Goal: Task Accomplishment & Management: Use online tool/utility

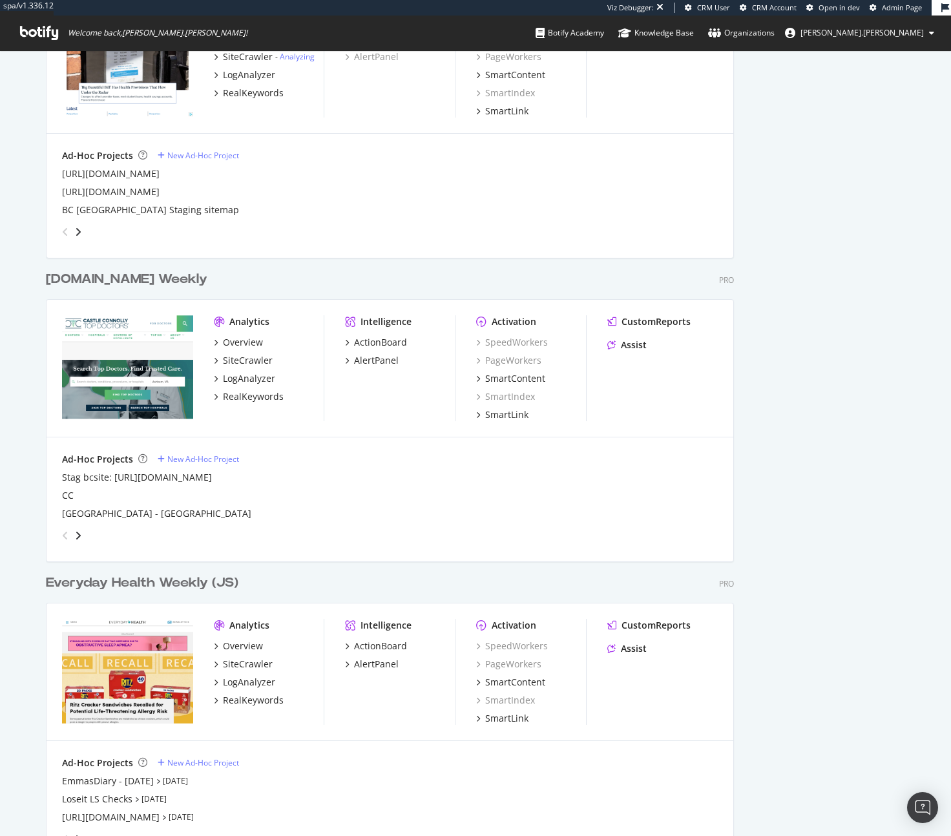
scroll to position [1246, 0]
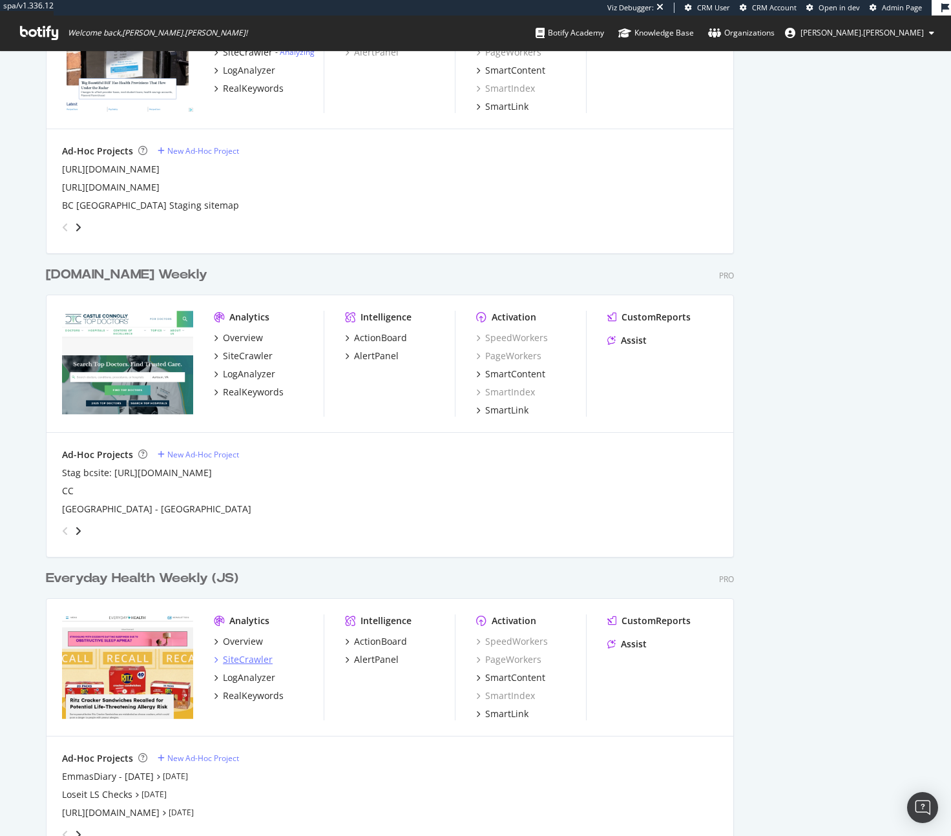
click at [248, 665] on div "SiteCrawler" at bounding box center [248, 659] width 50 height 13
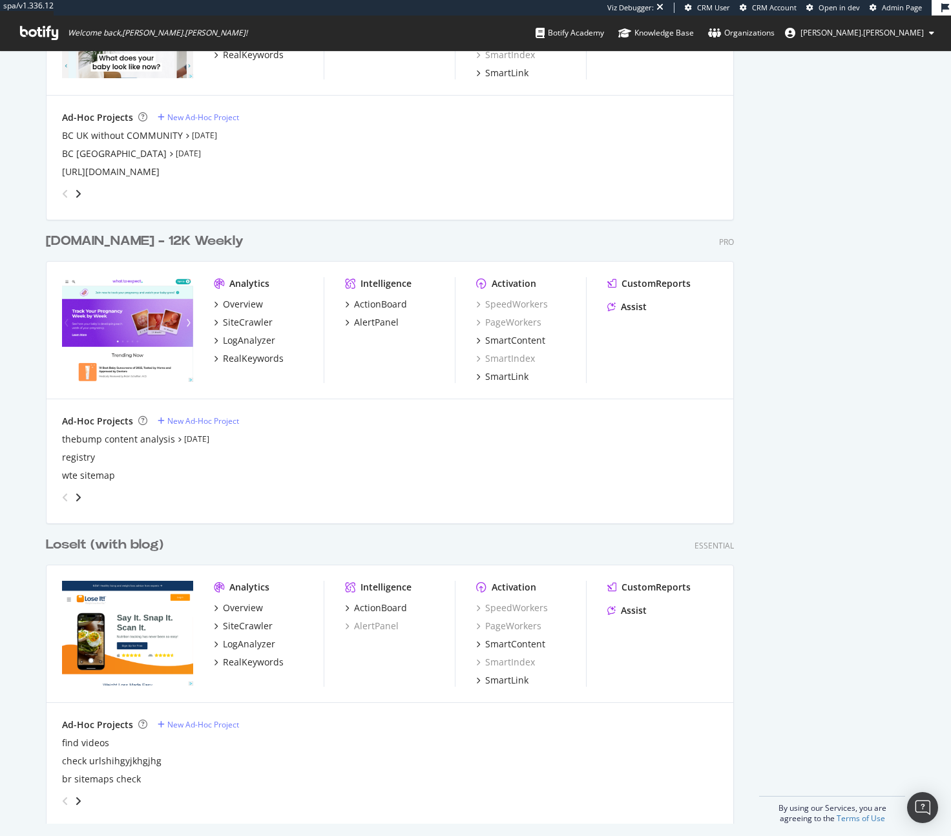
scroll to position [2198, 0]
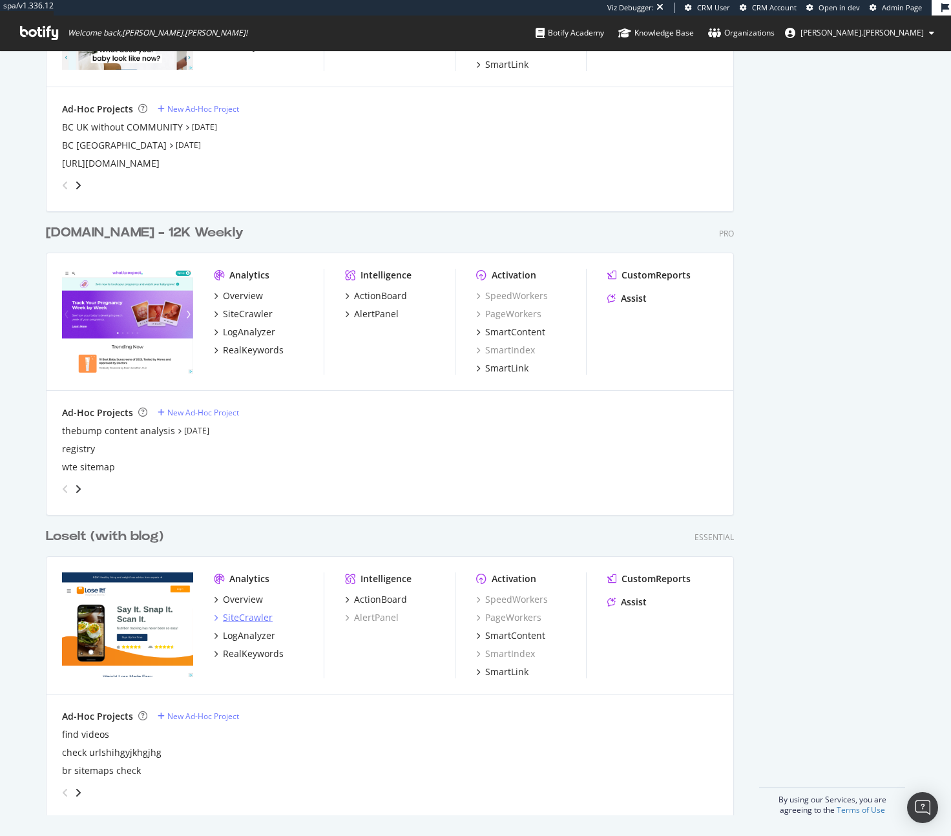
click at [240, 622] on div "SiteCrawler" at bounding box center [248, 617] width 50 height 13
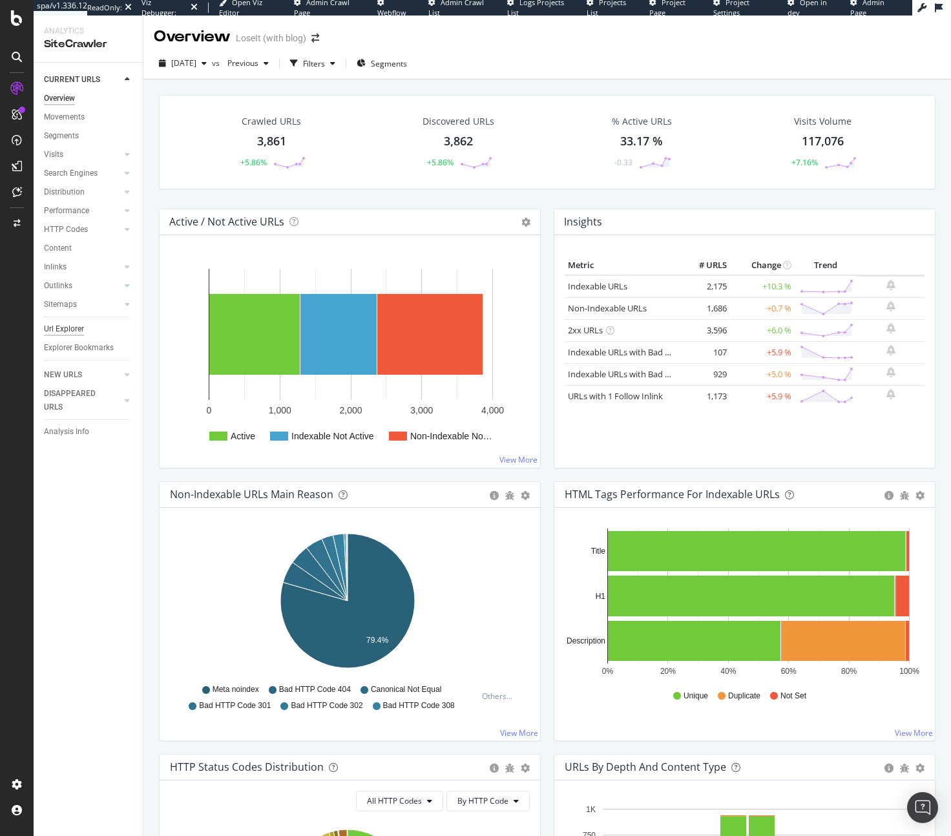
click at [65, 329] on div "Url Explorer" at bounding box center [64, 329] width 40 height 14
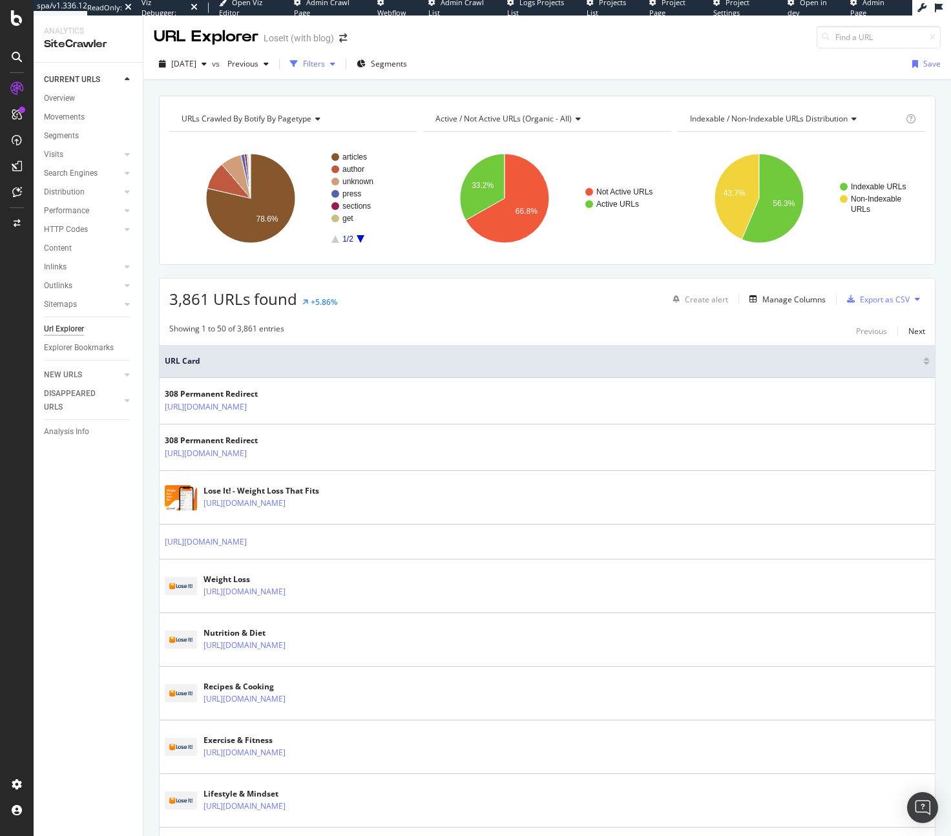
click at [325, 68] on div "Filters" at bounding box center [314, 63] width 22 height 11
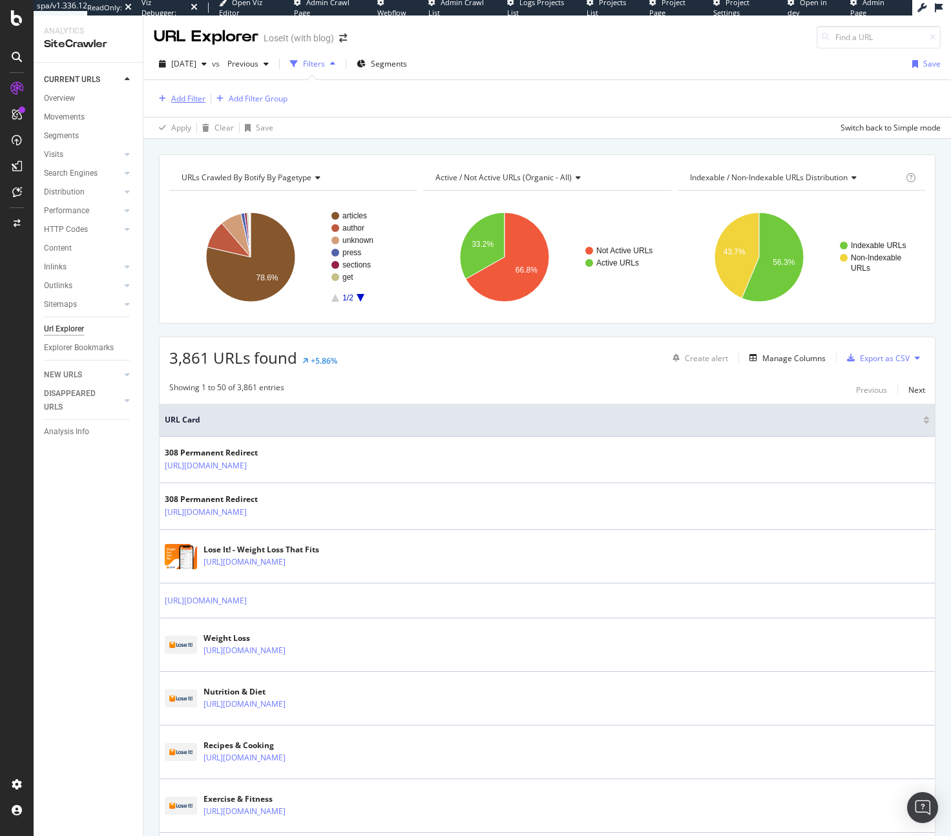
click at [183, 95] on div "Add Filter" at bounding box center [188, 98] width 34 height 11
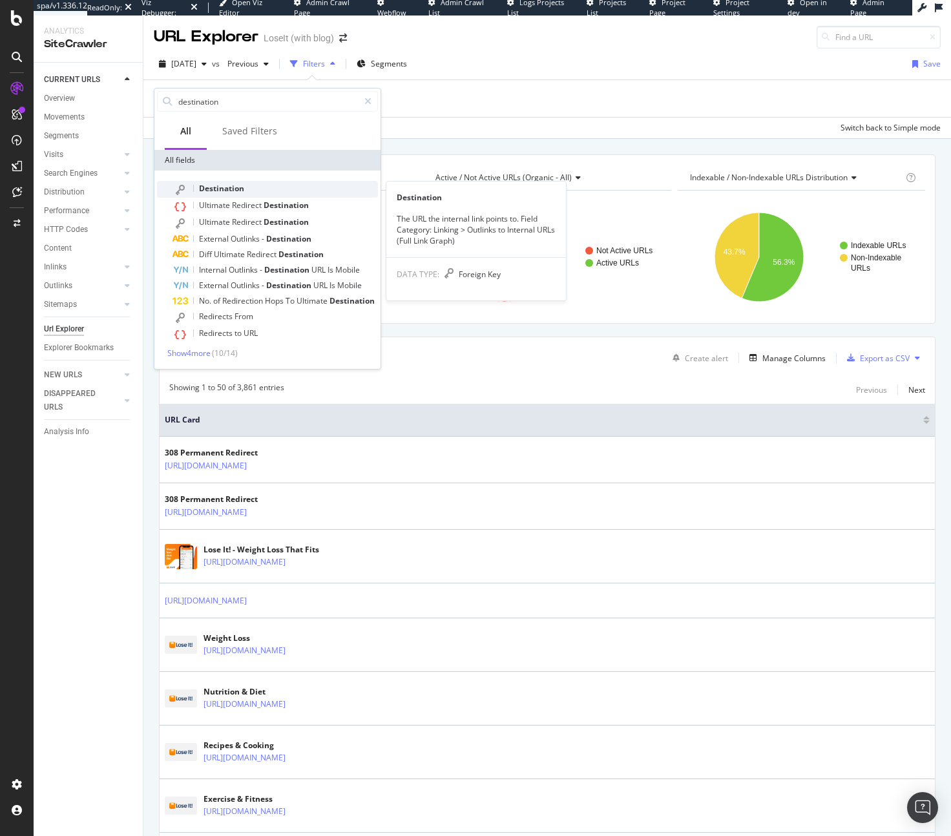
type input "destination"
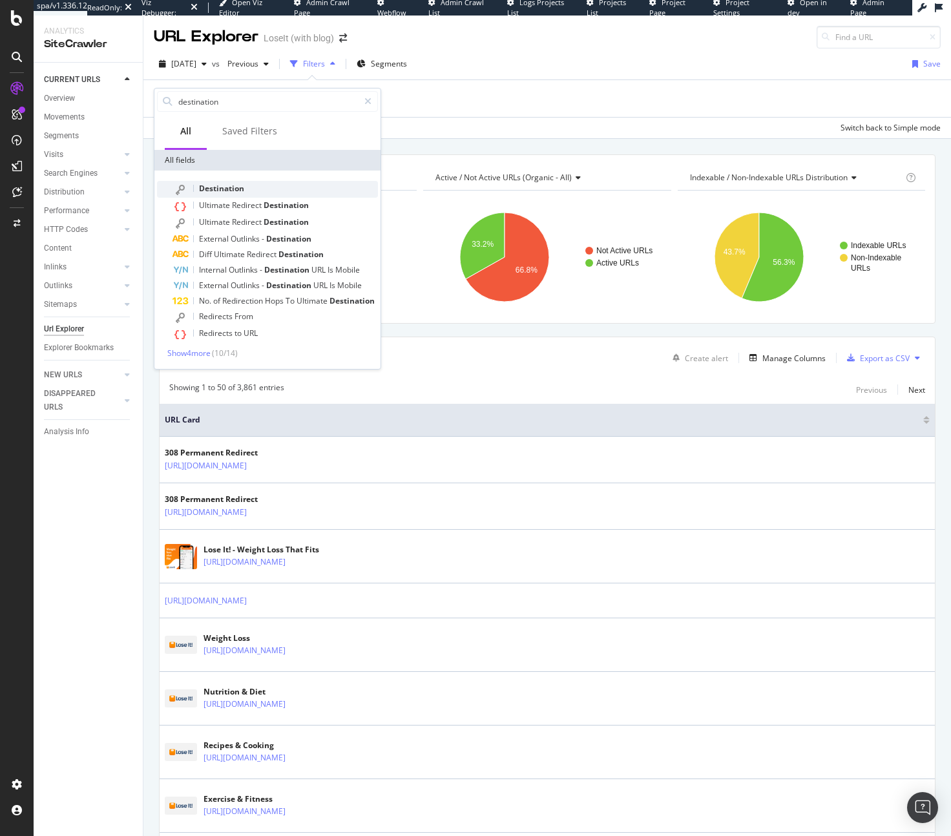
click at [227, 183] on span "Destination" at bounding box center [221, 188] width 45 height 11
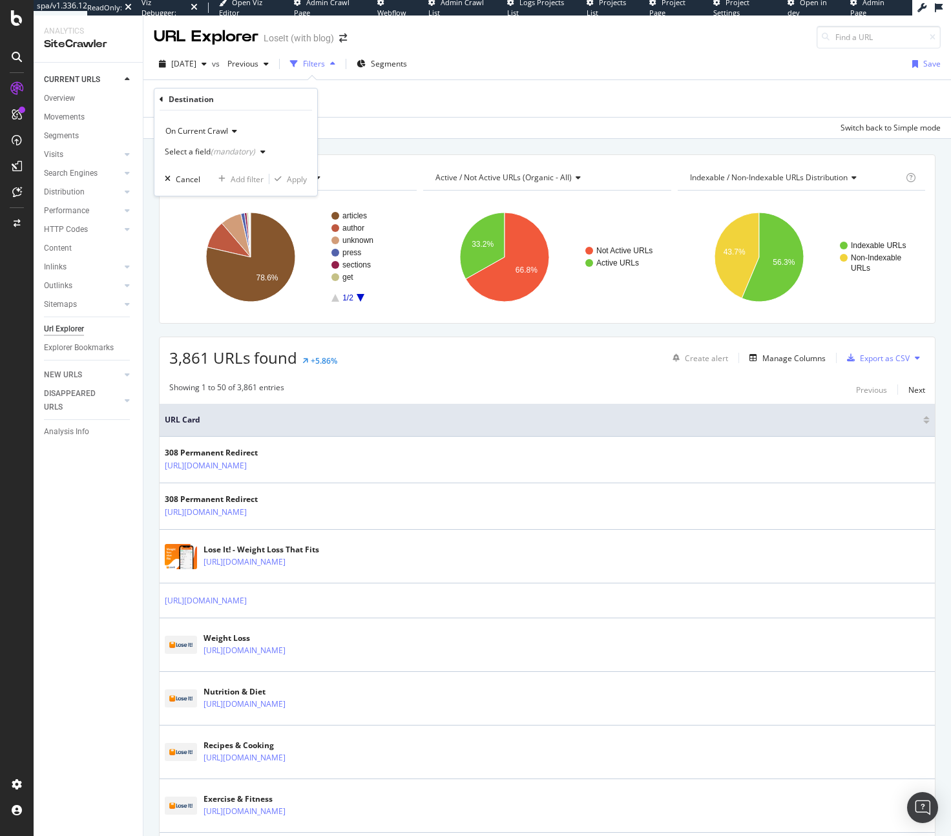
click at [222, 142] on div "Select a field (mandatory)" at bounding box center [218, 151] width 106 height 19
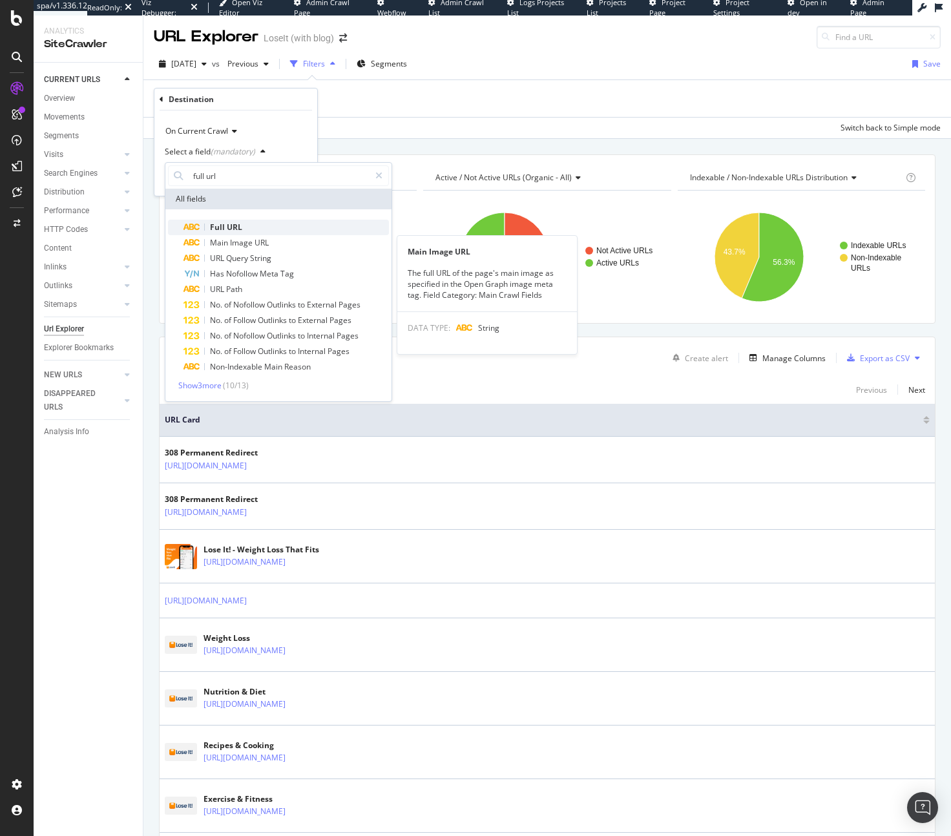
type input "full url"
click at [246, 222] on div "Full URL" at bounding box center [285, 227] width 205 height 15
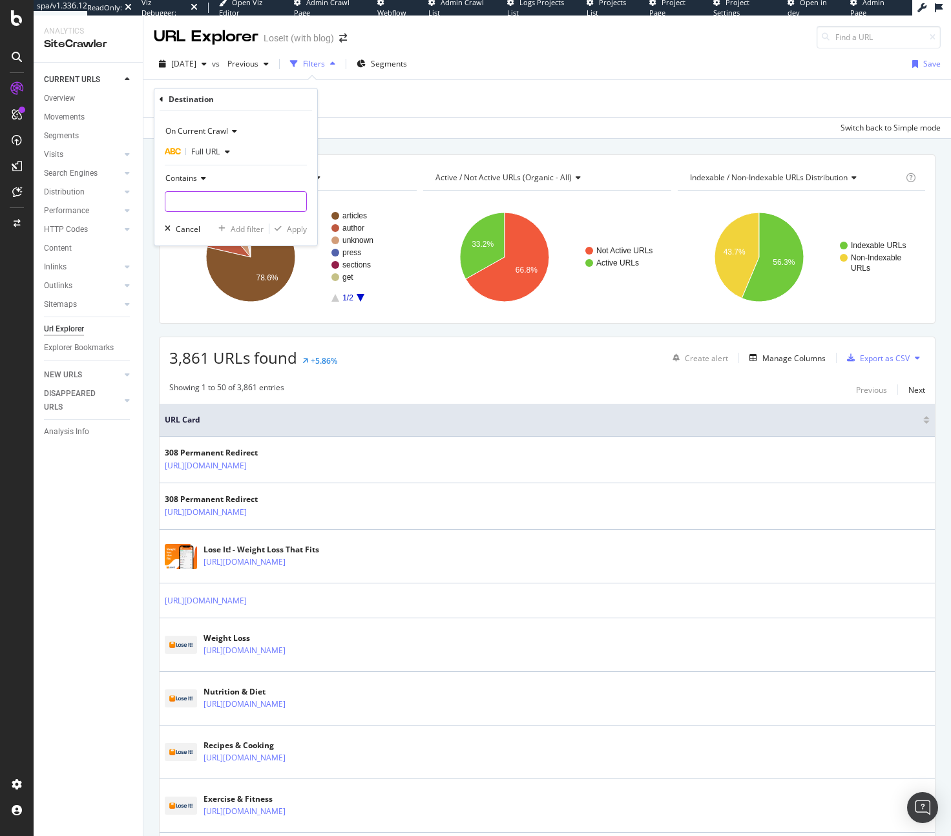
click at [209, 198] on input "text" at bounding box center [235, 201] width 141 height 21
paste input "https://www.everydayhealth.com/diet-nutrition/protein-calculator/"
type input "https://www.everydayhealth.com/diet-nutrition/protein-calculator/"
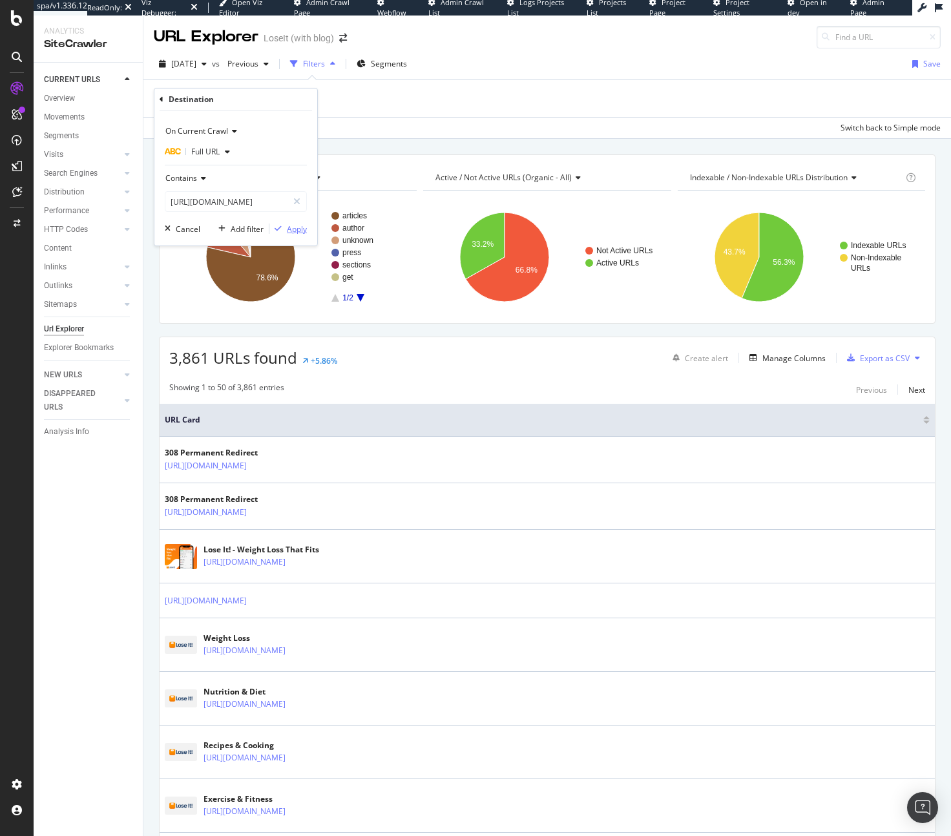
click at [302, 231] on div "Apply" at bounding box center [297, 228] width 20 height 11
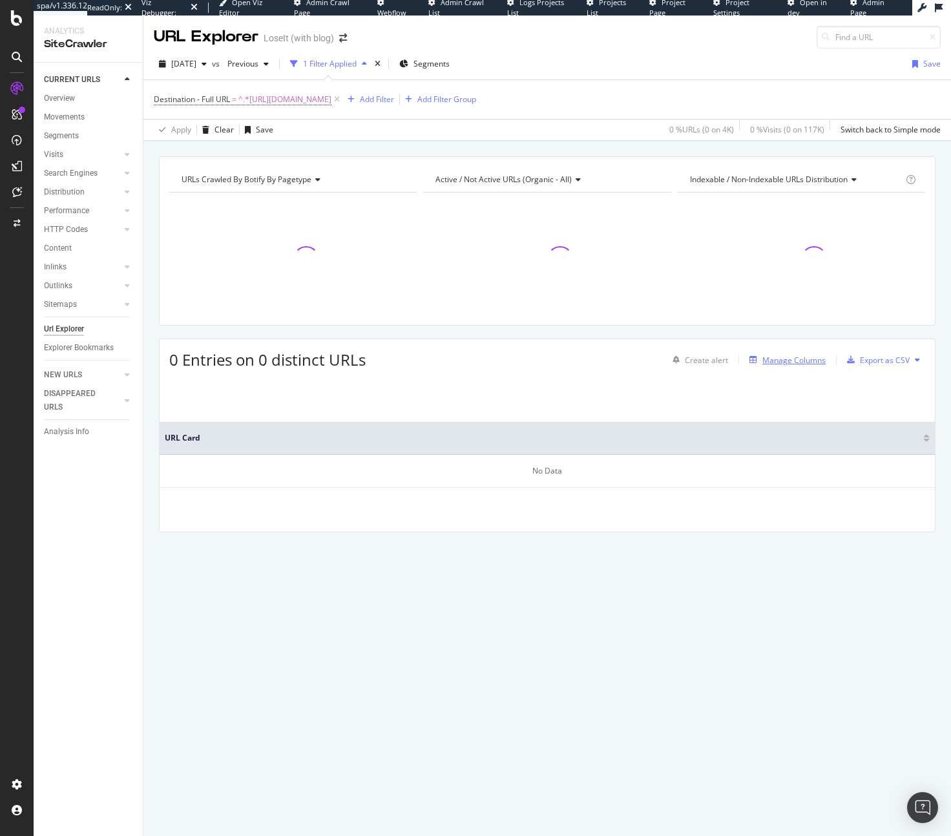
click at [782, 355] on div "Manage Columns" at bounding box center [793, 360] width 63 height 11
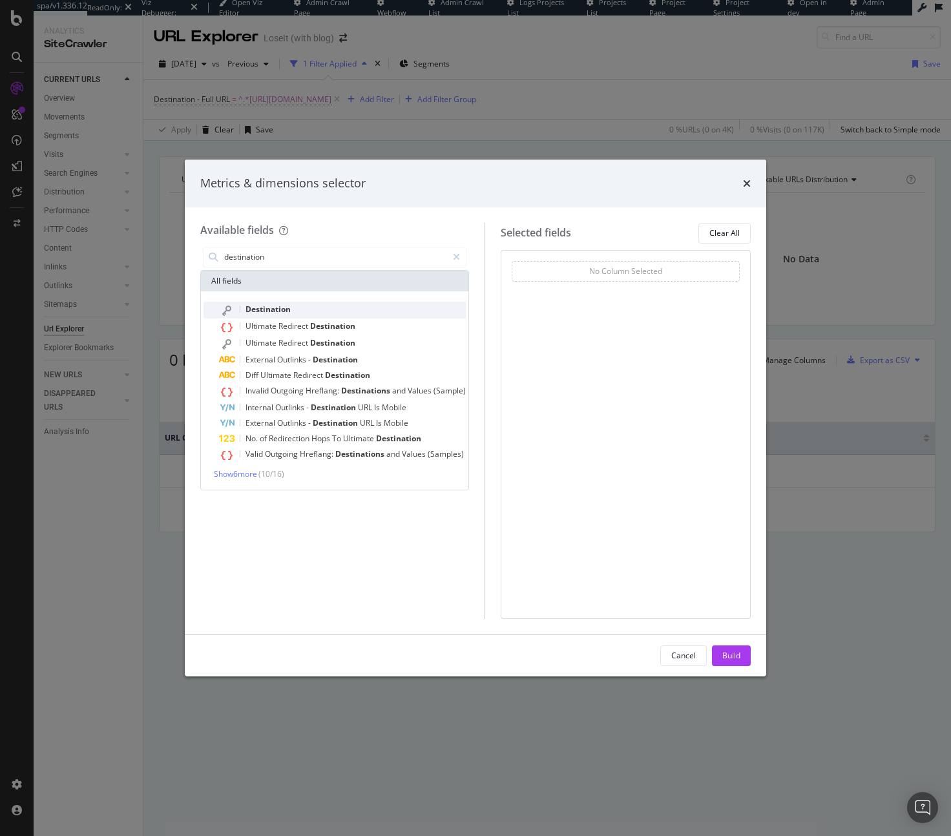
type input "destination"
click at [319, 305] on div "Destination" at bounding box center [342, 310] width 247 height 17
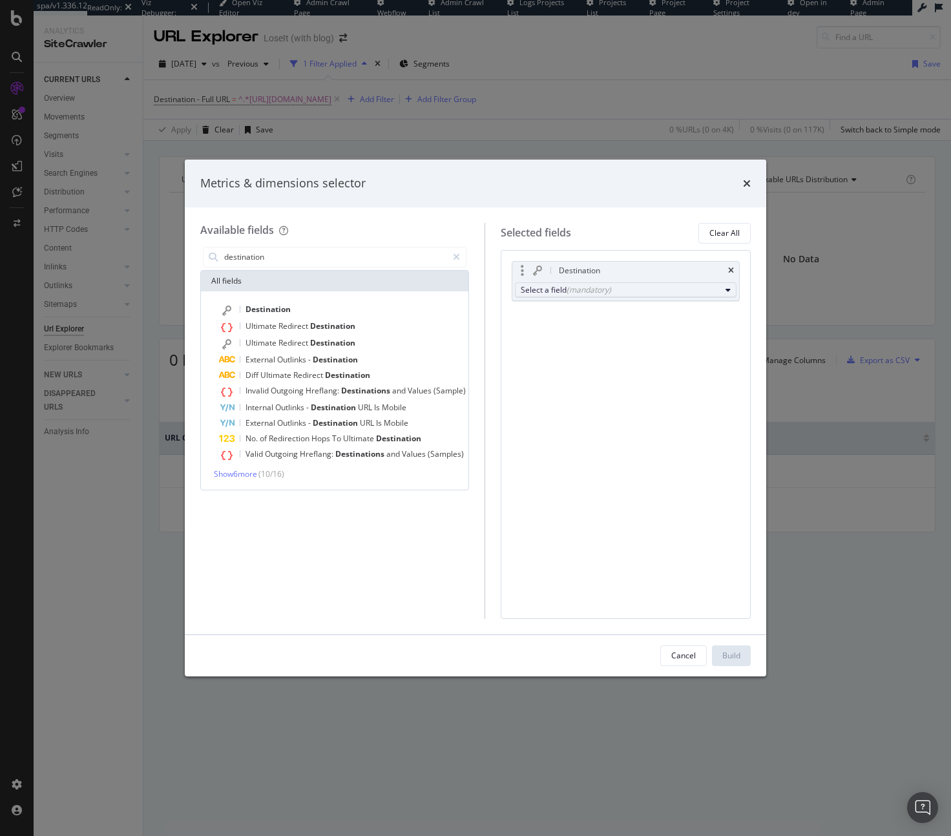
click at [536, 296] on button "Select a field (mandatory)" at bounding box center [626, 289] width 222 height 15
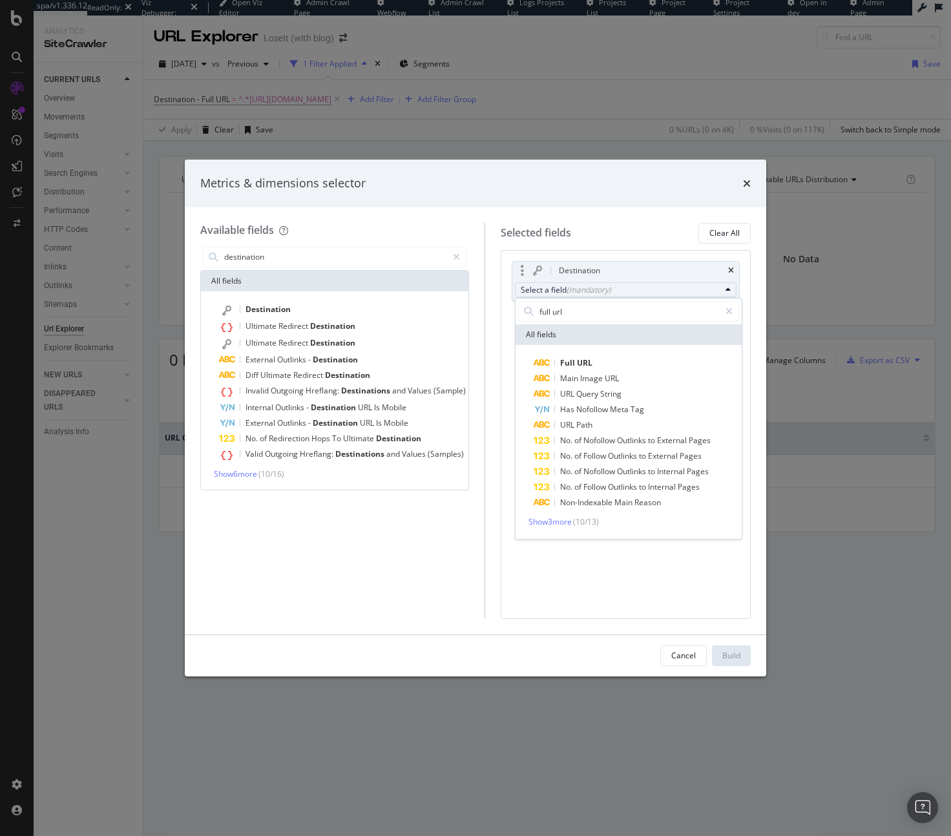
type input "full url"
click at [636, 351] on div "Full URL Main Image URL URL Query String Has Nofollow Meta Tag URL Path No. of …" at bounding box center [628, 442] width 226 height 194
click at [628, 365] on span "Full URL" at bounding box center [635, 362] width 205 height 15
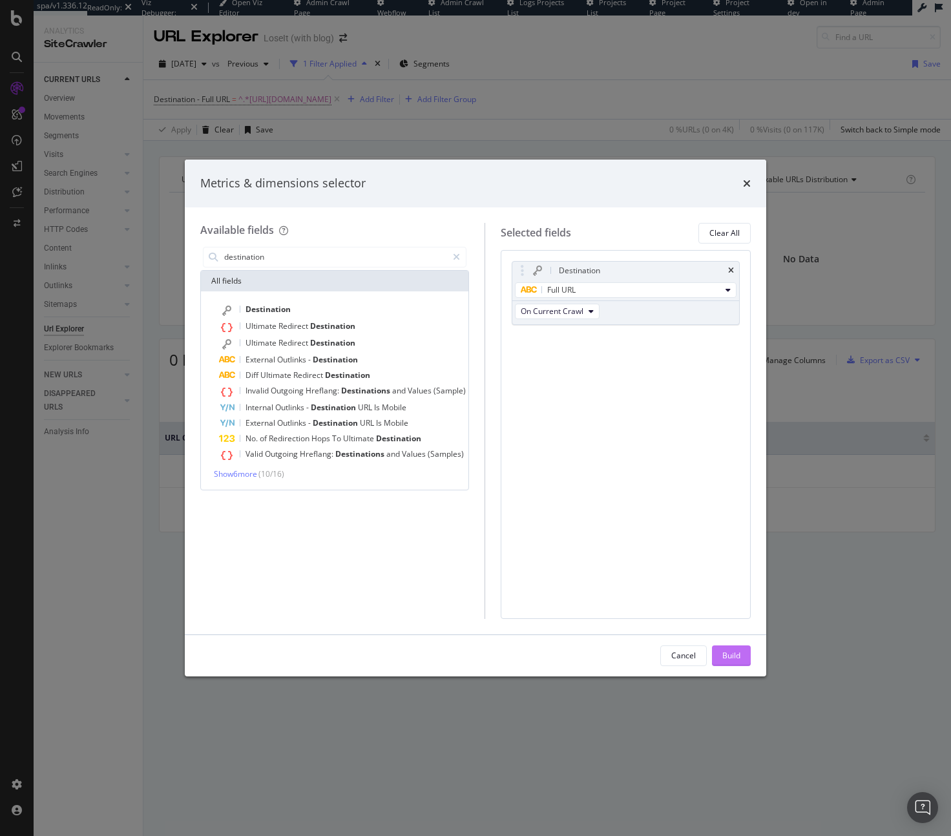
click at [743, 646] on button "Build" at bounding box center [731, 655] width 39 height 21
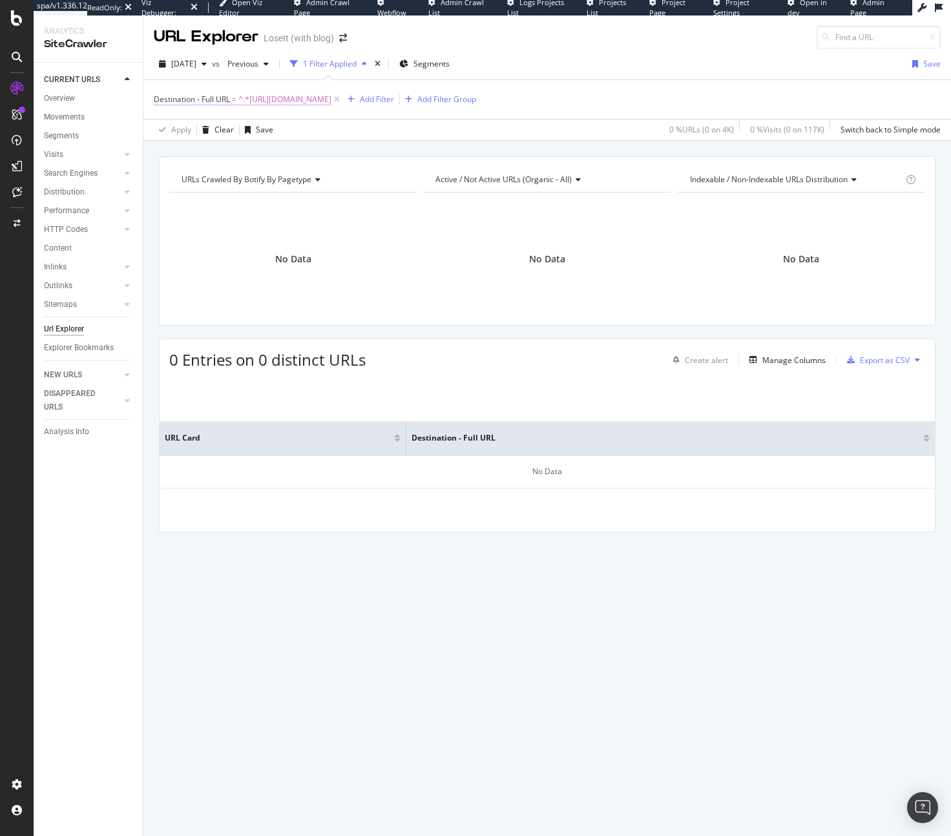
click at [331, 99] on span "^.*https://www.everydayhealth.com/diet-nutrition/protein-calculator/.*$" at bounding box center [284, 99] width 93 height 18
click at [342, 101] on icon at bounding box center [336, 99] width 11 height 13
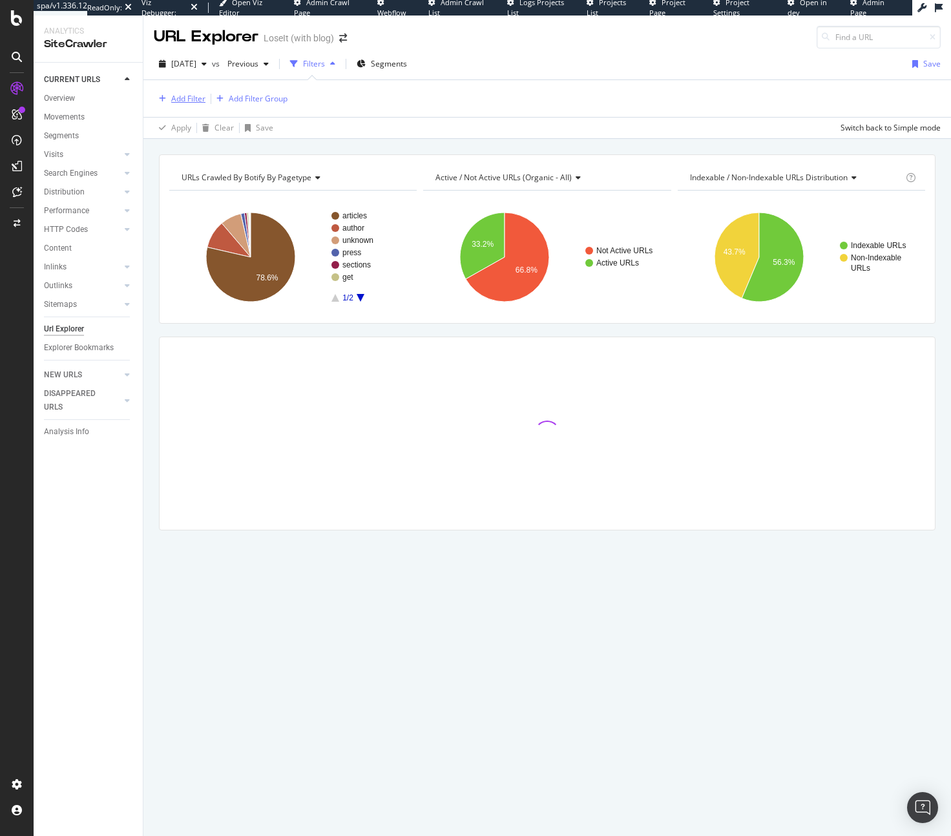
click at [184, 98] on div "Add Filter" at bounding box center [188, 98] width 34 height 11
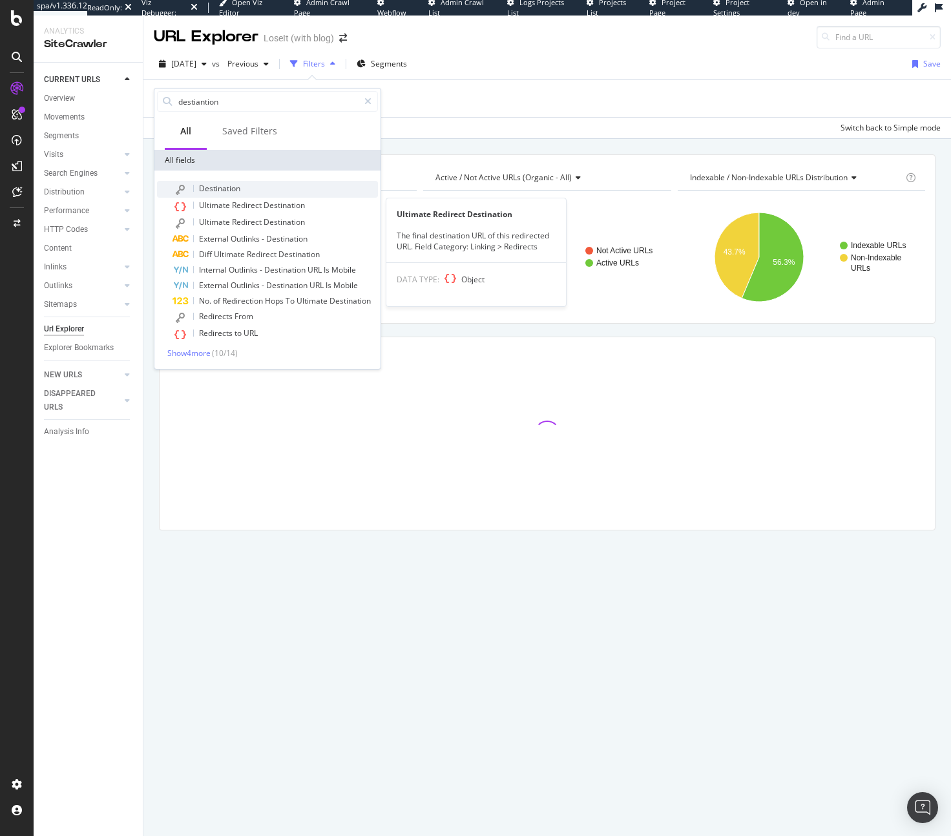
type input "destiantion"
click at [223, 183] on span "Destination" at bounding box center [219, 188] width 41 height 11
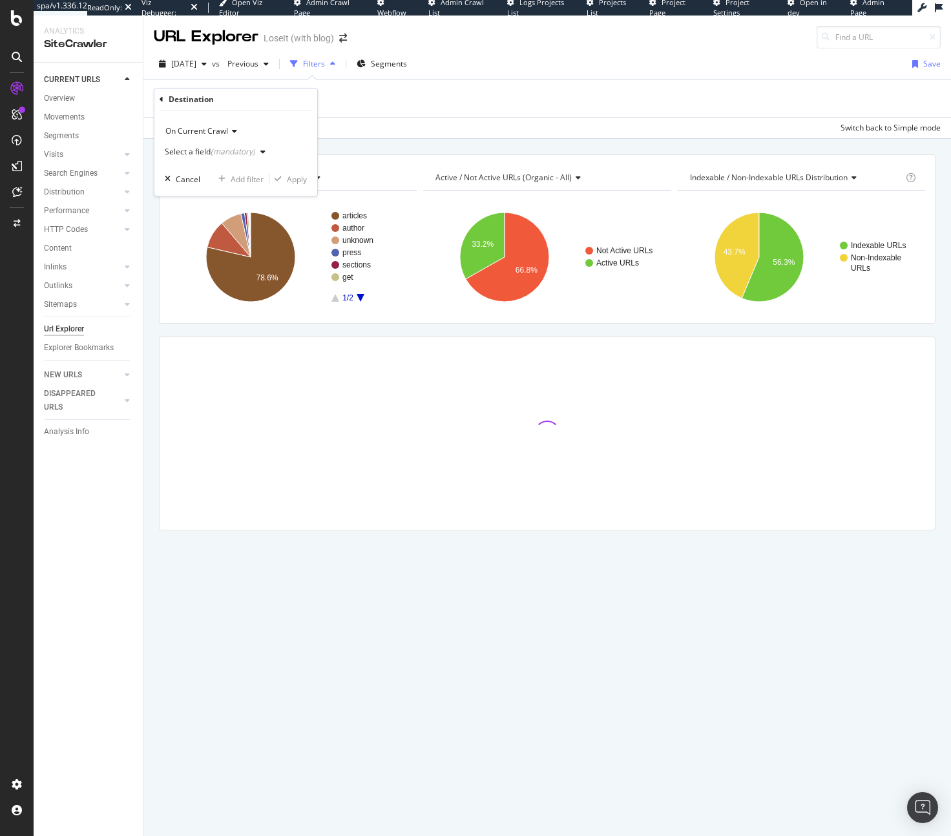
click at [189, 147] on div "Select a field (mandatory)" at bounding box center [218, 151] width 106 height 19
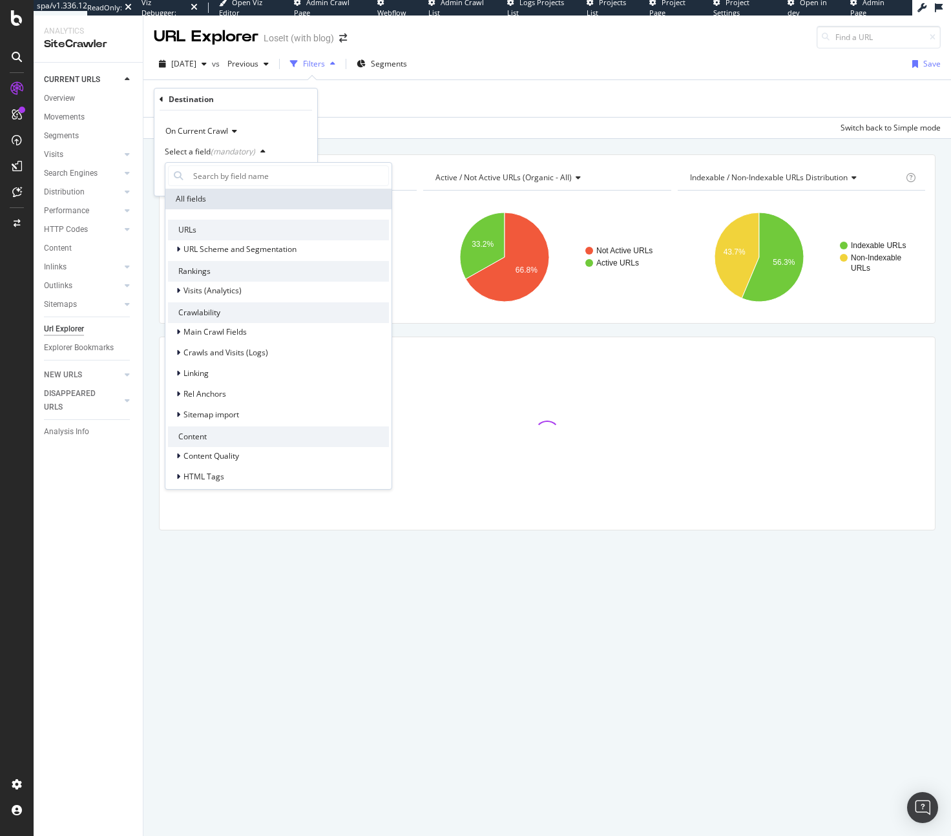
type input "e"
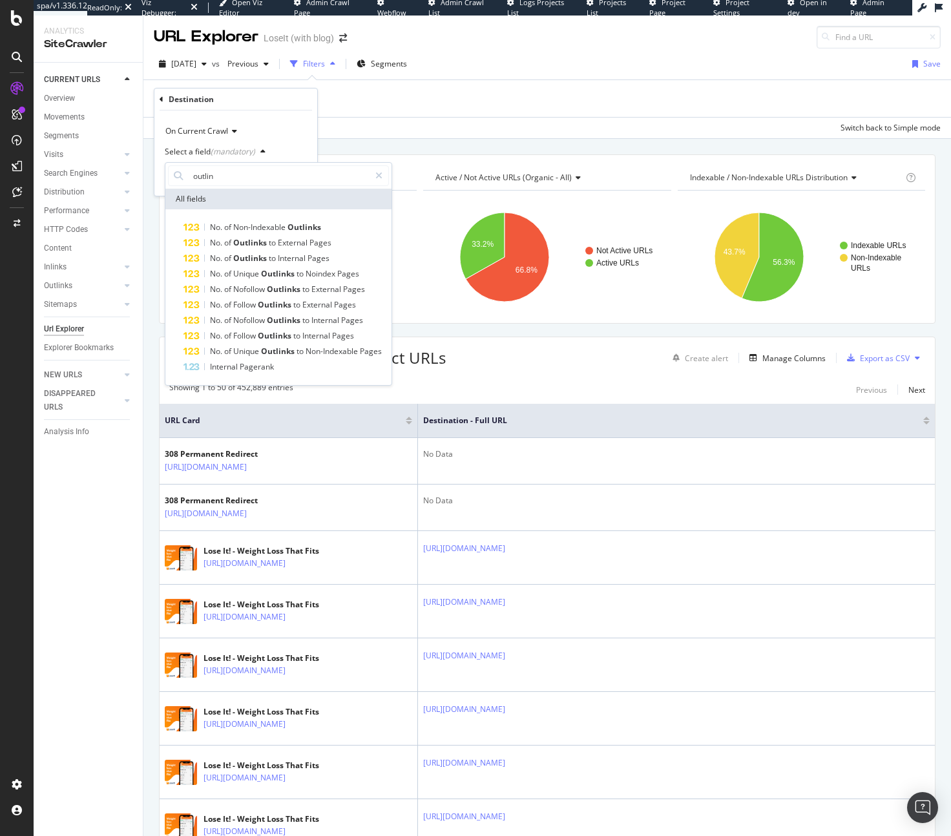
type input "outlin"
click at [239, 175] on input "outlin" at bounding box center [278, 175] width 181 height 21
click at [211, 122] on div "On Current Crawl" at bounding box center [236, 131] width 142 height 21
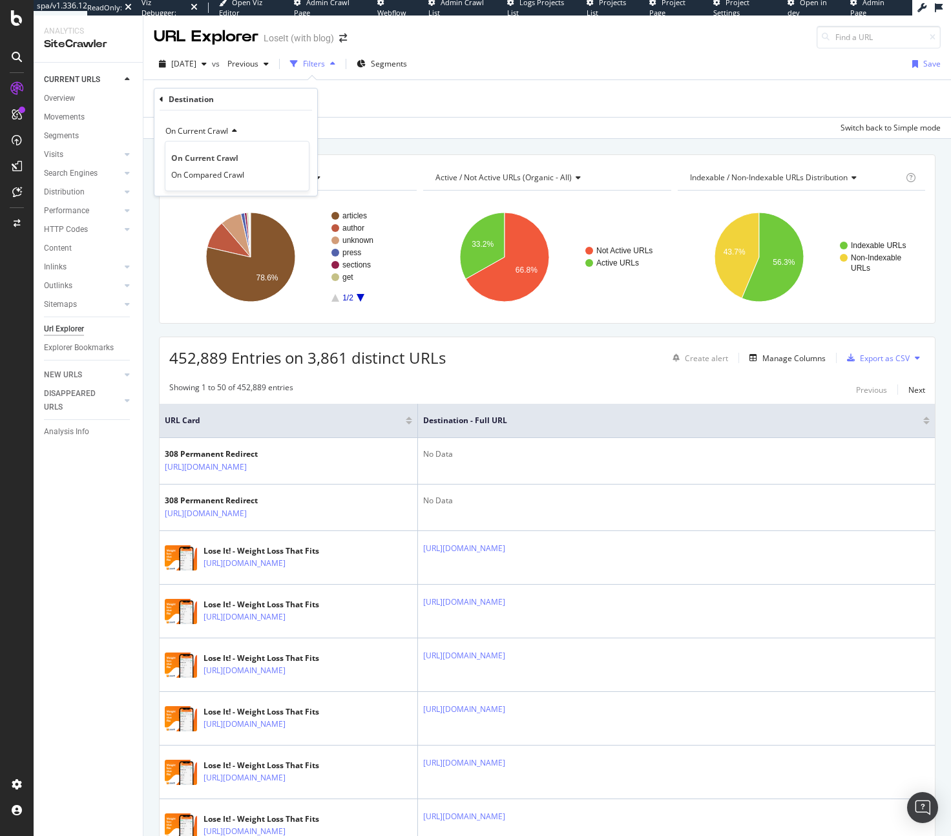
click at [163, 102] on icon at bounding box center [162, 100] width 4 height 8
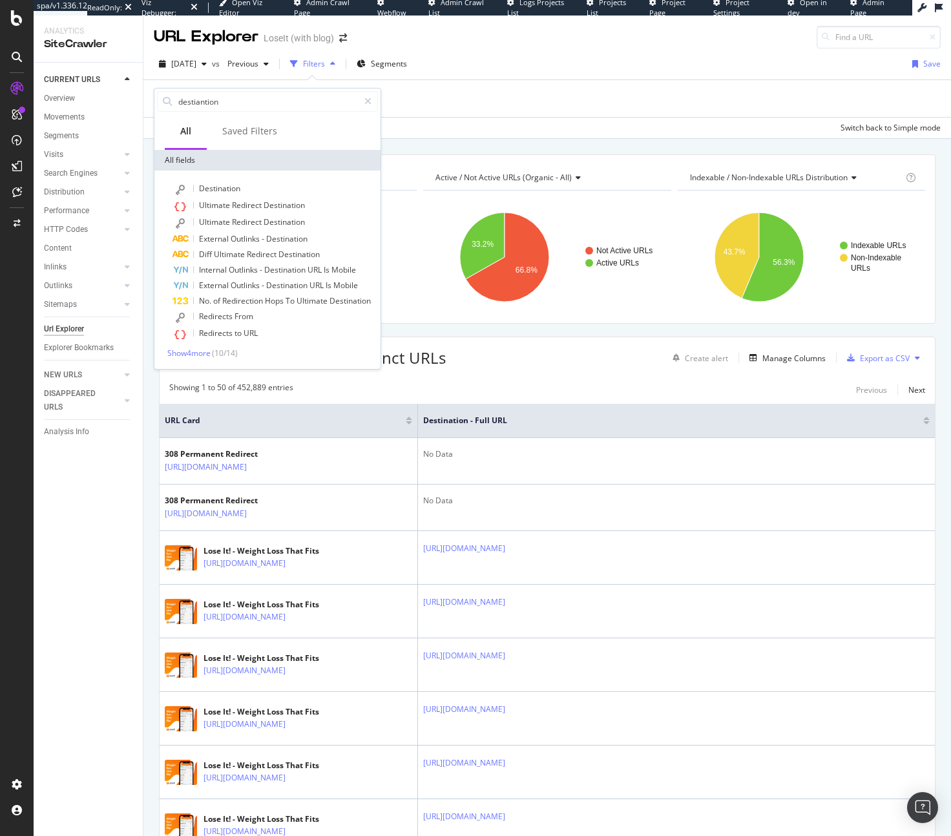
type input "d"
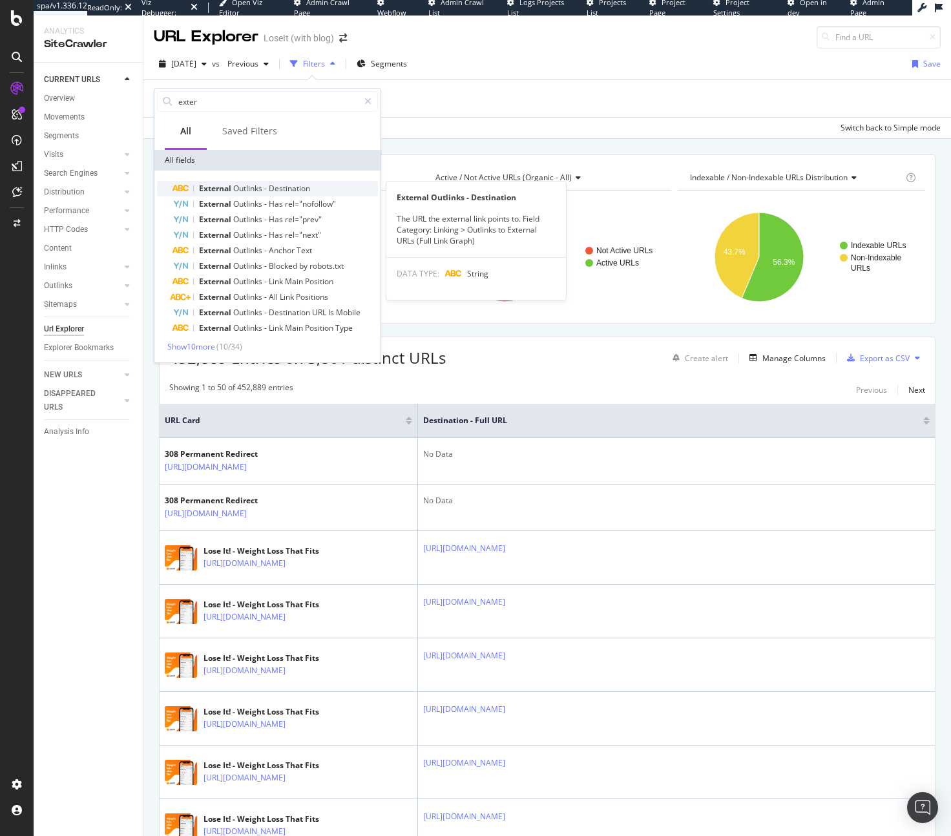
type input "exter"
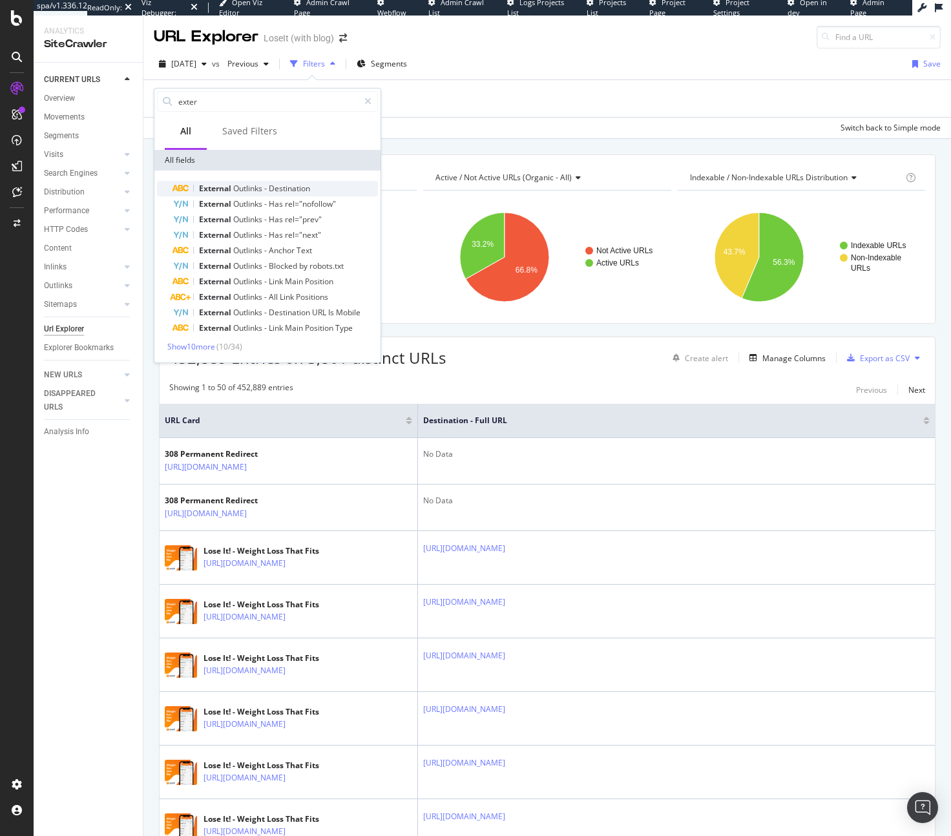
click at [225, 185] on span "External" at bounding box center [216, 188] width 34 height 11
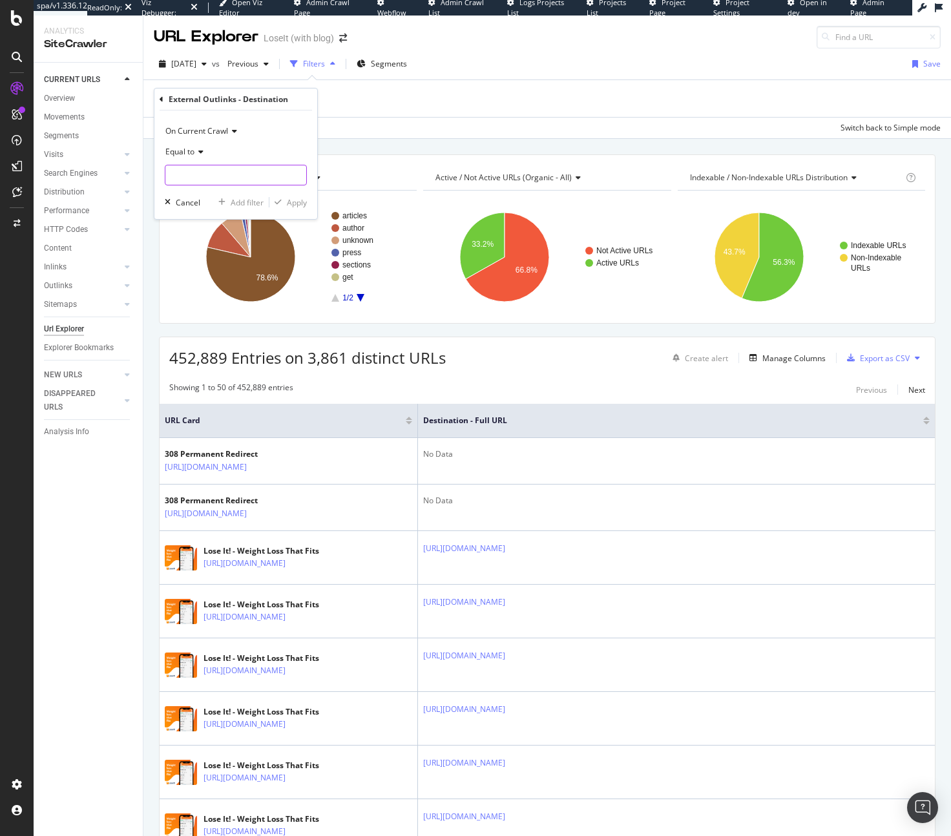
click at [207, 167] on input "text" at bounding box center [235, 175] width 141 height 21
paste input "https://app.botify.com/eh-seo/loseit-with-blog/crawl/explorer?context=%7B%22fil…"
paste input "www.everydayhealth.com/diet-nutrition/protein-calculator/"
type input "https://www.everydayhealth.com/diet-nutrition/protein-calculator/"
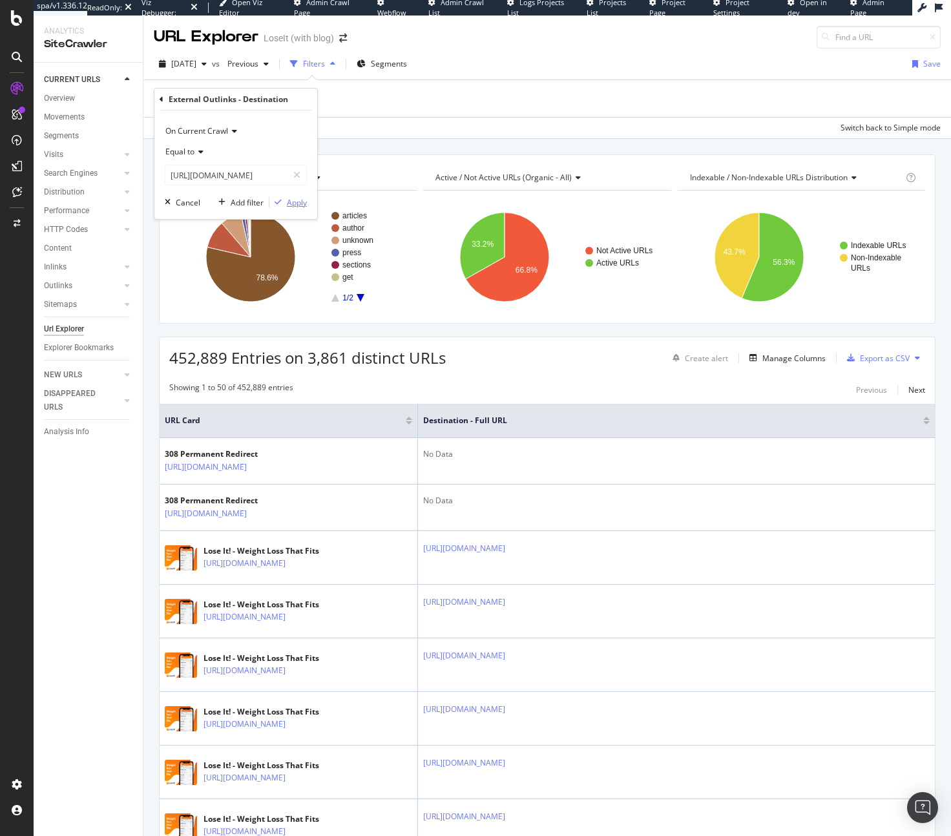
scroll to position [0, 0]
click at [302, 201] on div "Apply" at bounding box center [297, 202] width 20 height 11
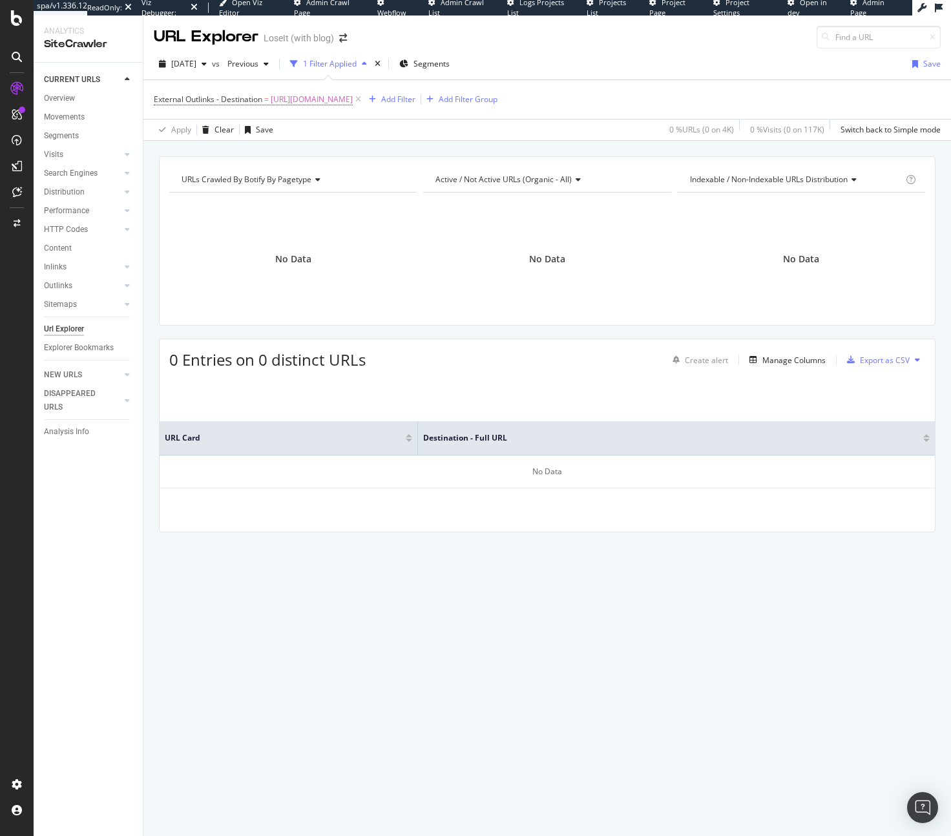
click at [361, 86] on div "External Outlinks - Destination = https://www.everydayhealth.com/diet-nutrition…" at bounding box center [547, 99] width 787 height 39
click at [353, 94] on span "https://www.everydayhealth.com/diet-nutrition/protein-calculator/" at bounding box center [312, 99] width 82 height 18
click at [161, 94] on icon at bounding box center [162, 98] width 4 height 8
click at [364, 101] on icon at bounding box center [358, 99] width 11 height 13
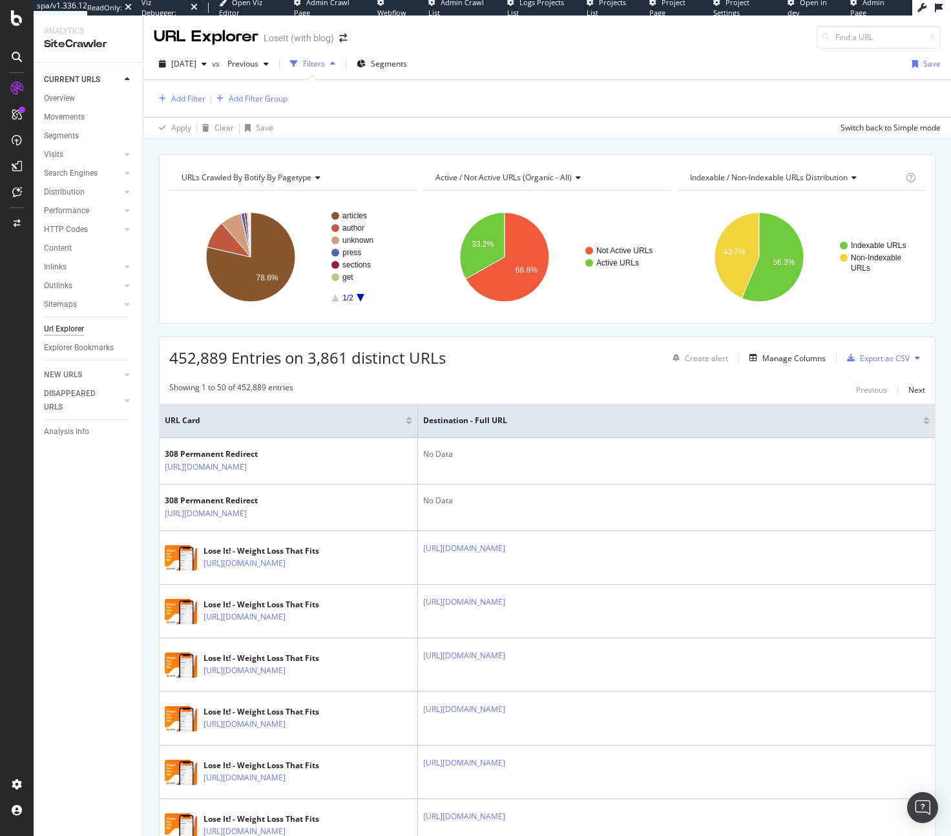
click at [208, 100] on div "Add Filter Add Filter Group" at bounding box center [221, 98] width 134 height 15
click at [194, 100] on div "Add Filter" at bounding box center [188, 98] width 34 height 11
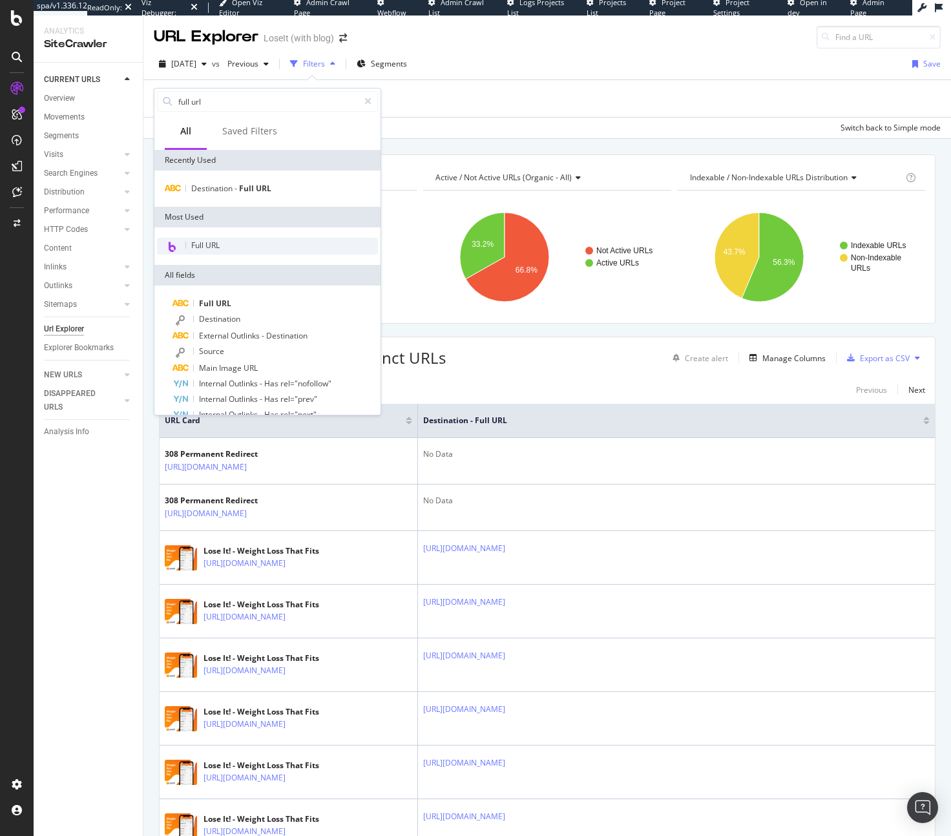
type input "full url"
click at [216, 243] on span "Full URL" at bounding box center [205, 245] width 28 height 11
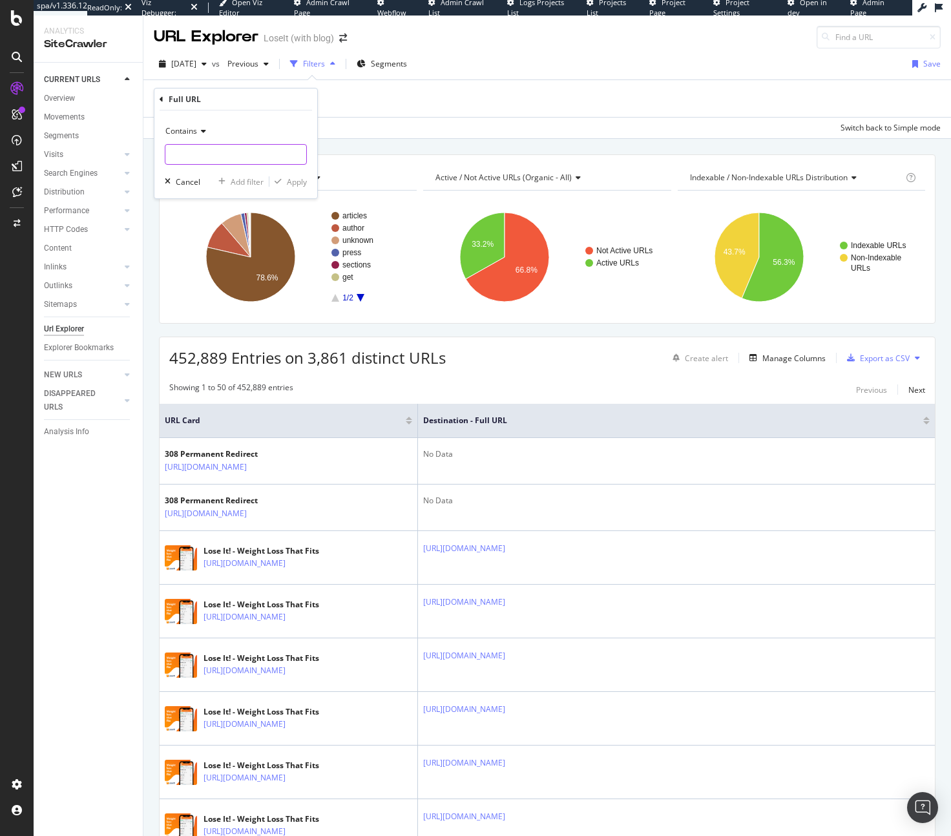
click at [222, 155] on input "text" at bounding box center [235, 154] width 141 height 21
paste input "https://www.everydayhealth.com/diet-nutrition/protein-calculator/"
type input "https://www.everydayhealth.com/diet-nutrition/protein-calculator/"
click at [276, 183] on icon "button" at bounding box center [277, 182] width 7 height 8
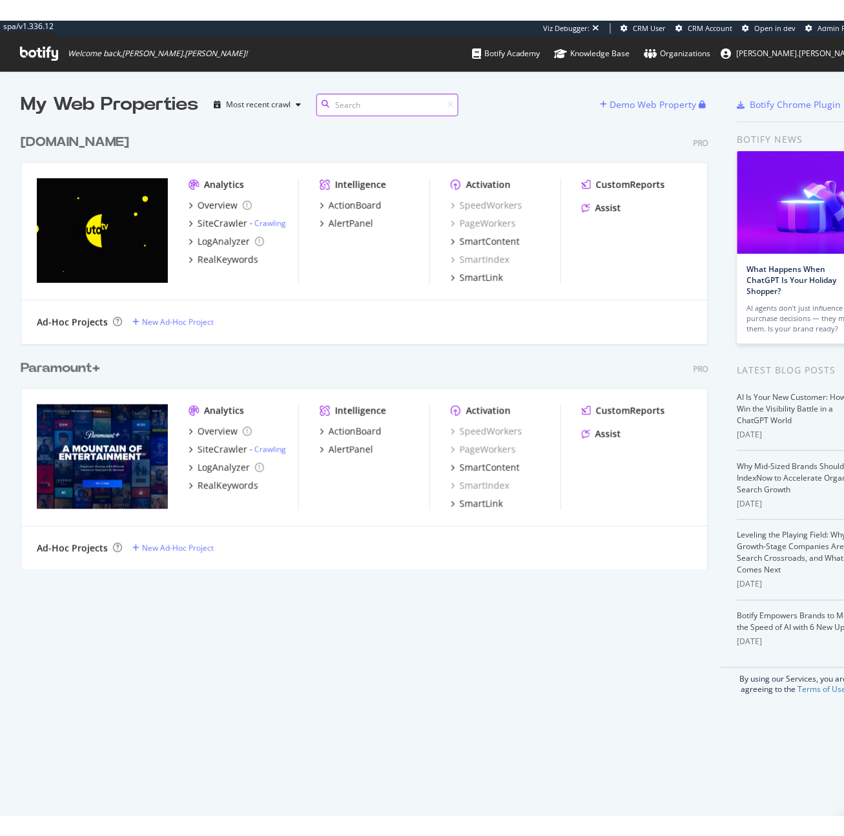
scroll to position [442, 623]
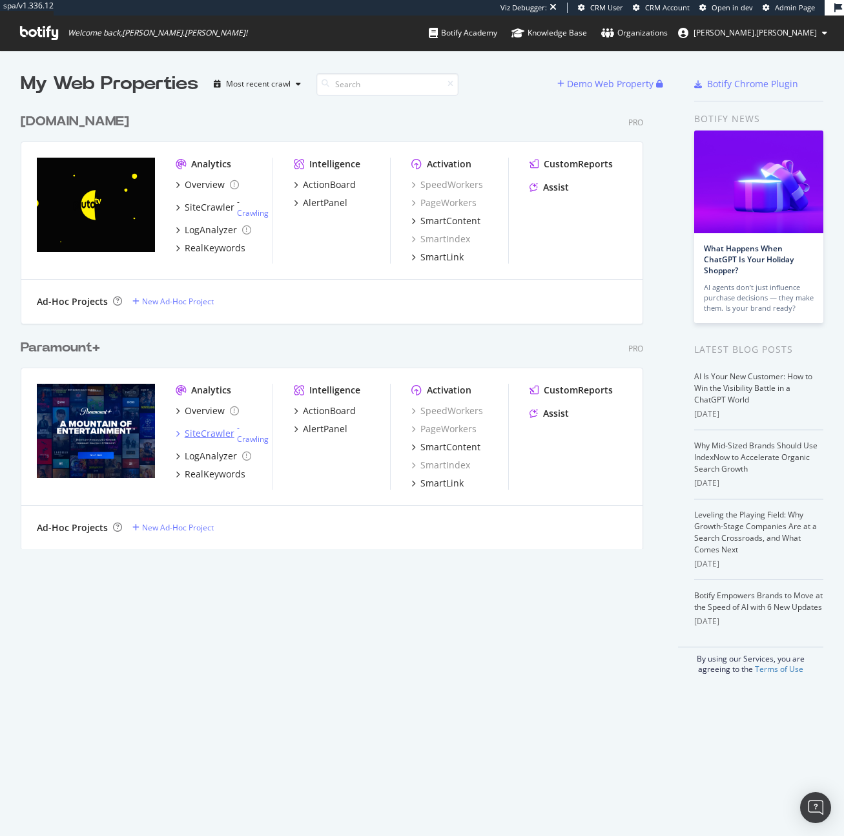
click at [228, 427] on div "SiteCrawler" at bounding box center [210, 433] width 50 height 13
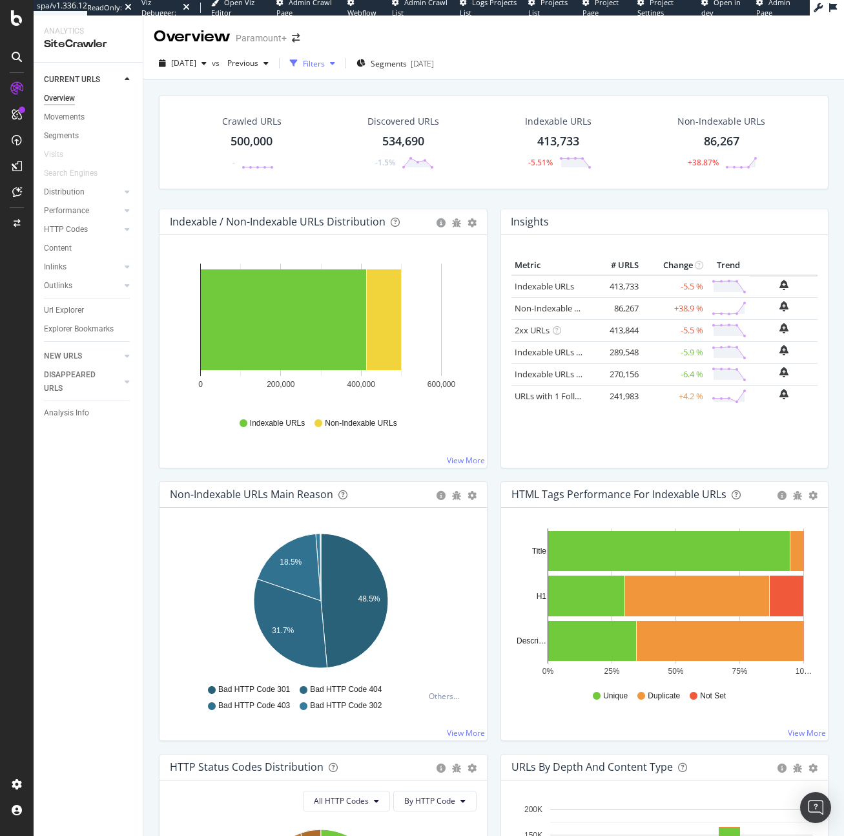
click at [325, 68] on div "Filters" at bounding box center [314, 63] width 22 height 11
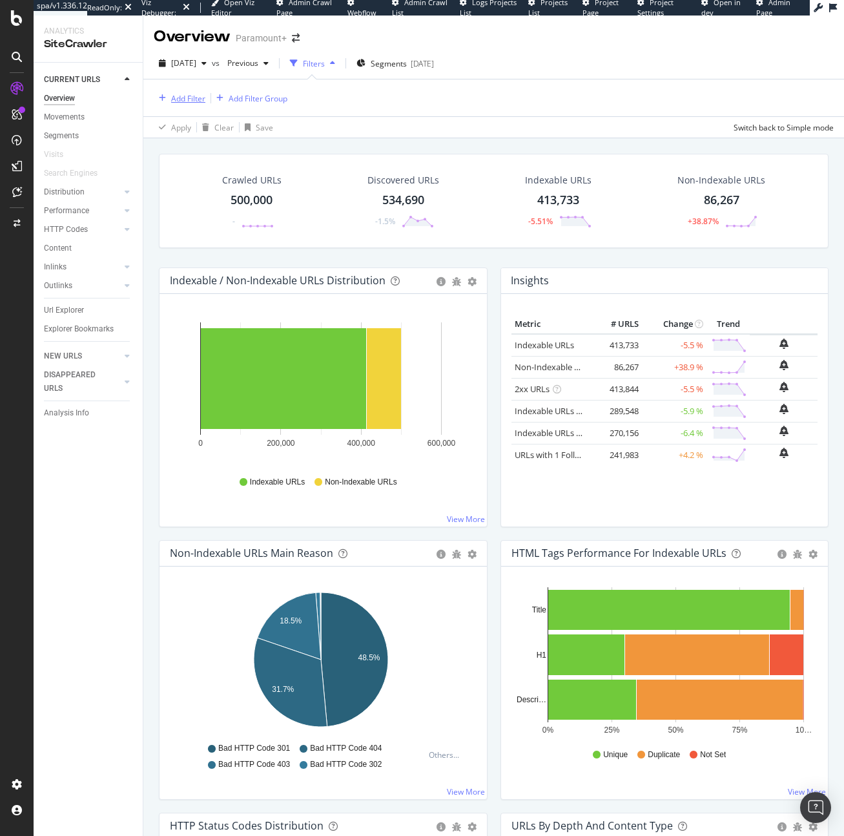
click at [173, 94] on div "Add Filter" at bounding box center [188, 98] width 34 height 11
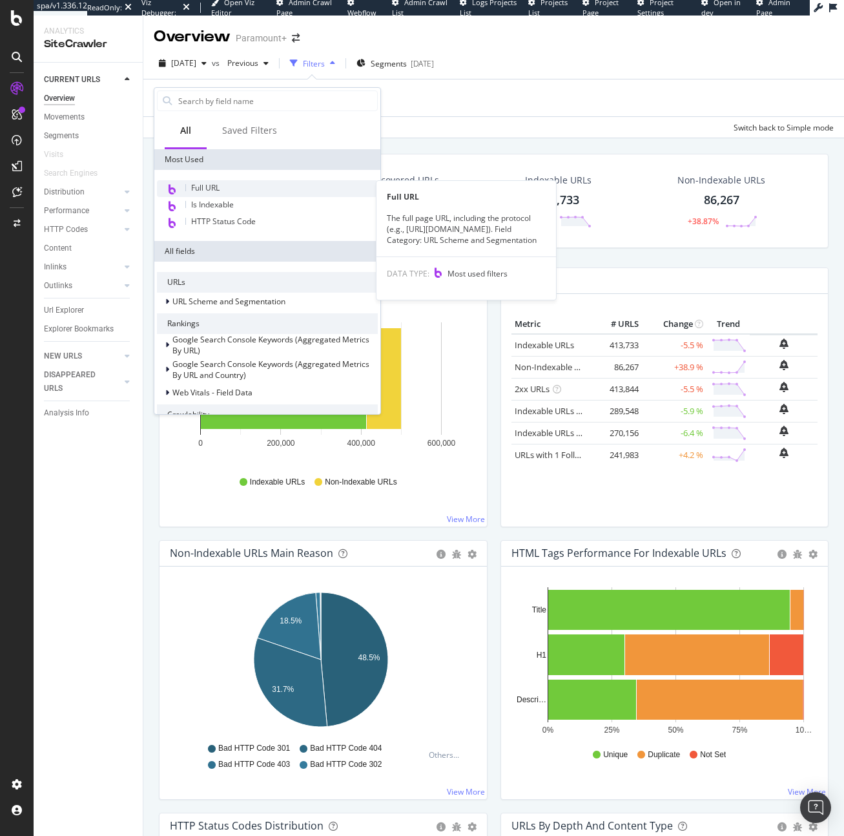
click at [212, 187] on span "Full URL" at bounding box center [205, 187] width 28 height 11
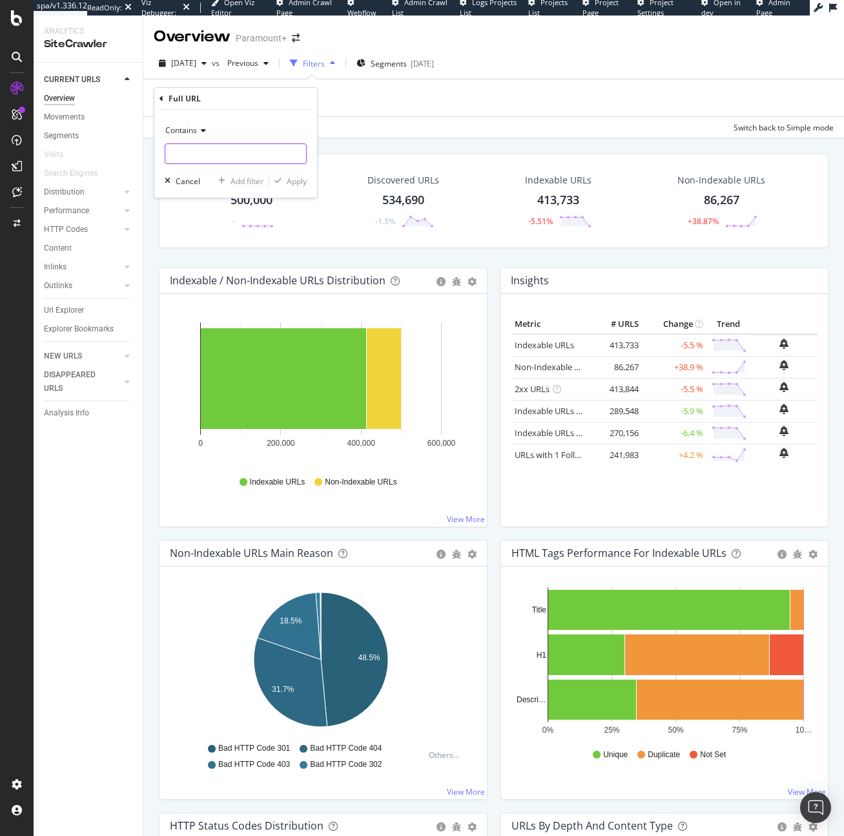
click at [201, 153] on input "text" at bounding box center [235, 153] width 141 height 21
type input "/recommended/news"
click at [318, 184] on div "Crawled URLs 500,000 -" at bounding box center [251, 200] width 145 height 67
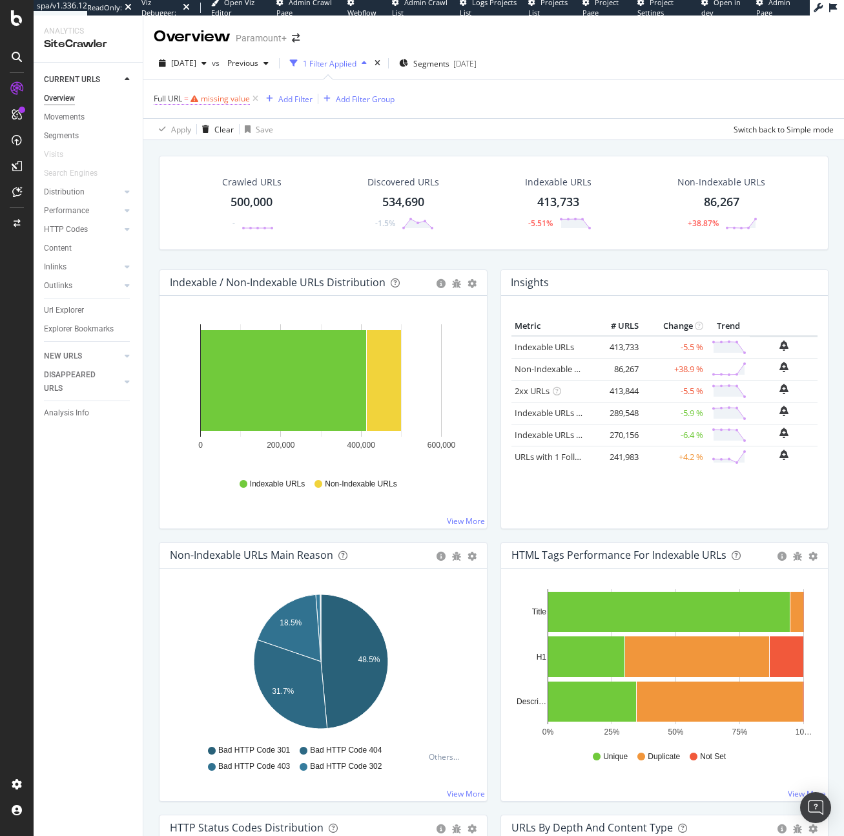
click at [240, 100] on div "missing value" at bounding box center [225, 98] width 49 height 11
click at [227, 137] on div "Contains" at bounding box center [236, 129] width 142 height 21
drag, startPoint x: 73, startPoint y: 550, endPoint x: 6, endPoint y: 722, distance: 185.1
click at [73, 550] on div "CURRENT URLS Overview Movements Segments Visits Search Engines Distribution Top…" at bounding box center [88, 449] width 109 height 773
click at [74, 733] on div "Settings Project settings Crawl Manager Configure and access your website analy…" at bounding box center [120, 752] width 181 height 94
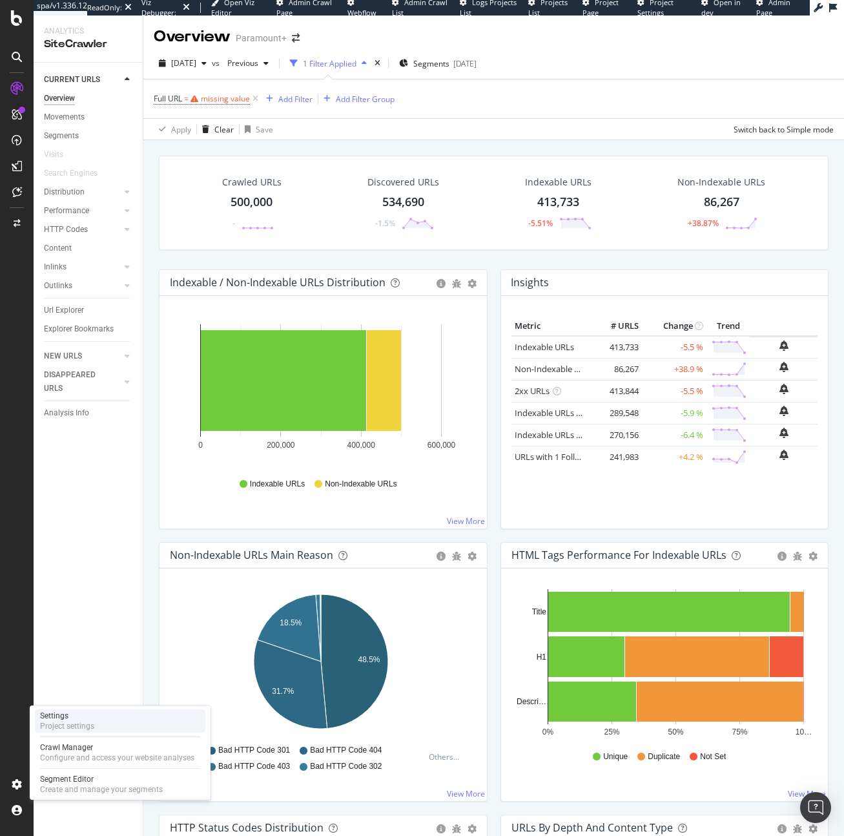
click at [84, 718] on div "Settings" at bounding box center [67, 715] width 54 height 10
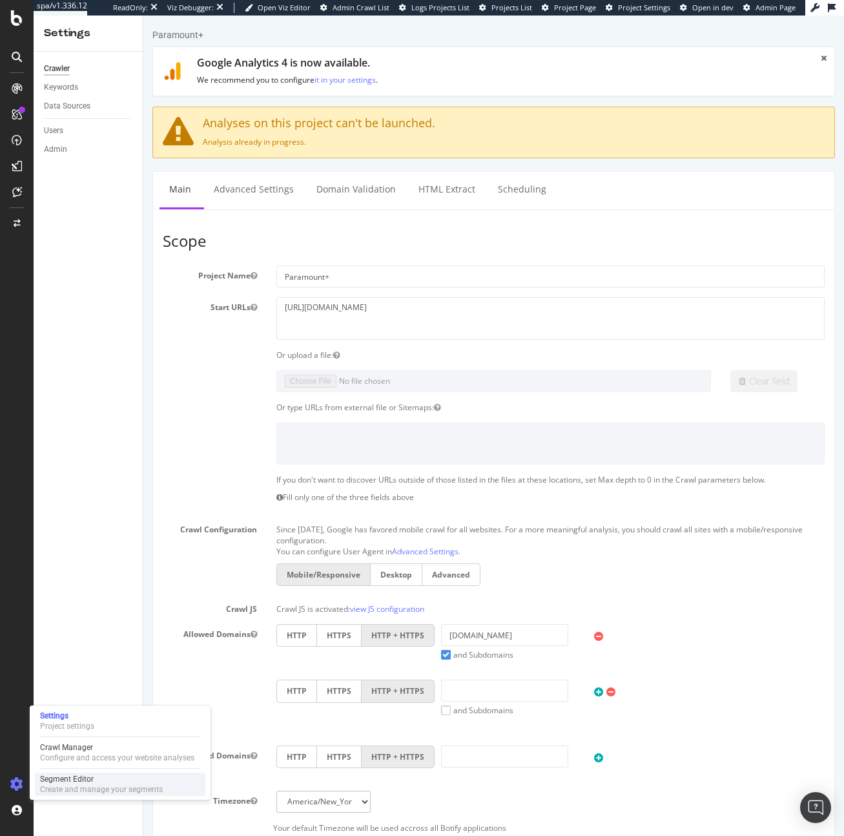
click at [59, 776] on div "Segment Editor" at bounding box center [101, 779] width 123 height 10
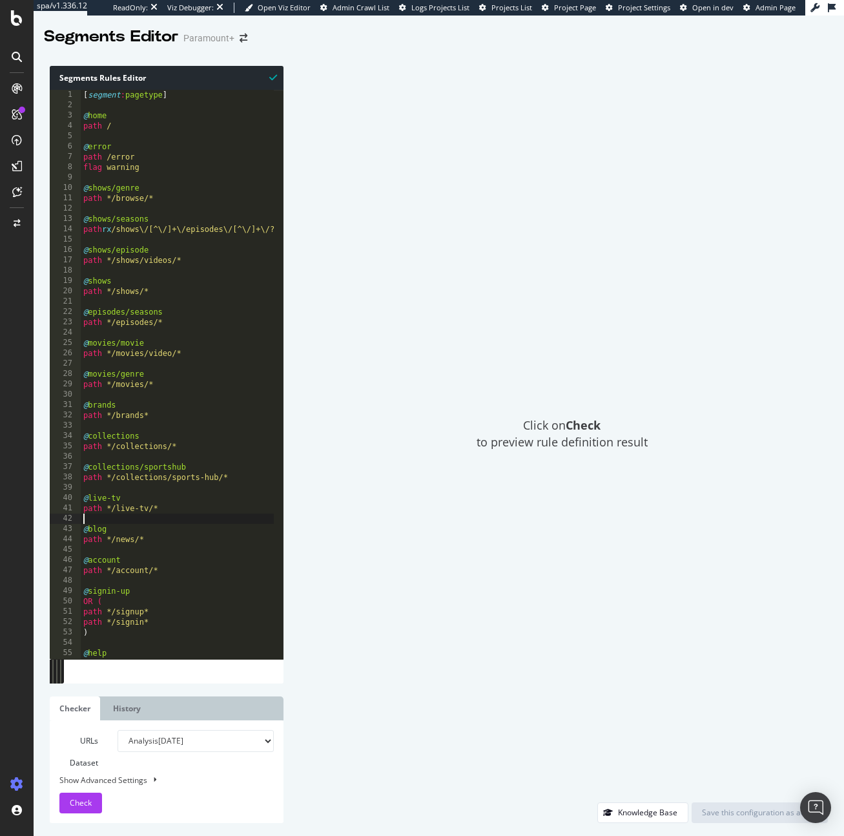
click at [147, 517] on div "[ segment : pagetype ] @ home path / @ error path /error flag warning @ shows/g…" at bounding box center [188, 380] width 214 height 580
click at [160, 535] on div "[ segment : pagetype ] @ home path / @ error path /error flag warning @ shows/g…" at bounding box center [188, 380] width 214 height 580
type textarea "path */news/*"
click at [176, 271] on div "[ segment : pagetype ] @ home path / @ error path /error flag warning @ shows/g…" at bounding box center [188, 380] width 214 height 580
click at [208, 253] on div "[ segment : pagetype ] @ home path / @ error path /error flag warning @ shows/g…" at bounding box center [188, 380] width 214 height 580
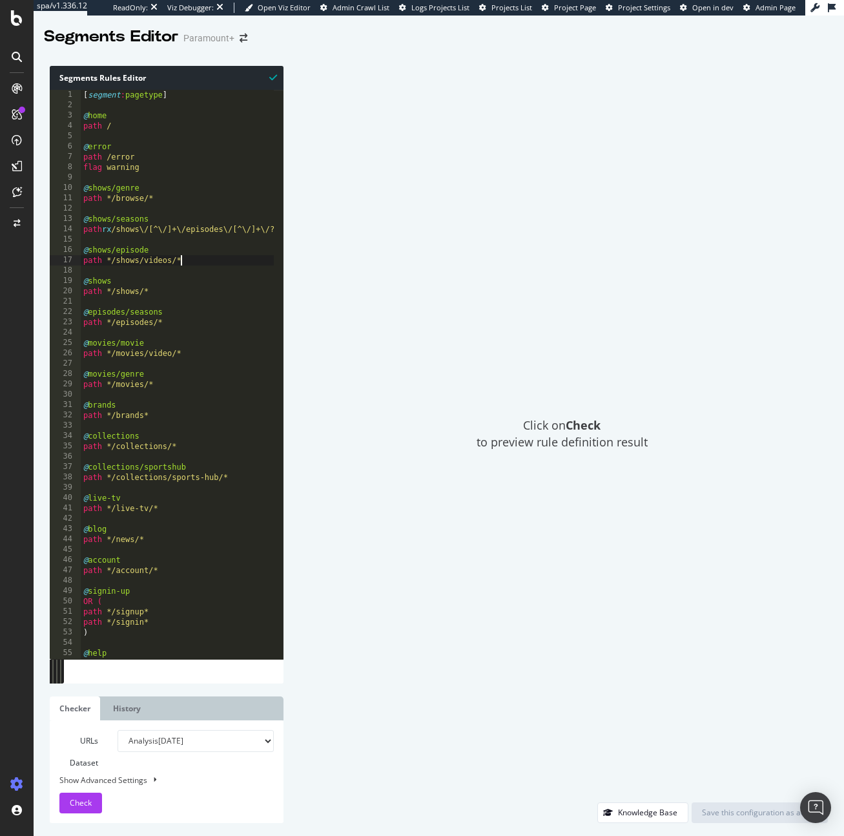
click at [206, 260] on div "[ segment : pagetype ] @ home path / @ error path /error flag warning @ shows/g…" at bounding box center [188, 380] width 214 height 580
click at [189, 406] on div "[ segment : pagetype ] @ home path / @ error path /error flag warning @ shows/g…" at bounding box center [188, 380] width 214 height 580
type textarea "@brands"
click at [194, 402] on div "[ segment : pagetype ] @ home path / @ error path /error flag warning @ shows/g…" at bounding box center [187, 380] width 214 height 580
click at [172, 300] on div "[ segment : pagetype ] @ home path / @ error path /error flag warning @ shows/g…" at bounding box center [187, 380] width 214 height 580
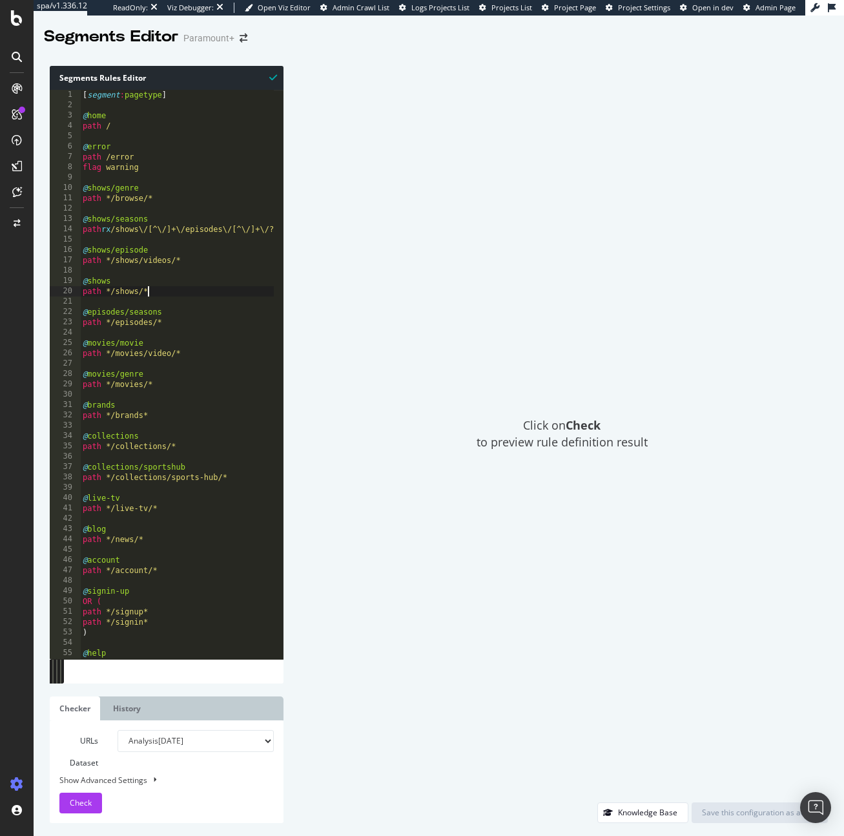
click at [174, 293] on div "[ segment : pagetype ] @ home path / @ error path /error flag warning @ shows/g…" at bounding box center [187, 380] width 214 height 580
type textarea "path */shows/*"
click at [162, 328] on div "[ segment : pagetype ] @ home path / @ error path /error flag warning @ shows/g…" at bounding box center [187, 380] width 214 height 580
click at [212, 342] on div "[ segment : pagetype ] @ home path / @ error path /error flag warning @ shows/g…" at bounding box center [187, 380] width 214 height 580
click at [201, 293] on div "[ segment : pagetype ] @ home path / @ error path /error flag warning @ shows/g…" at bounding box center [187, 380] width 214 height 580
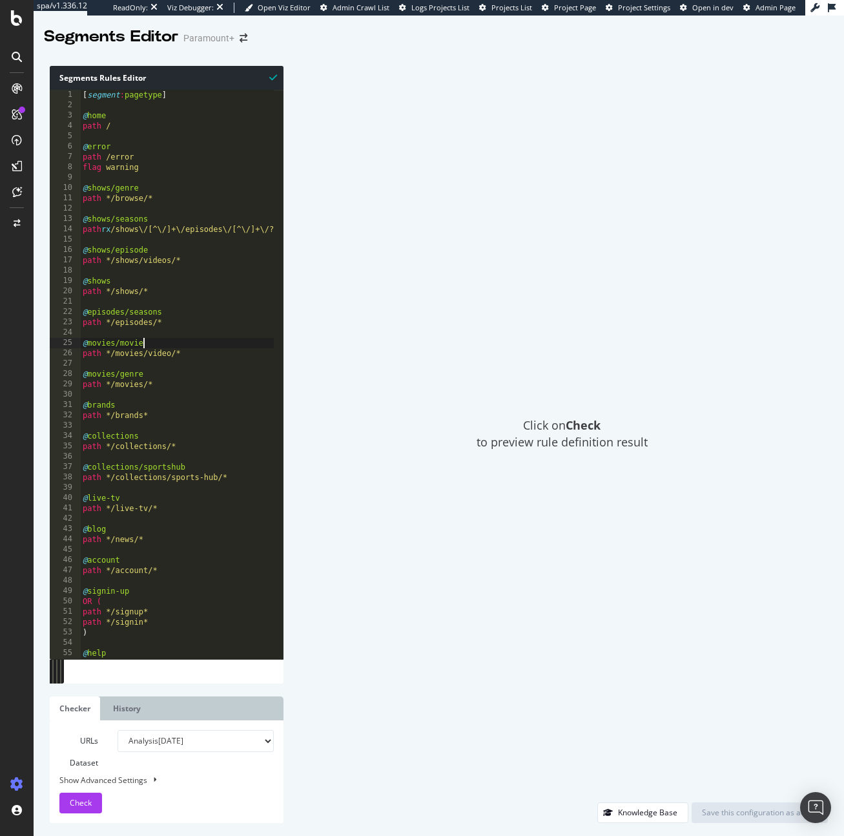
type textarea "path */shows/*"
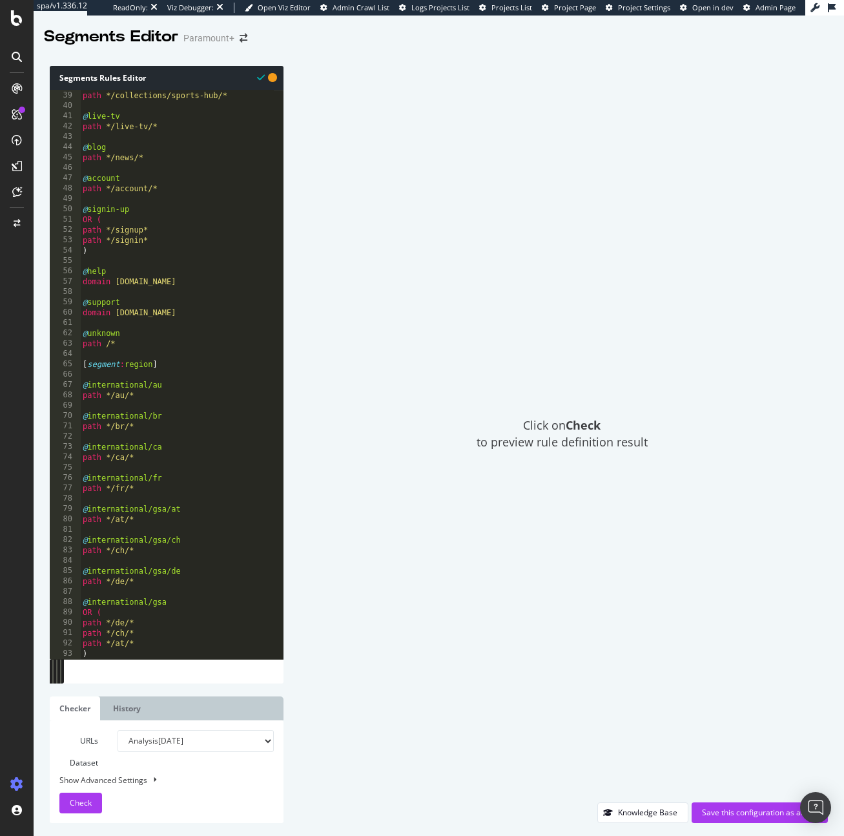
scroll to position [334, 0]
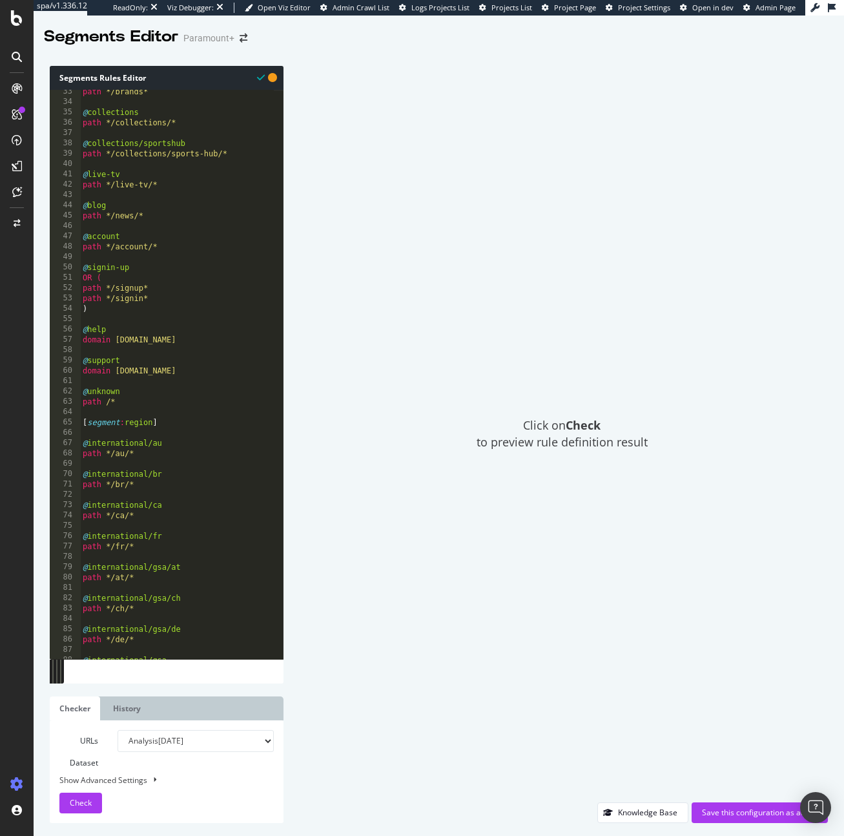
click at [158, 370] on div "path */brands* @ collections path */collections/* @ collections/sportshub path …" at bounding box center [187, 377] width 214 height 580
click at [191, 361] on div "path */brands* @ collections path */collections/* @ collections/sportshub path …" at bounding box center [187, 377] width 214 height 580
click at [179, 338] on div "path */brands* @ collections path */collections/* @ collections/sportshub path …" at bounding box center [187, 377] width 214 height 580
click at [178, 278] on div "path */brands* @ collections path */collections/* @ collections/sportshub path …" at bounding box center [187, 377] width 214 height 580
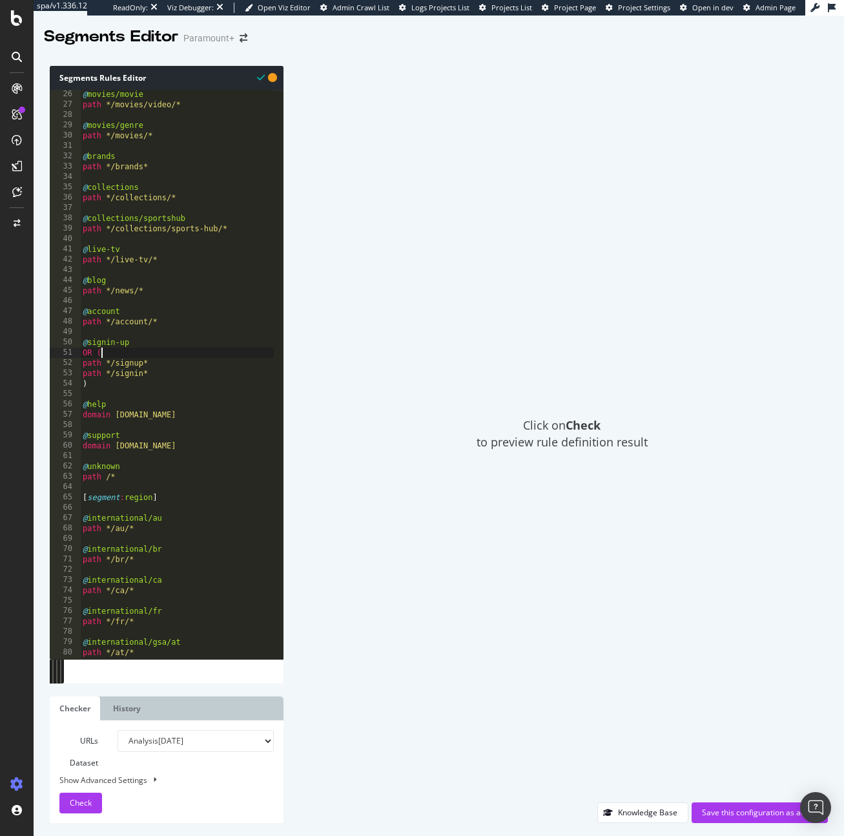
scroll to position [196, 0]
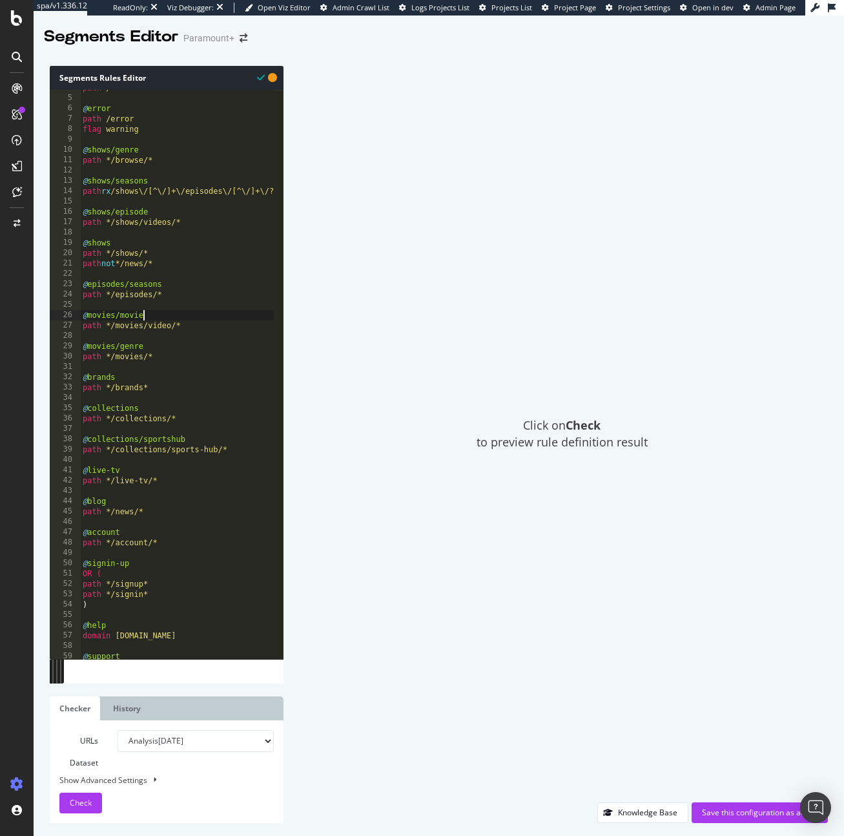
click at [178, 313] on div "path / @ error path /error flag warning @ shows/genre path */browse/* @ shows/s…" at bounding box center [187, 373] width 214 height 580
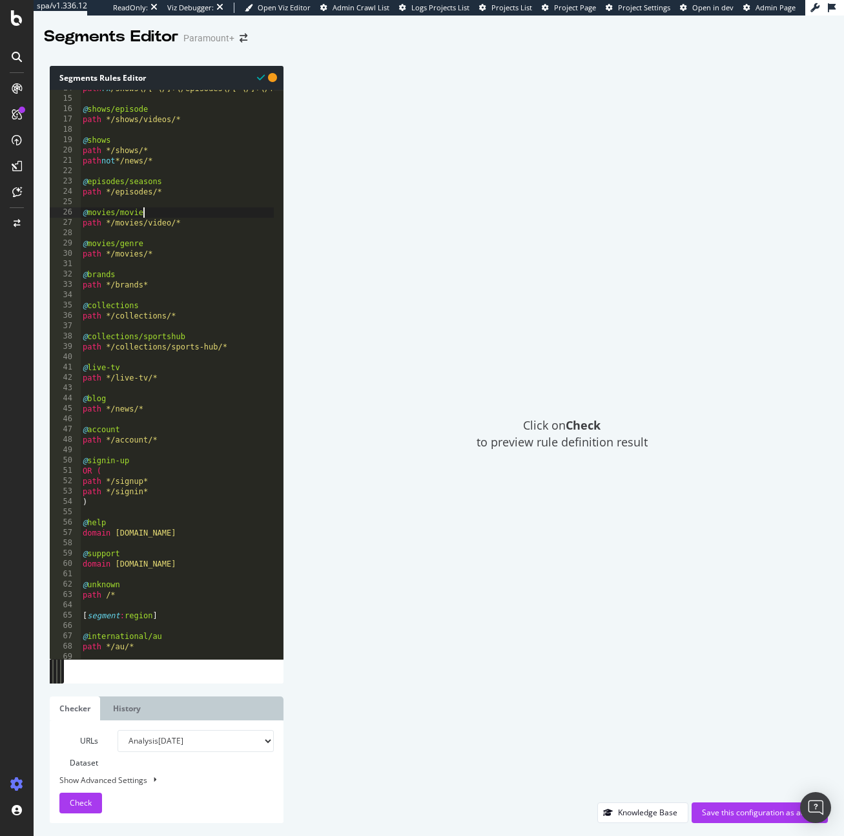
scroll to position [201, 0]
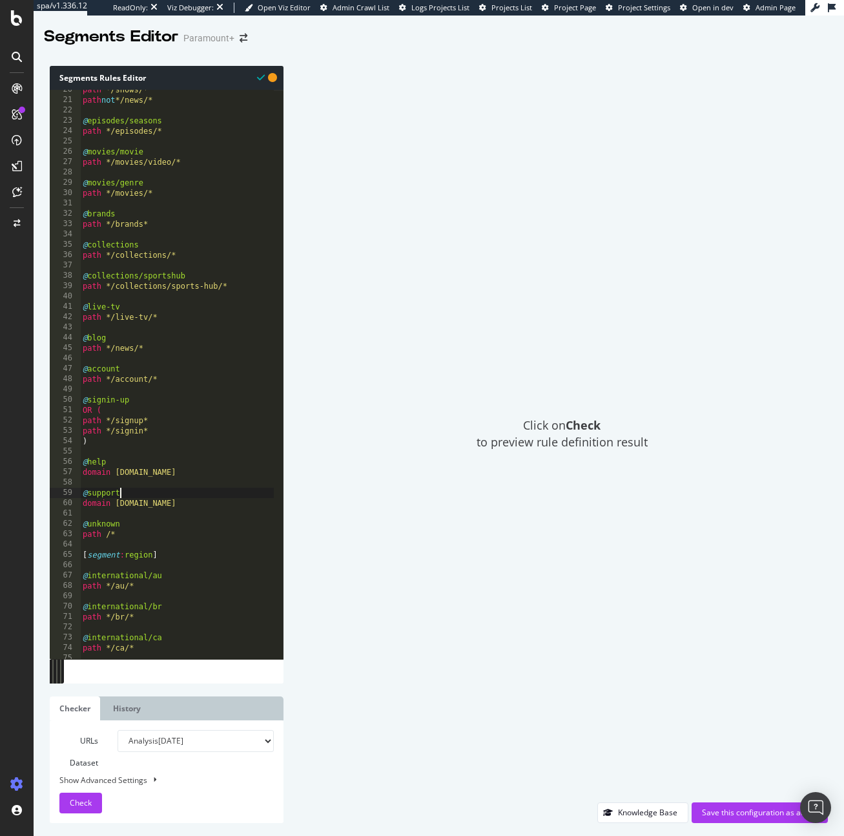
click at [243, 498] on div "path */shows/* path not */news/* @ episodes/seasons path */episodes/* @ movies/…" at bounding box center [187, 375] width 214 height 580
click at [250, 505] on div "path */shows/* path not */news/* @ episodes/seasons path */episodes/* @ movies/…" at bounding box center [187, 375] width 214 height 580
type textarea "domain support.paramountplus.com"
click at [205, 484] on div "path */shows/* path not */news/* @ episodes/seasons path */episodes/* @ movies/…" at bounding box center [187, 375] width 214 height 580
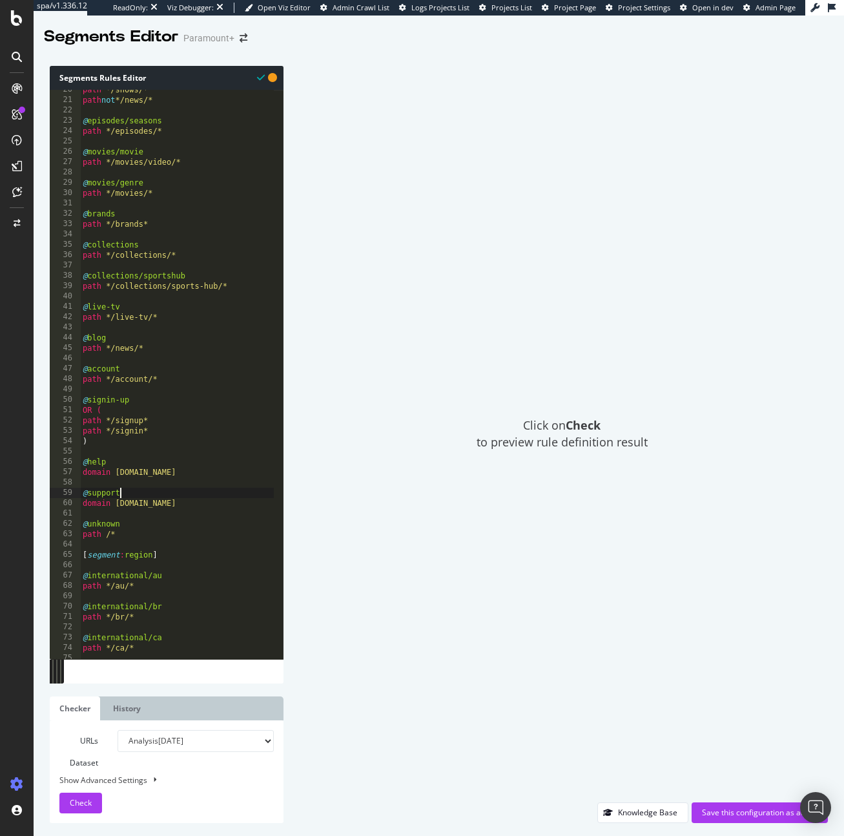
click at [206, 489] on div "path */shows/* path not */news/* @ episodes/seasons path */episodes/* @ movies/…" at bounding box center [187, 375] width 214 height 580
type textarea "@support"
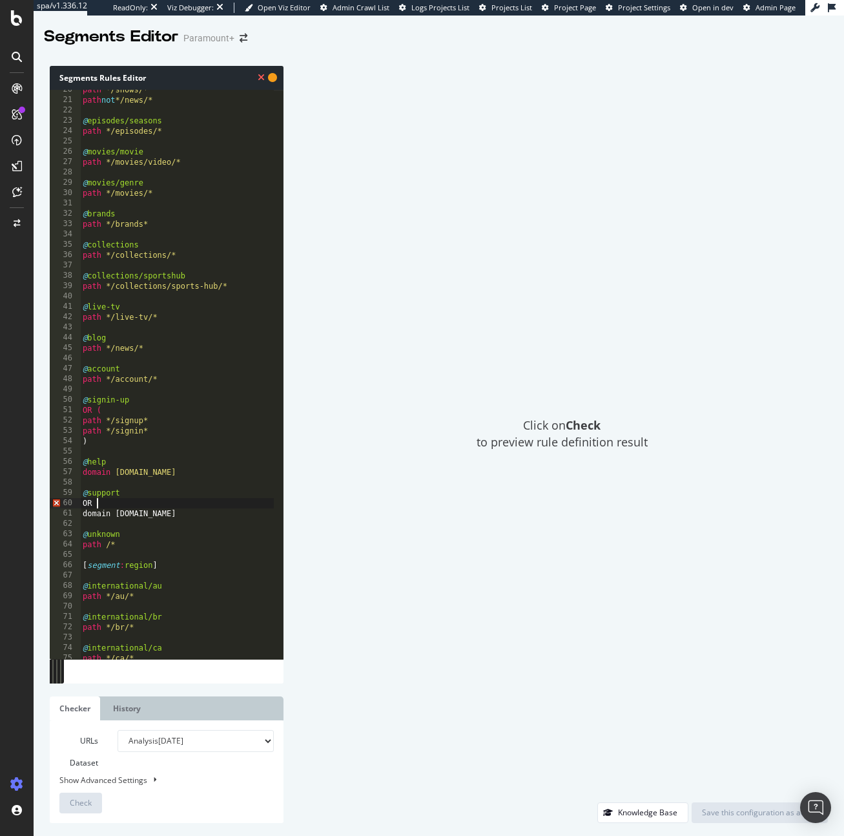
scroll to position [0, 1]
click at [243, 504] on div "path */shows/* path not */news/* @ episodes/seasons path */episodes/* @ movies/…" at bounding box center [187, 375] width 214 height 580
click at [244, 514] on div "path */shows/* path not */news/* @ episodes/seasons path */episodes/* @ movies/…" at bounding box center [187, 375] width 214 height 580
type textarea "domain support.paramountplus.com"
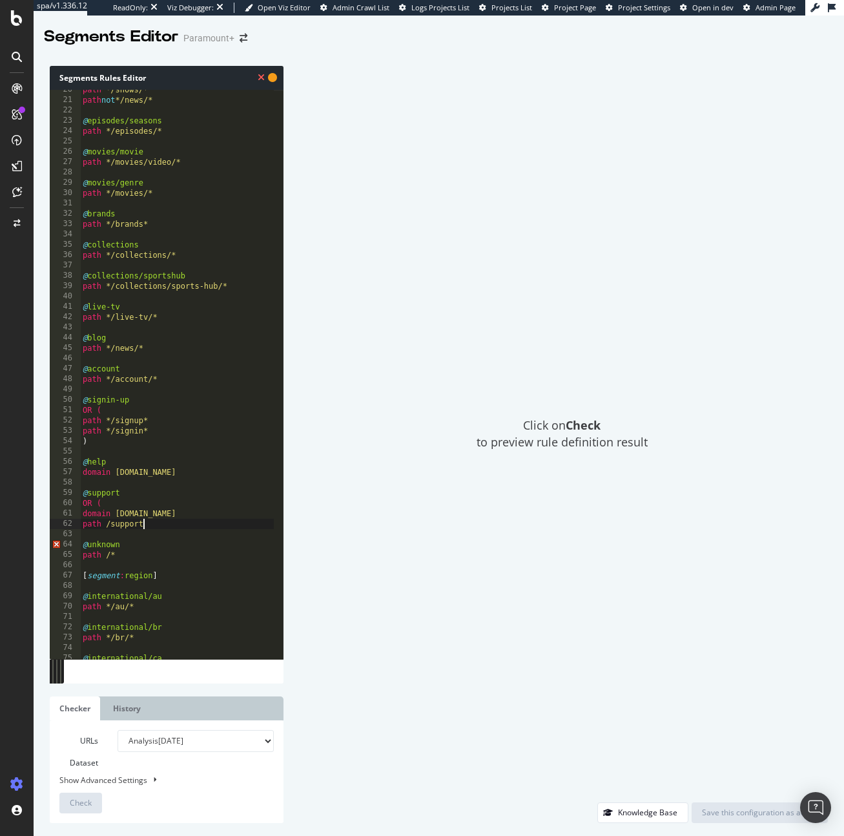
type textarea "path /support*"
type textarea "_"
type textarea "+"
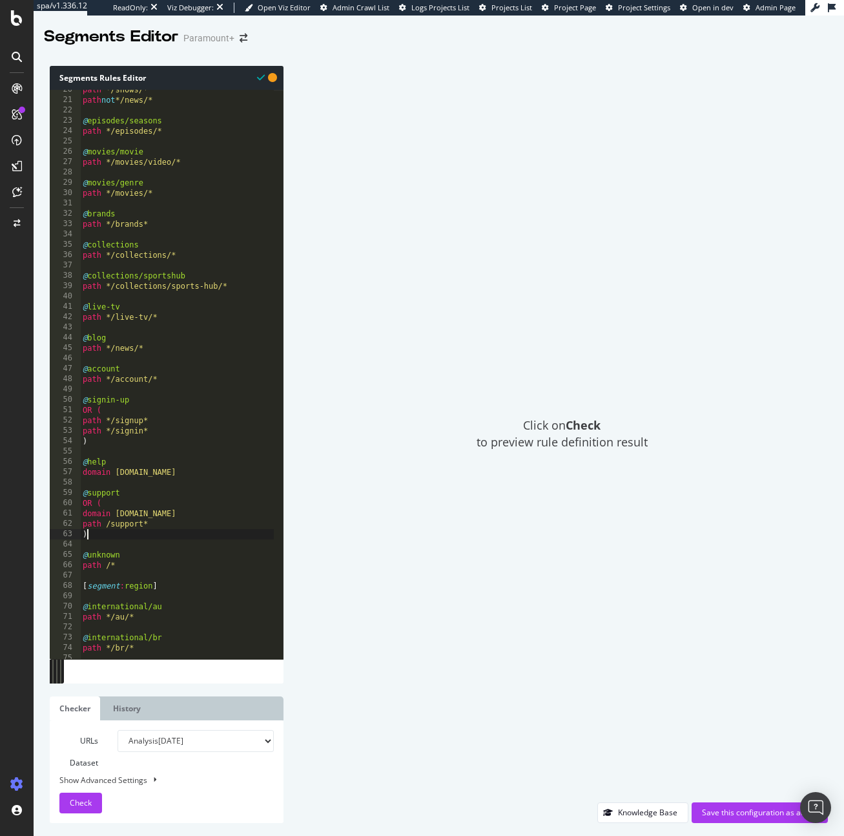
click at [422, 541] on div "Click on Check to preview rule definition result" at bounding box center [562, 434] width 532 height 736
click at [121, 564] on div "path */shows/* path not */news/* @ episodes/seasons path */episodes/* @ movies/…" at bounding box center [187, 375] width 214 height 580
click at [138, 429] on div "path */shows/* path not */news/* @ episodes/seasons path */episodes/* @ movies/…" at bounding box center [187, 375] width 214 height 580
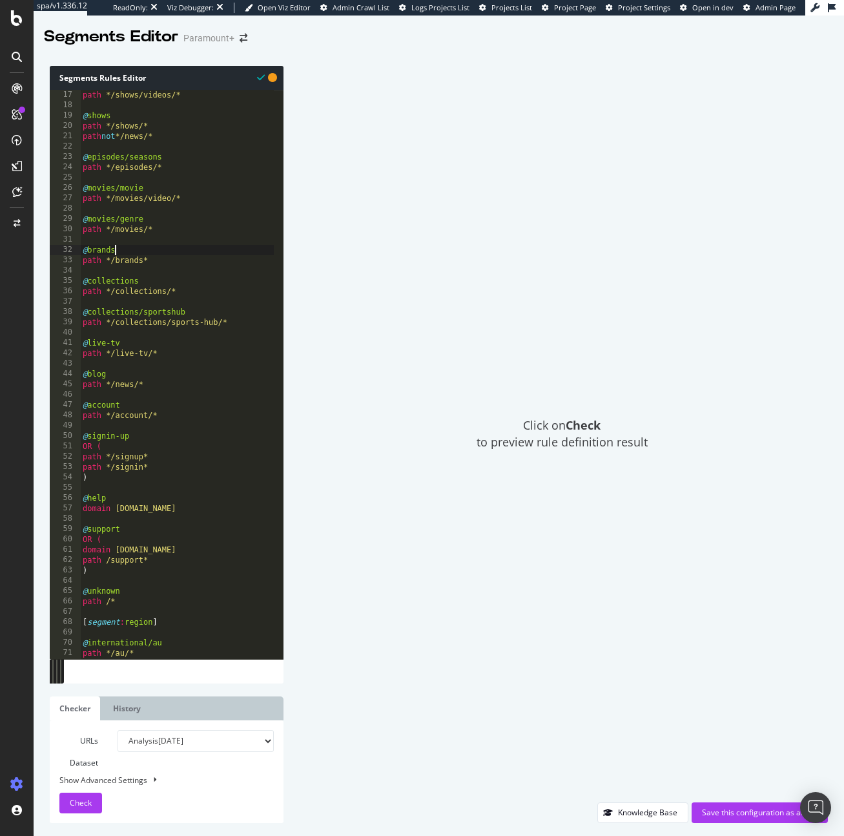
click at [143, 251] on div "path */shows/videos/* @ shows path */shows/* path not */news/* @ episodes/seaso…" at bounding box center [187, 380] width 214 height 580
type textarea "@brands"
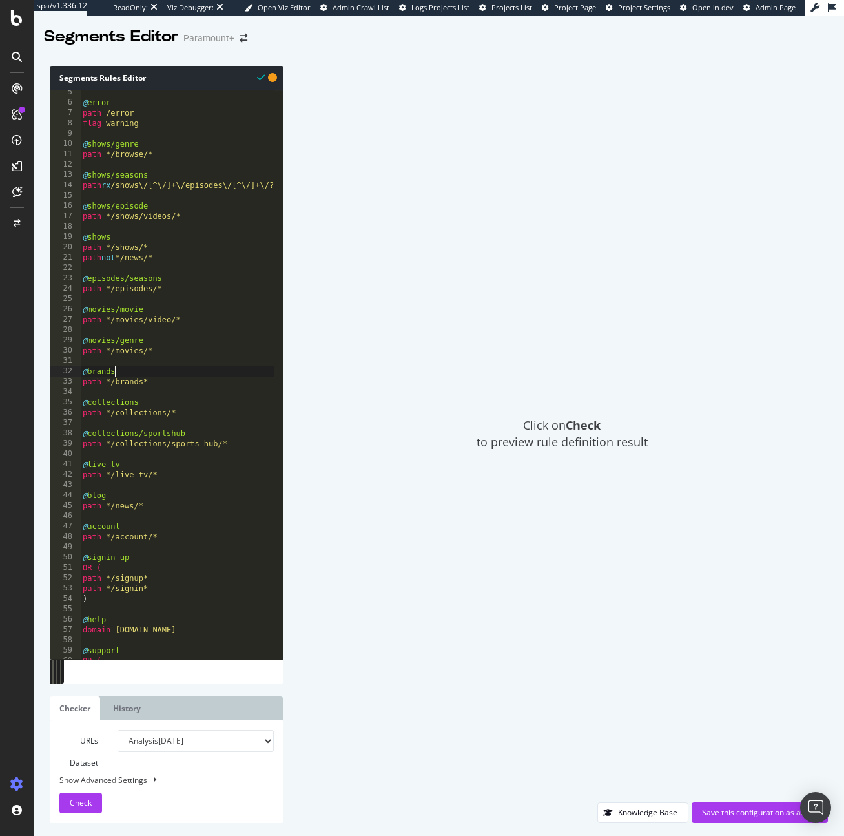
scroll to position [42, 0]
click at [162, 367] on div "@ error path /error flag warning @ shows/genre path */browse/* @ shows/seasons …" at bounding box center [187, 379] width 214 height 580
click at [164, 323] on div "@ error path /error flag warning @ shows/genre path */browse/* @ shows/seasons …" at bounding box center [187, 379] width 214 height 580
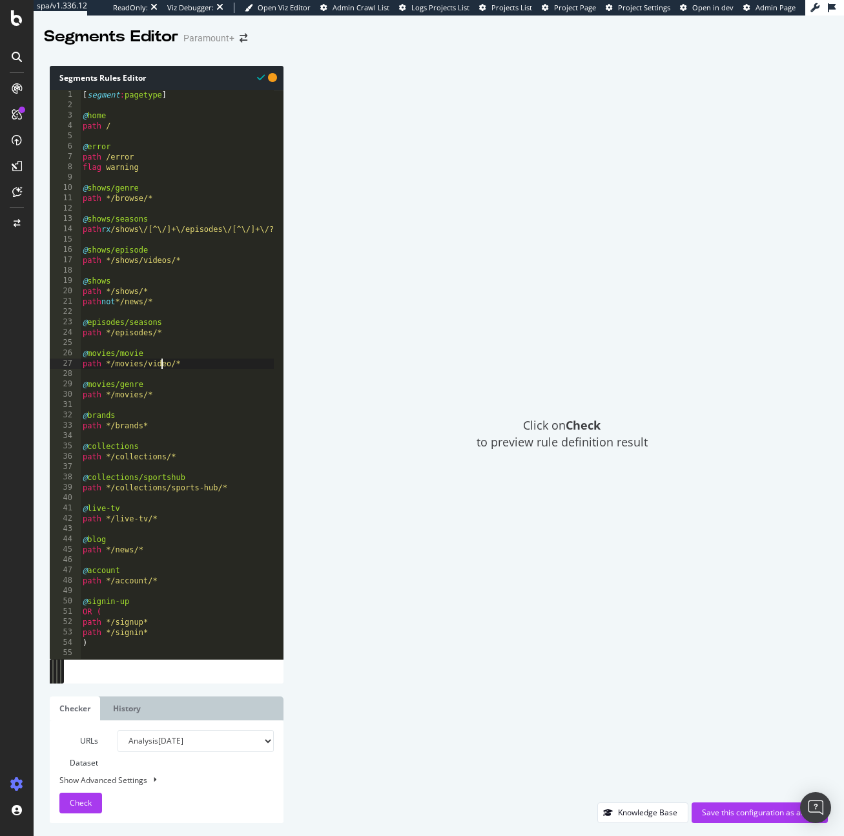
scroll to position [0, 0]
drag, startPoint x: 203, startPoint y: 357, endPoint x: 203, endPoint y: 381, distance: 23.9
click at [203, 357] on div "[ segment : pagetype ] @ home path / @ error path /error flag warning @ shows/g…" at bounding box center [187, 380] width 214 height 580
type textarea "@movies/movie"
click at [169, 407] on div "[ segment : pagetype ] @ home path / @ error path /error flag warning @ shows/g…" at bounding box center [187, 380] width 214 height 580
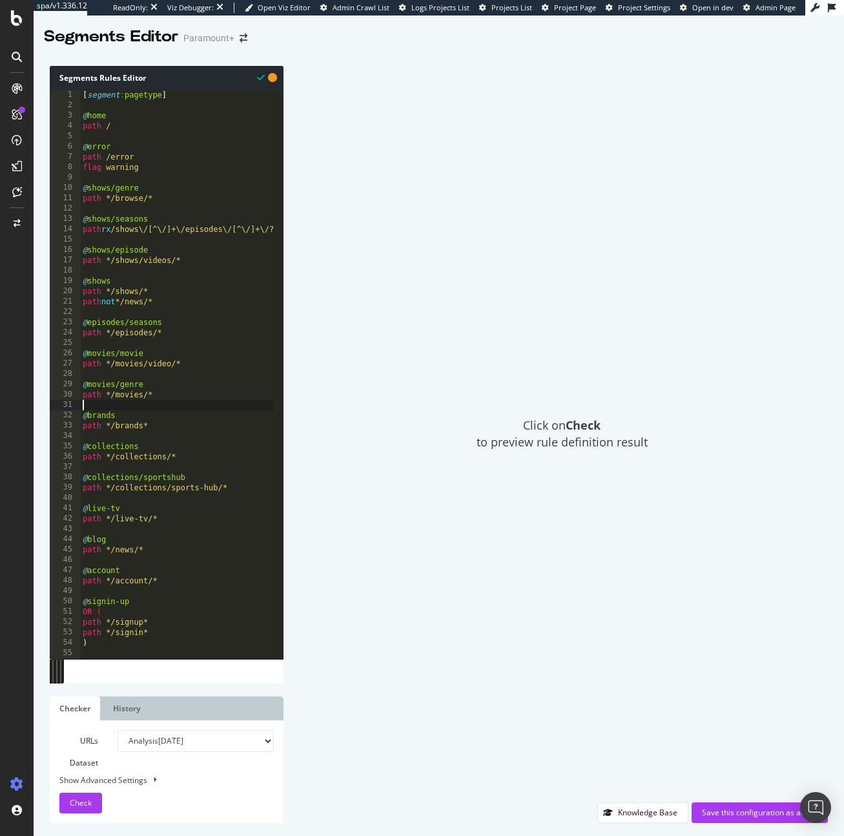
click at [184, 296] on div "[ segment : pagetype ] @ home path / @ error path /error flag warning @ shows/g…" at bounding box center [187, 380] width 214 height 580
type textarea "path */shows/*"
click at [191, 271] on div "[ segment : pagetype ] @ home path / @ error path /error flag warning @ shows/g…" at bounding box center [187, 380] width 214 height 580
click at [194, 300] on div "[ segment : pagetype ] @ home path / @ error path /error flag warning @ shows/g…" at bounding box center [187, 380] width 214 height 580
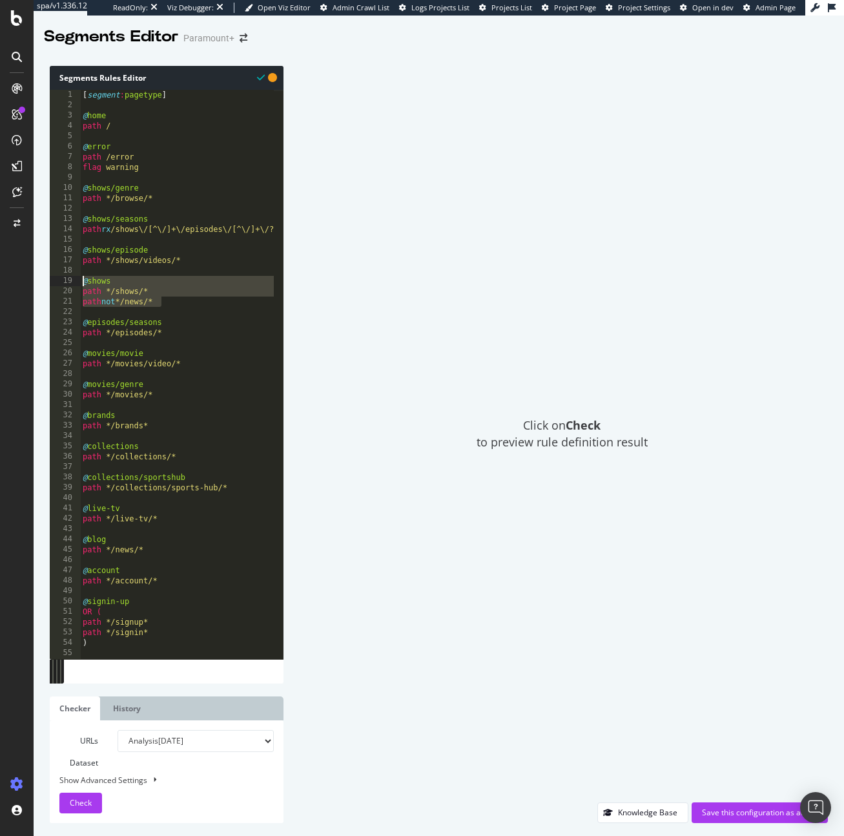
drag, startPoint x: 209, startPoint y: 306, endPoint x: 46, endPoint y: 284, distance: 164.2
click at [46, 284] on div "Segments Rules Editor path not */news/* 1 2 3 4 5 6 7 8 9 10 11 12 13 14 15 16 …" at bounding box center [439, 444] width 811 height 783
click at [167, 295] on div "[ segment : pagetype ] @ home path / @ error path /error flag warning @ shows/g…" at bounding box center [187, 380] width 214 height 580
click at [167, 287] on div "[ segment : pagetype ] @ home path / @ error path /error flag warning @ shows/g…" at bounding box center [187, 380] width 214 height 580
click at [167, 276] on div "[ segment : pagetype ] @ home path / @ error path /error flag warning @ shows/g…" at bounding box center [187, 380] width 214 height 580
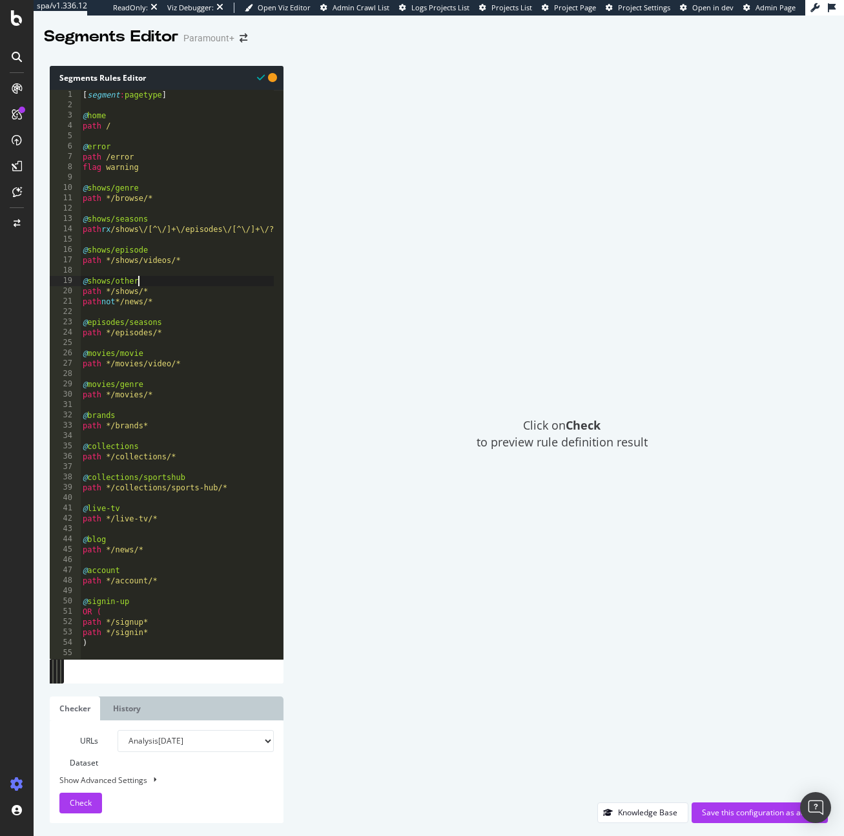
scroll to position [0, 4]
type textarea "@shows/other"
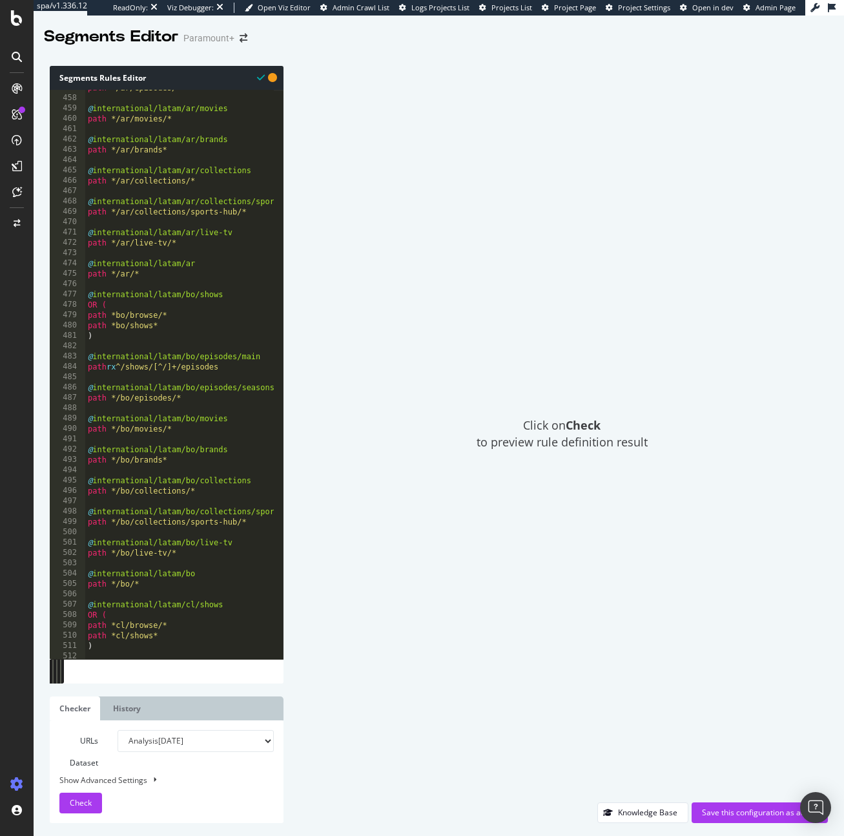
scroll to position [4300, 0]
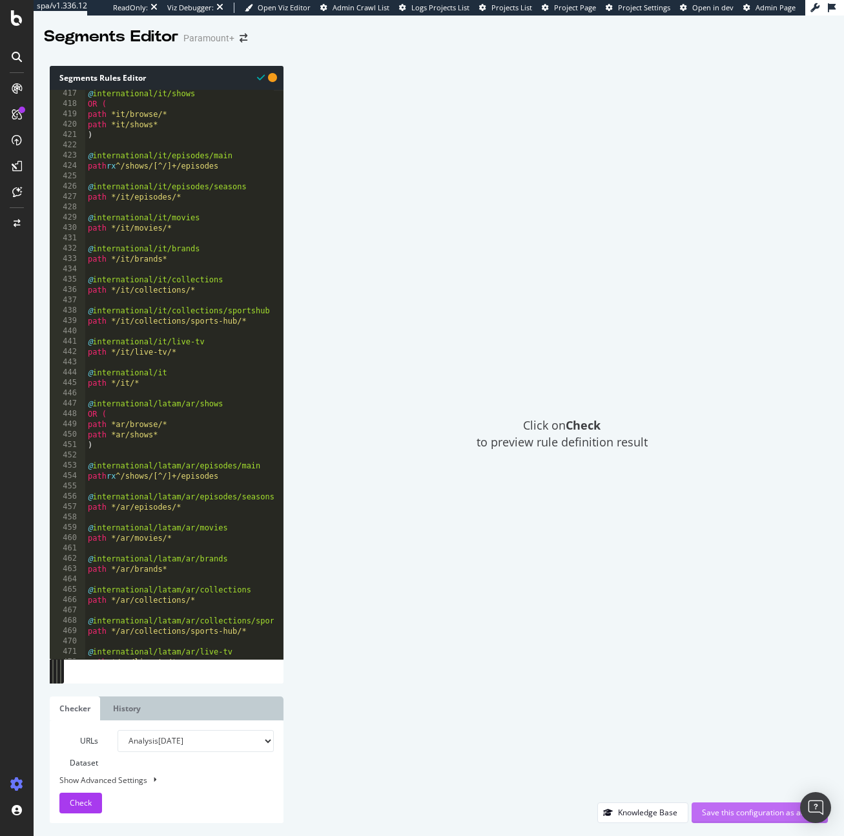
click at [731, 812] on div "Save this configuration as active" at bounding box center [760, 812] width 116 height 11
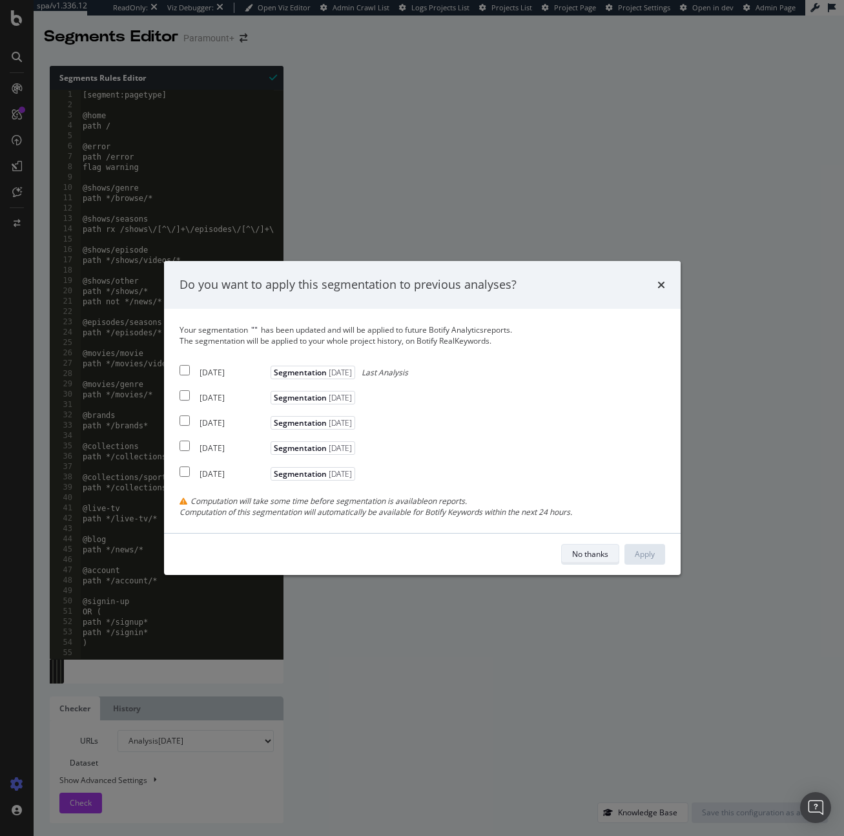
click at [585, 553] on div "No thanks" at bounding box center [590, 553] width 36 height 11
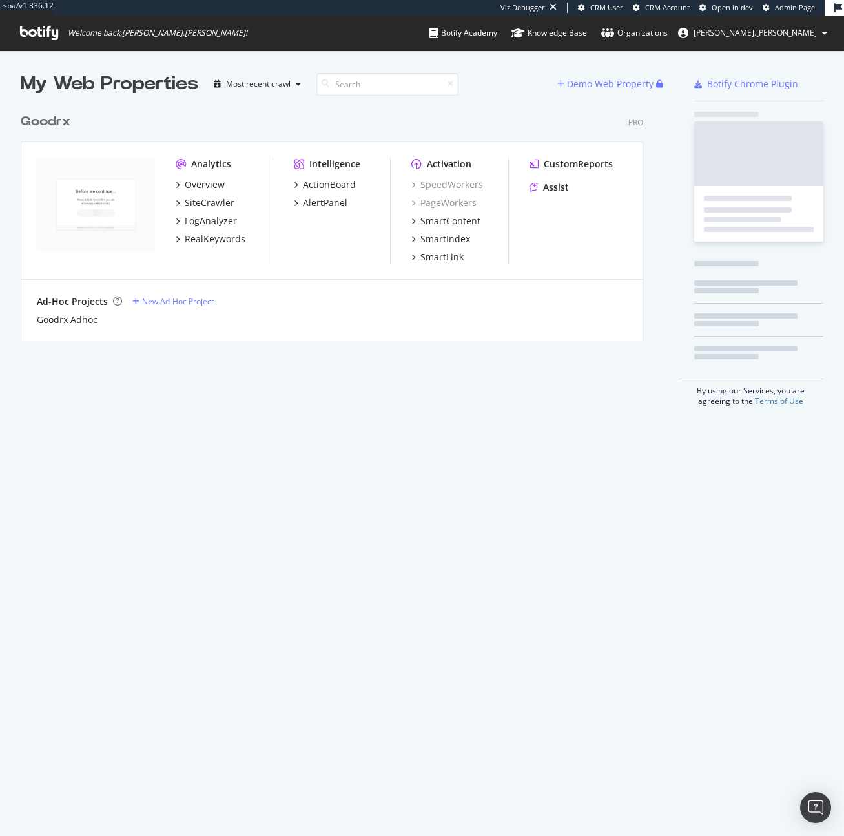
scroll to position [234, 623]
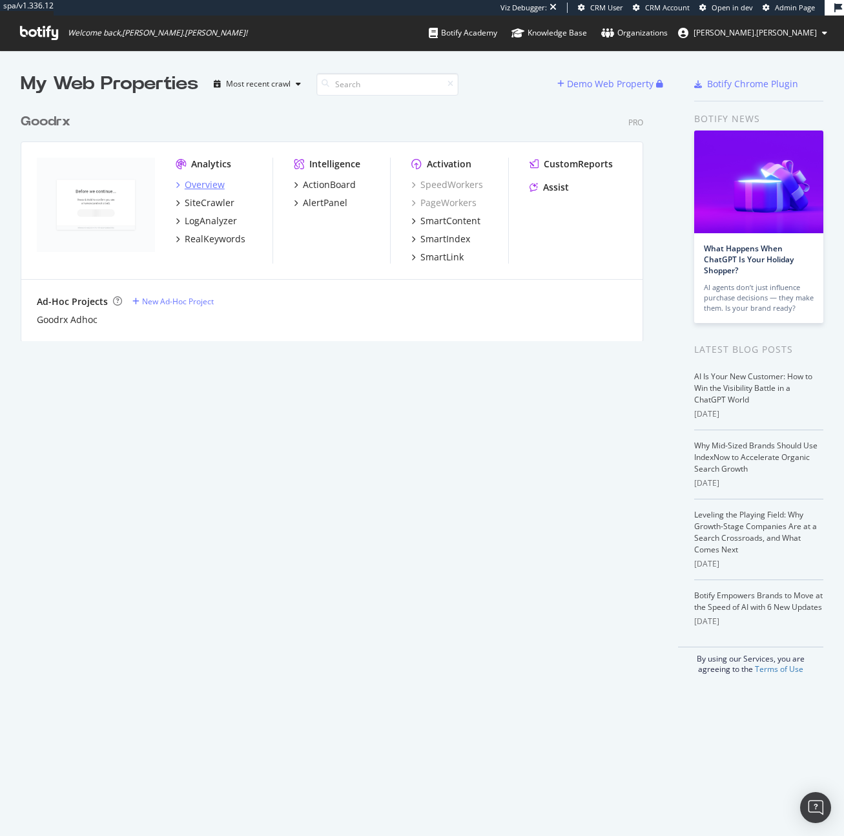
click at [206, 185] on div "Overview" at bounding box center [205, 184] width 40 height 13
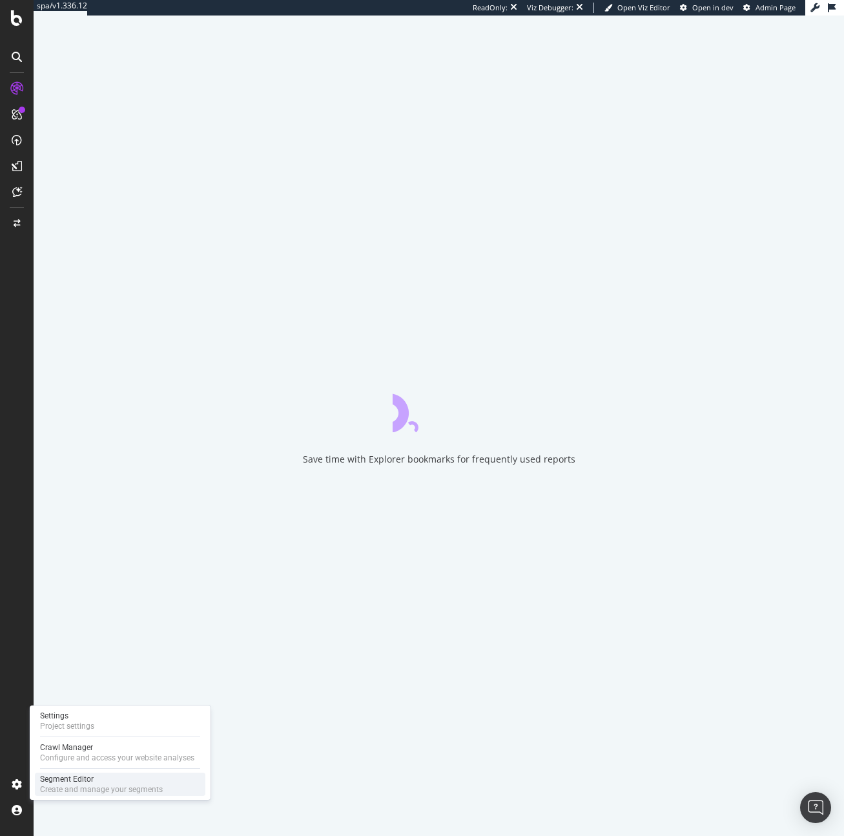
click at [63, 774] on div "Segment Editor" at bounding box center [101, 779] width 123 height 10
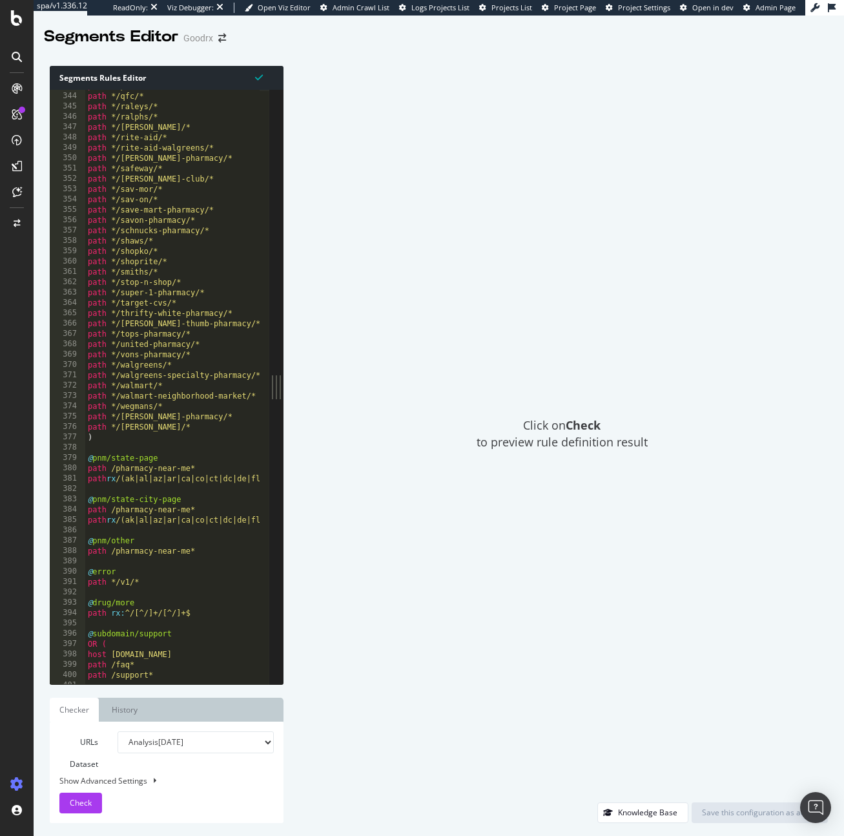
scroll to position [3714, 0]
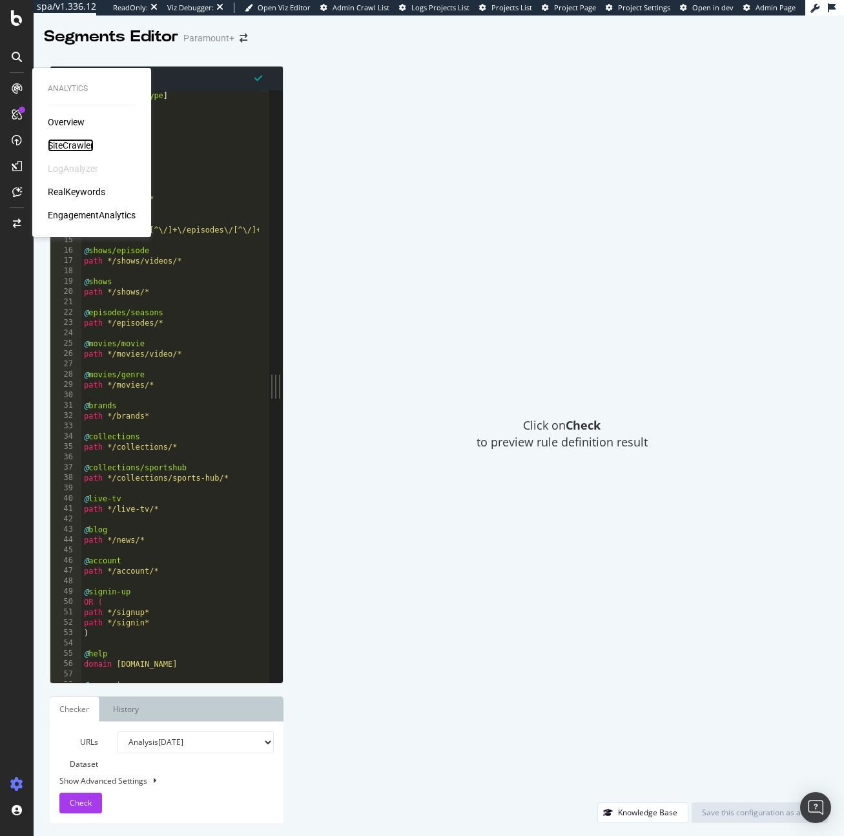
click at [67, 144] on div "SiteCrawler" at bounding box center [71, 145] width 46 height 13
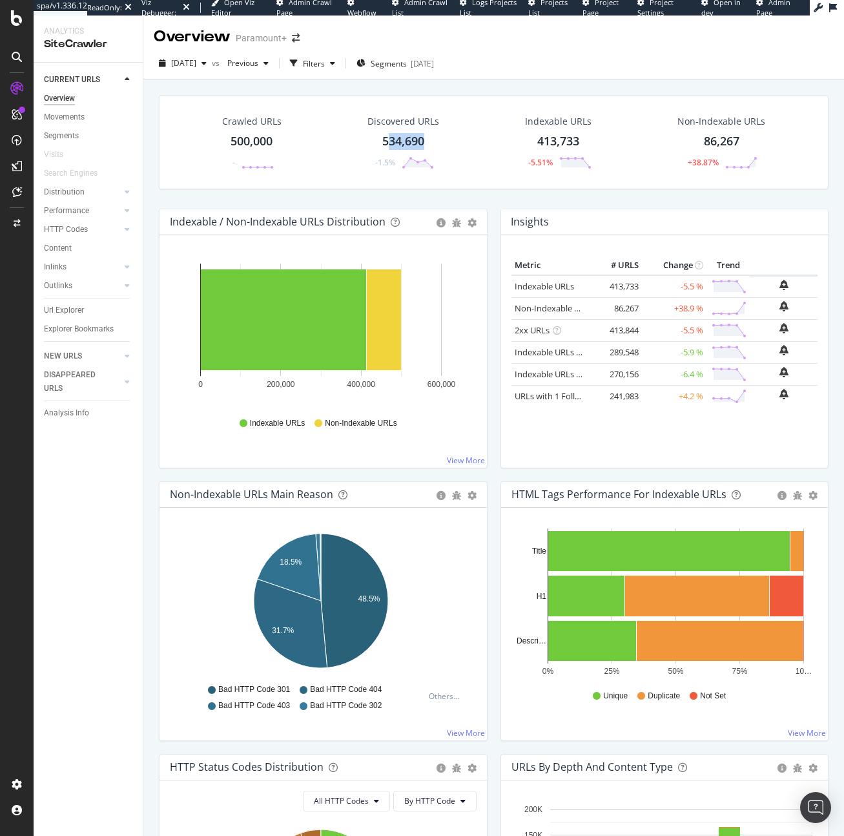
drag, startPoint x: 418, startPoint y: 142, endPoint x: 387, endPoint y: 147, distance: 32.1
click at [387, 147] on div "534,690" at bounding box center [403, 141] width 42 height 17
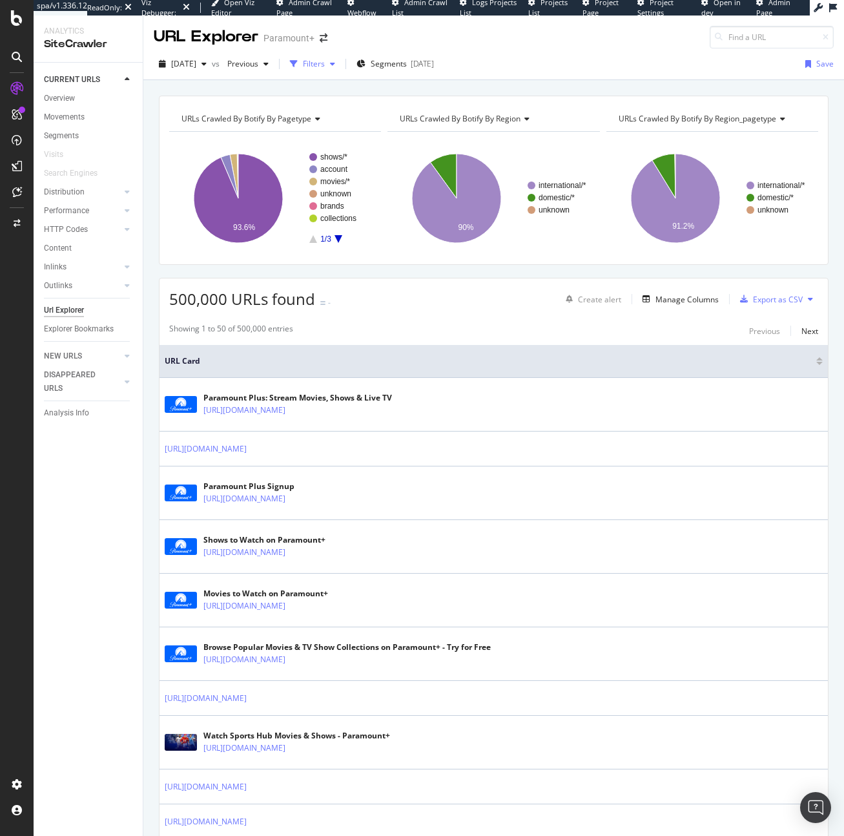
click at [335, 66] on icon "button" at bounding box center [332, 64] width 5 height 8
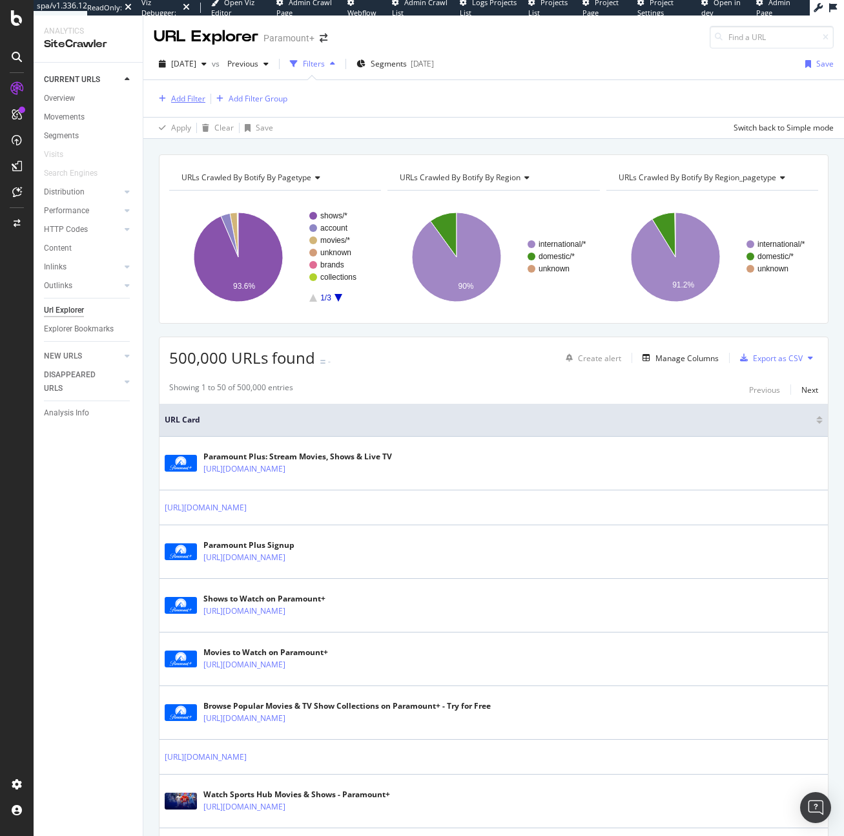
click at [198, 104] on div "Add Filter" at bounding box center [188, 98] width 34 height 11
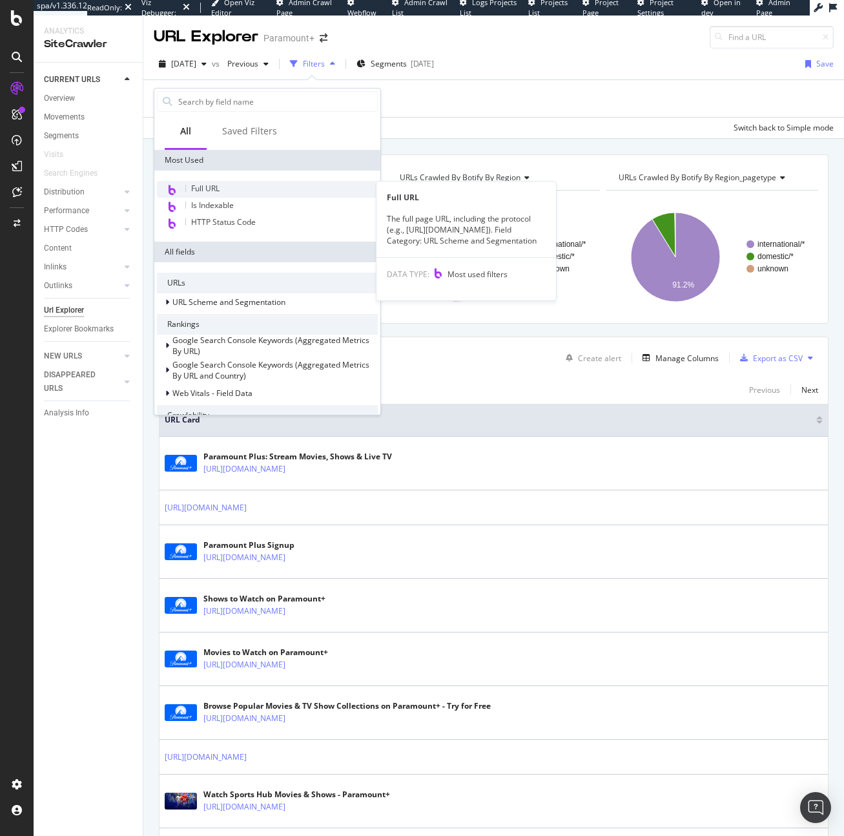
click at [242, 181] on div "Full URL" at bounding box center [267, 189] width 221 height 17
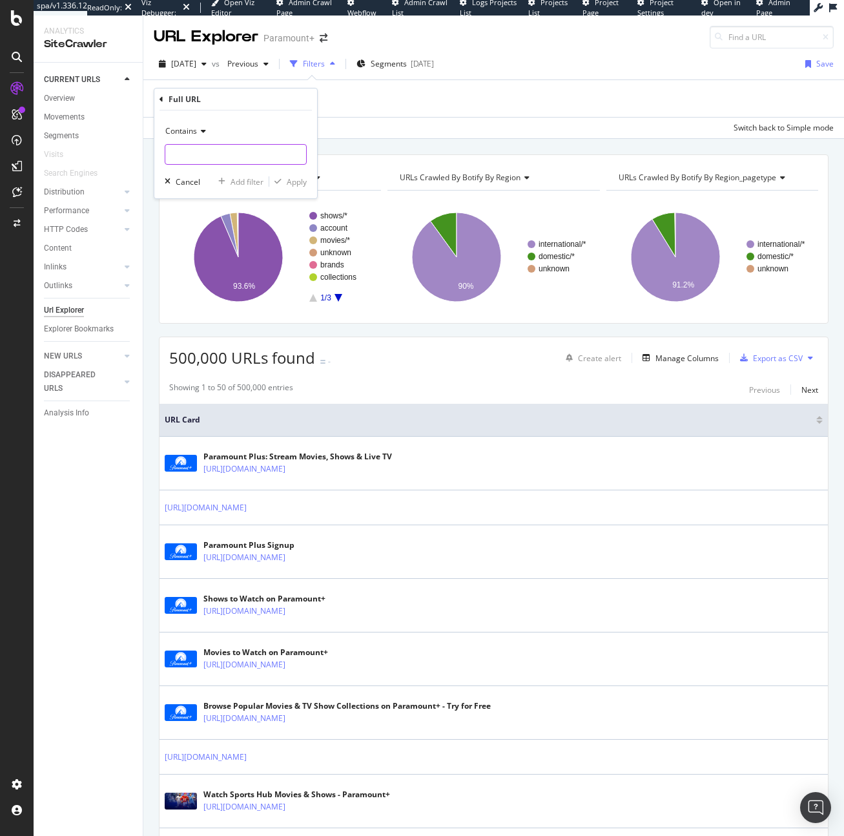
click at [223, 158] on input "text" at bounding box center [235, 154] width 141 height 21
type input "support"
click at [282, 178] on div "button" at bounding box center [277, 182] width 17 height 8
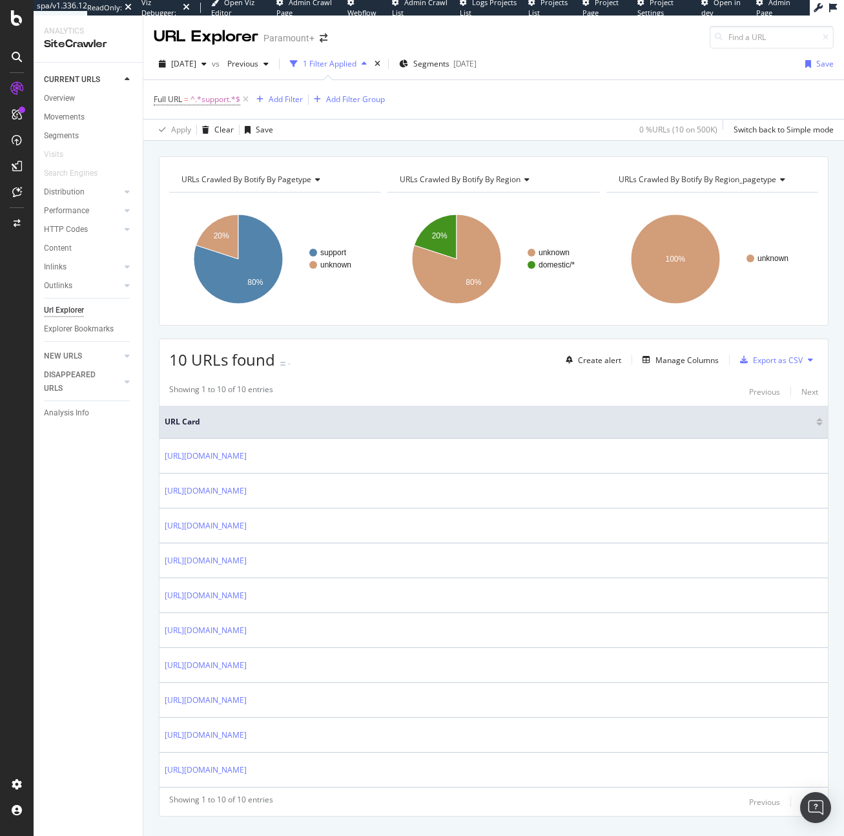
click at [205, 109] on div "Full URL = ^.*support.*$ Add Filter Add Filter Group" at bounding box center [494, 99] width 680 height 39
click at [205, 100] on span "^.*support.*$" at bounding box center [216, 99] width 50 height 18
click at [213, 147] on input "support" at bounding box center [226, 153] width 122 height 21
type input "help"
click at [302, 190] on div "Contains help Cancel Add filter Apply" at bounding box center [235, 153] width 163 height 88
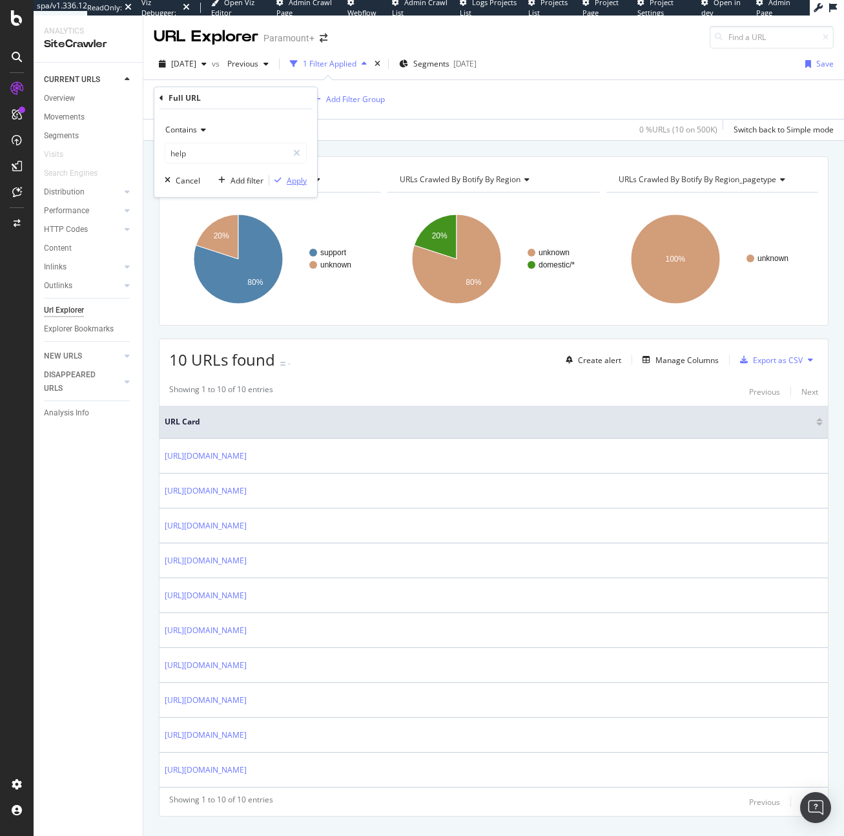
click at [300, 185] on div "Apply" at bounding box center [297, 180] width 20 height 11
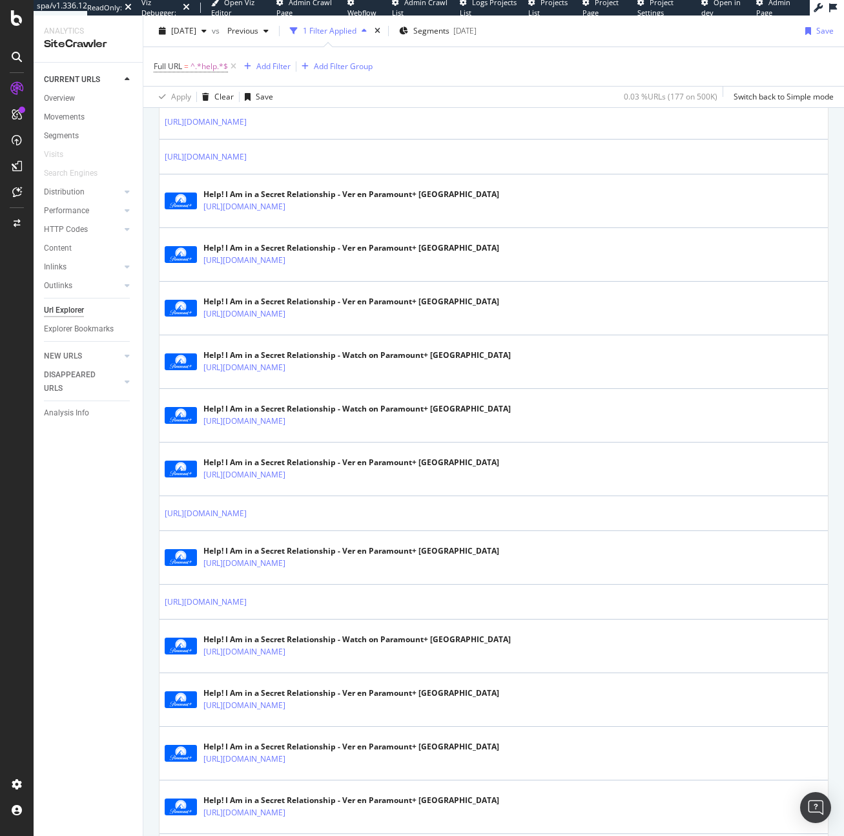
scroll to position [1702, 0]
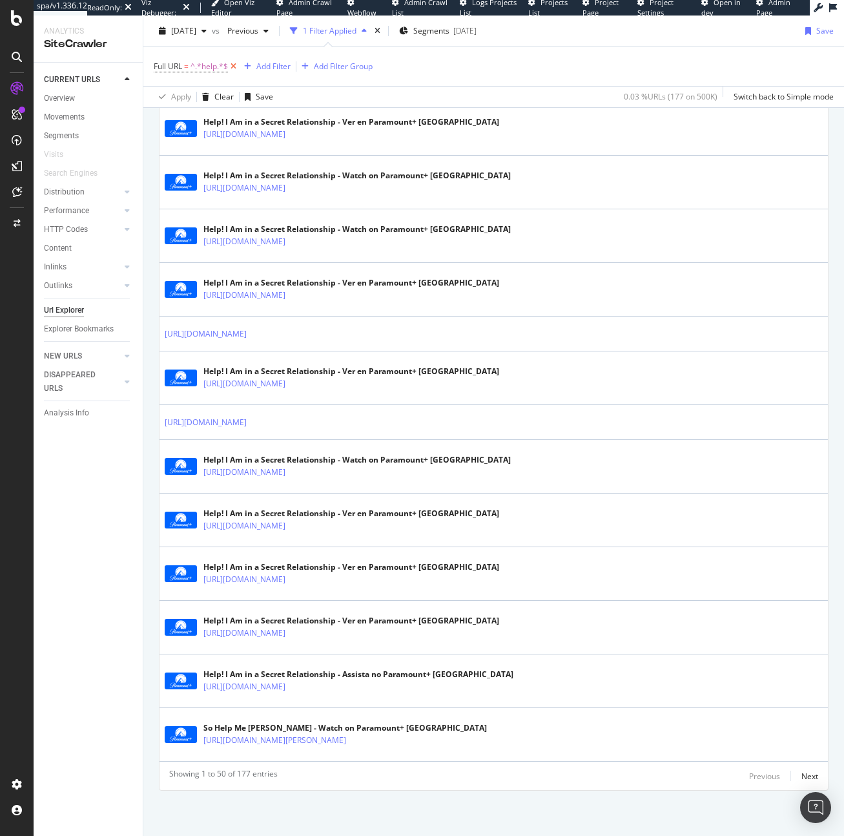
click at [231, 68] on icon at bounding box center [233, 66] width 11 height 13
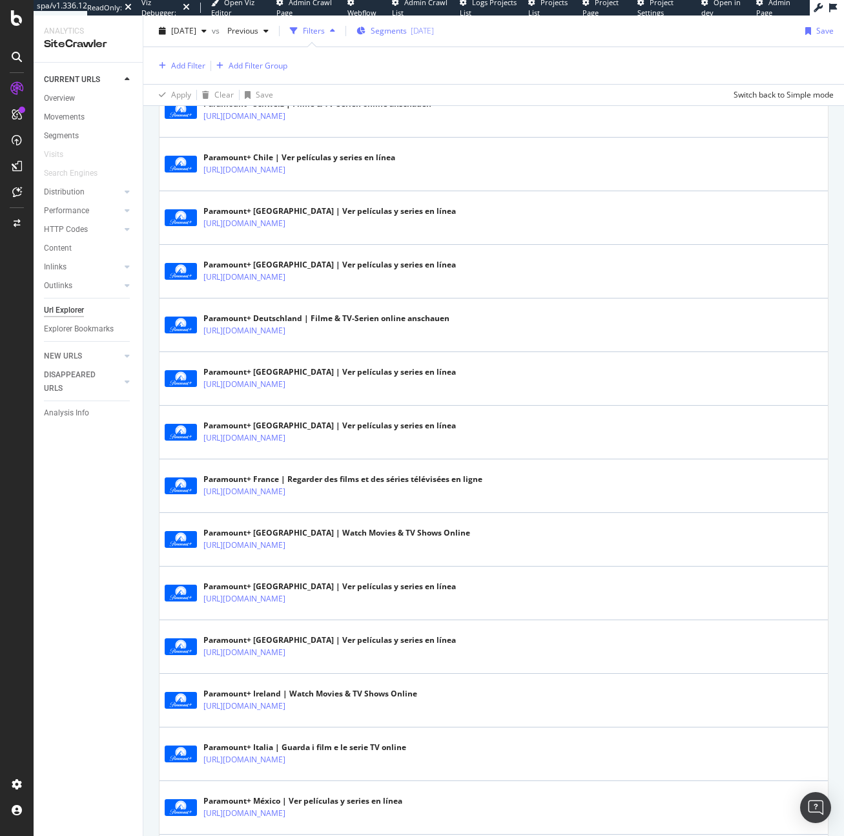
click at [407, 30] on span "Segments" at bounding box center [389, 30] width 36 height 11
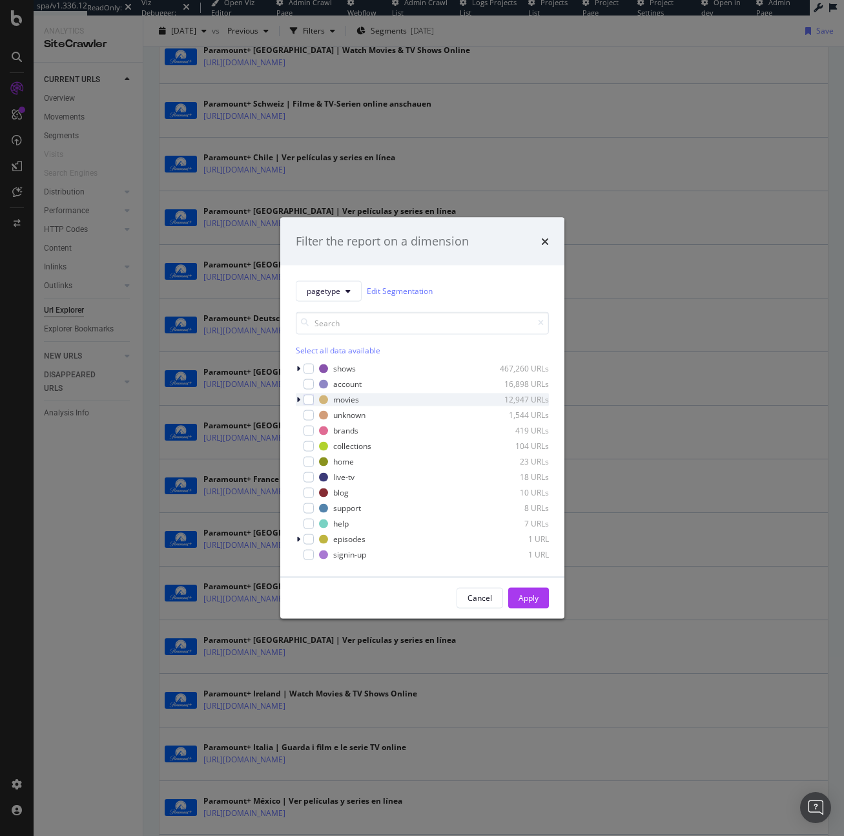
click at [298, 395] on icon "modal" at bounding box center [298, 399] width 4 height 8
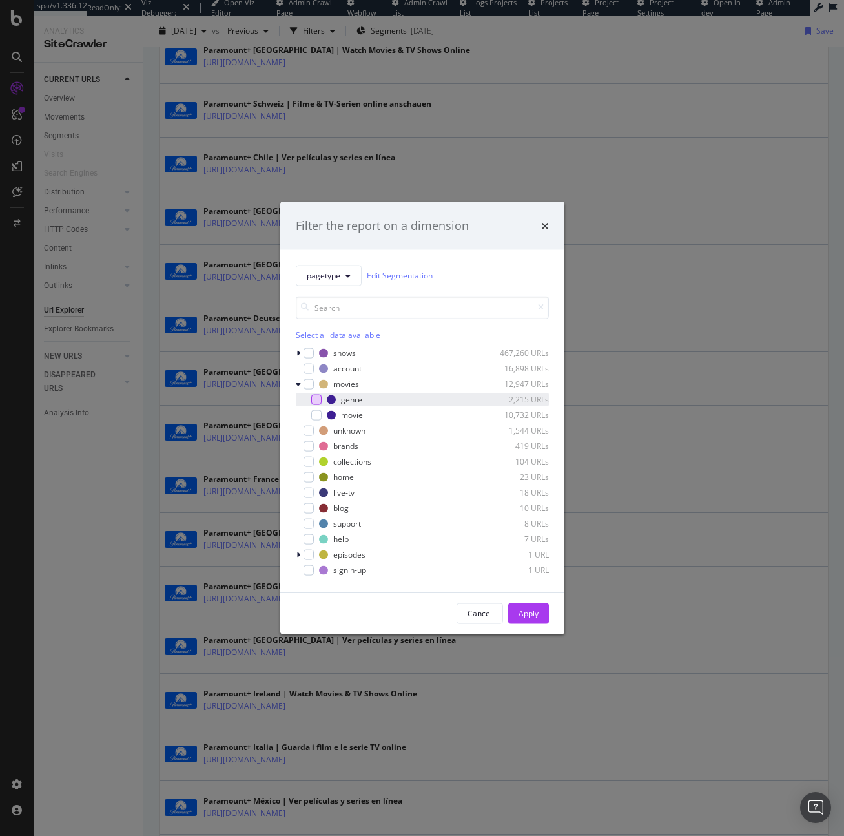
click at [313, 403] on div "modal" at bounding box center [316, 399] width 10 height 10
click at [511, 610] on button "Apply" at bounding box center [528, 613] width 41 height 21
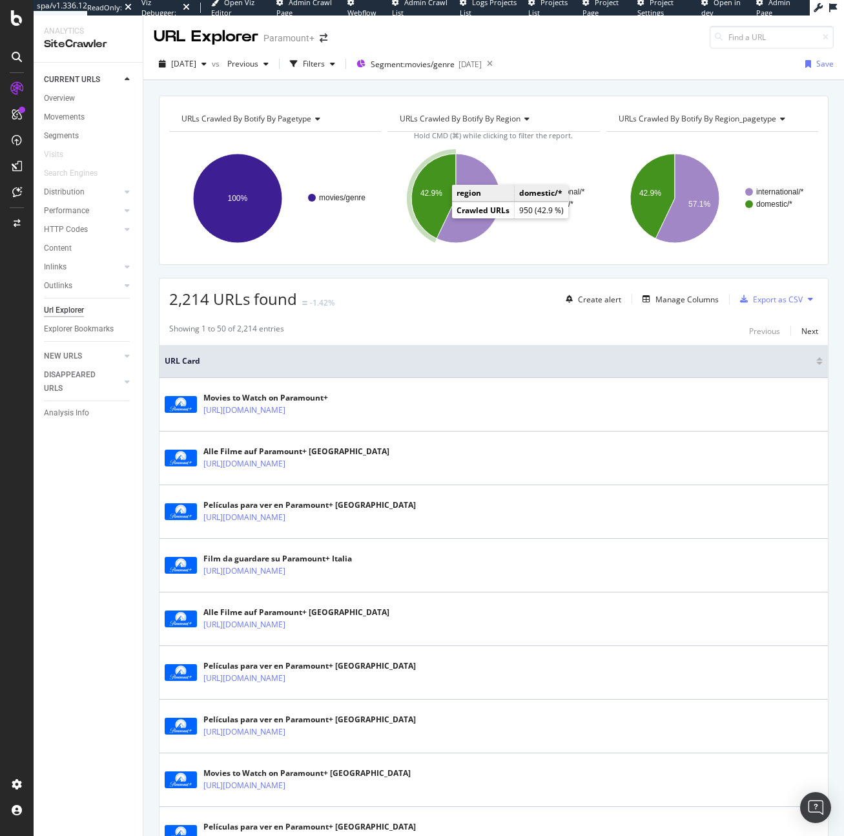
click at [442, 196] on icon "A chart." at bounding box center [433, 196] width 45 height 85
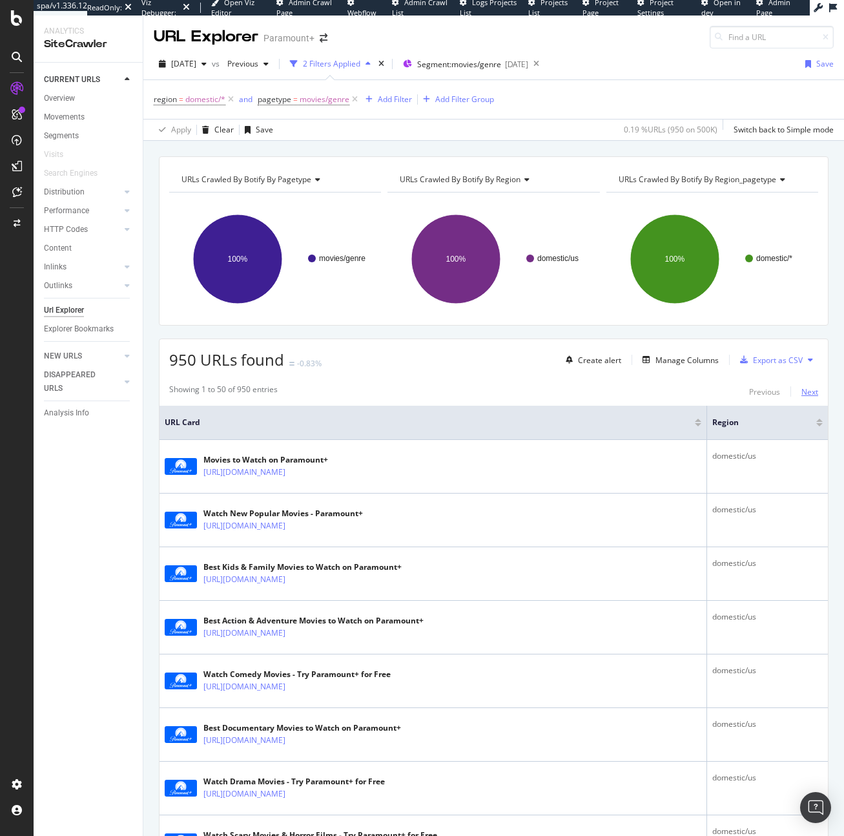
click at [801, 387] on div "Next" at bounding box center [809, 391] width 17 height 11
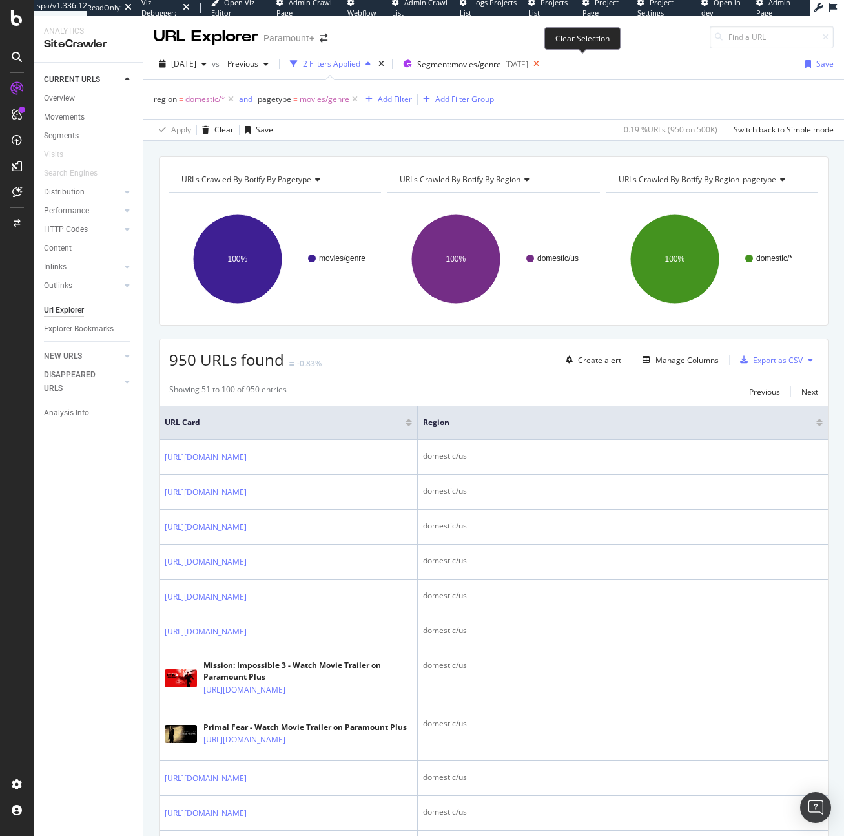
click at [544, 62] on icon at bounding box center [536, 64] width 16 height 18
click at [387, 65] on div "times" at bounding box center [381, 63] width 11 height 13
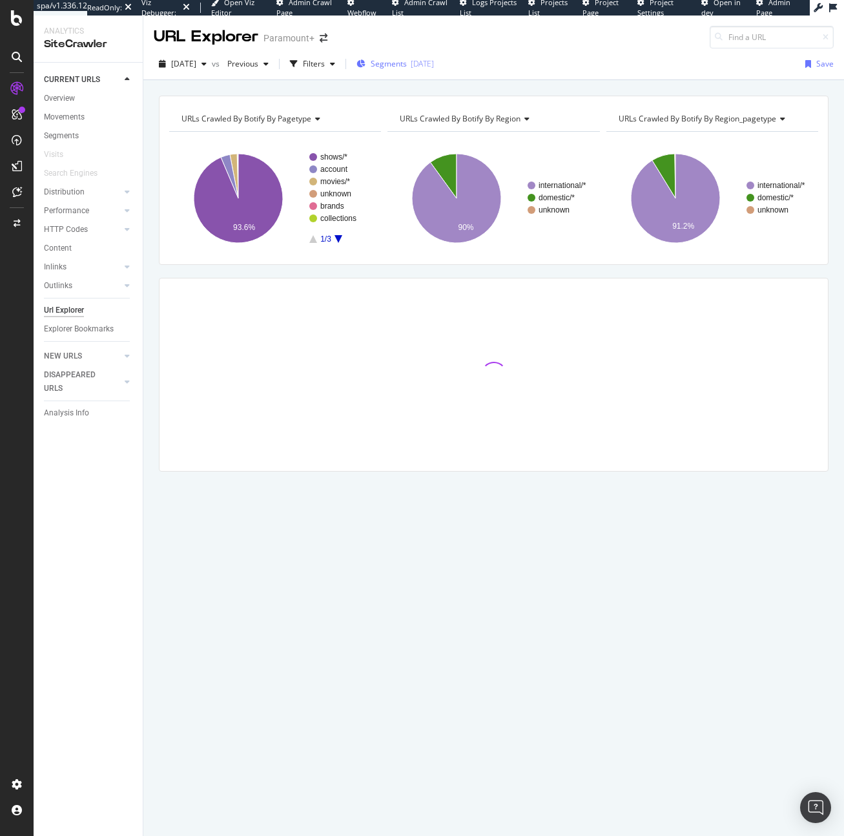
click at [407, 67] on span "Segments" at bounding box center [389, 63] width 36 height 11
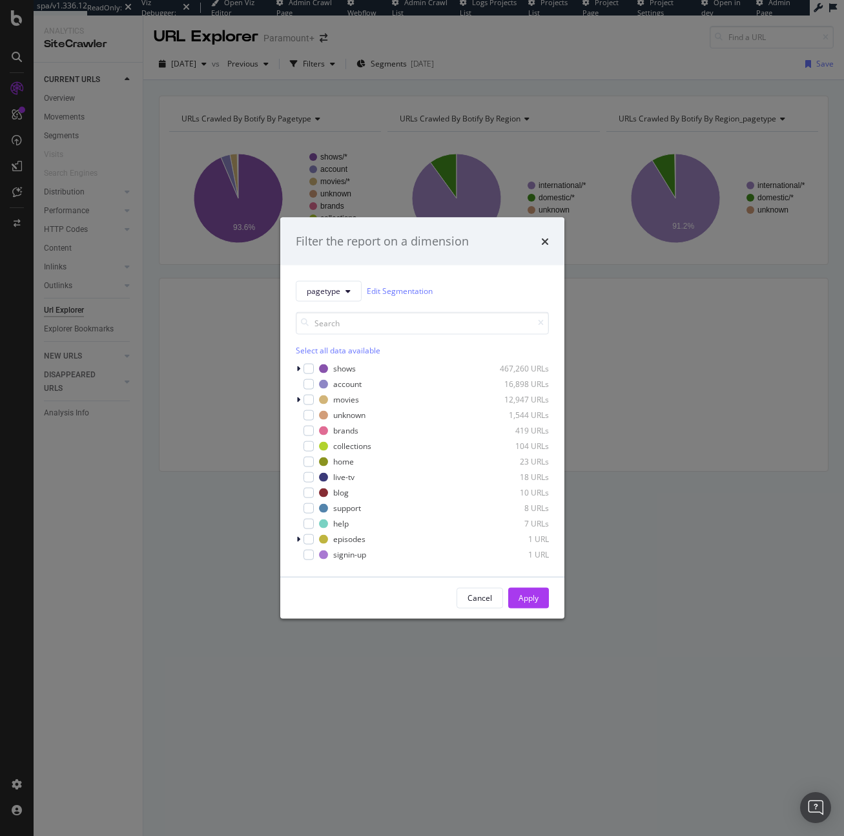
click at [293, 362] on div "pagetype Edit Segmentation Select all data available shows 467,260 URLs account…" at bounding box center [422, 420] width 284 height 311
click at [296, 365] on icon "modal" at bounding box center [298, 368] width 4 height 8
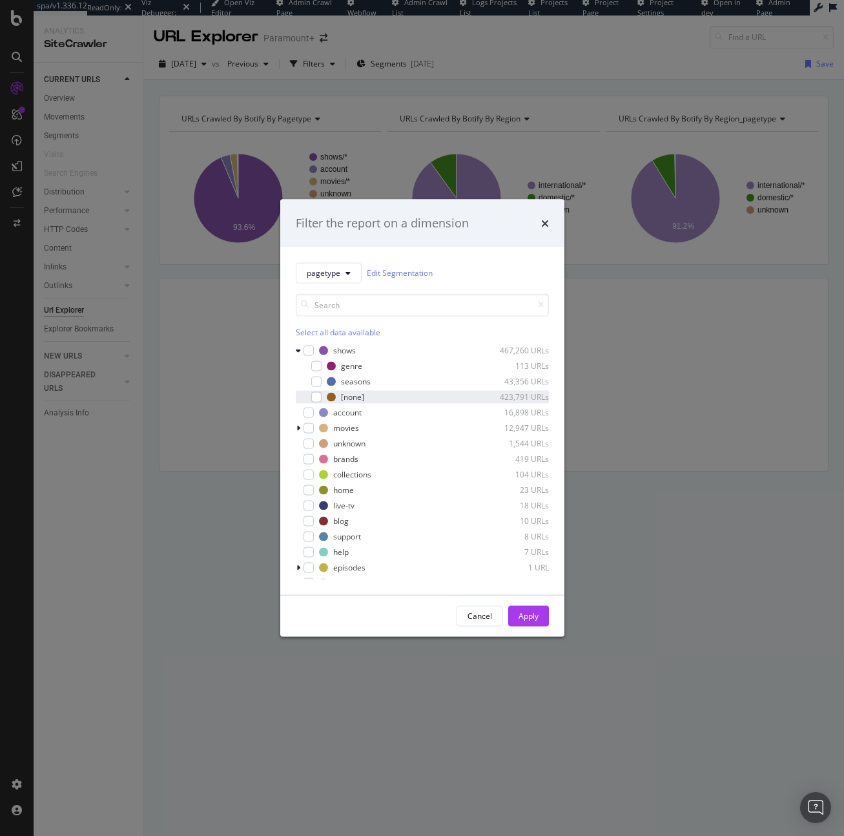
click at [309, 396] on div "modal" at bounding box center [308, 396] width 8 height 13
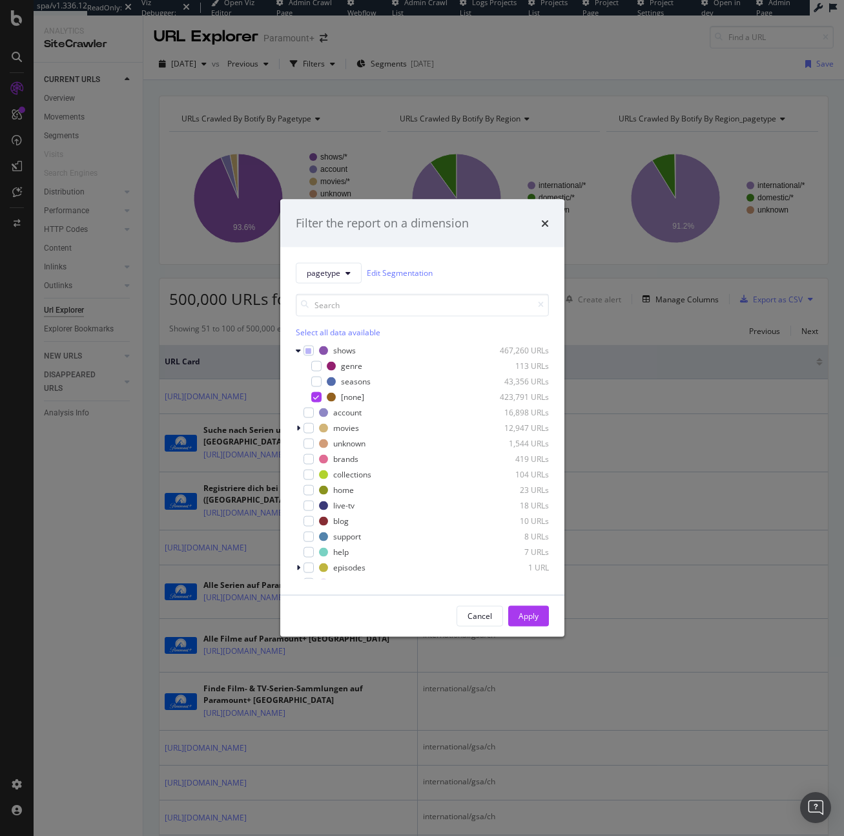
click at [530, 602] on div "Cancel Apply" at bounding box center [422, 615] width 284 height 41
click at [528, 612] on div "Apply" at bounding box center [529, 615] width 20 height 11
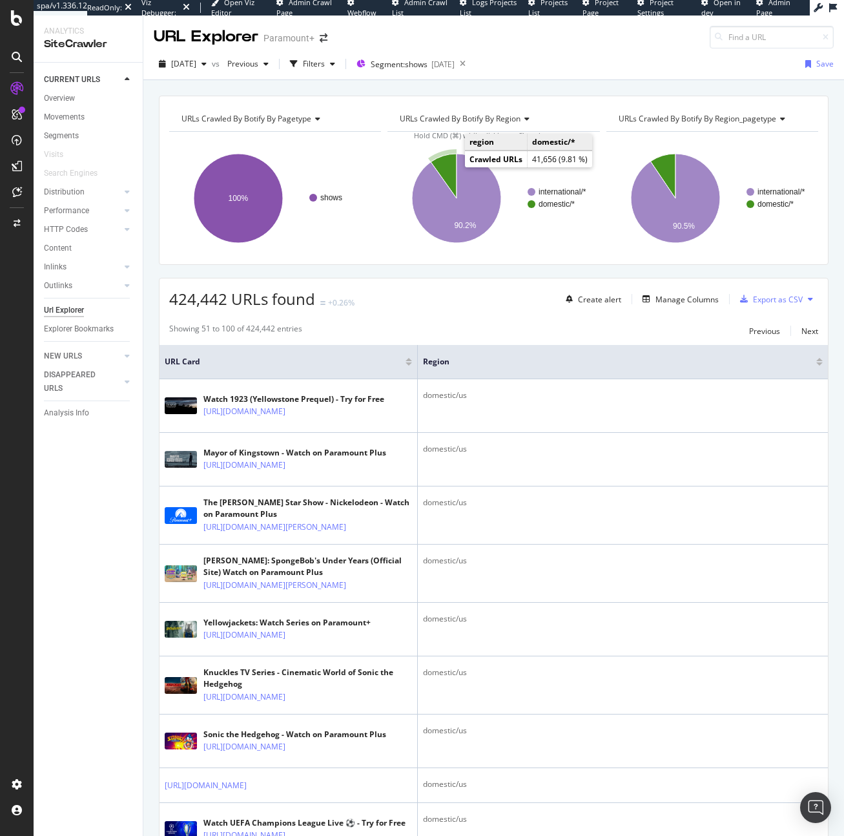
click at [447, 169] on icon "A chart." at bounding box center [444, 176] width 26 height 45
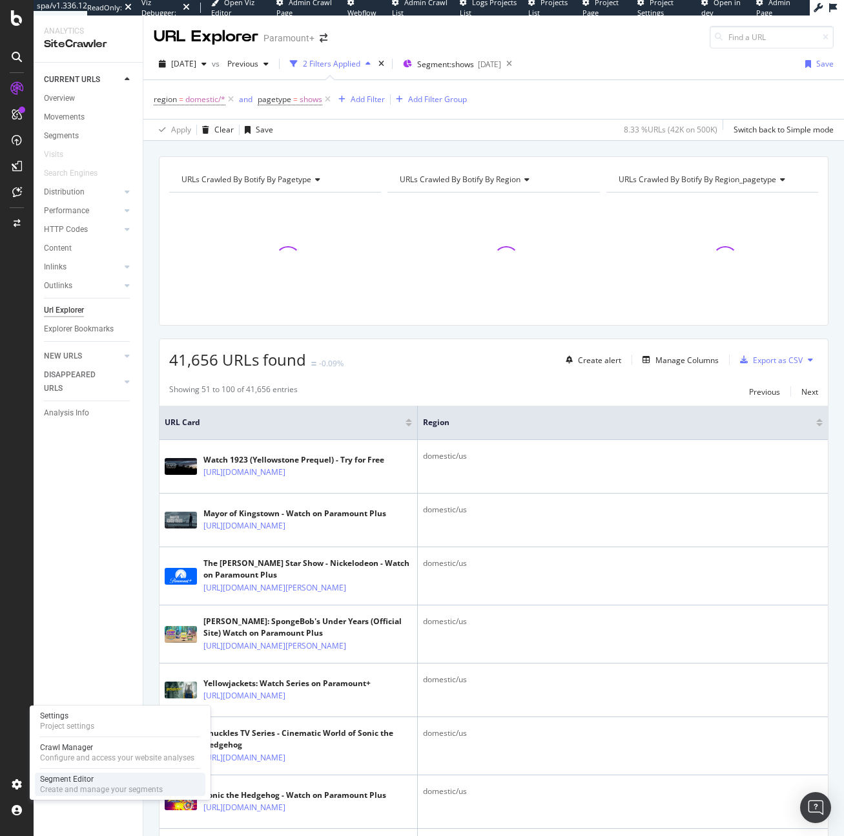
click at [63, 779] on div "Segment Editor" at bounding box center [101, 779] width 123 height 10
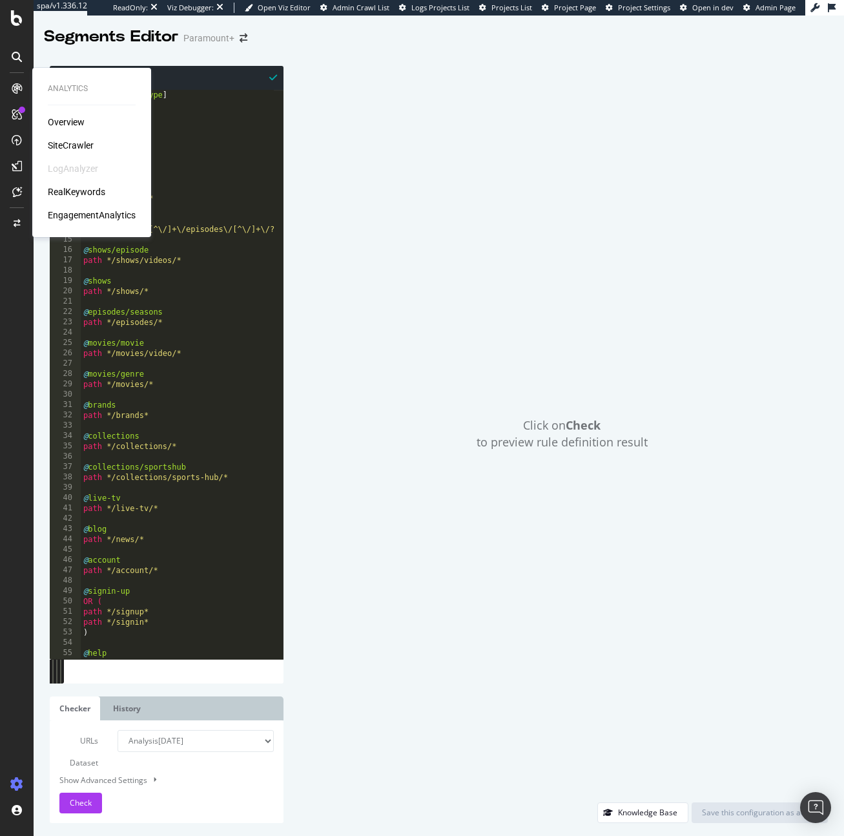
click at [70, 147] on div "SiteCrawler" at bounding box center [71, 145] width 46 height 13
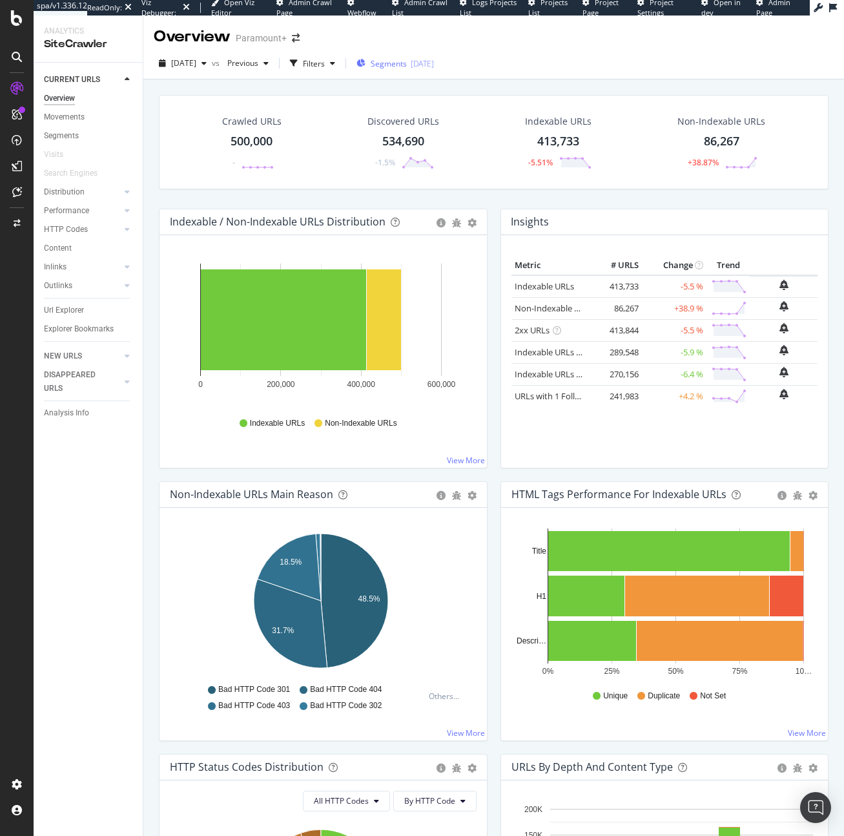
click at [407, 65] on span "Segments" at bounding box center [389, 63] width 36 height 11
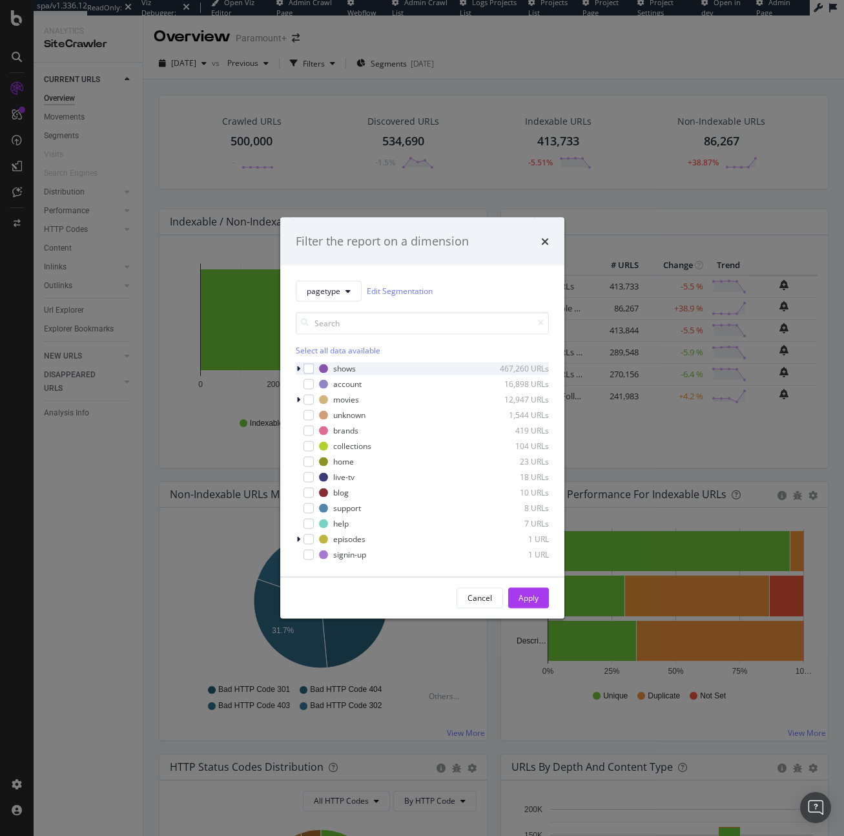
click at [300, 367] on div "modal" at bounding box center [300, 368] width 8 height 13
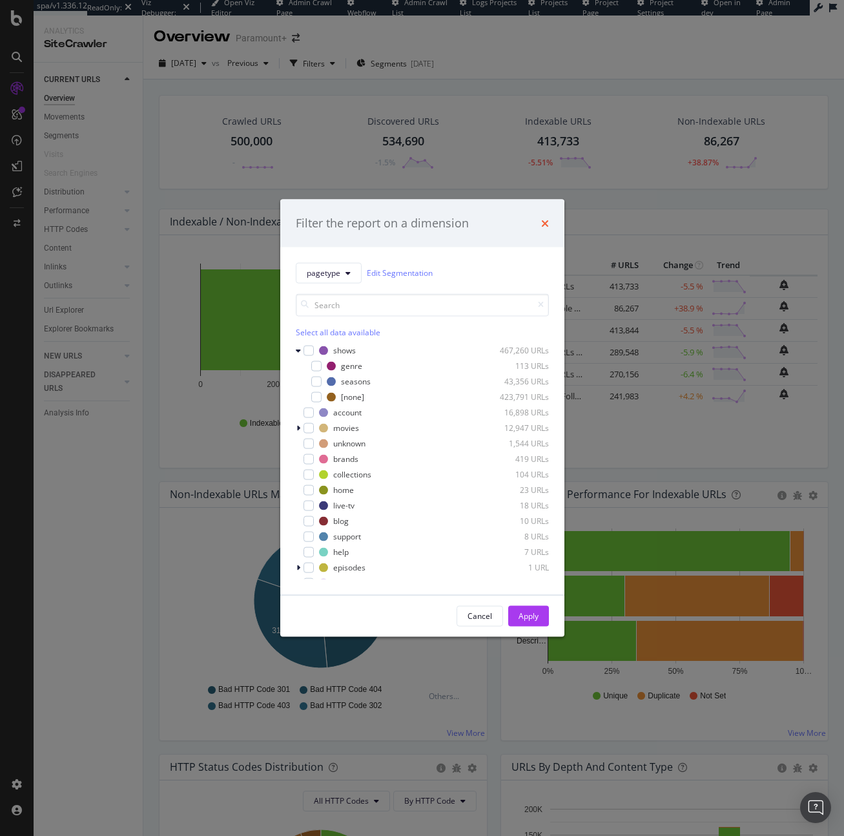
click at [547, 225] on icon "times" at bounding box center [545, 223] width 8 height 10
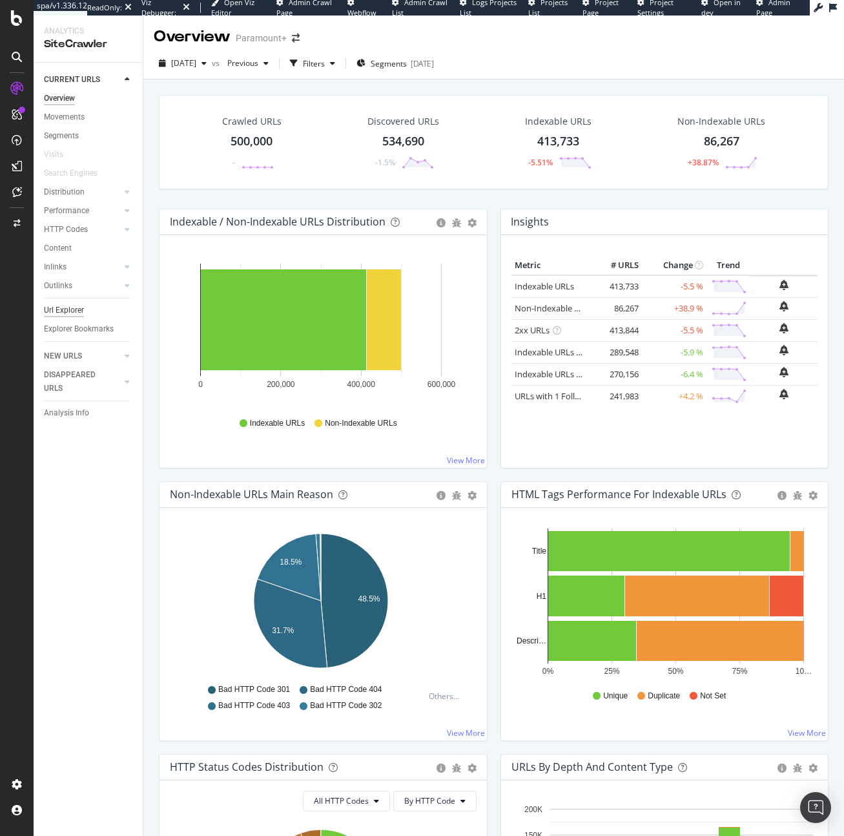
click at [73, 307] on div "Url Explorer" at bounding box center [64, 311] width 40 height 14
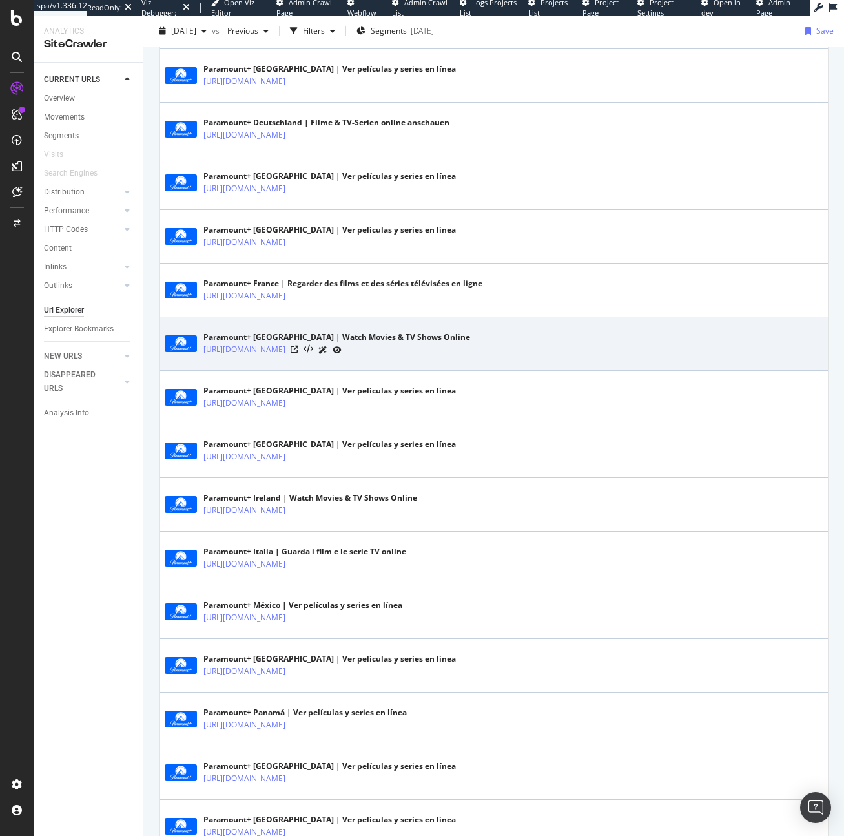
scroll to position [1752, 0]
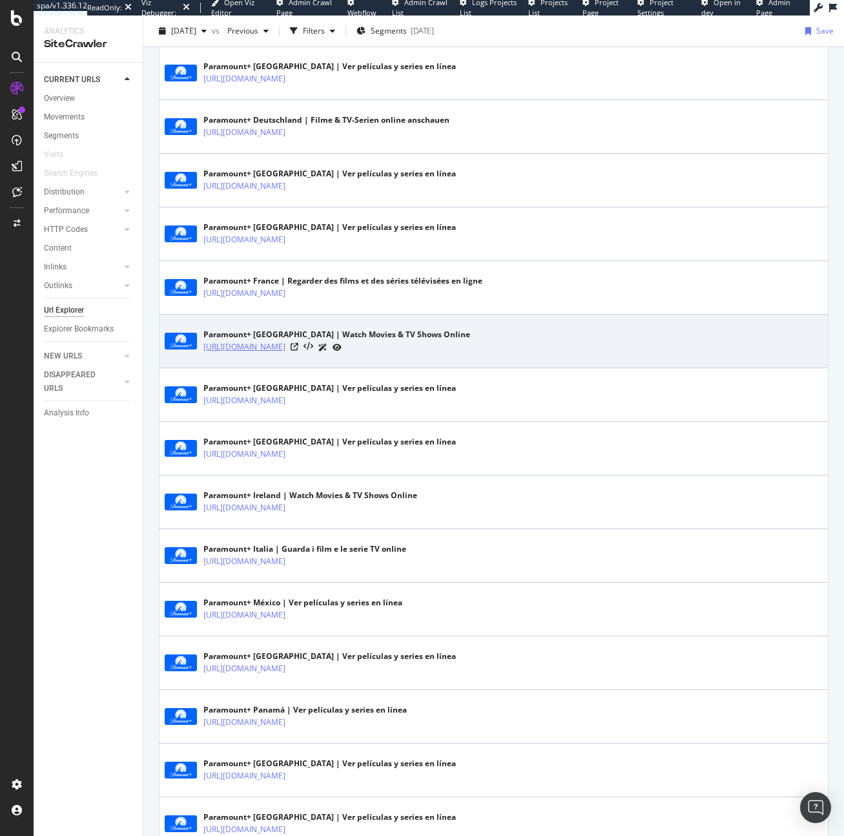
click at [285, 345] on link "[URL][DOMAIN_NAME]" at bounding box center [244, 346] width 82 height 13
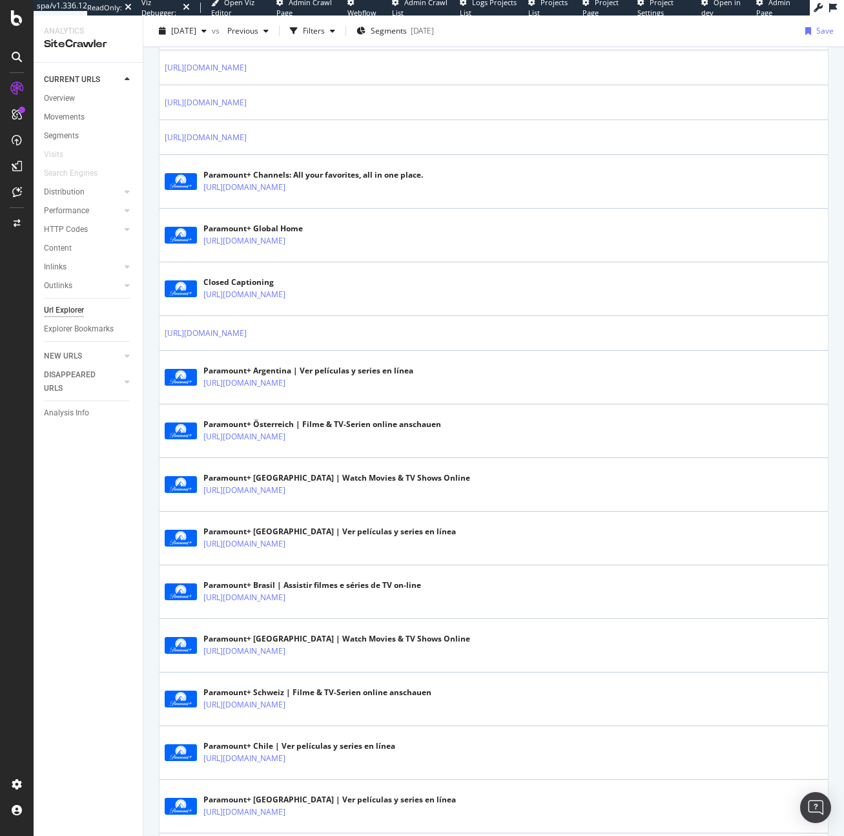
scroll to position [1148, 0]
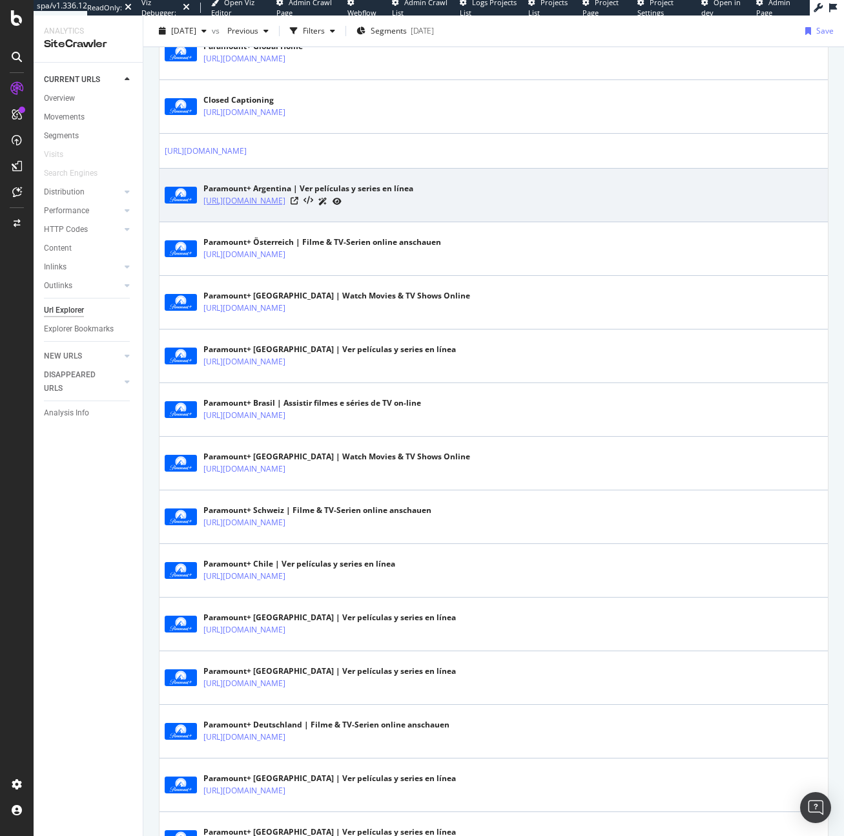
copy link "[URL][DOMAIN_NAME]"
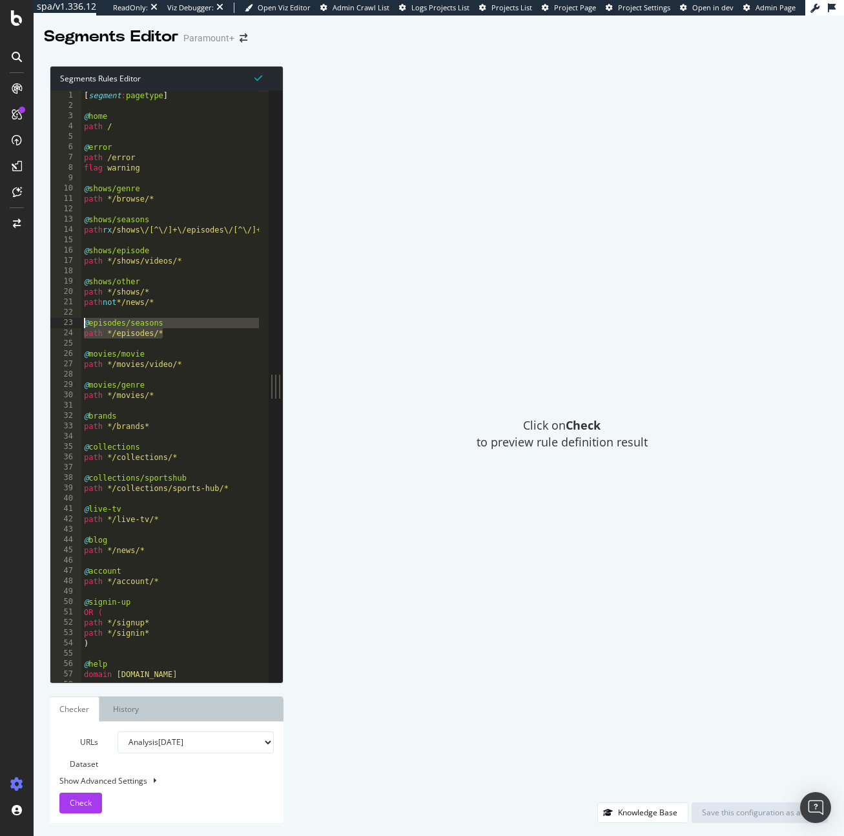
drag, startPoint x: 182, startPoint y: 333, endPoint x: 54, endPoint y: 320, distance: 129.2
click at [54, 320] on div "path */episodes/* 1 2 3 4 5 6 7 8 9 10 11 12 13 14 15 16 17 18 19 20 21 22 23 2…" at bounding box center [159, 386] width 218 height 592
click at [186, 251] on div "[ segment : pagetype ] @ home path / @ error path /error flag warning @ shows/g…" at bounding box center [188, 391] width 214 height 603
click at [163, 118] on div "[ segment : pagetype ] @ home path / @ error path /error flag warning @ shows/g…" at bounding box center [188, 391] width 214 height 603
type textarea "@home"
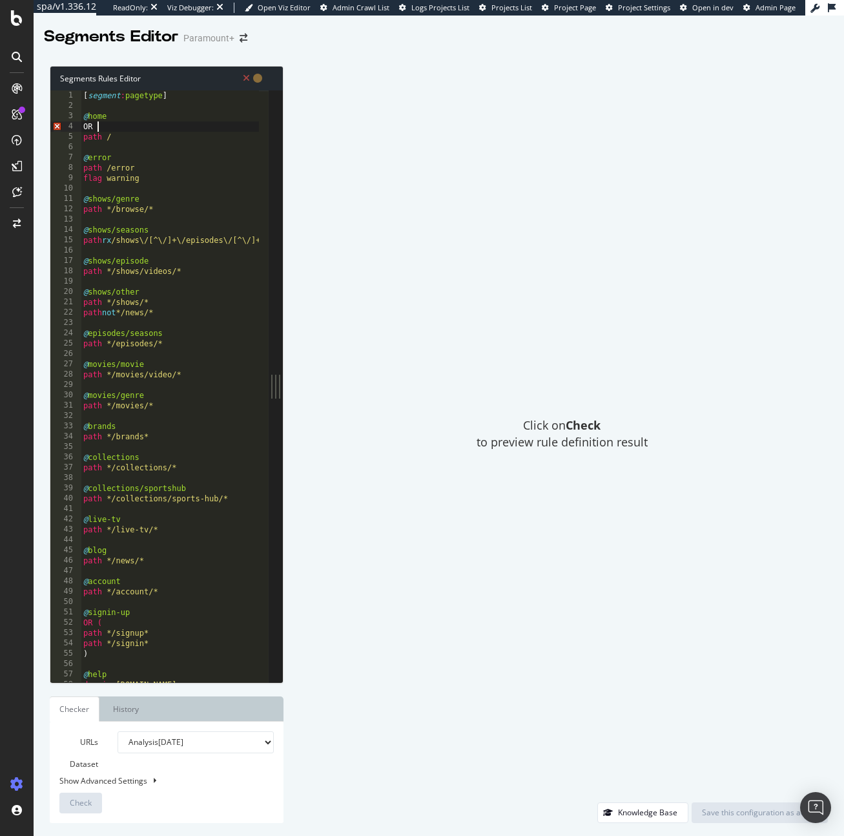
type textarea "OR ("
click at [232, 151] on div "[ segment : pagetype ] @ home OR ( path / @ error path /error flag warning @ sh…" at bounding box center [188, 391] width 214 height 603
click at [213, 136] on div "[ segment : pagetype ] @ home OR ( path / @ error path /error flag warning @ sh…" at bounding box center [188, 391] width 214 height 603
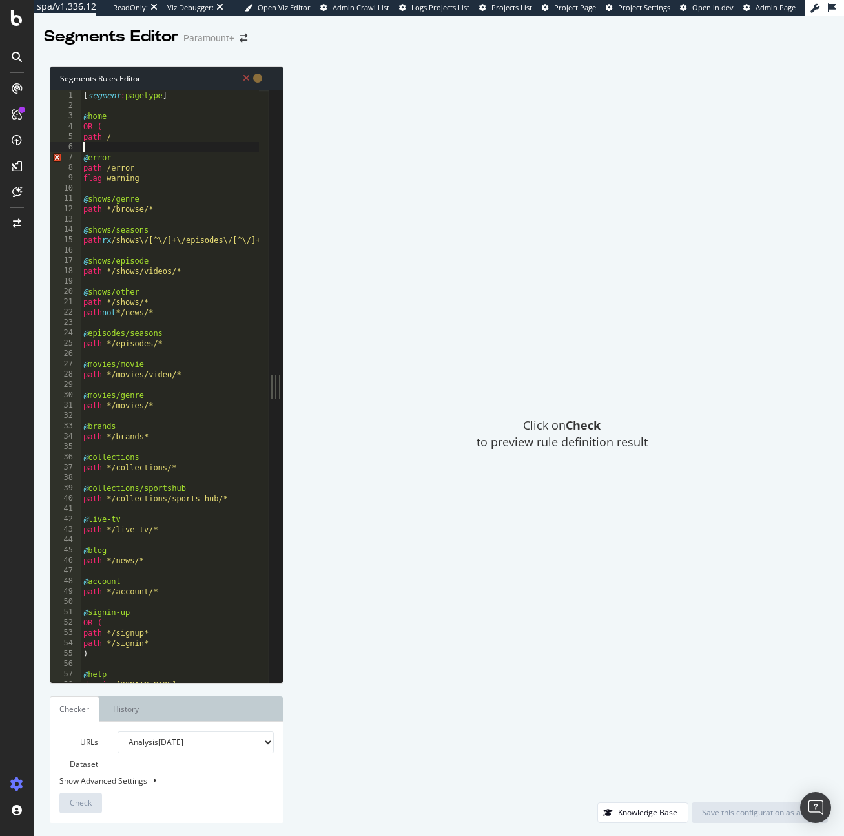
type textarea "path /"
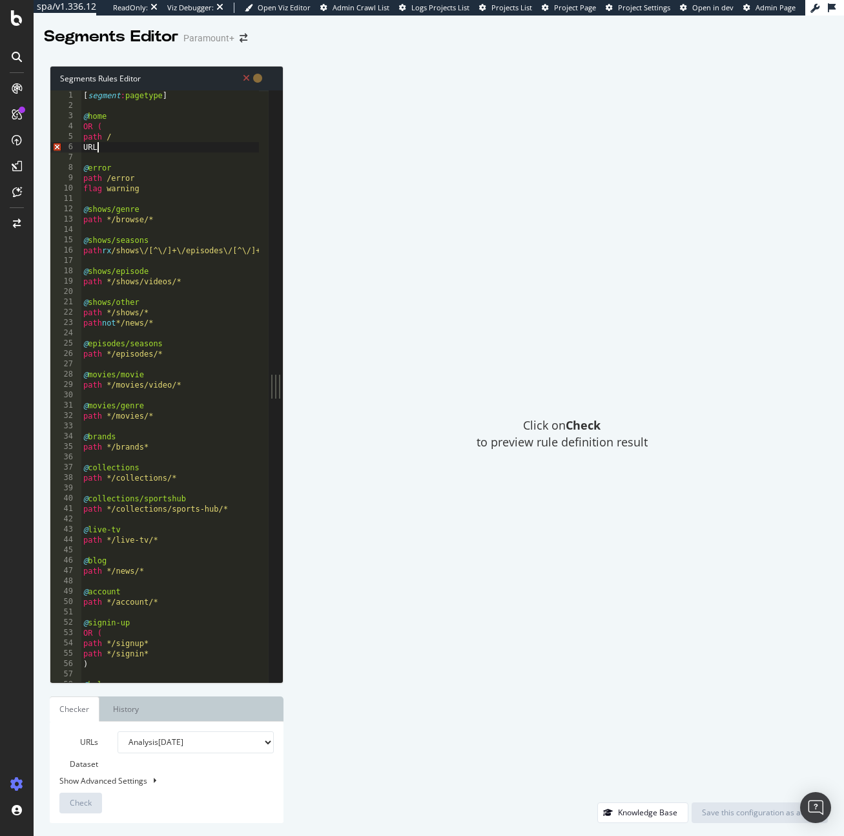
type textarea "URL"
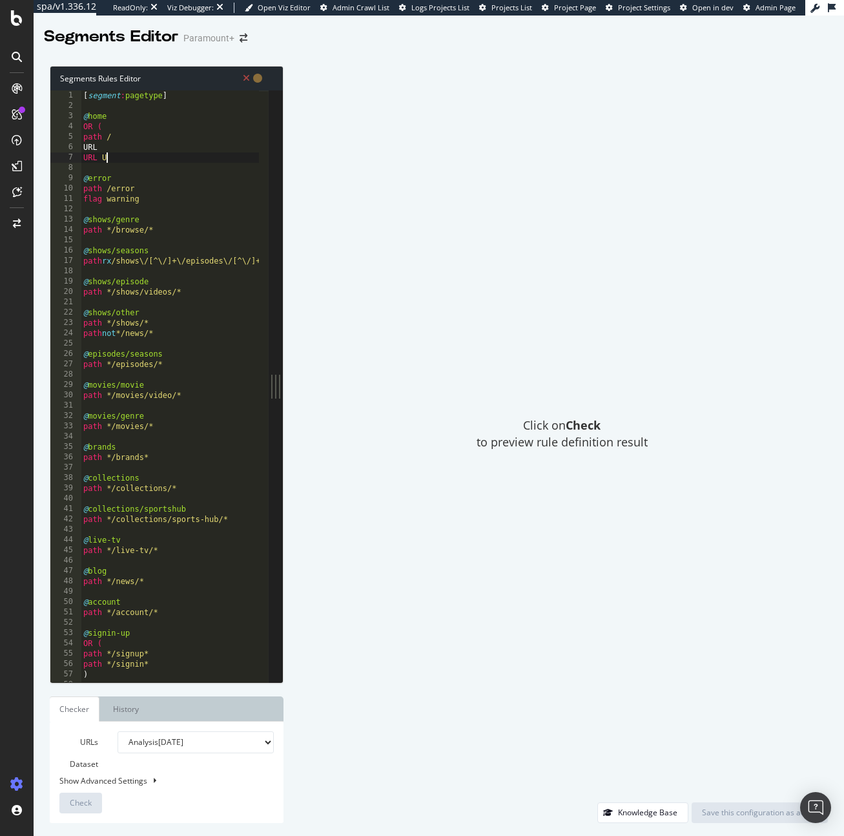
type textarea "URL"
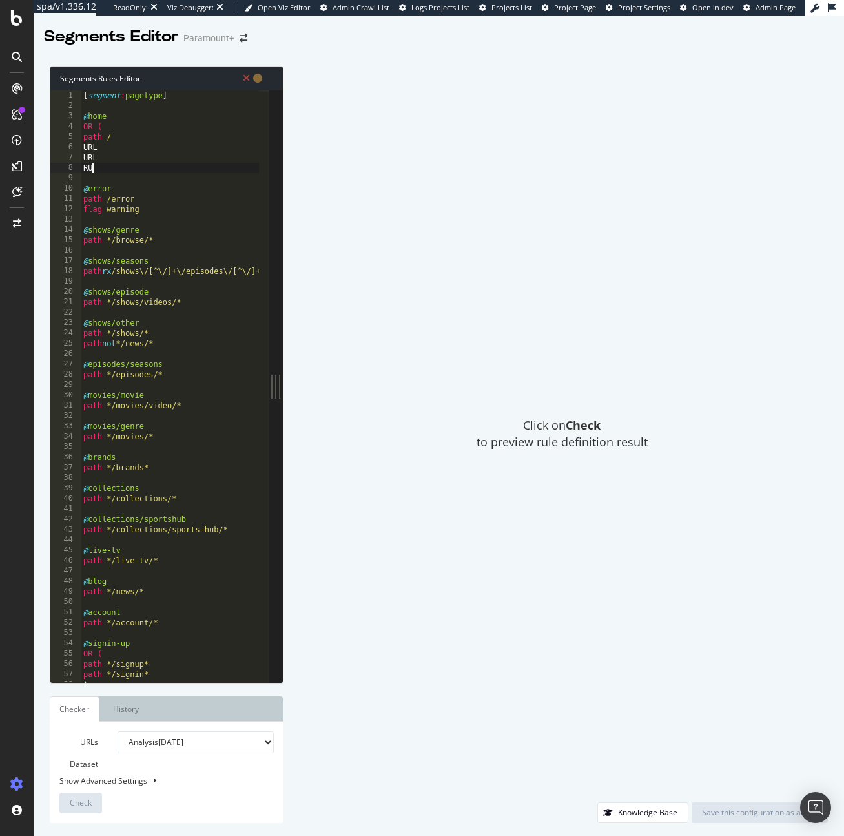
type textarea "R"
click at [534, 165] on div "Click on Check to preview rule definition result" at bounding box center [562, 434] width 532 height 736
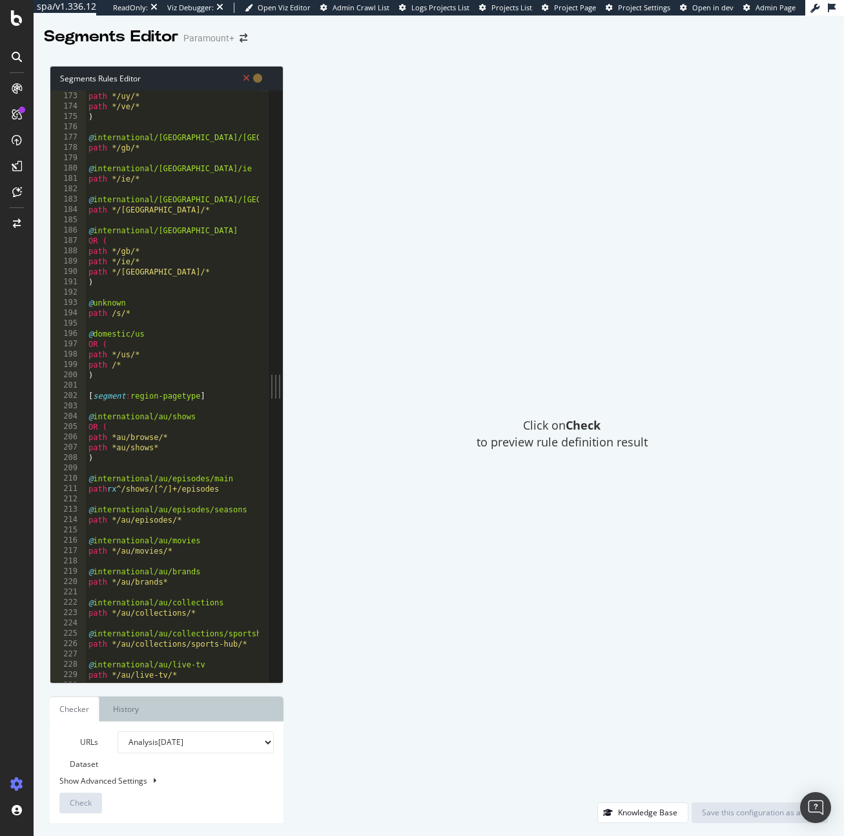
scroll to position [0, 0]
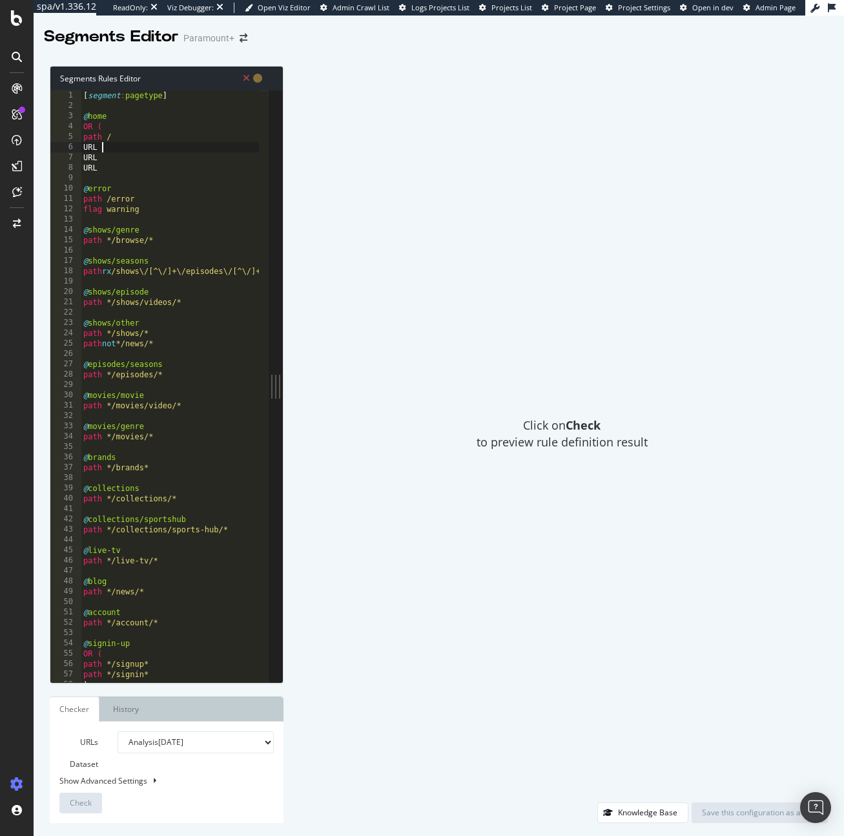
click at [121, 149] on div "[ segment : pagetype ] @ home OR ( path / URL URL URL @ error path /error flag …" at bounding box center [188, 391] width 214 height 603
paste textarea "[URL][DOMAIN_NAME]"
click at [139, 190] on div "[ segment : pagetype ] @ home OR ( path / URL URLhttps://[DOMAIN_NAME][URL] URL…" at bounding box center [182, 391] width 214 height 603
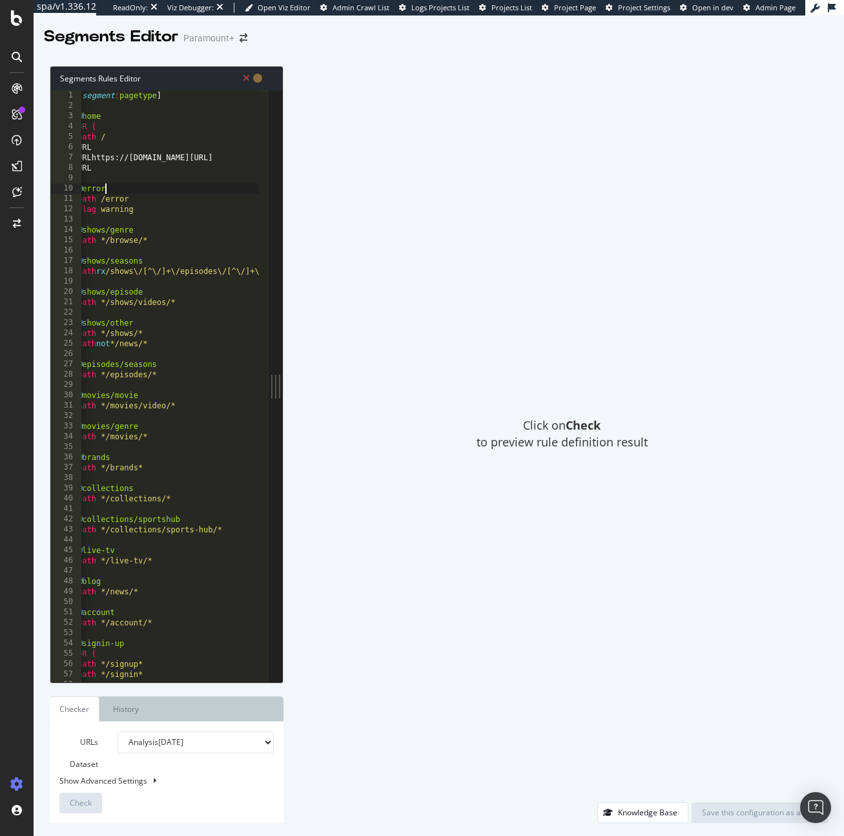
click at [133, 170] on div "[ segment : pagetype ] @ home OR ( path / URL URLhttps://[DOMAIN_NAME][URL] URL…" at bounding box center [182, 391] width 214 height 603
click at [92, 154] on div "[ segment : pagetype ] @ home OR ( path / URL URLhttps://[DOMAIN_NAME][URL] URL…" at bounding box center [182, 391] width 214 height 603
click at [123, 170] on div "[ segment : pagetype ] @ home OR ( path / URL URL [URL][DOMAIN_NAME] URL @ erro…" at bounding box center [182, 391] width 214 height 603
click at [114, 148] on div "[ segment : pagetype ] @ home OR ( path / URL URL [URL][DOMAIN_NAME] URL @ erro…" at bounding box center [182, 391] width 214 height 603
paste textarea "[URL][DOMAIN_NAME]"
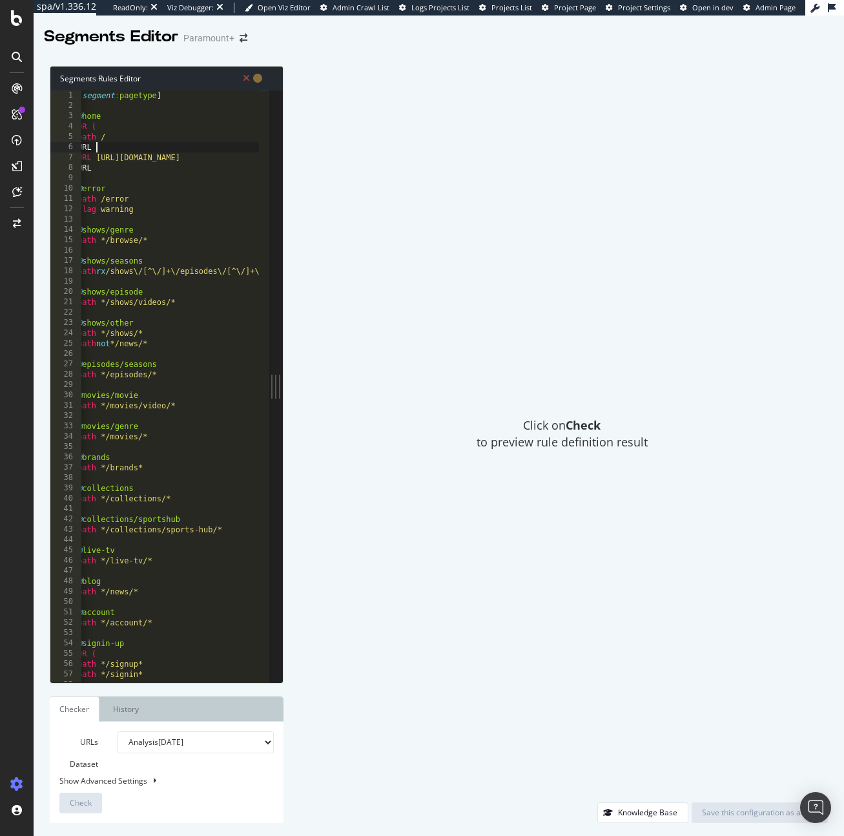
scroll to position [0, 10]
drag, startPoint x: 247, startPoint y: 156, endPoint x: 90, endPoint y: 159, distance: 157.0
click at [90, 159] on div "[ segment : pagetype ] @ home OR ( path / URL [URL][DOMAIN_NAME] URL [URL][DOMA…" at bounding box center [177, 391] width 214 height 603
paste textarea "[URL][DOMAIN_NAME]"
click at [237, 155] on div "[ segment : pagetype ] @ home OR ( path / URL [URL][DOMAIN_NAME] URL [URL][DOMA…" at bounding box center [177, 391] width 214 height 603
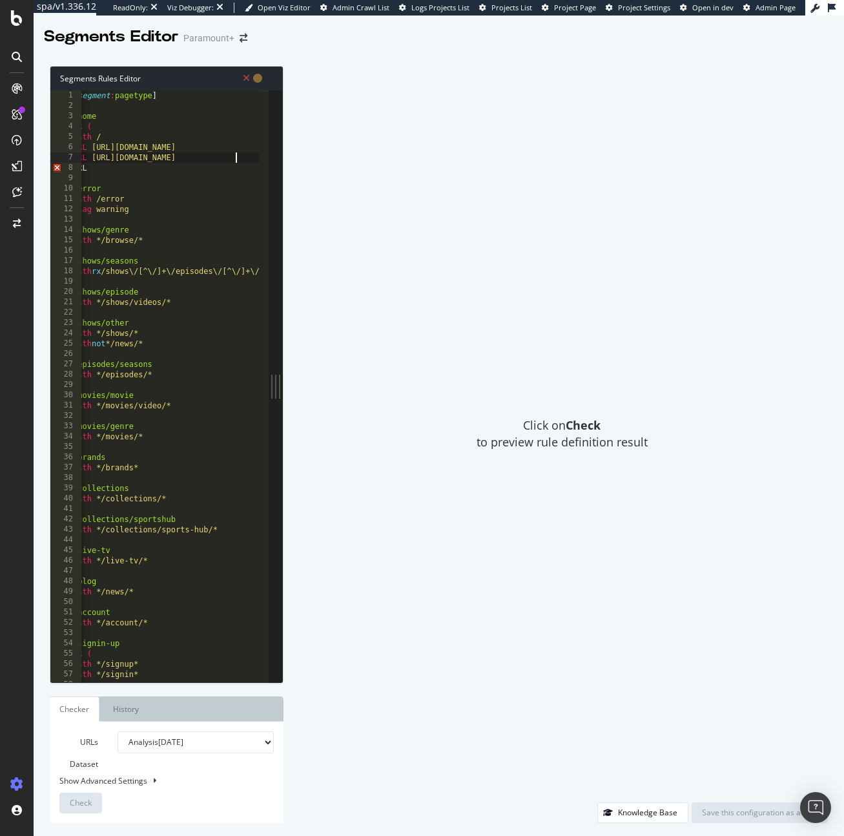
click at [236, 155] on div "[ segment : pagetype ] @ home OR ( path / URL [URL][DOMAIN_NAME] URL [URL][DOMA…" at bounding box center [177, 391] width 214 height 603
click at [236, 142] on div "[ segment : pagetype ] @ home OR ( path / URL [URL][DOMAIN_NAME] URL [URL][DOMA…" at bounding box center [177, 391] width 214 height 603
click at [237, 147] on div "[ segment : pagetype ] @ home OR ( path / URL [URL][DOMAIN_NAME] URL [URL][DOMA…" at bounding box center [177, 391] width 214 height 603
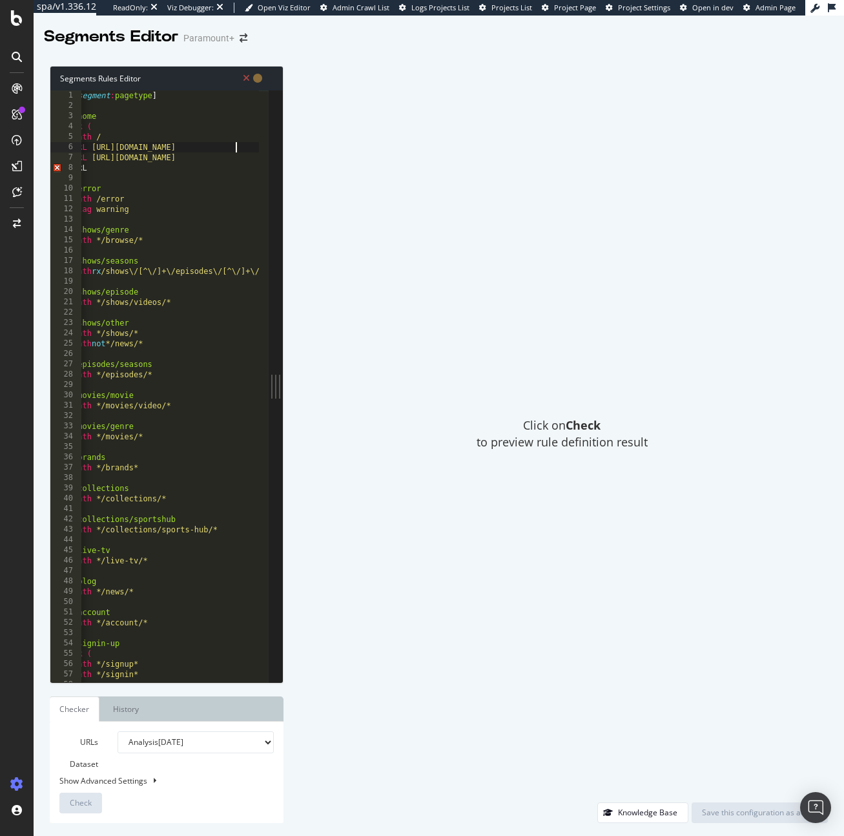
click at [237, 147] on div "[ segment : pagetype ] @ home OR ( path / URL [URL][DOMAIN_NAME] URL [URL][DOMA…" at bounding box center [177, 391] width 214 height 603
click at [234, 158] on div "[ segment : pagetype ] @ home OR ( path / URL [URL][DOMAIN_NAME] URL [URL][DOMA…" at bounding box center [177, 391] width 214 height 603
type textarea "URL [URL][DOMAIN_NAME]"
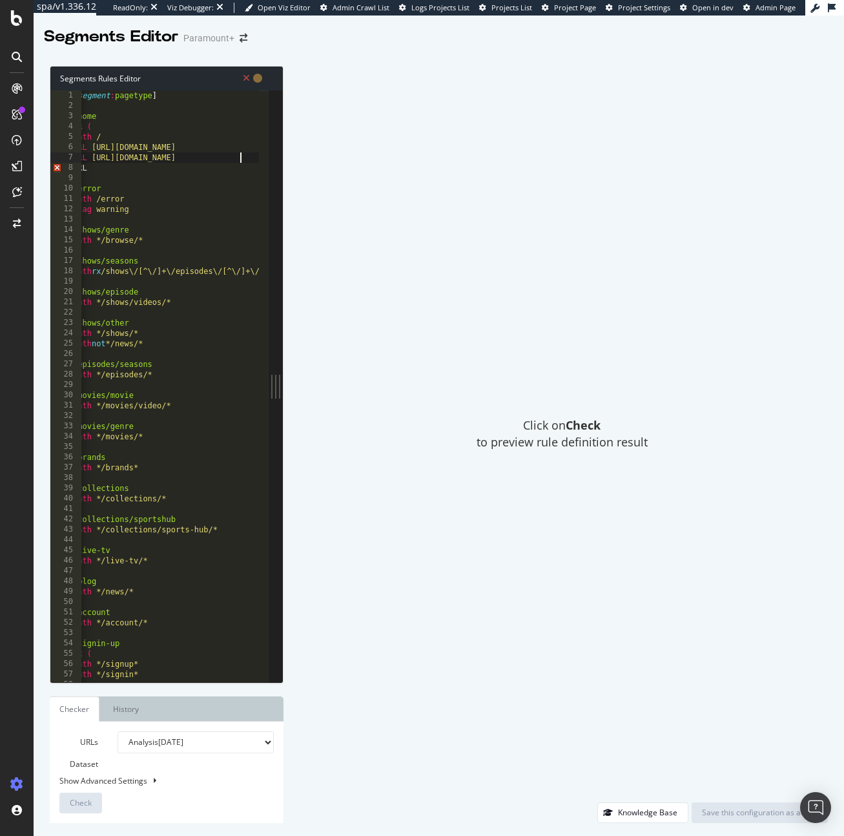
click at [245, 160] on div "[ segment : pagetype ] @ home OR ( path / URL [URL][DOMAIN_NAME] URL [URL][DOMA…" at bounding box center [177, 391] width 214 height 603
click at [150, 174] on div "[ segment : pagetype ] @ home OR ( path / URL [URL][DOMAIN_NAME] URL [URL][DOMA…" at bounding box center [177, 391] width 214 height 603
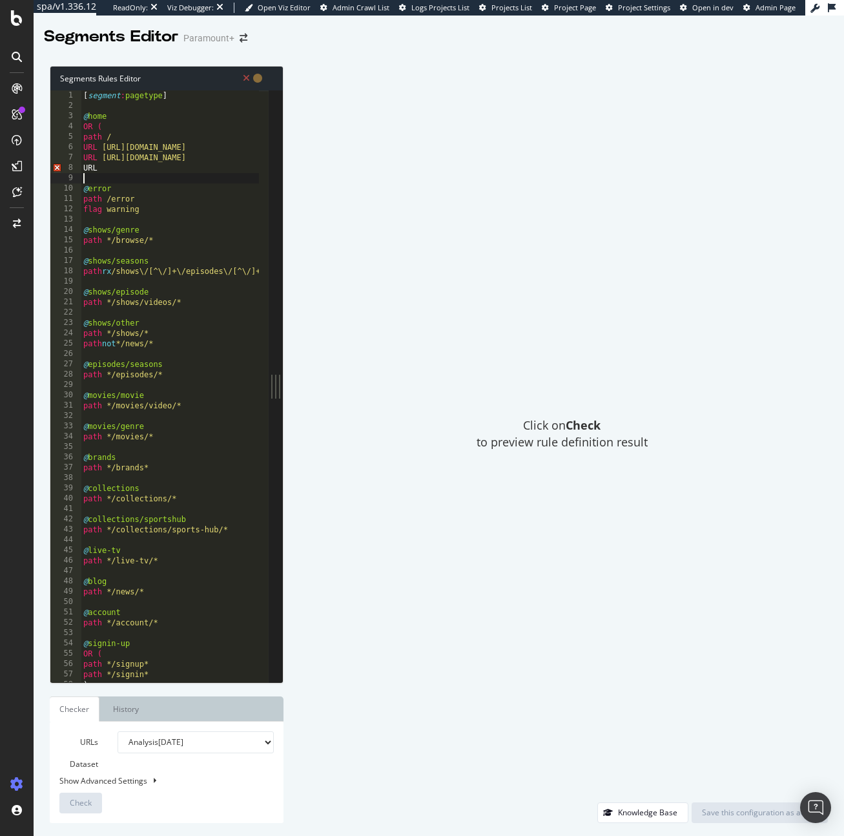
scroll to position [0, 0]
click at [149, 170] on div "[ segment : pagetype ] @ home OR ( path / URL [URL][DOMAIN_NAME] URL [URL][DOMA…" at bounding box center [188, 391] width 214 height 603
paste textarea "[URL][DOMAIN_NAME]"
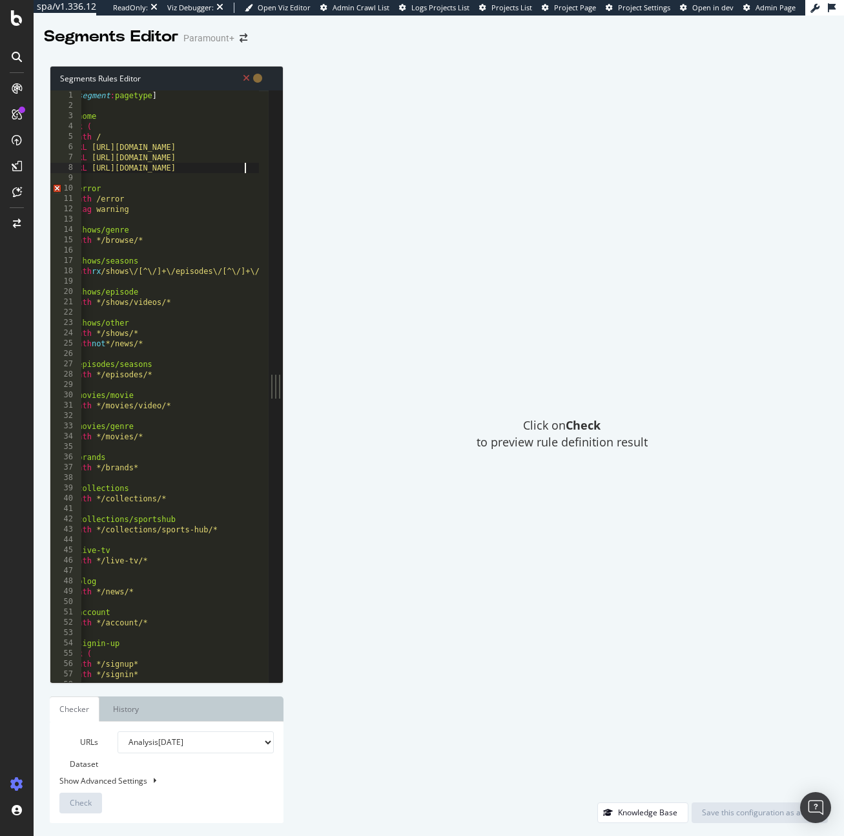
scroll to position [0, 10]
click at [233, 168] on div "[ segment : pagetype ] @ home OR ( path / URL [URL][DOMAIN_NAME] URL [URL][DOMA…" at bounding box center [177, 391] width 214 height 603
type textarea "URL [URL][DOMAIN_NAME]"
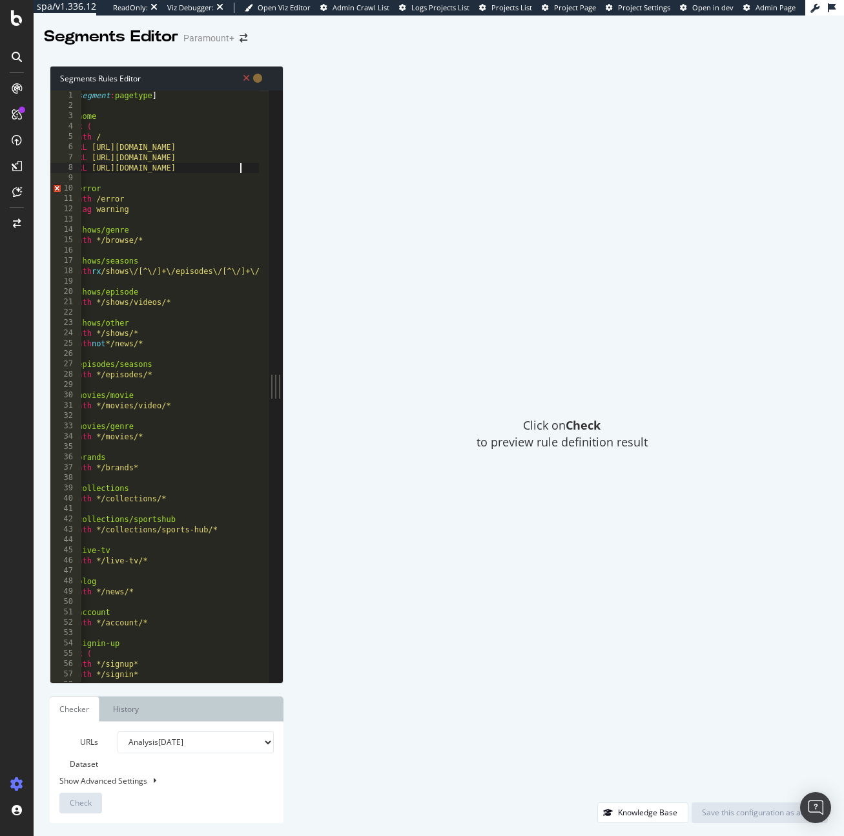
click at [251, 167] on div "[ segment : pagetype ] @ home OR ( path / URL [URL][DOMAIN_NAME] URL [URL][DOMA…" at bounding box center [177, 391] width 214 height 603
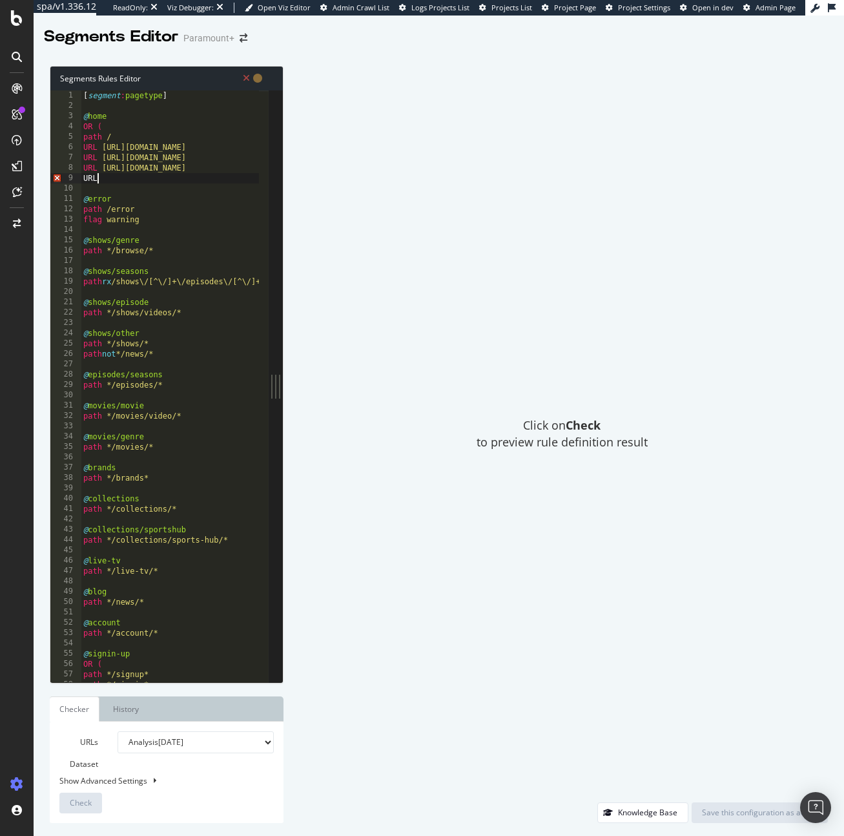
scroll to position [0, 1]
paste textarea "[URL][DOMAIN_NAME]"
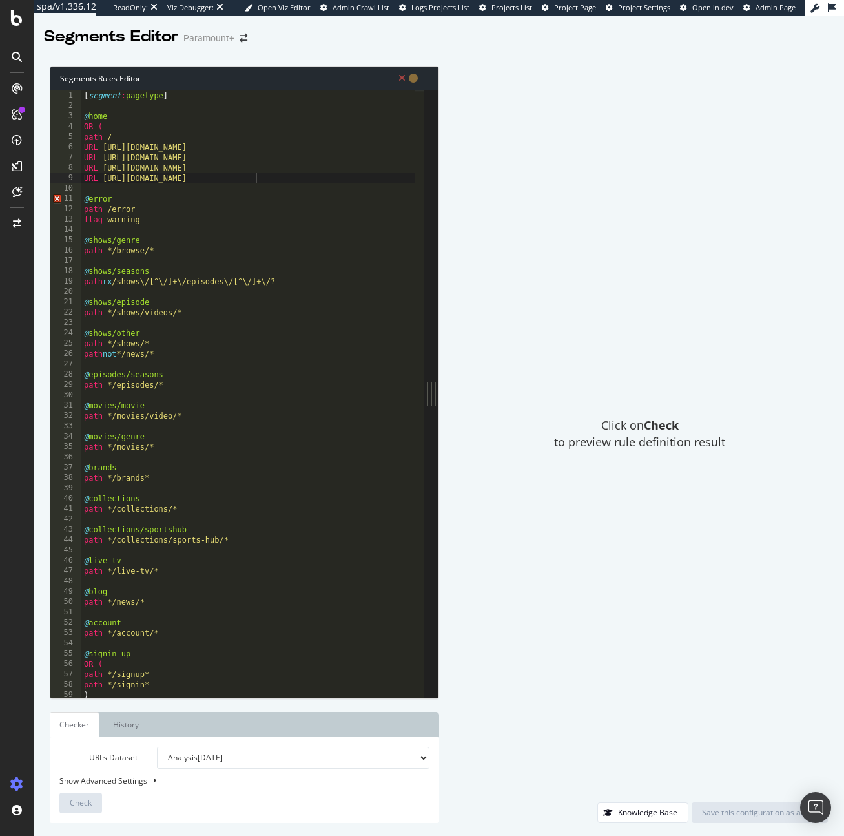
scroll to position [0, 0]
drag, startPoint x: 281, startPoint y: 482, endPoint x: 840, endPoint y: 483, distance: 558.6
click at [840, 483] on div "Segments Rules Editor URL [URL][DOMAIN_NAME] 1 2 3 4 5 6 7 8 9 10 11 12 13 14 1…" at bounding box center [439, 444] width 811 height 783
click at [243, 177] on div "[ segment : pagetype ] @ home OR ( path / URL [URL][DOMAIN_NAME] URL [URL][DOMA…" at bounding box center [247, 399] width 333 height 618
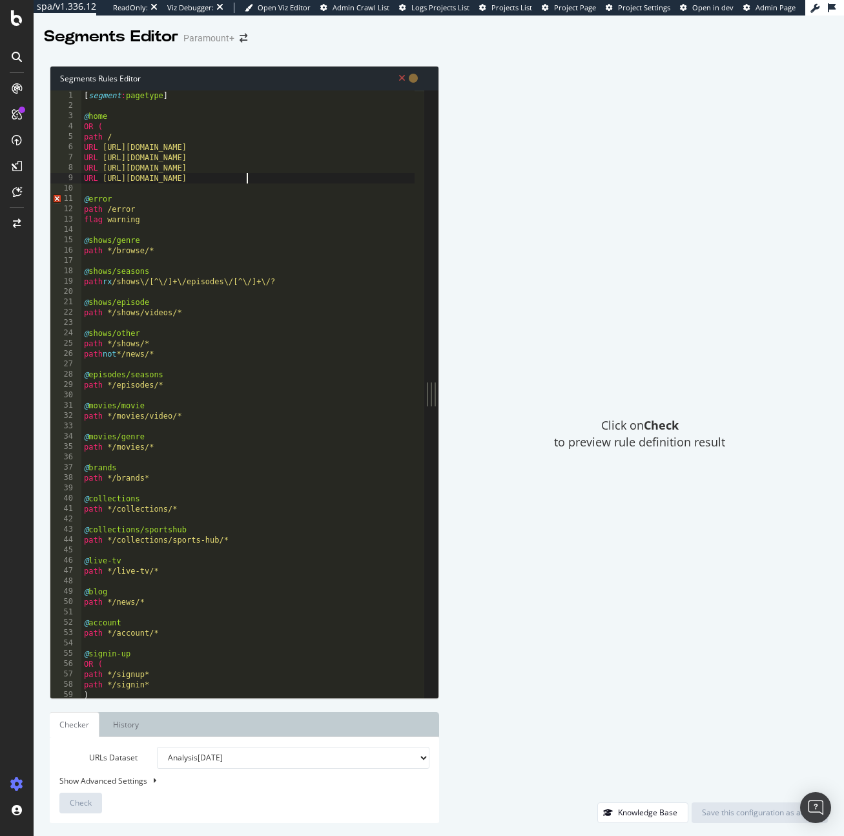
scroll to position [0, 14]
type textarea "URL [URL][DOMAIN_NAME]"
click at [285, 181] on div "[ segment : pagetype ] @ home OR ( path / URL [URL][DOMAIN_NAME] URL [URL][DOMA…" at bounding box center [247, 404] width 333 height 628
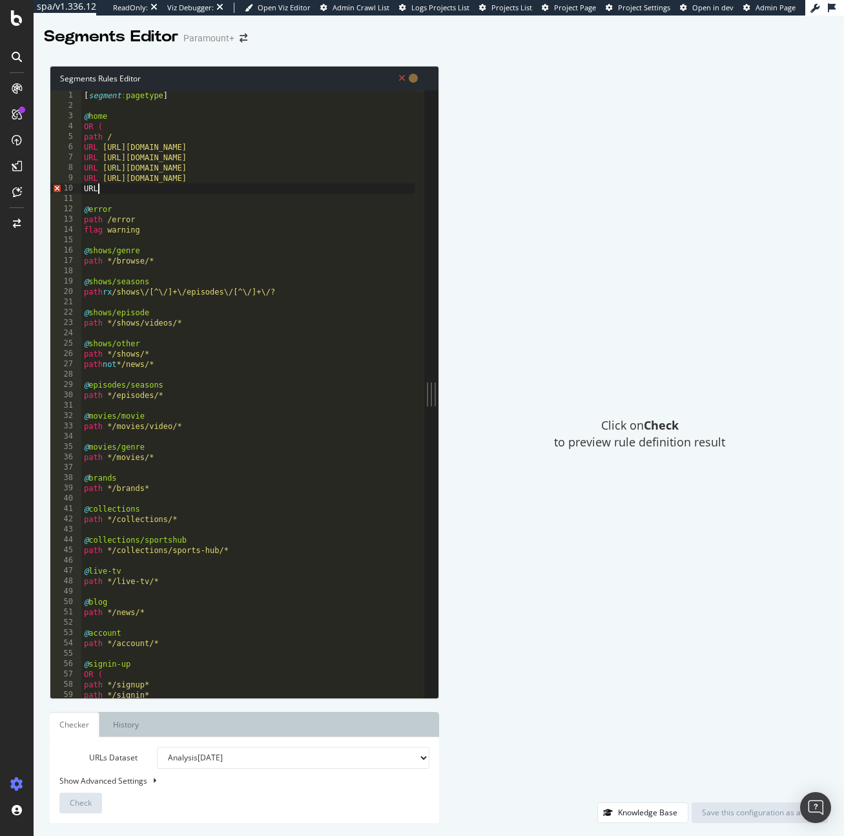
scroll to position [0, 1]
paste textarea "[URL][DOMAIN_NAME]"
click at [247, 191] on div "[ segment : pagetype ] @ home OR ( path / URL [URL][DOMAIN_NAME] URL [URL][DOMA…" at bounding box center [247, 404] width 333 height 628
type textarea "URL [URL][DOMAIN_NAME]"
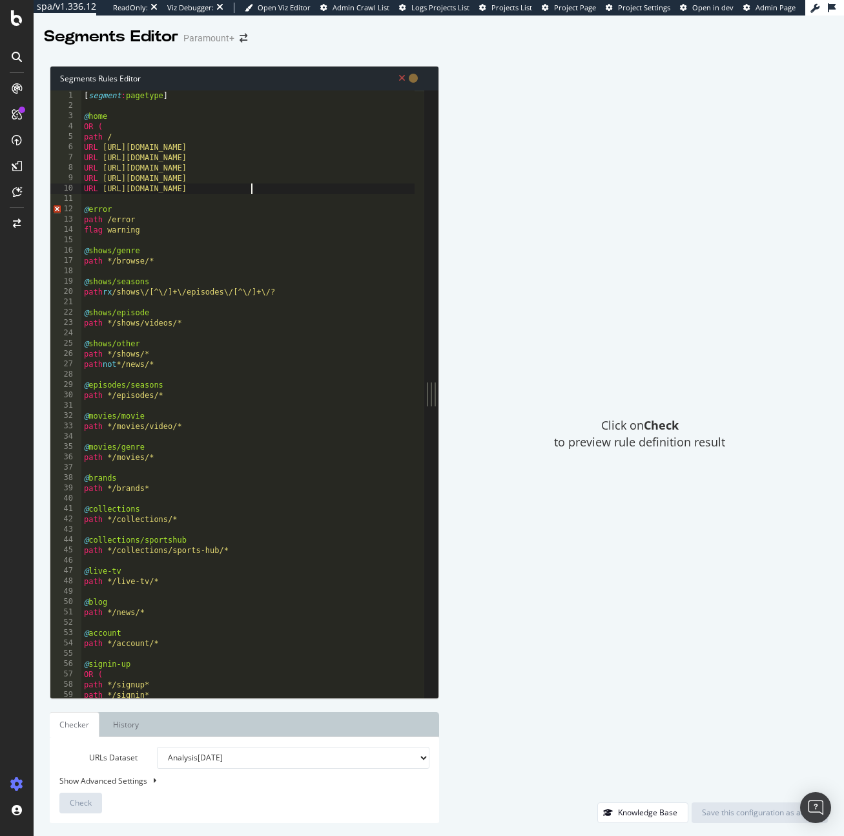
scroll to position [0, 14]
click at [273, 187] on div "[ segment : pagetype ] @ home OR ( path / URL [URL][DOMAIN_NAME] URL [URL][DOMA…" at bounding box center [247, 404] width 333 height 628
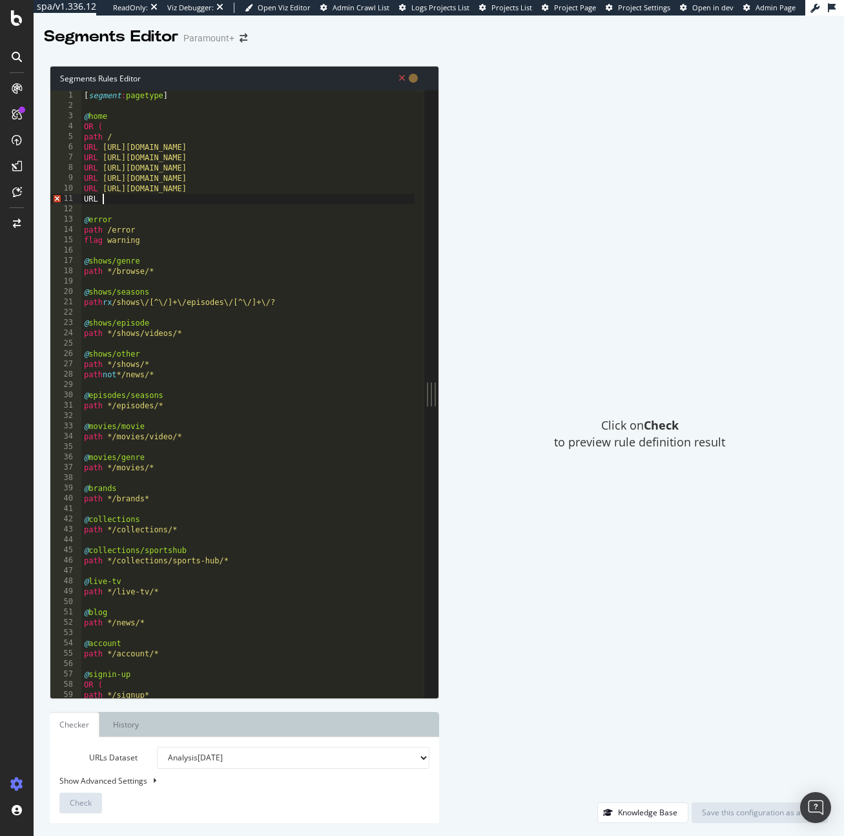
scroll to position [0, 1]
paste textarea "[URL][DOMAIN_NAME]"
click at [243, 200] on div "[ segment : pagetype ] @ home OR ( path / URL [URL][DOMAIN_NAME] URL [URL][DOMA…" at bounding box center [247, 404] width 333 height 628
type textarea "URL [URL][DOMAIN_NAME]"
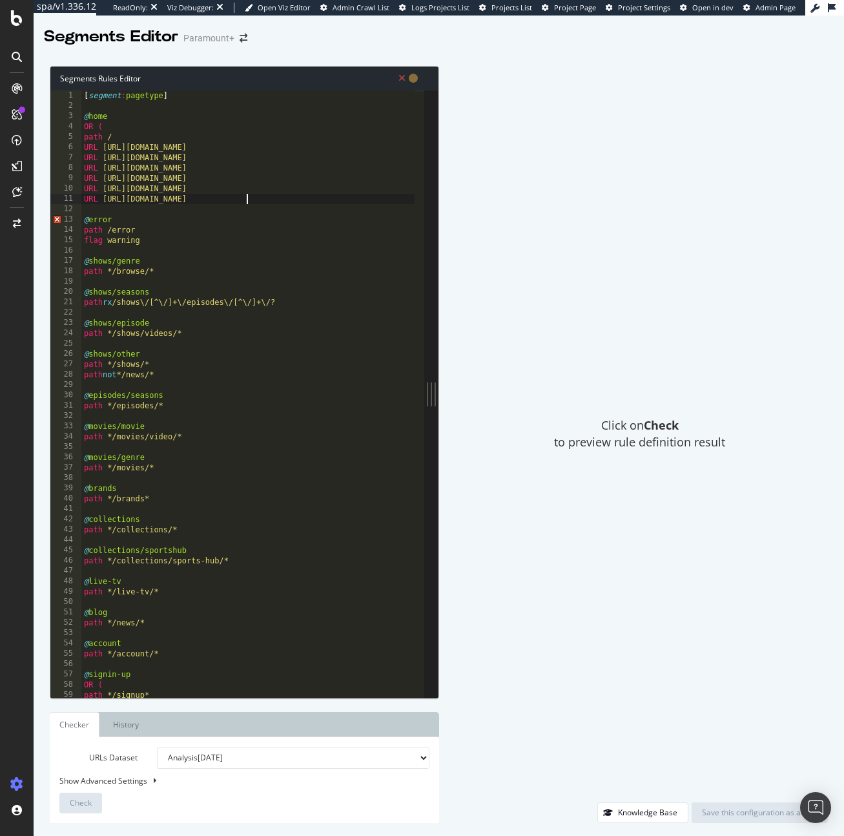
scroll to position [0, 14]
click at [292, 201] on div "[ segment : pagetype ] @ home OR ( path / URL [URL][DOMAIN_NAME] URL [URL][DOMA…" at bounding box center [247, 404] width 333 height 628
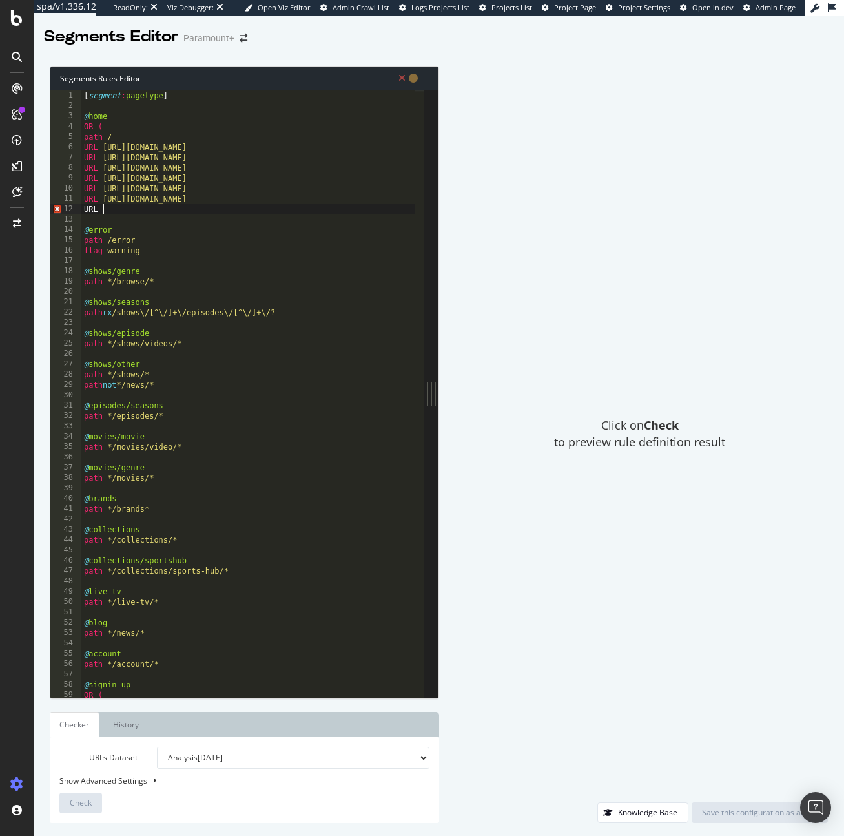
scroll to position [0, 1]
paste textarea "[URL][DOMAIN_NAME]"
click at [245, 207] on div "[ segment : pagetype ] @ home OR ( path / URL [URL][DOMAIN_NAME] URL [URL][DOMA…" at bounding box center [247, 404] width 333 height 628
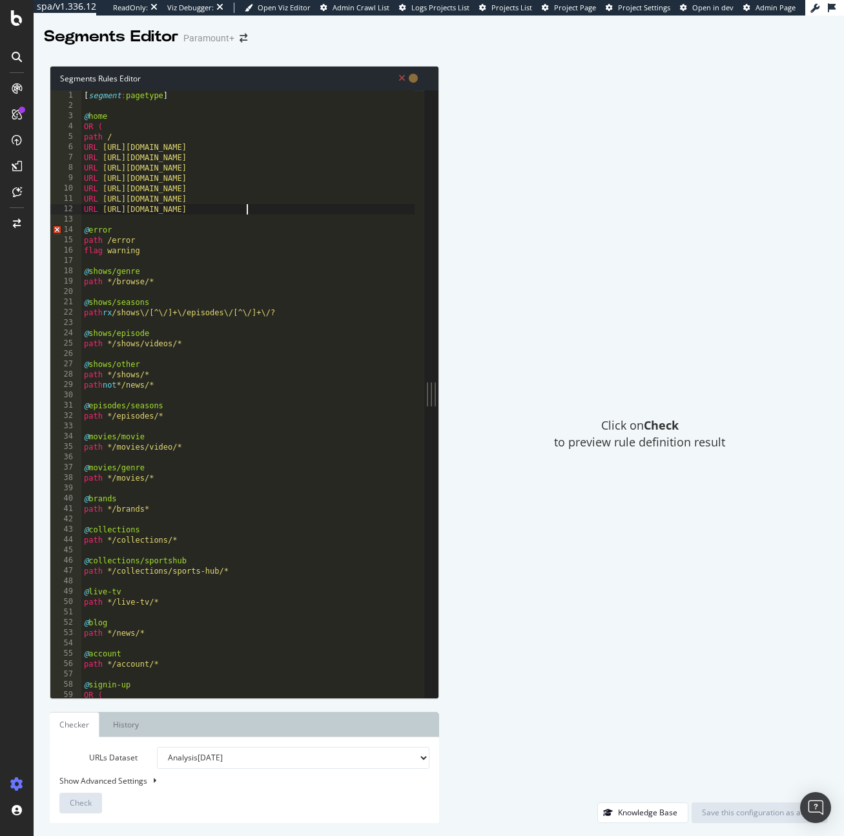
type textarea "URL [URL][DOMAIN_NAME]"
click at [297, 212] on div "[ segment : pagetype ] @ home OR ( path / URL [URL][DOMAIN_NAME] URL [URL][DOMA…" at bounding box center [247, 404] width 333 height 628
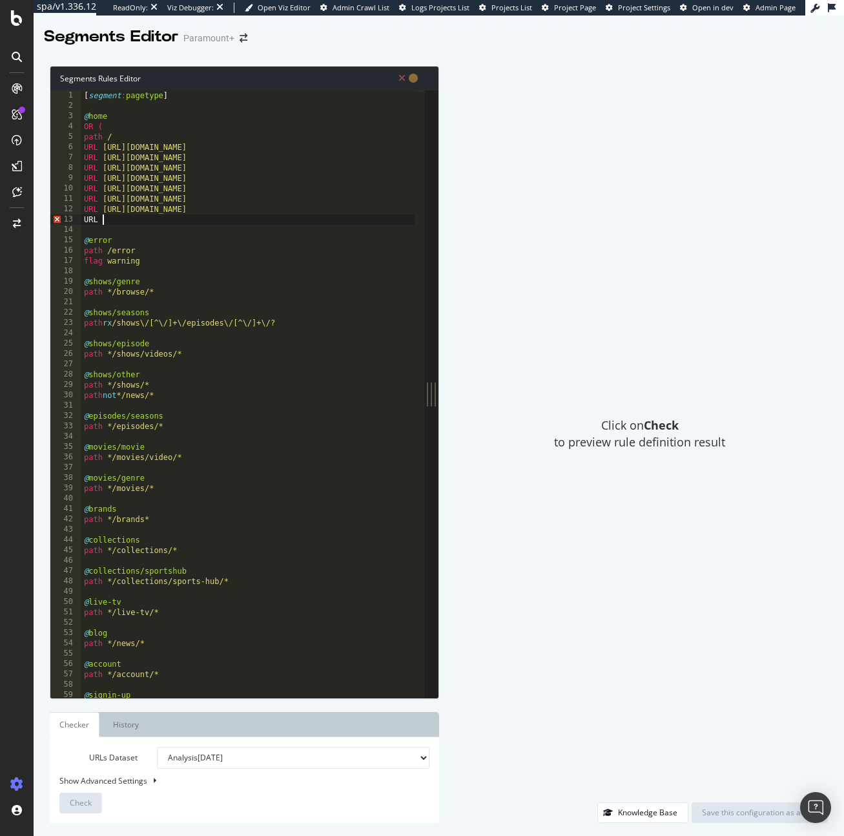
scroll to position [0, 1]
paste textarea "[URL][DOMAIN_NAME]"
click at [247, 218] on div "[ segment : pagetype ] @ home OR ( path / URL [URL][DOMAIN_NAME] URL [URL][DOMA…" at bounding box center [247, 404] width 333 height 628
type textarea "URL [URL][DOMAIN_NAME]"
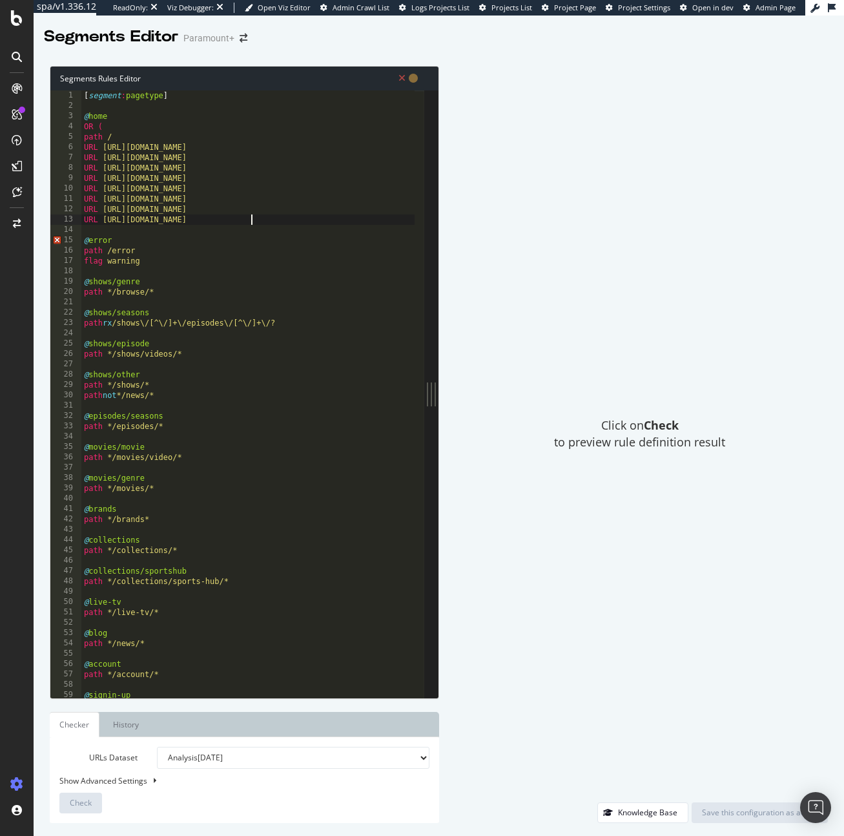
scroll to position [0, 14]
click at [277, 225] on div "[ segment : pagetype ] @ home OR ( path / URL [URL][DOMAIN_NAME] URL [URL][DOMA…" at bounding box center [247, 404] width 333 height 628
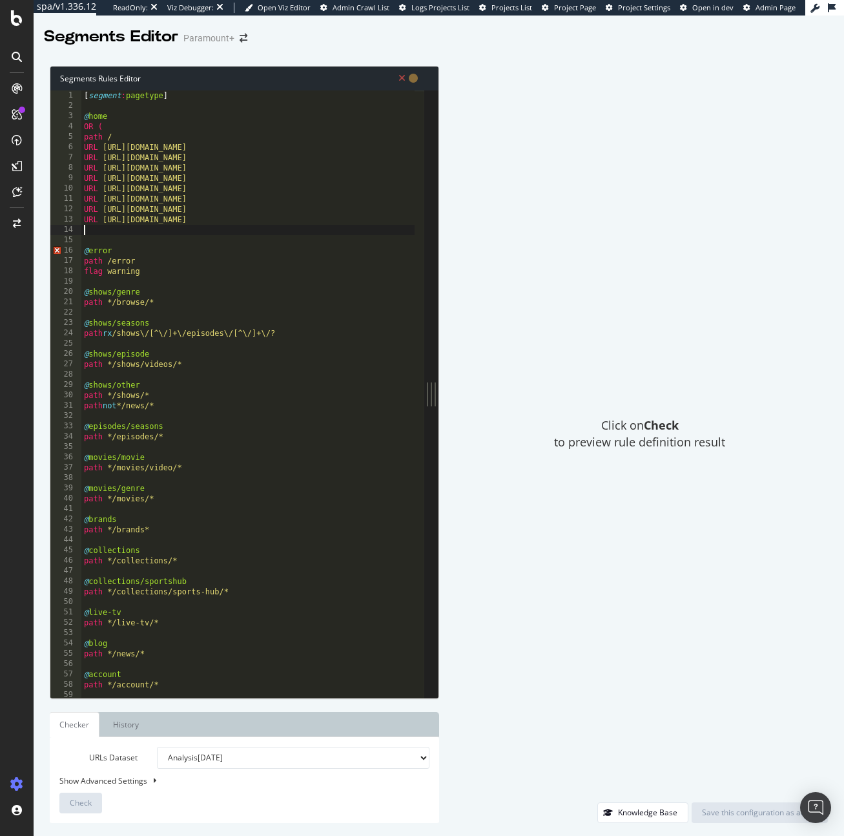
scroll to position [0, 0]
click at [205, 230] on div "[ segment : pagetype ] @ home OR ( path / URL [URL][DOMAIN_NAME] URL [URL][DOMA…" at bounding box center [247, 404] width 333 height 628
paste textarea "[URL][DOMAIN_NAME]"
type textarea "URL [URL][DOMAIN_NAME]"
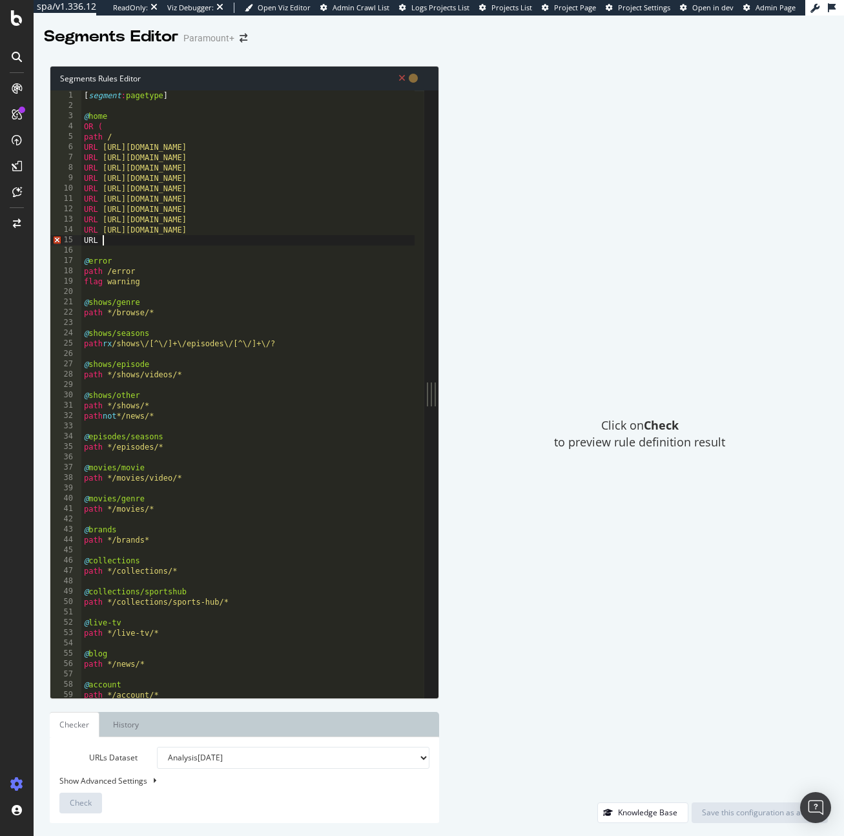
paste textarea "[URL][DOMAIN_NAME]"
click at [245, 241] on div "[ segment : pagetype ] @ home OR ( path / URL [URL][DOMAIN_NAME] URL [URL][DOMA…" at bounding box center [247, 404] width 333 height 628
click at [247, 240] on div "[ segment : pagetype ] @ home OR ( path / URL [URL][DOMAIN_NAME] URL [URL][DOMA…" at bounding box center [247, 404] width 333 height 628
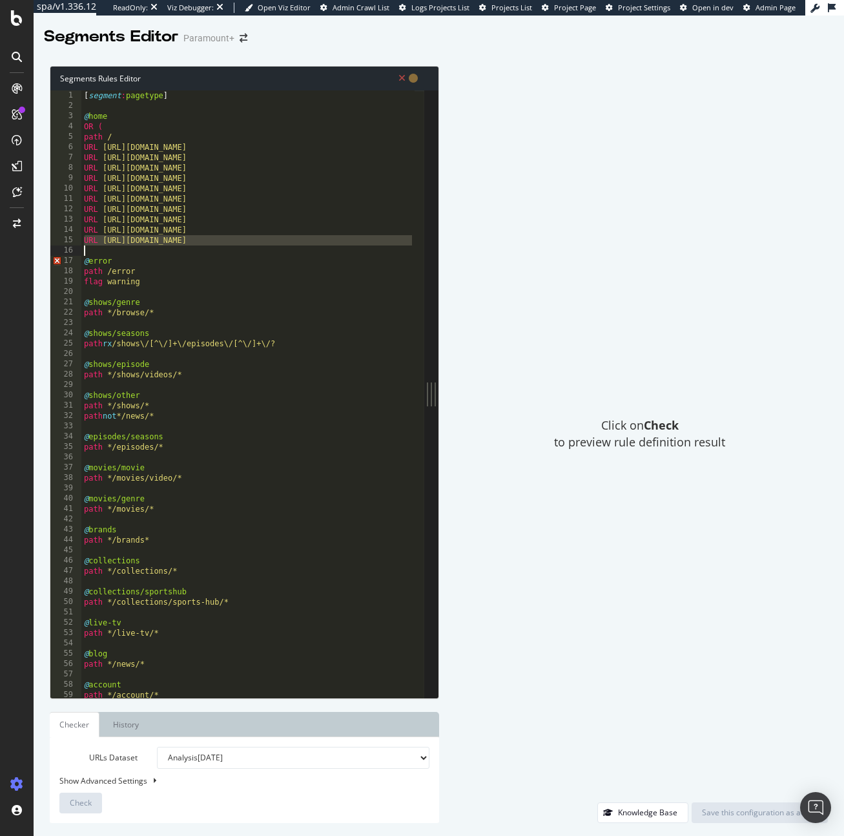
click at [247, 240] on div "[ segment : pagetype ] @ home OR ( path / URL [URL][DOMAIN_NAME] URL [URL][DOMA…" at bounding box center [247, 404] width 333 height 628
type textarea "URL [URL][DOMAIN_NAME]"
click at [265, 238] on div "[ segment : pagetype ] @ home OR ( path / URL [URL][DOMAIN_NAME] URL [URL][DOMA…" at bounding box center [247, 404] width 333 height 628
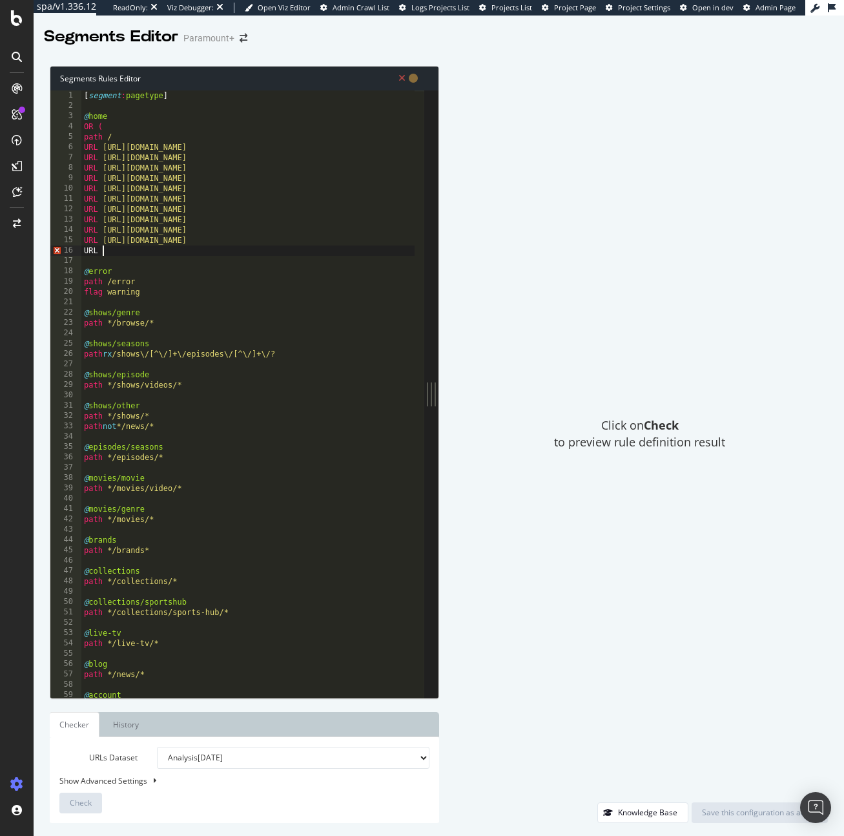
paste textarea "[URL][DOMAIN_NAME]"
click at [244, 251] on div "[ segment : pagetype ] @ home OR ( path / URL [URL][DOMAIN_NAME] URL [URL][DOMA…" at bounding box center [247, 404] width 333 height 628
type textarea "URL [URL][DOMAIN_NAME]"
click at [329, 260] on div "[ segment : pagetype ] @ home OR ( path / URL [URL][DOMAIN_NAME] URL [URL][DOMA…" at bounding box center [247, 404] width 333 height 628
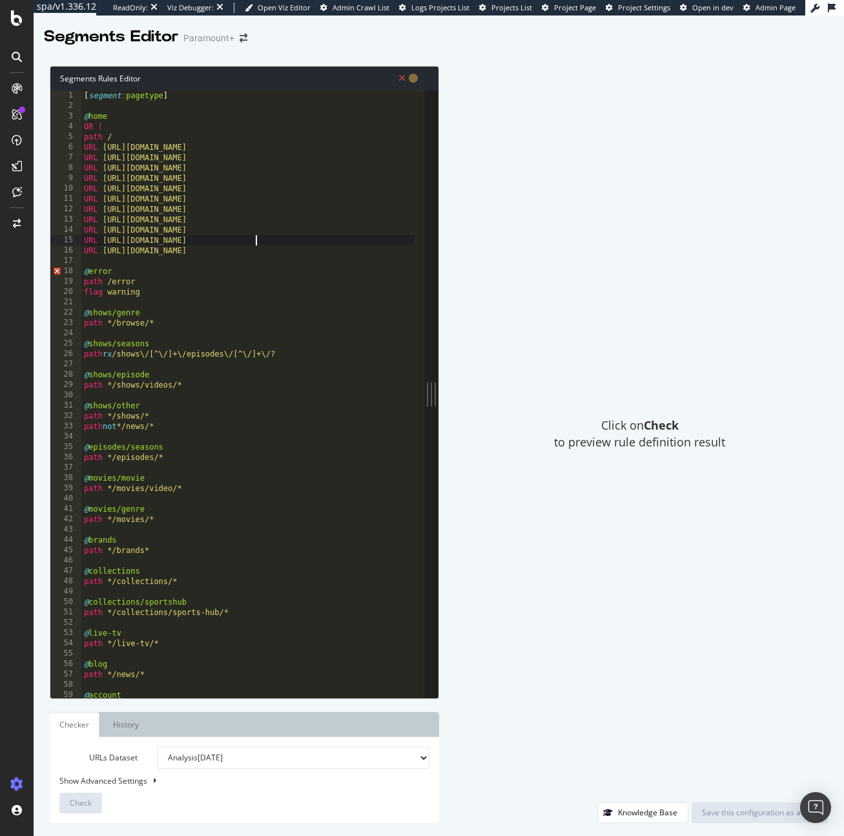
click at [322, 245] on div "[ segment : pagetype ] @ home OR ( path / URL [URL][DOMAIN_NAME] URL [URL][DOMA…" at bounding box center [247, 404] width 333 height 628
click at [297, 237] on div "[ segment : pagetype ] @ home OR ( path / URL [URL][DOMAIN_NAME] URL [URL][DOMA…" at bounding box center [247, 404] width 333 height 628
click at [298, 243] on div "[ segment : pagetype ] @ home OR ( path / URL [URL][DOMAIN_NAME] URL [URL][DOMA…" at bounding box center [247, 404] width 333 height 628
click at [298, 246] on div "[ segment : pagetype ] @ home OR ( path / URL [URL][DOMAIN_NAME] URL [URL][DOMA…" at bounding box center [247, 404] width 333 height 628
type textarea "URL [URL][DOMAIN_NAME]"
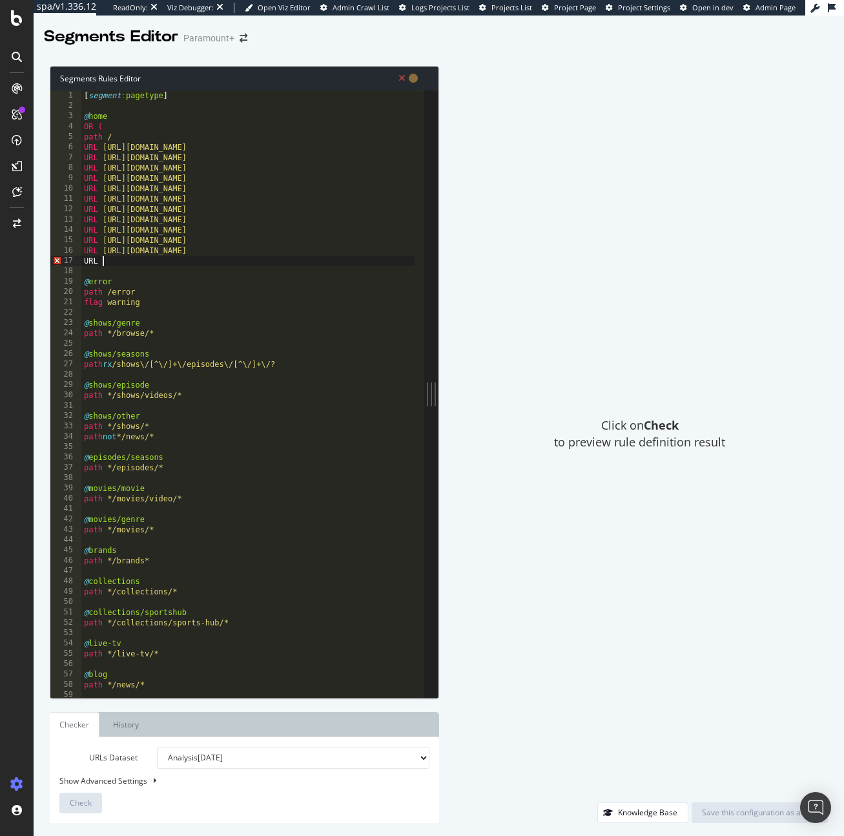
scroll to position [0, 1]
paste textarea "[URL][DOMAIN_NAME]"
click at [246, 263] on div "[ segment : pagetype ] @ home OR ( path / URL [URL][DOMAIN_NAME] URL [URL][DOMA…" at bounding box center [247, 404] width 333 height 628
type textarea "URL [URL][DOMAIN_NAME]"
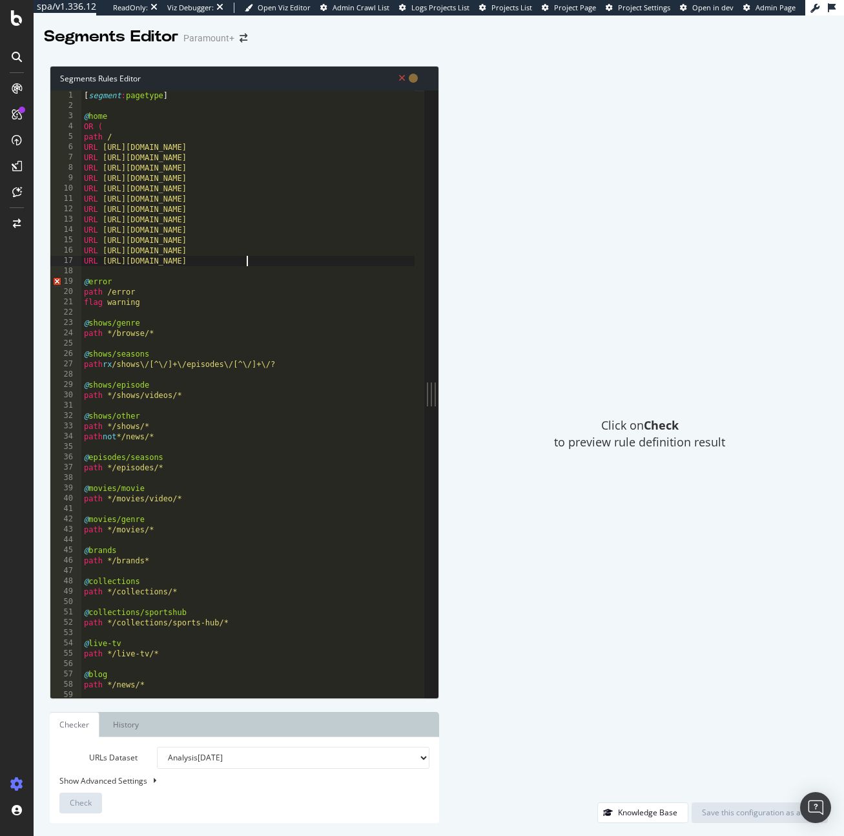
scroll to position [0, 14]
click at [261, 260] on div "[ segment : pagetype ] @ home OR ( path / URL [URL][DOMAIN_NAME] URL [URL][DOMA…" at bounding box center [247, 404] width 333 height 628
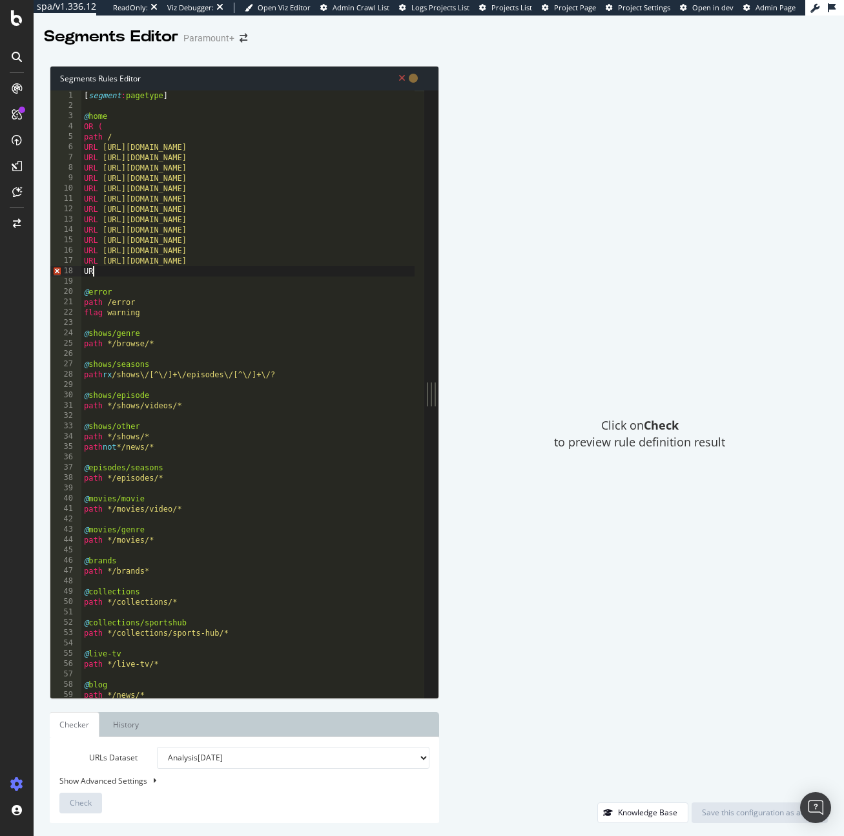
scroll to position [0, 1]
paste textarea "[URL][DOMAIN_NAME]"
click at [248, 269] on div "[ segment : pagetype ] @ home OR ( path / URL [URL][DOMAIN_NAME] URL [URL][DOMA…" at bounding box center [247, 404] width 333 height 628
type textarea "URL [URL][DOMAIN_NAME]"
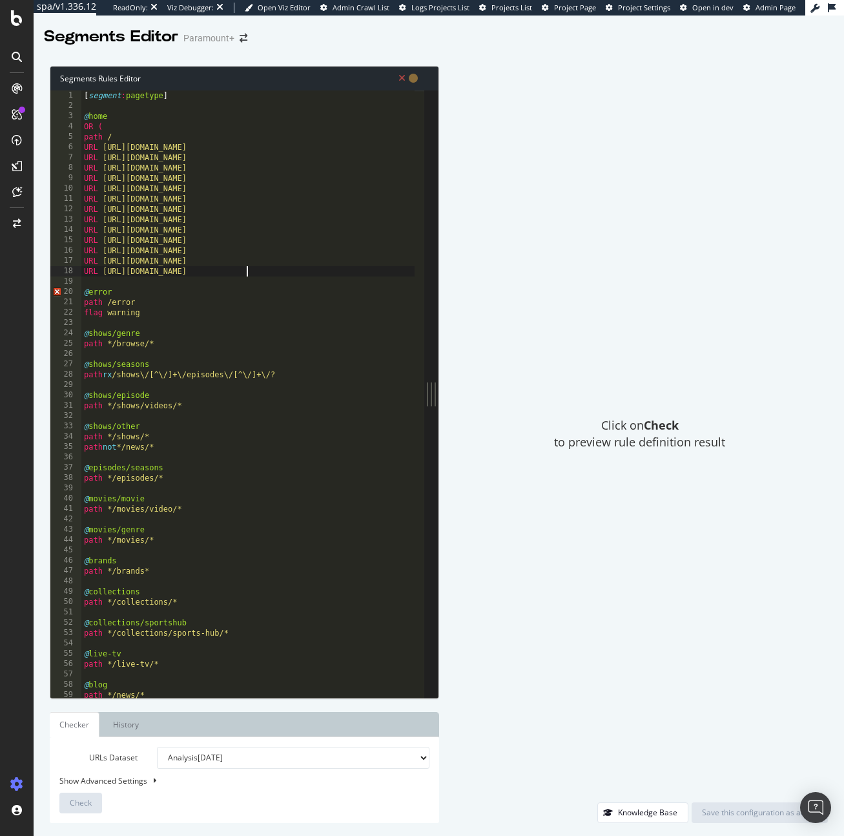
scroll to position [0, 14]
click at [331, 280] on div "[ segment : pagetype ] @ home OR ( path / URL [URL][DOMAIN_NAME] URL [URL][DOMA…" at bounding box center [247, 404] width 333 height 628
click at [311, 263] on div "[ segment : pagetype ] @ home OR ( path / URL [URL][DOMAIN_NAME] URL [URL][DOMA…" at bounding box center [247, 404] width 333 height 628
click at [309, 266] on div "[ segment : pagetype ] @ home OR ( path / URL [URL][DOMAIN_NAME] URL [URL][DOMA…" at bounding box center [247, 404] width 333 height 628
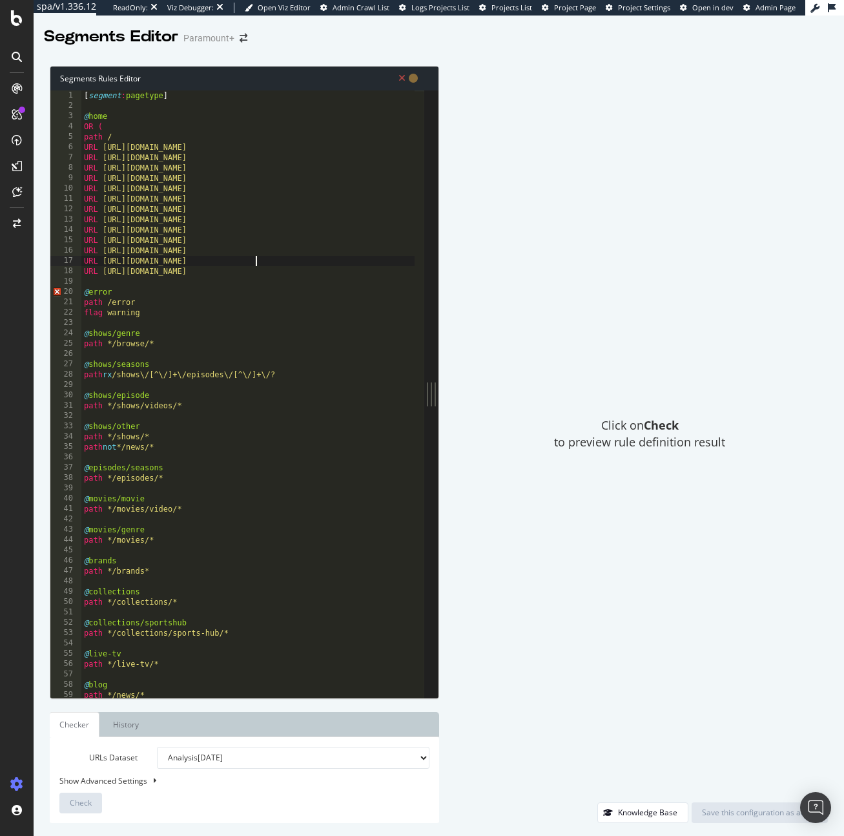
click at [307, 273] on div "[ segment : pagetype ] @ home OR ( path / URL [URL][DOMAIN_NAME] URL [URL][DOMA…" at bounding box center [247, 404] width 333 height 628
type textarea "URL [URL][DOMAIN_NAME]"
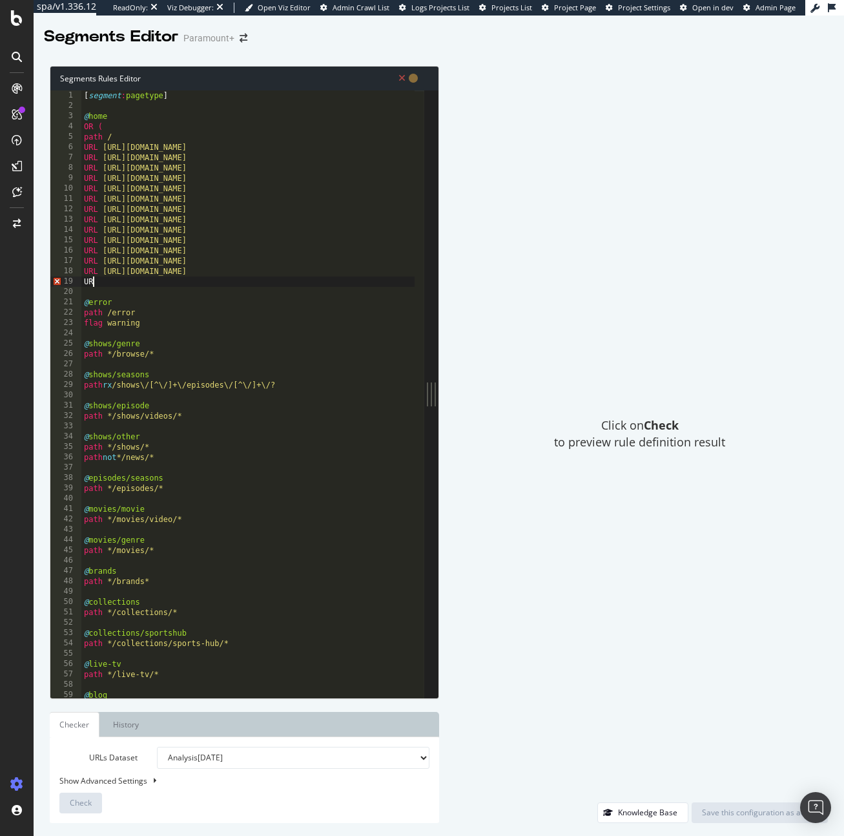
scroll to position [0, 1]
paste textarea "[URL][DOMAIN_NAME]"
click at [245, 284] on div "[ segment : pagetype ] @ home OR ( path / URL [URL][DOMAIN_NAME] URL [URL][DOMA…" at bounding box center [247, 404] width 333 height 628
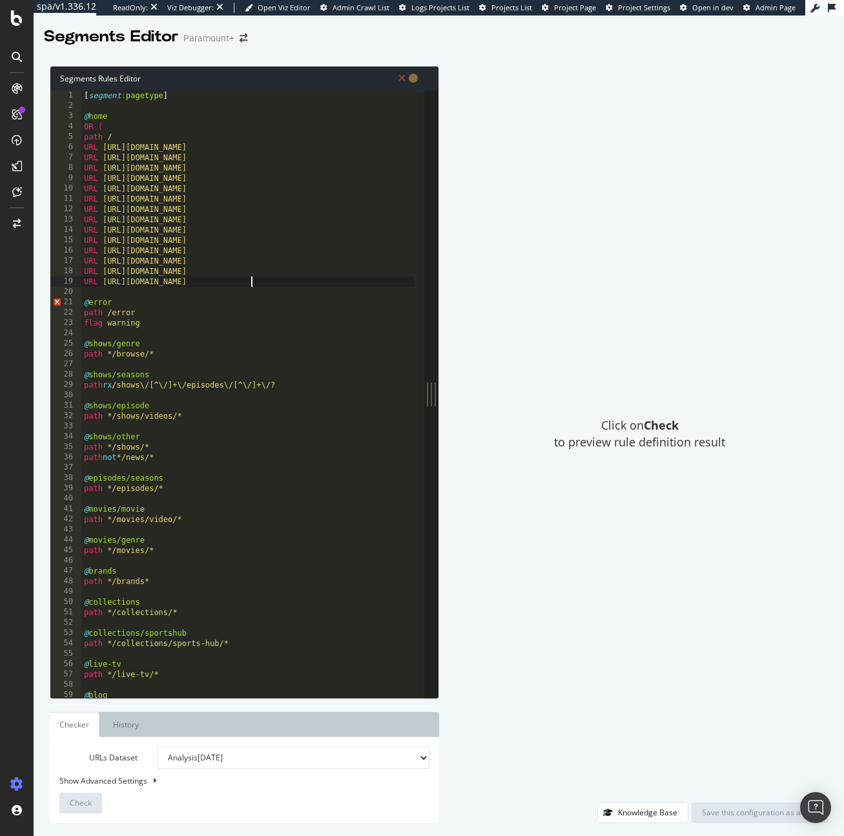
click at [255, 282] on div "[ segment : pagetype ] @ home OR ( path / URL [URL][DOMAIN_NAME] URL [URL][DOMA…" at bounding box center [247, 404] width 333 height 628
type textarea "URL [URL][DOMAIN_NAME]"
click at [267, 280] on div "[ segment : pagetype ] @ home OR ( path / URL [URL][DOMAIN_NAME] URL [URL][DOMA…" at bounding box center [247, 404] width 333 height 628
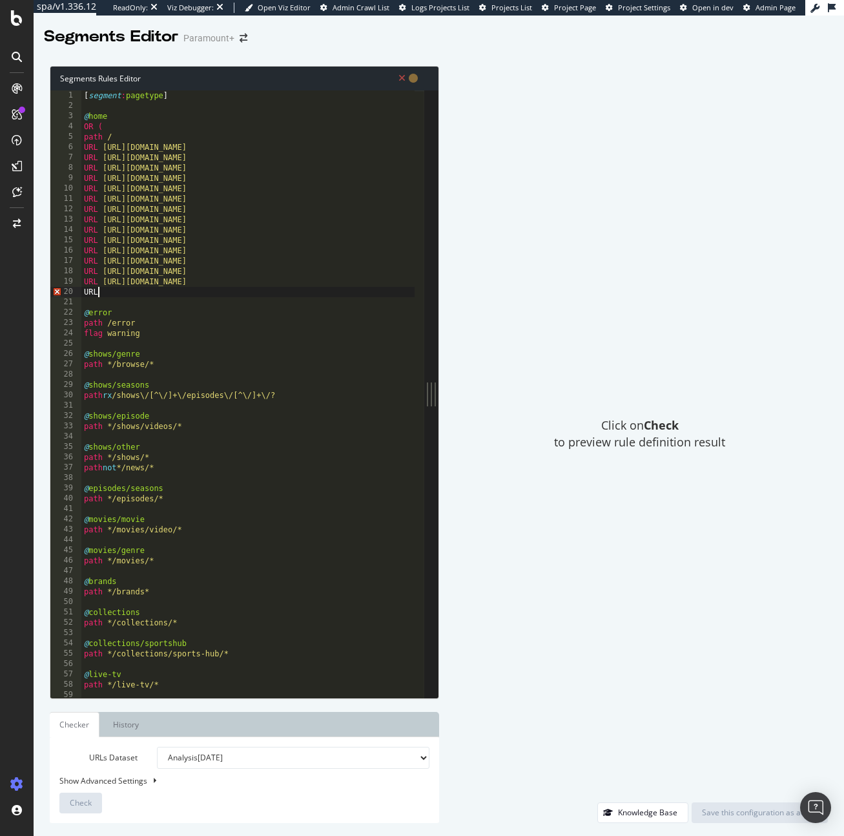
scroll to position [0, 1]
paste textarea "[URL][DOMAIN_NAME]"
click at [247, 292] on div "[ segment : pagetype ] @ home OR ( path / URL [URL][DOMAIN_NAME] URL [URL][DOMA…" at bounding box center [247, 404] width 333 height 628
type textarea "URL [URL][DOMAIN_NAME]"
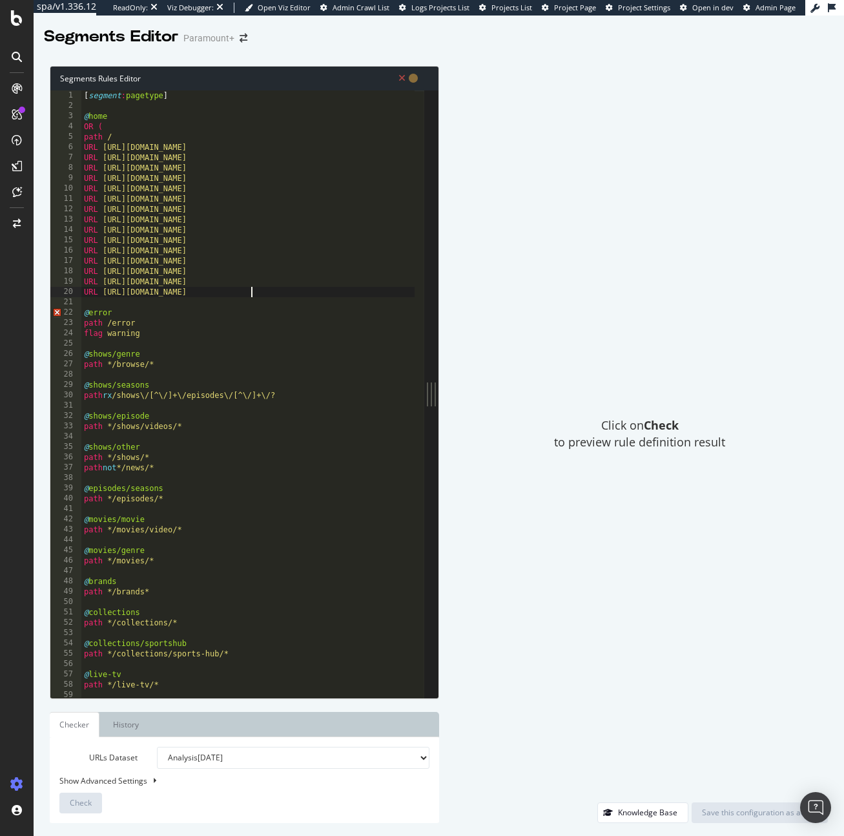
scroll to position [0, 14]
click at [278, 290] on div "[ segment : pagetype ] @ home OR ( path / URL [URL][DOMAIN_NAME] URL [URL][DOMA…" at bounding box center [247, 404] width 333 height 628
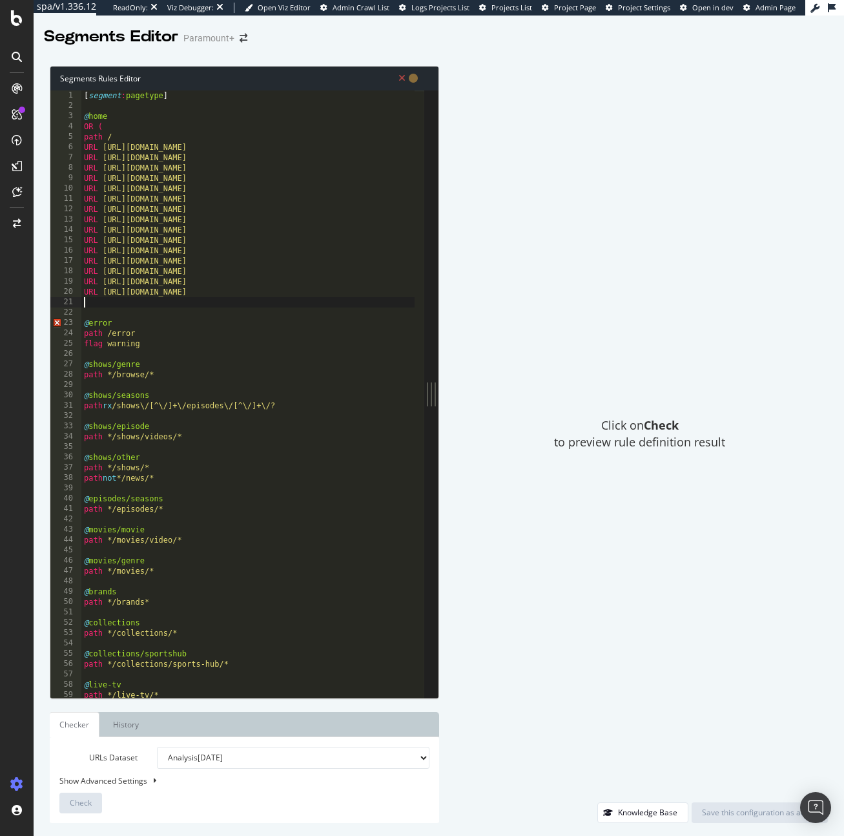
scroll to position [0, 0]
type textarea "U"
type textarea "R"
paste textarea "[URL][DOMAIN_NAME]"
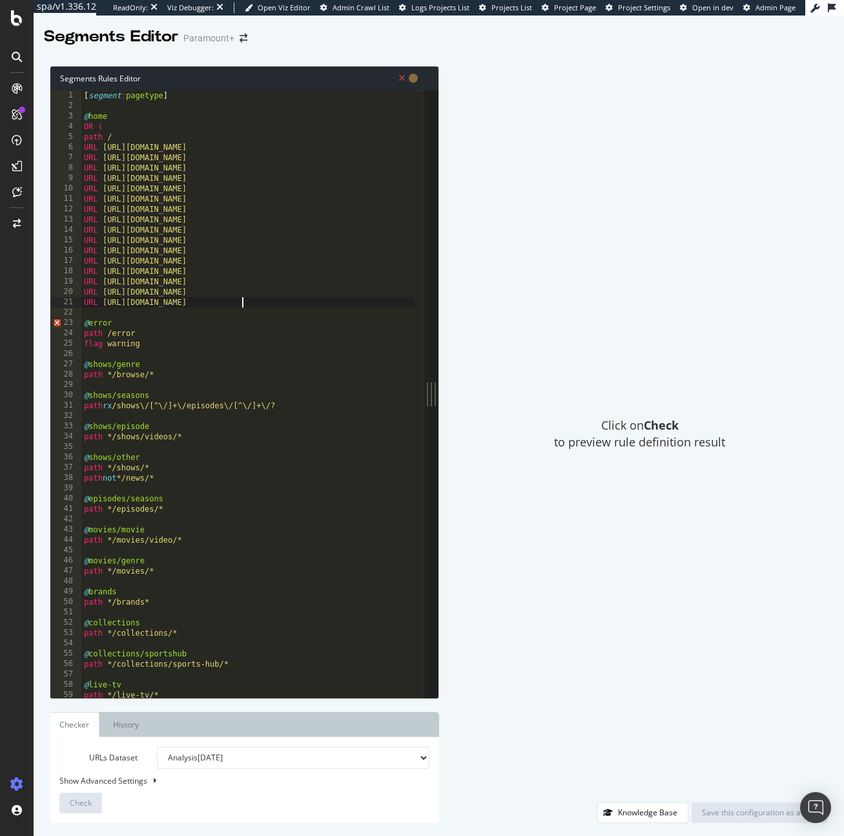
click at [243, 302] on div "[ segment : pagetype ] @ home OR ( path / URL [URL][DOMAIN_NAME] URL [URL][DOMA…" at bounding box center [247, 404] width 333 height 628
click at [253, 287] on div "[ segment : pagetype ] @ home OR ( path / URL [URL][DOMAIN_NAME] URL [URL][DOMA…" at bounding box center [247, 404] width 333 height 628
click at [269, 300] on div "[ segment : pagetype ] @ home OR ( path / URL [URL][DOMAIN_NAME] URL [URL][DOMA…" at bounding box center [247, 404] width 333 height 628
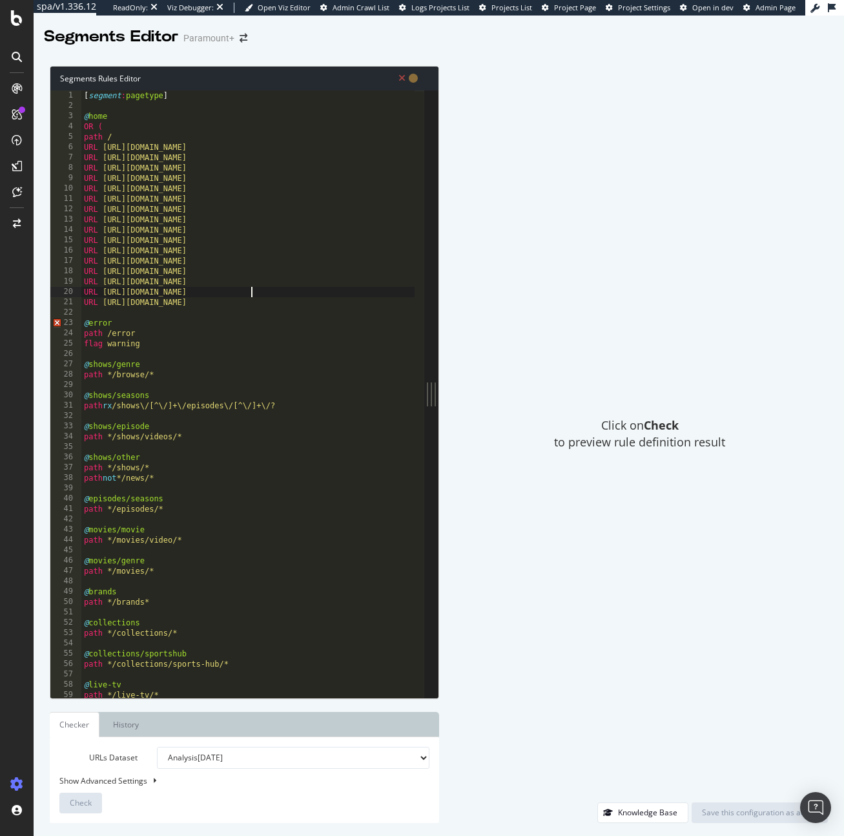
type textarea "URL [URL][DOMAIN_NAME]"
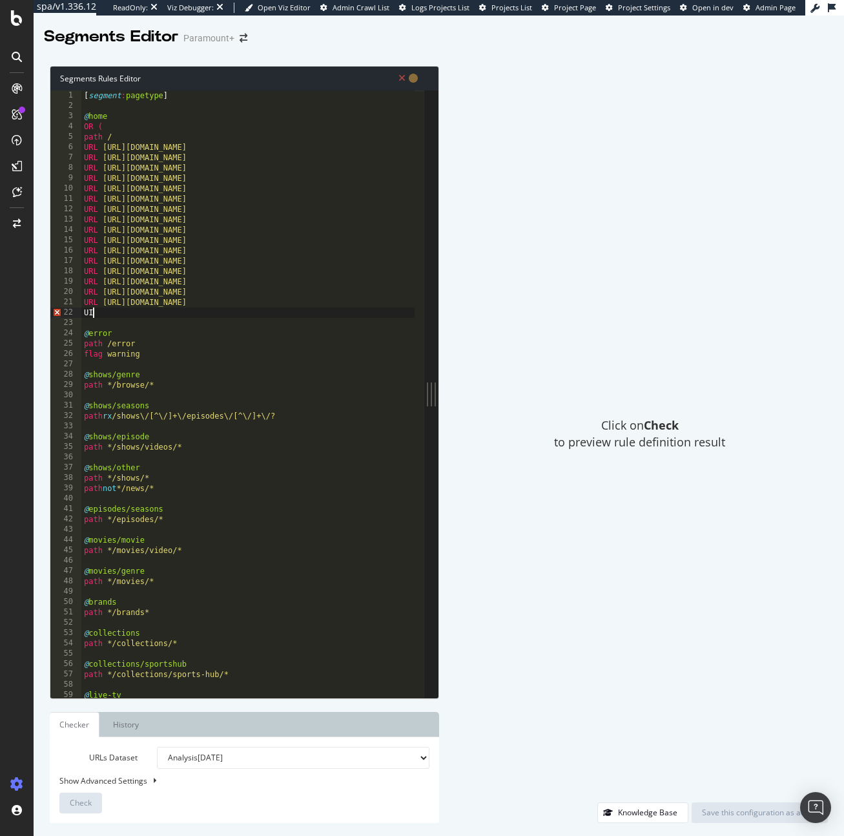
type textarea "U"
paste textarea "[URL][DOMAIN_NAME]"
click at [248, 314] on div "[ segment : pagetype ] @ home OR ( path / URL [URL][DOMAIN_NAME] URL [URL][DOMA…" at bounding box center [247, 404] width 333 height 628
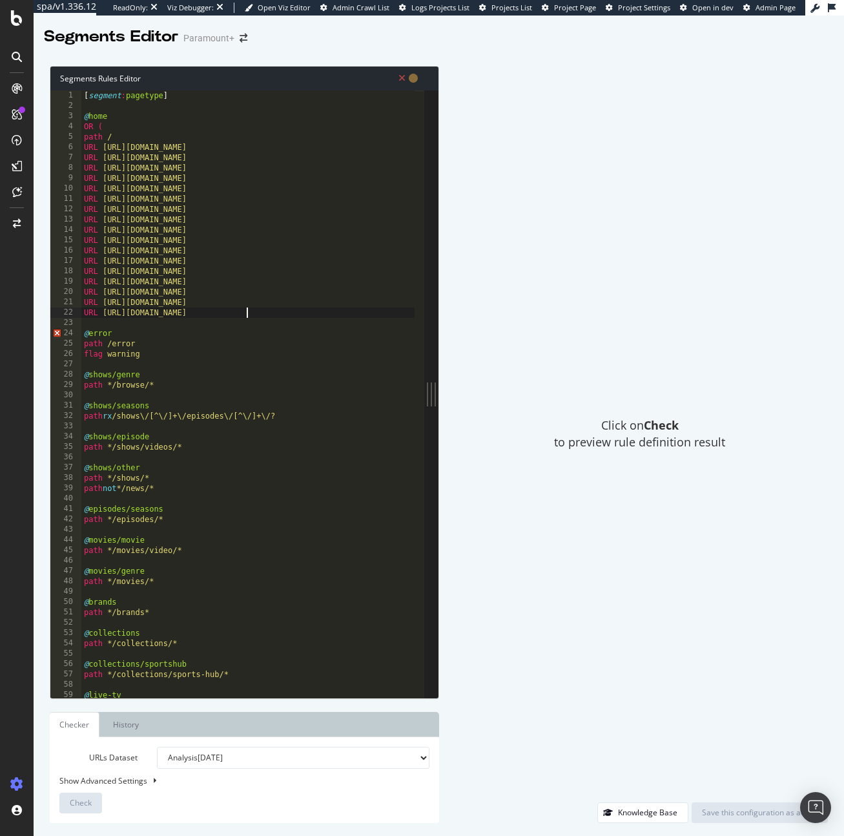
scroll to position [0, 14]
click at [281, 308] on div "[ segment : pagetype ] @ home OR ( path / URL [URL][DOMAIN_NAME] URL [URL][DOMA…" at bounding box center [247, 404] width 333 height 628
type textarea "URL [URL][DOMAIN_NAME]"
click at [282, 313] on div "[ segment : pagetype ] @ home OR ( path / URL [URL][DOMAIN_NAME] URL [URL][DOMA…" at bounding box center [247, 404] width 333 height 628
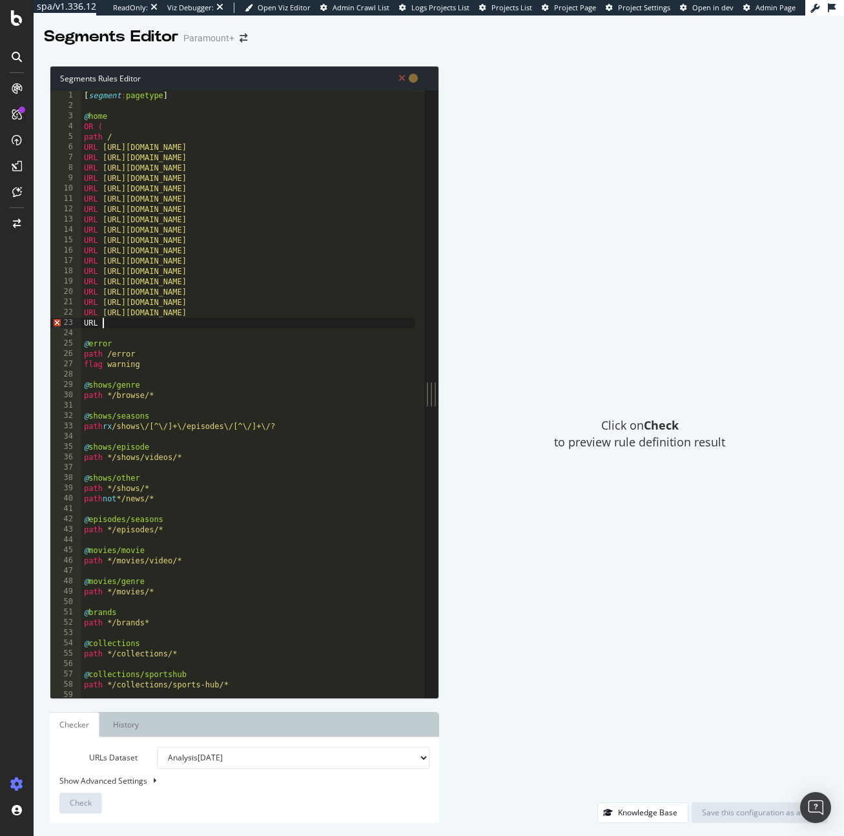
scroll to position [0, 1]
paste textarea "[URL][DOMAIN_NAME]"
click at [245, 320] on div "[ segment : pagetype ] @ home OR ( path / URL [URL][DOMAIN_NAME] URL [URL][DOMA…" at bounding box center [247, 404] width 333 height 628
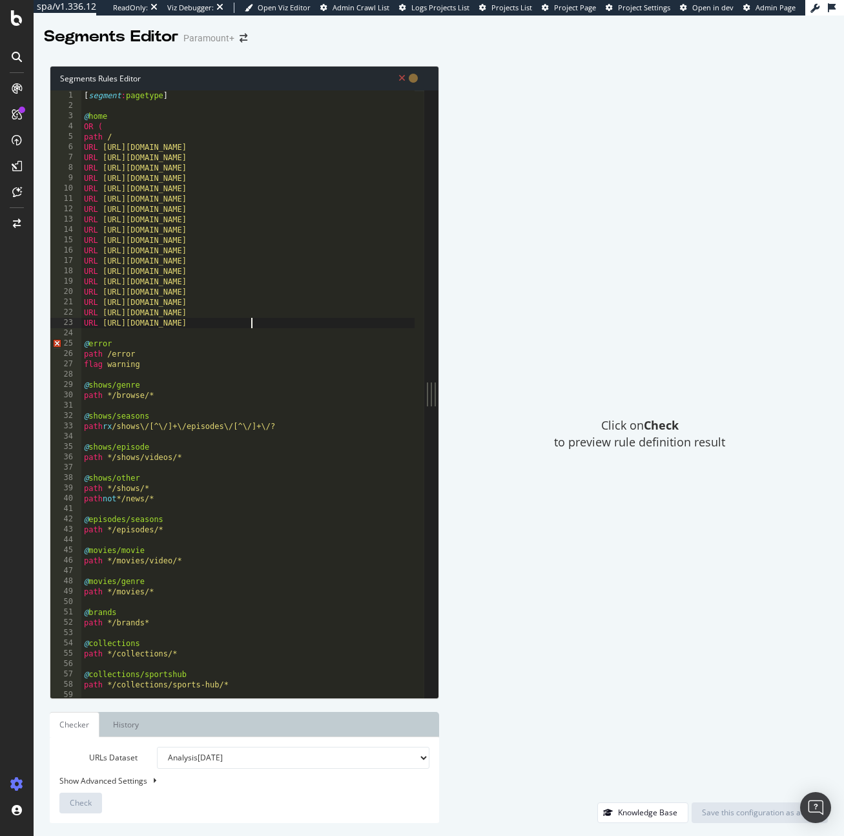
type textarea "URL [URL][DOMAIN_NAME]"
click at [285, 322] on div "[ segment : pagetype ] @ home OR ( path / URL [URL][DOMAIN_NAME] URL [URL][DOMA…" at bounding box center [247, 404] width 333 height 628
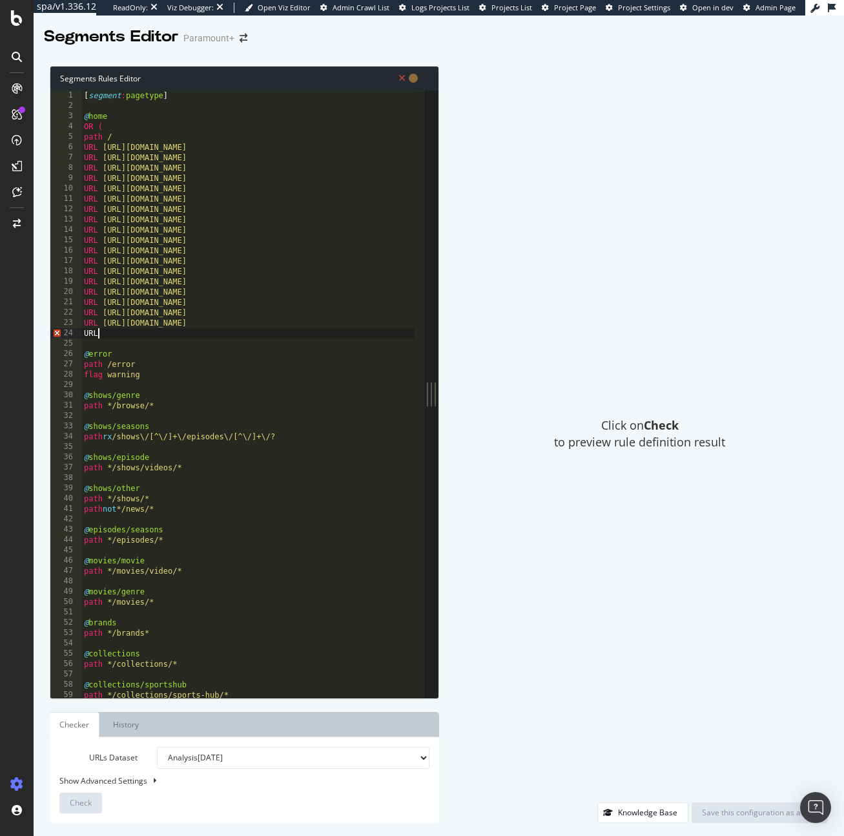
scroll to position [0, 1]
paste textarea "[URL][DOMAIN_NAME]"
click at [245, 335] on div "[ segment : pagetype ] @ home OR ( path / URL [URL][DOMAIN_NAME] URL [URL][DOMA…" at bounding box center [247, 404] width 333 height 628
type textarea "URL [URL][DOMAIN_NAME]"
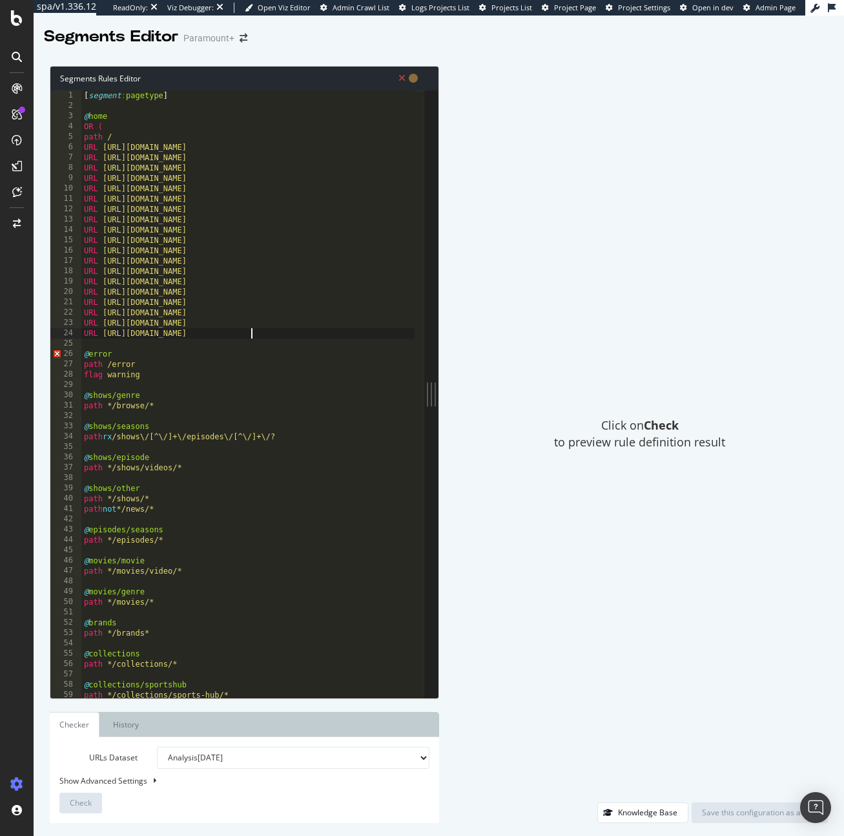
scroll to position [0, 14]
click at [312, 341] on div "[ segment : pagetype ] @ home OR ( path / URL [URL][DOMAIN_NAME] URL [URL][DOMA…" at bounding box center [247, 404] width 333 height 628
click at [310, 338] on div "[ segment : pagetype ] @ home OR ( path / URL [URL][DOMAIN_NAME] URL [URL][DOMA…" at bounding box center [247, 404] width 333 height 628
type textarea "URL [URL][DOMAIN_NAME]"
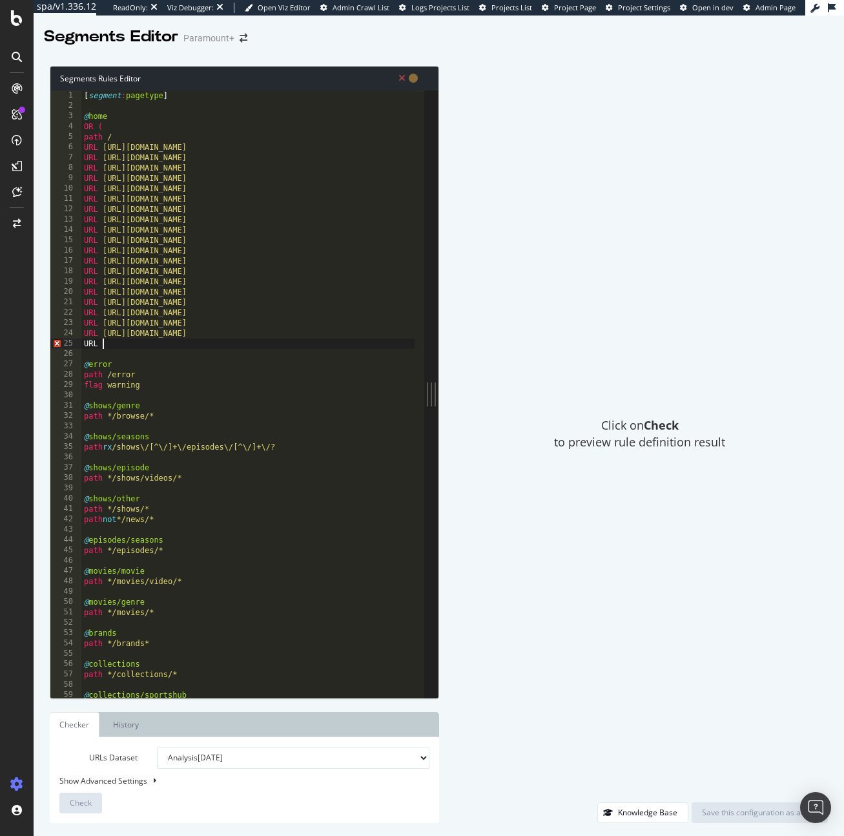
scroll to position [0, 1]
paste textarea "[URL][DOMAIN_NAME]"
click at [251, 342] on div "[ segment : pagetype ] @ home OR ( path / URL [URL][DOMAIN_NAME] URL [URL][DOMA…" at bounding box center [247, 404] width 333 height 628
type textarea "URL [URL][DOMAIN_NAME]"
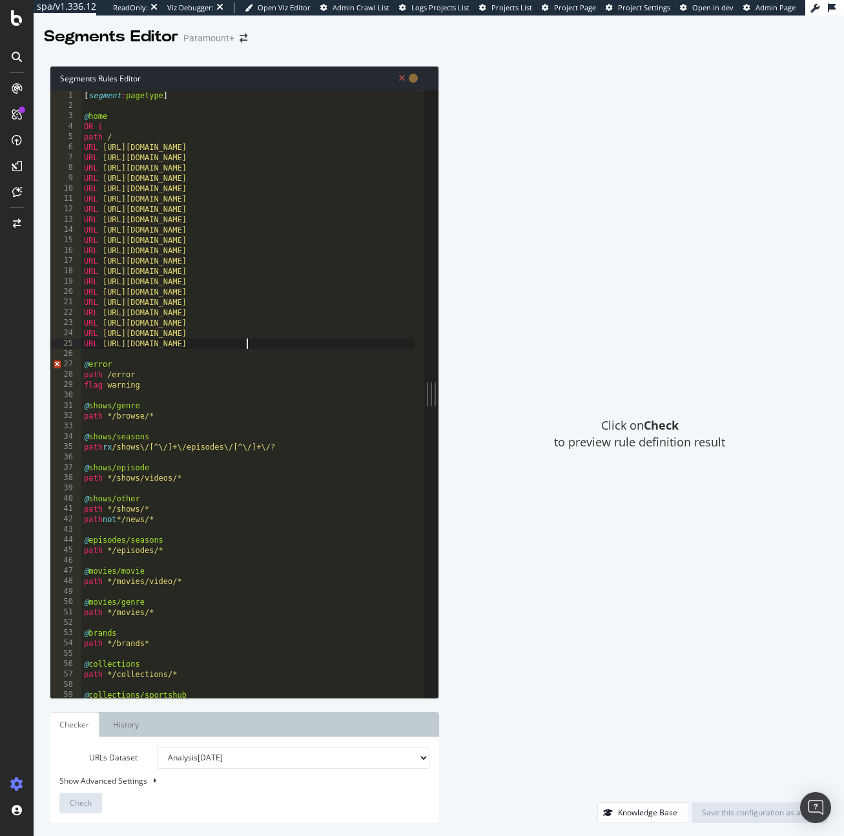
scroll to position [0, 14]
click at [254, 345] on div "[ segment : pagetype ] @ home OR ( path / URL [URL][DOMAIN_NAME] URL [URL][DOMA…" at bounding box center [247, 404] width 333 height 628
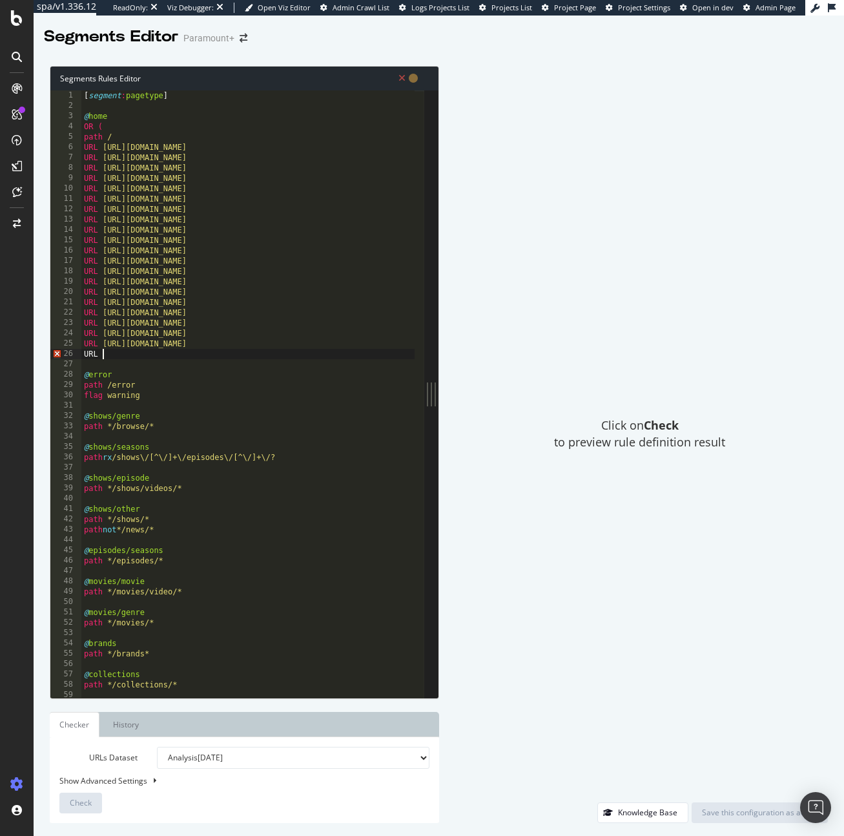
scroll to position [0, 1]
paste textarea "[URL][DOMAIN_NAME]"
click at [243, 353] on div "[ segment : pagetype ] @ home OR ( path / URL [URL][DOMAIN_NAME] URL [URL][DOMA…" at bounding box center [247, 404] width 333 height 628
type textarea "URL [URL][DOMAIN_NAME]"
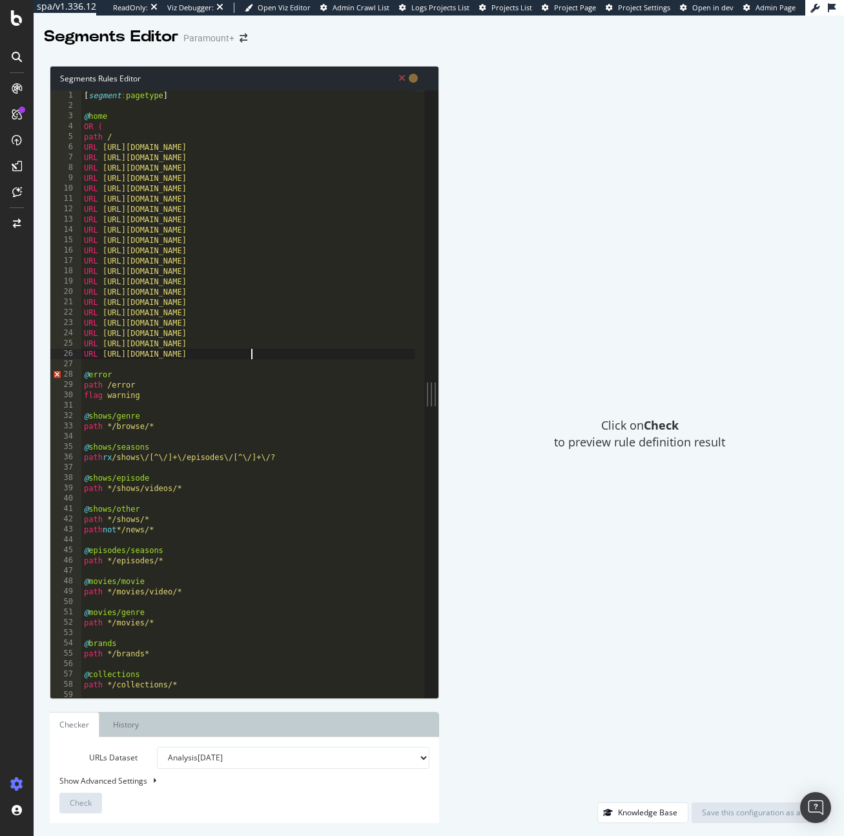
scroll to position [0, 14]
click at [281, 349] on div "[ segment : pagetype ] @ home OR ( path / URL [URL][DOMAIN_NAME] URL [URL][DOMA…" at bounding box center [247, 404] width 333 height 628
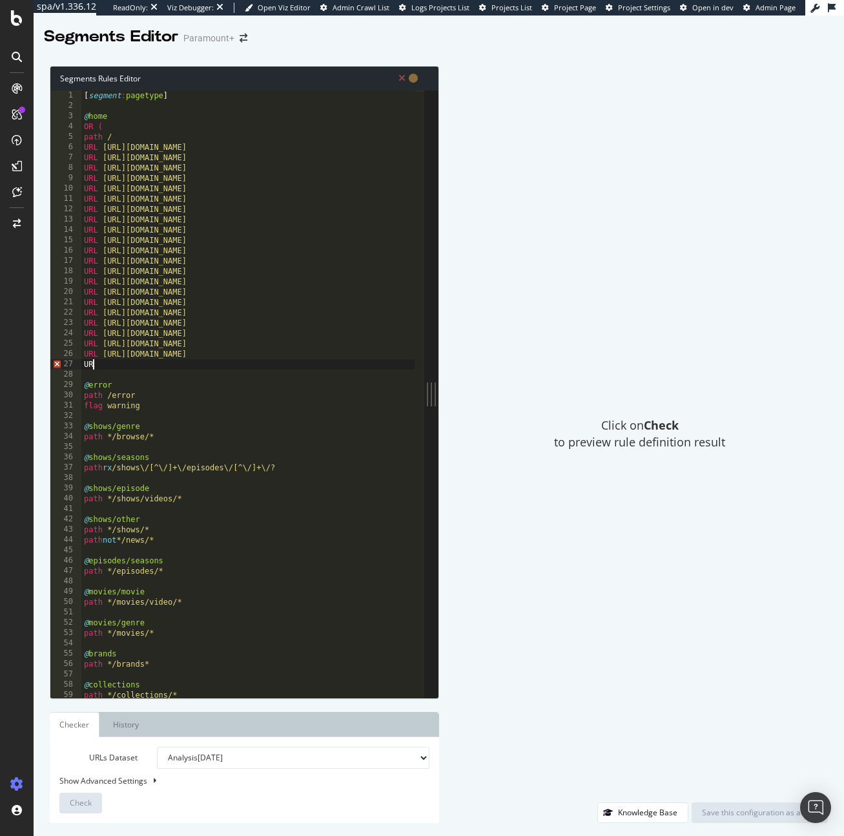
scroll to position [0, 1]
paste textarea "[URL][DOMAIN_NAME]"
click at [248, 369] on div "[ segment : pagetype ] @ home OR ( path / URL [URL][DOMAIN_NAME] URL [URL][DOMA…" at bounding box center [247, 404] width 333 height 628
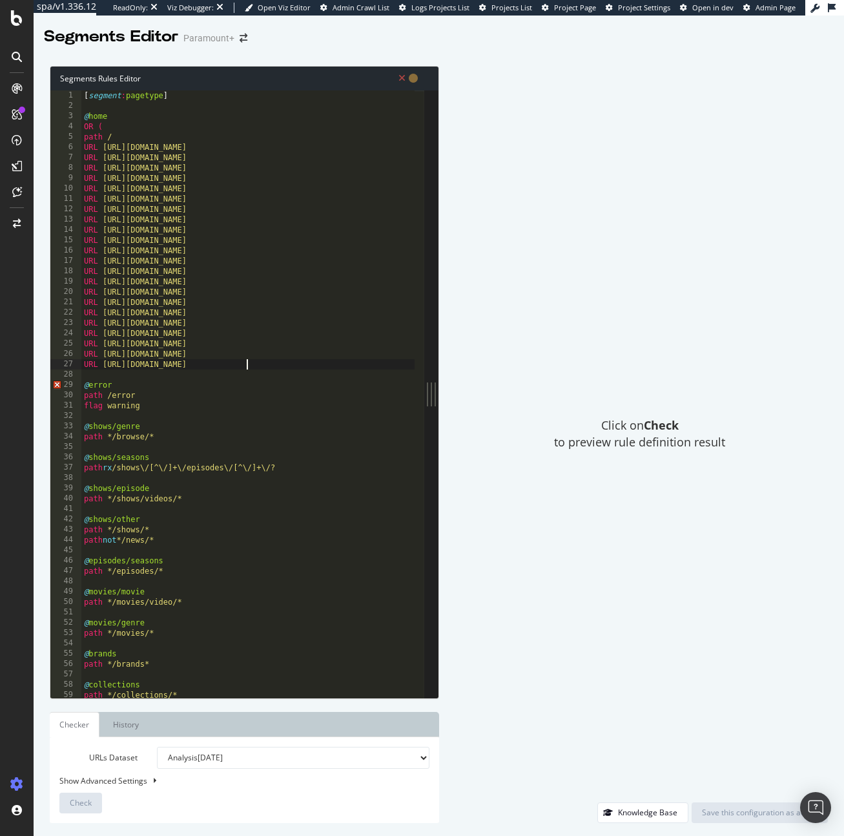
type textarea "URL [URL][DOMAIN_NAME]"
click at [254, 374] on div "[ segment : pagetype ] @ home OR ( path / URL [URL][DOMAIN_NAME] URL [URL][DOMA…" at bounding box center [247, 404] width 333 height 628
click at [267, 364] on div "[ segment : pagetype ] @ home OR ( path / URL [URL][DOMAIN_NAME] URL [URL][DOMA…" at bounding box center [247, 404] width 333 height 628
type textarea "URL [URL][DOMAIN_NAME]"
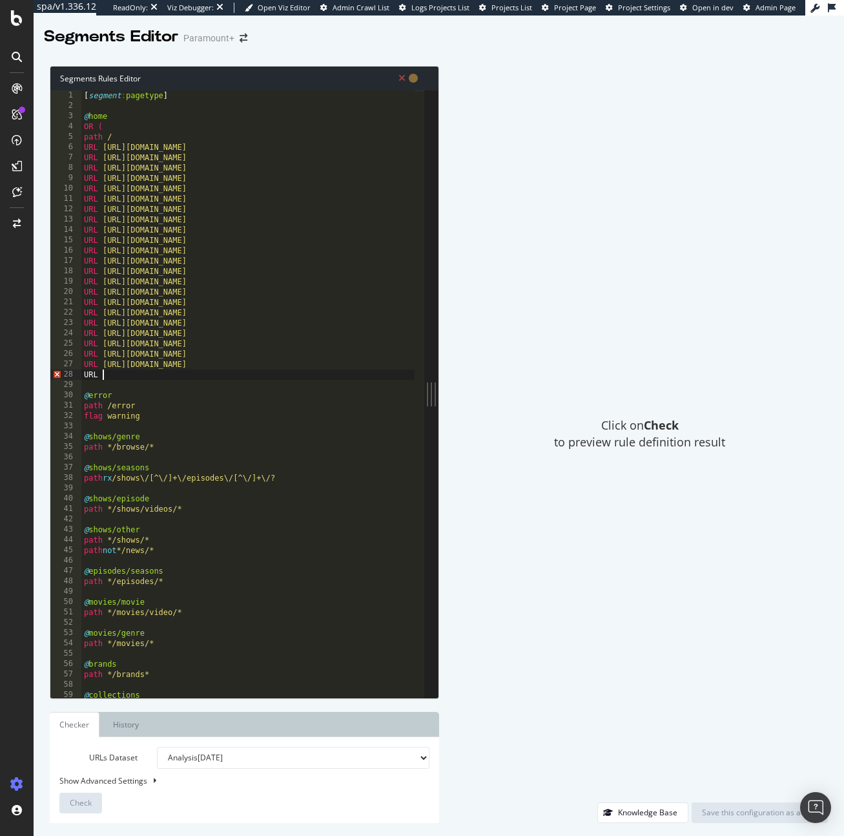
scroll to position [0, 1]
paste textarea "[URL][DOMAIN_NAME]"
click at [244, 375] on div "[ segment : pagetype ] @ home OR ( path / URL [URL][DOMAIN_NAME] URL [URL][DOMA…" at bounding box center [247, 404] width 333 height 628
type textarea "URL [URL][DOMAIN_NAME]"
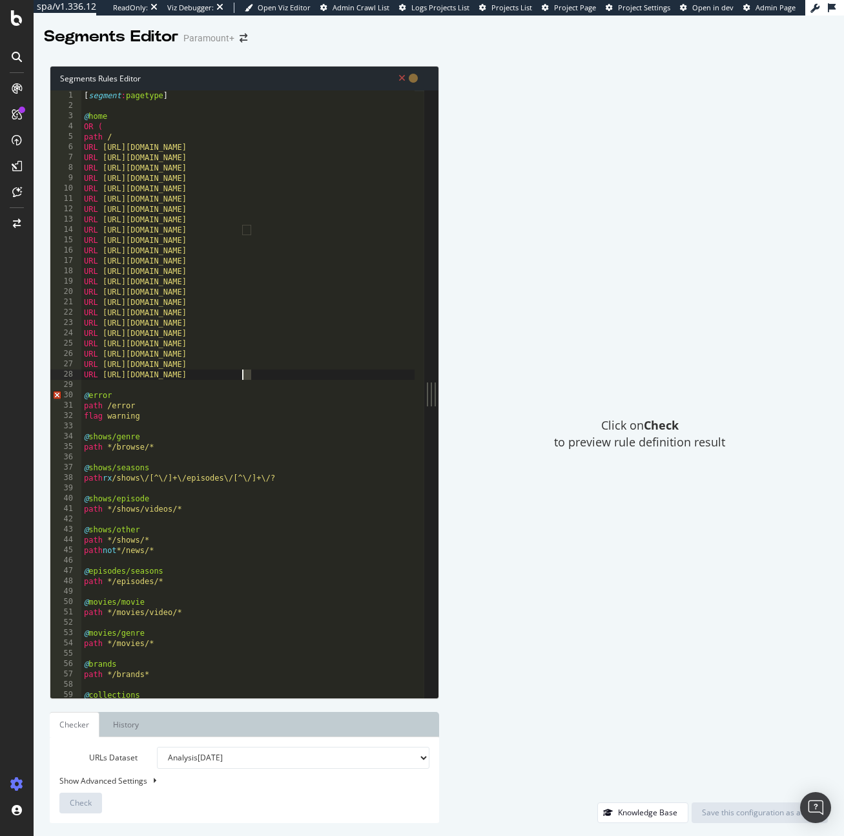
scroll to position [0, 14]
click at [282, 380] on div "[ segment : pagetype ] @ home OR ( path / URL [URL][DOMAIN_NAME] URL [URL][DOMA…" at bounding box center [247, 404] width 333 height 628
click at [285, 373] on div "[ segment : pagetype ] @ home OR ( path / URL [URL][DOMAIN_NAME] URL [URL][DOMA…" at bounding box center [247, 404] width 333 height 628
type textarea "URL [URL][DOMAIN_NAME]"
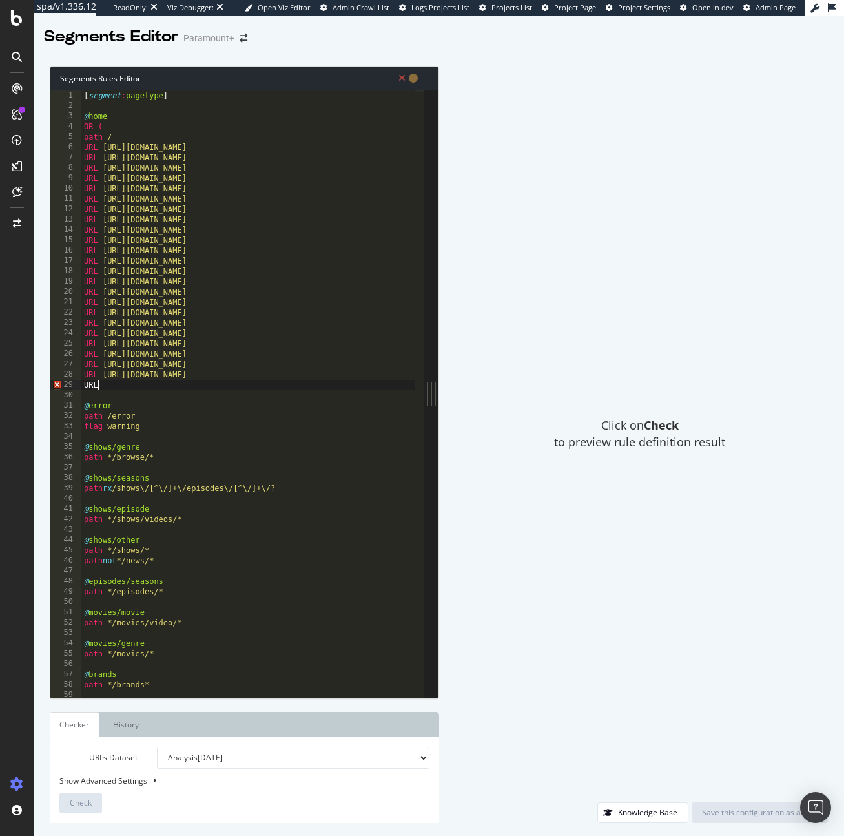
scroll to position [0, 1]
paste textarea "[URL][DOMAIN_NAME]"
click at [245, 383] on div "[ segment : pagetype ] @ home OR ( path / URL [URL][DOMAIN_NAME] URL [URL][DOMA…" at bounding box center [247, 404] width 333 height 628
type textarea "URL [URL][DOMAIN_NAME]"
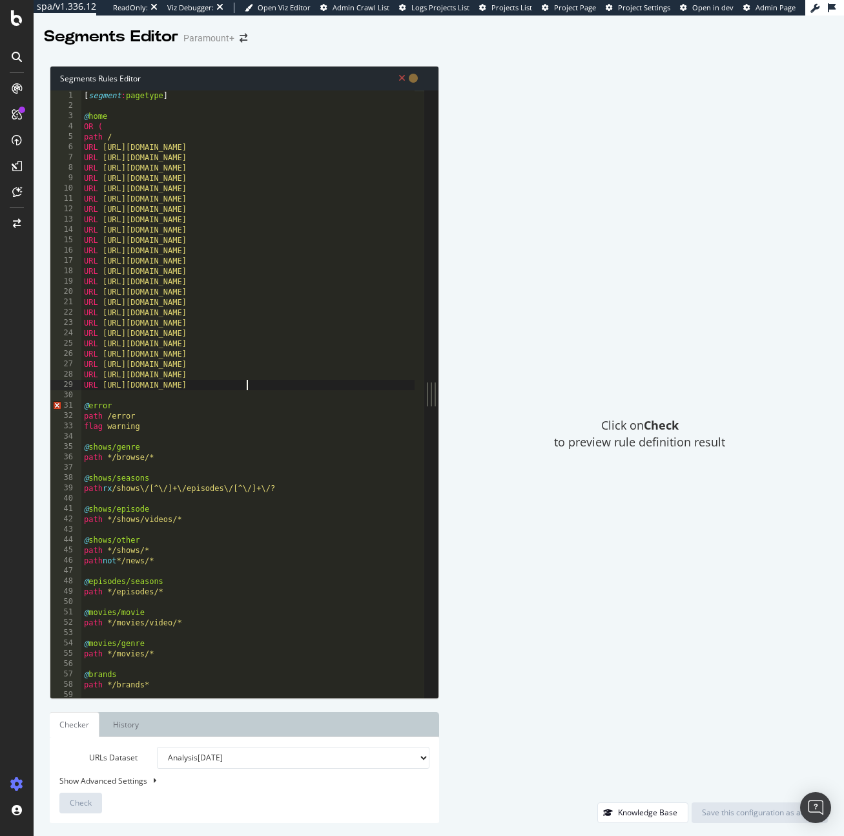
scroll to position [0, 14]
click at [270, 383] on div "[ segment : pagetype ] @ home OR ( path / URL [URL][DOMAIN_NAME] URL [URL][DOMA…" at bounding box center [247, 404] width 333 height 628
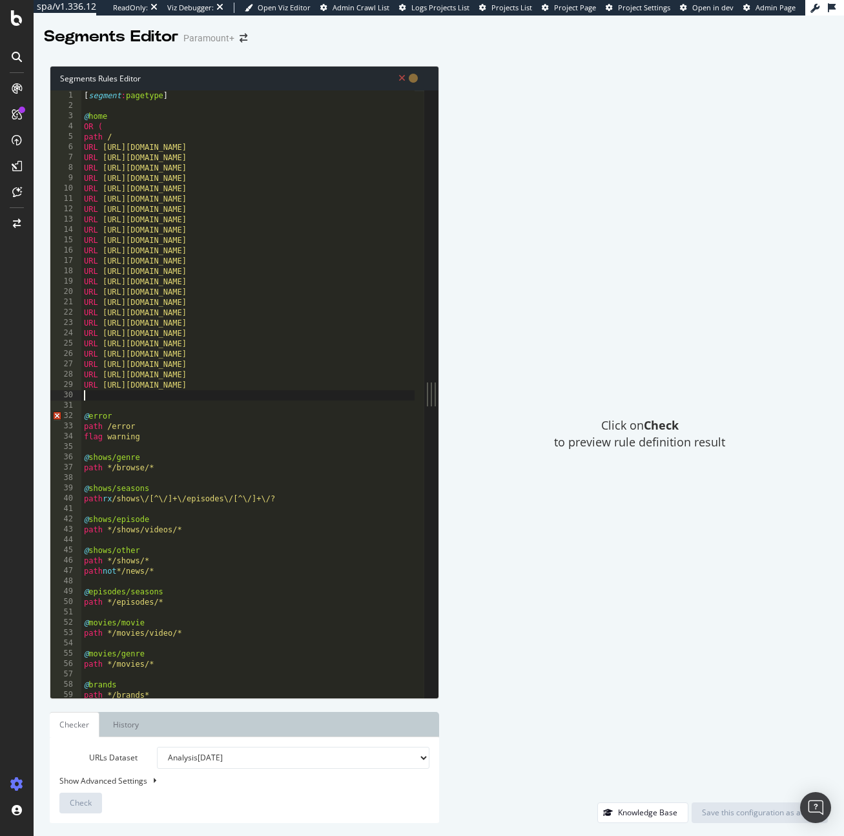
scroll to position [0, 0]
paste textarea "[URL][DOMAIN_NAME]"
click at [231, 394] on div "[ segment : pagetype ] @ home OR ( path / URL https://www.paramountplus.com/au/…" at bounding box center [247, 404] width 333 height 628
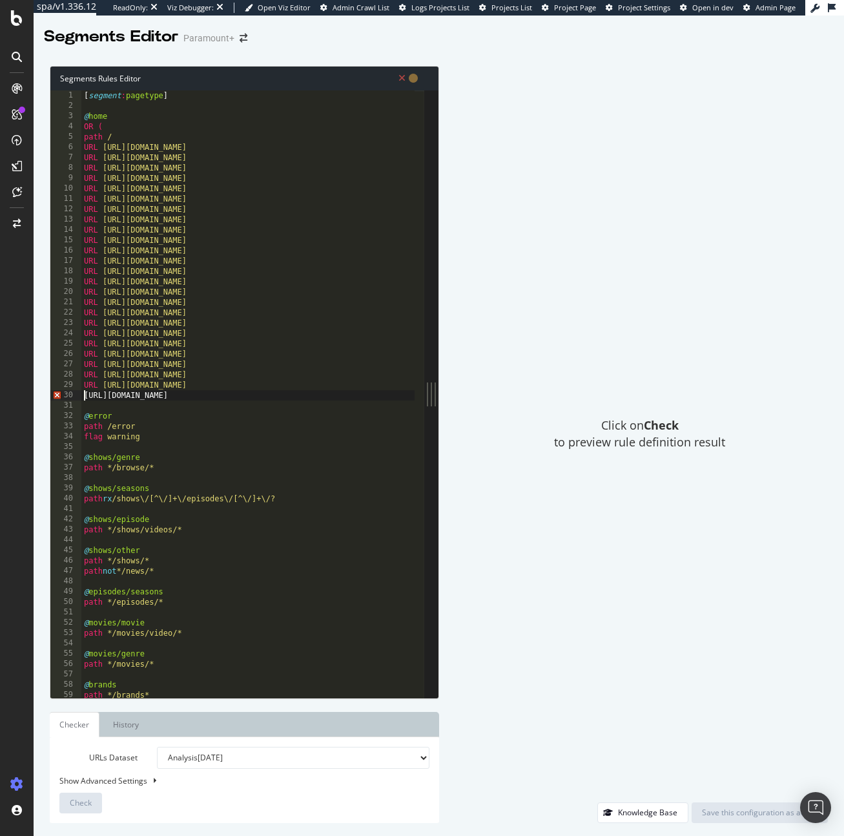
click at [85, 393] on div "[ segment : pagetype ] @ home OR ( path / URL https://www.paramountplus.com/au/…" at bounding box center [247, 404] width 333 height 628
type textarea "URL https://www.paramountplus.com/ve/"
click at [266, 393] on div "[ segment : pagetype ] @ home OR ( path / URL https://www.paramountplus.com/au/…" at bounding box center [247, 404] width 333 height 628
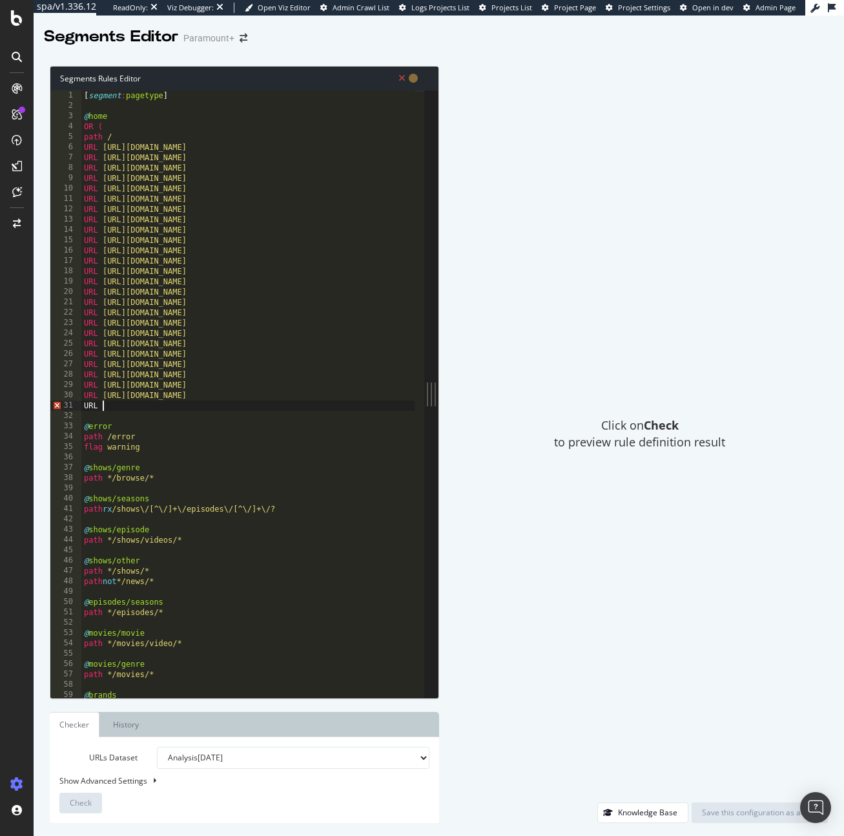
scroll to position [0, 1]
paste textarea "https://www.paramountplus.com/ar/"
click at [249, 404] on div "[ segment : pagetype ] @ home OR ( path / URL https://www.paramountplus.com/au/…" at bounding box center [247, 404] width 333 height 628
type textarea "URL https://www.paramountplus.com/gb/"
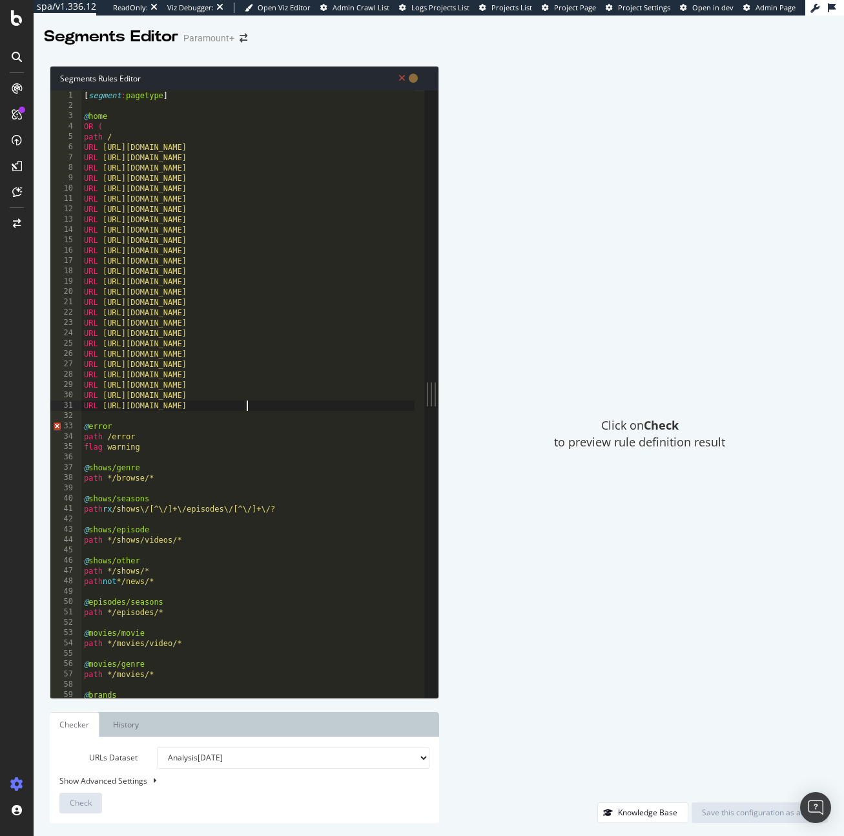
scroll to position [0, 14]
click at [290, 404] on div "[ segment : pagetype ] @ home OR ( path / URL https://www.paramountplus.com/au/…" at bounding box center [247, 404] width 333 height 628
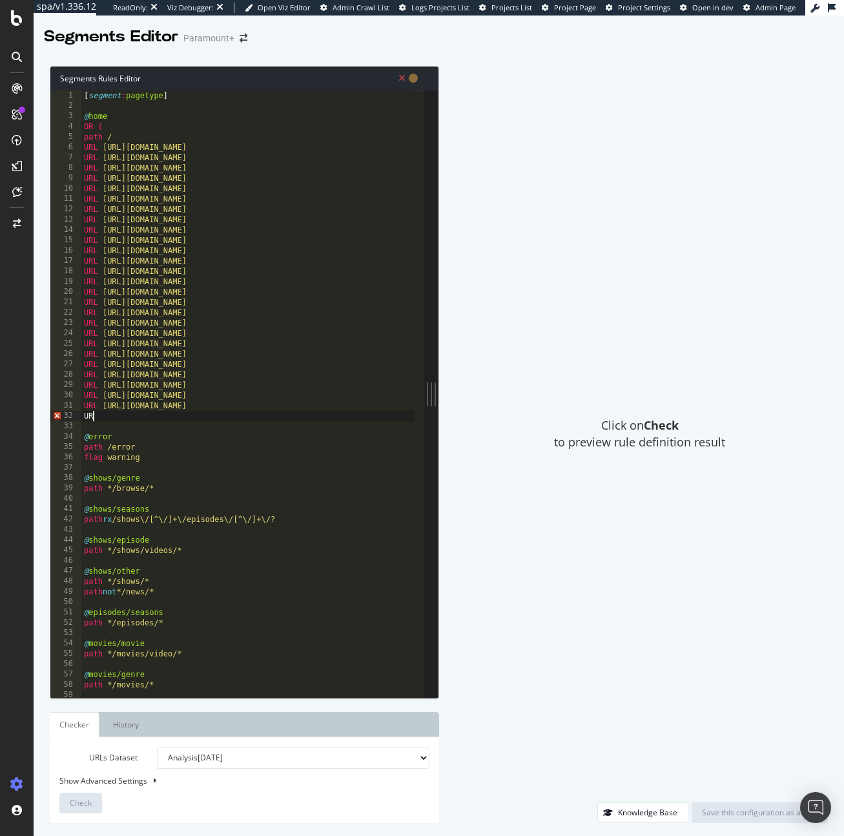
scroll to position [0, 1]
paste textarea "https://www.paramountplus.com/ar/"
click at [247, 417] on div "[ segment : pagetype ] @ home OR ( path / URL https://www.paramountplus.com/au/…" at bounding box center [247, 404] width 333 height 628
type textarea "URL https://www.paramountplus.com/ie/"
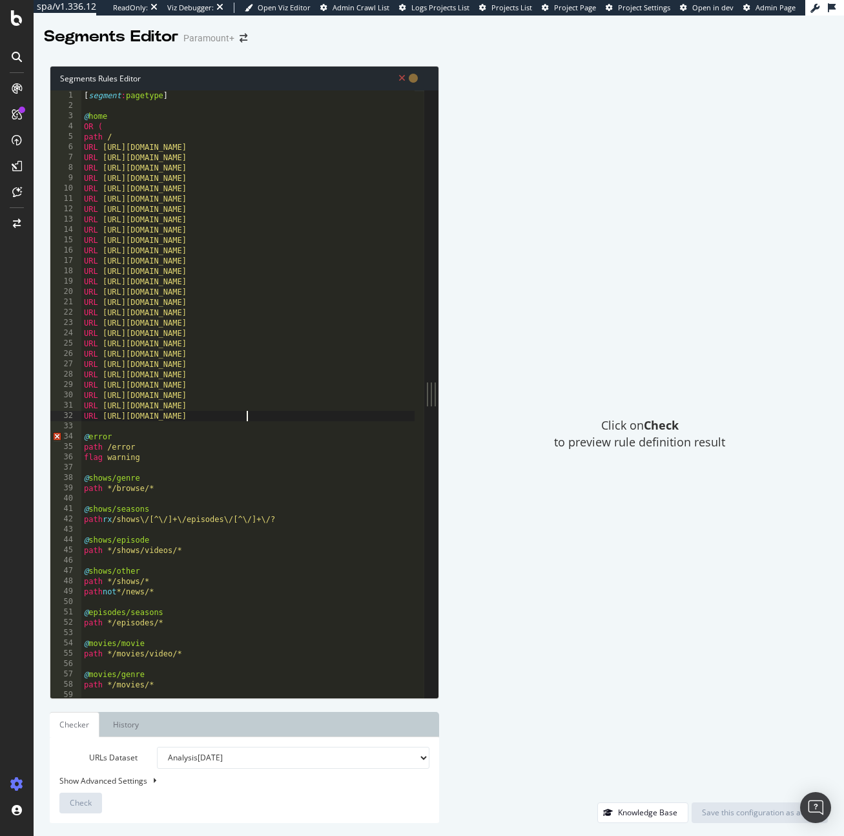
scroll to position [0, 14]
click at [284, 418] on div "[ segment : pagetype ] @ home OR ( path / URL https://www.paramountplus.com/au/…" at bounding box center [247, 404] width 333 height 628
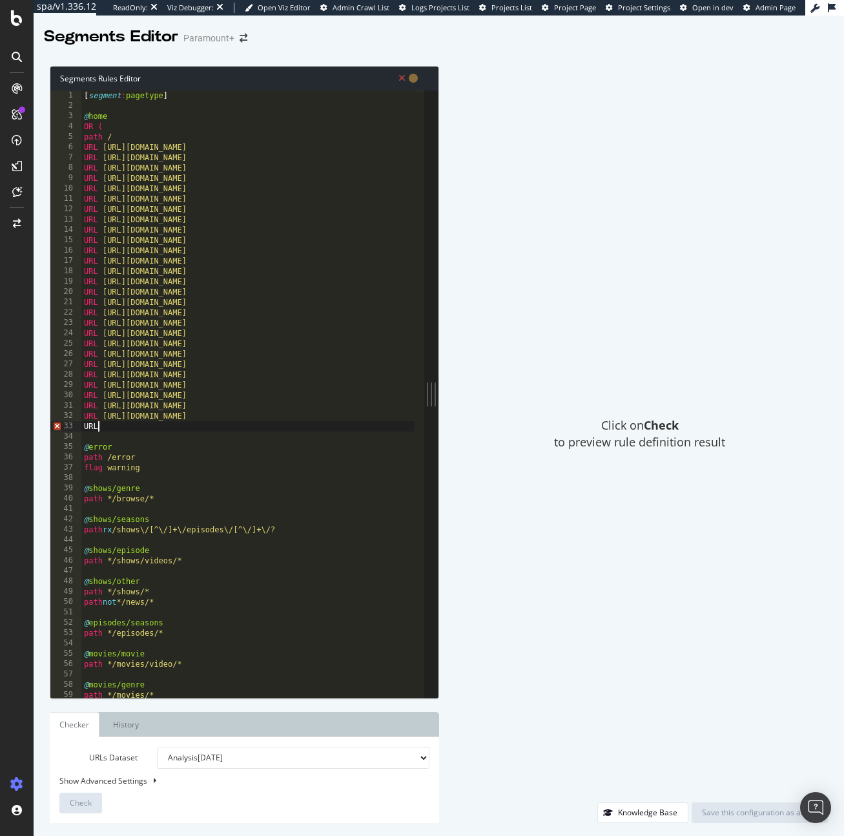
scroll to position [0, 1]
paste textarea "https://www.paramountplus.com/ar/"
click at [244, 424] on div "[ segment : pagetype ] @ home OR ( path / URL https://www.paramountplus.com/au/…" at bounding box center [247, 404] width 333 height 628
click at [244, 423] on div "[ segment : pagetype ] @ home OR ( path / URL https://www.paramountplus.com/au/…" at bounding box center [247, 404] width 333 height 628
type textarea "URL https://www.paramountplus.com/uk/"
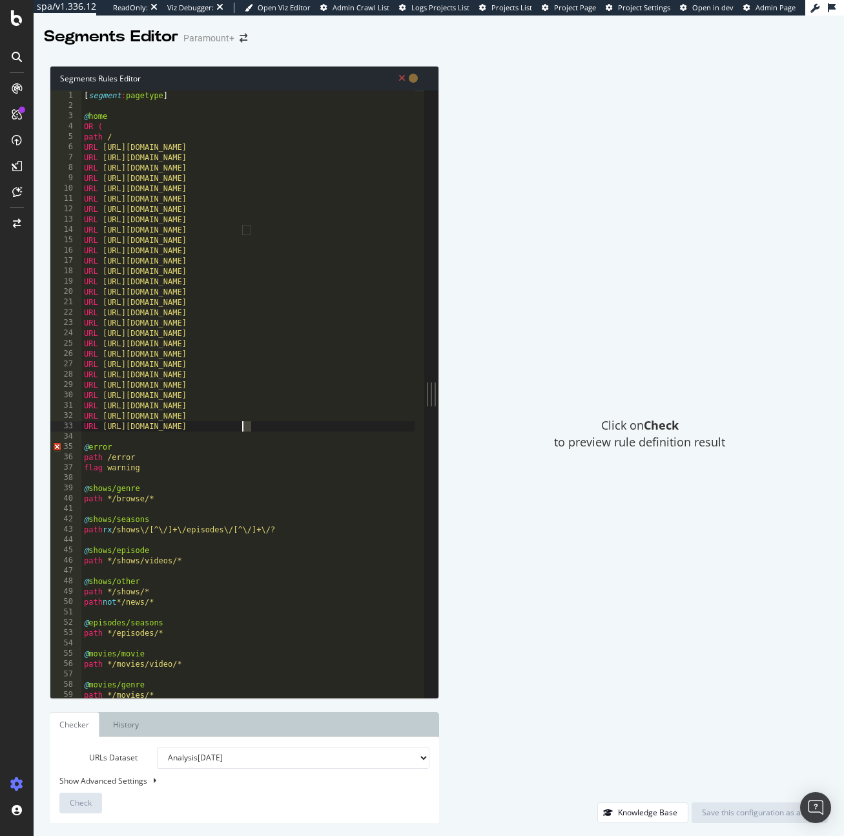
scroll to position [0, 14]
click at [245, 423] on div "[ segment : pagetype ] @ home OR ( path / URL https://www.paramountplus.com/au/…" at bounding box center [247, 404] width 333 height 628
click at [304, 426] on div "[ segment : pagetype ] @ home OR ( path / URL https://www.paramountplus.com/au/…" at bounding box center [247, 404] width 333 height 628
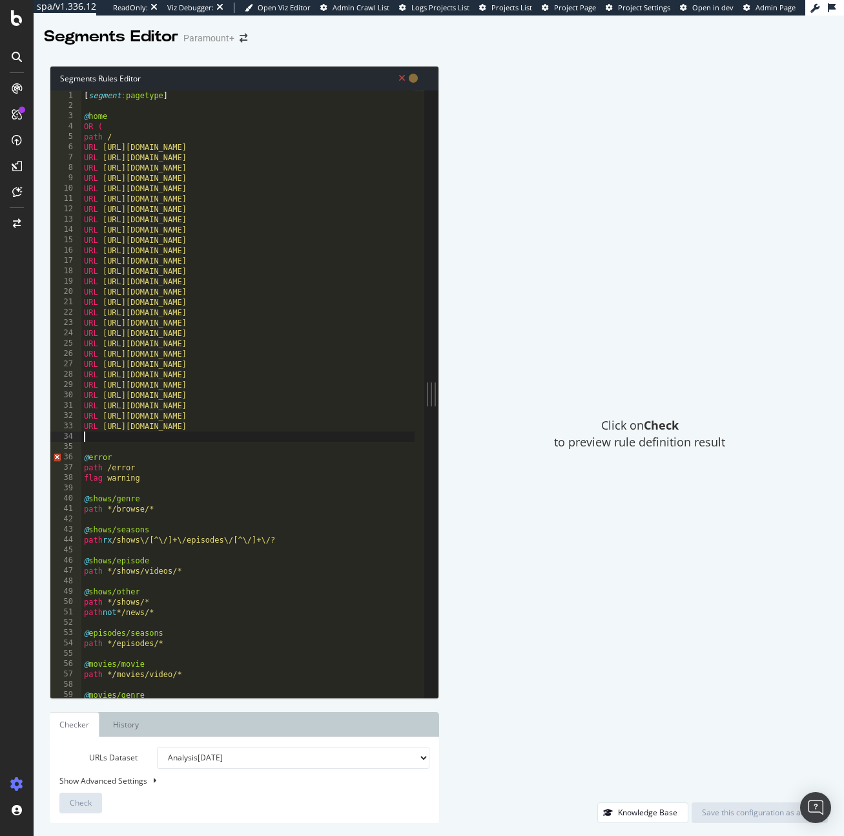
scroll to position [0, 0]
type textarea ")"
click at [778, 814] on div "Save this configuration as active" at bounding box center [760, 812] width 116 height 11
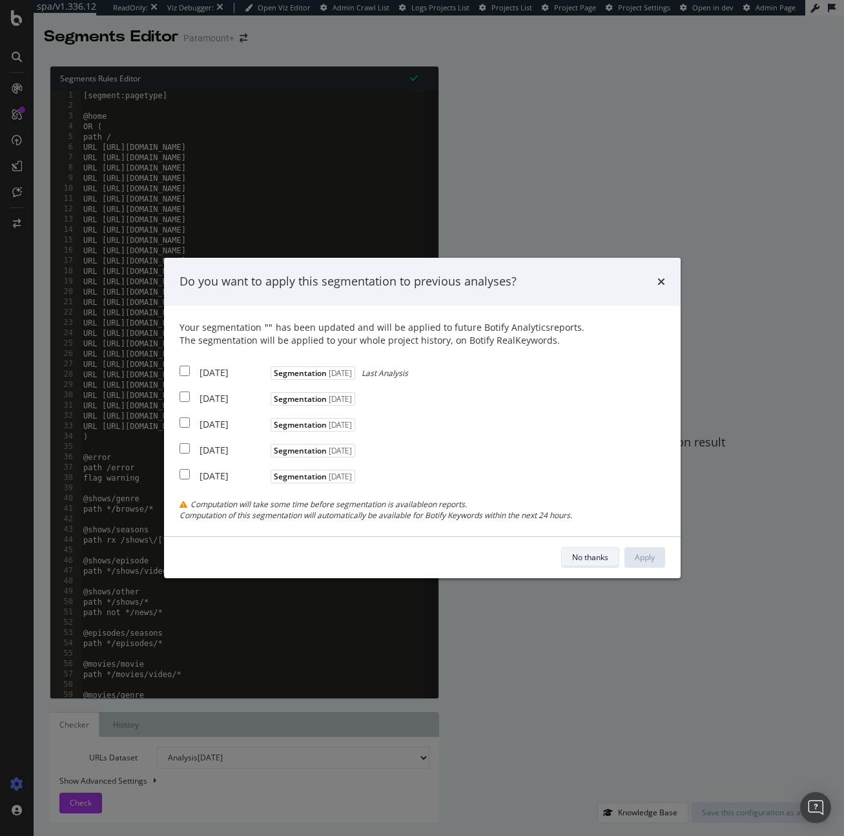
click at [614, 551] on button "No thanks" at bounding box center [590, 557] width 58 height 21
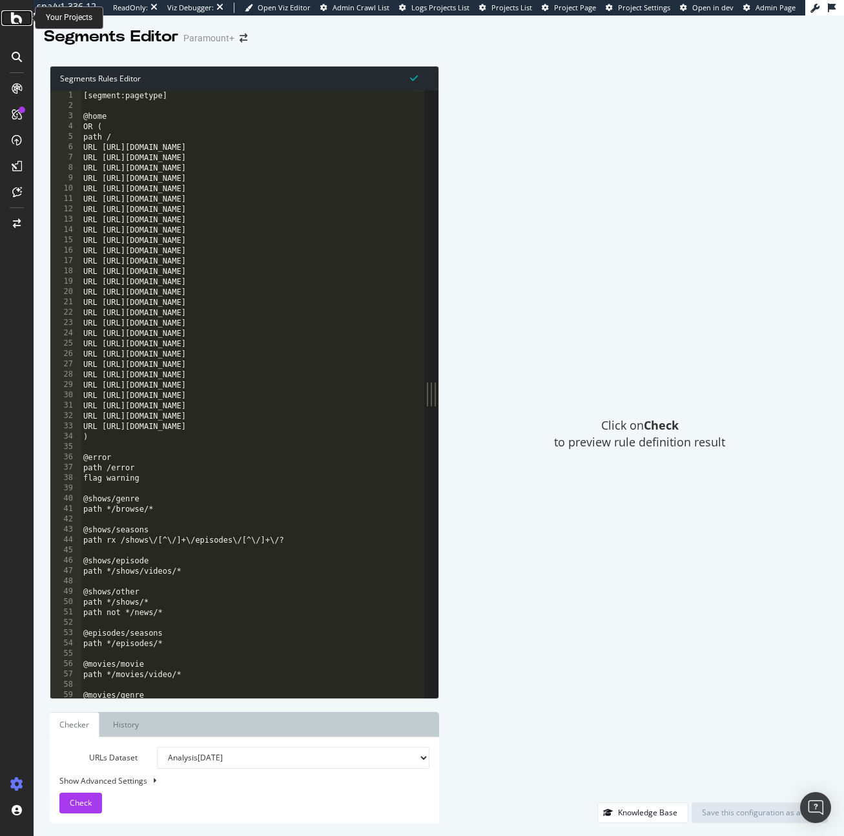
click at [15, 17] on icon at bounding box center [17, 17] width 12 height 15
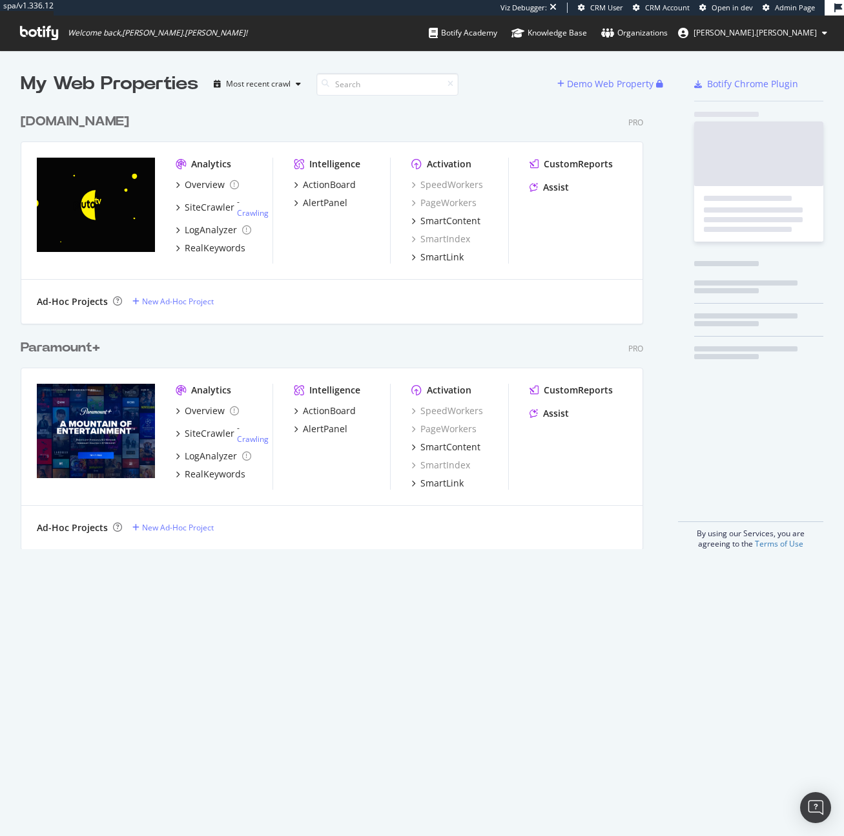
scroll to position [442, 623]
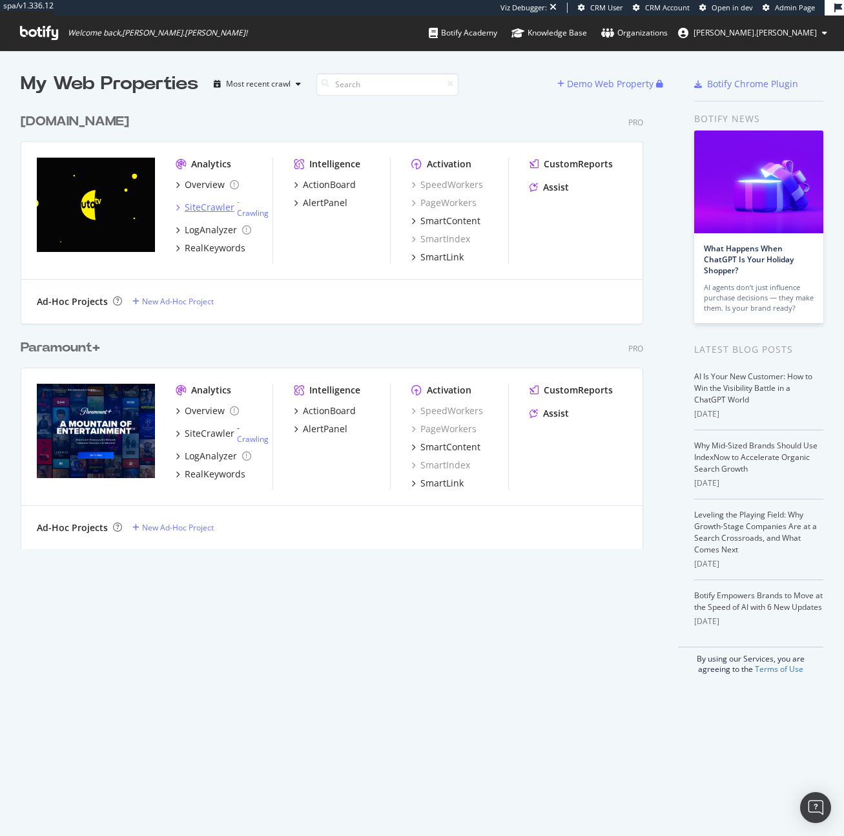
click at [229, 201] on div "SiteCrawler" at bounding box center [210, 207] width 50 height 13
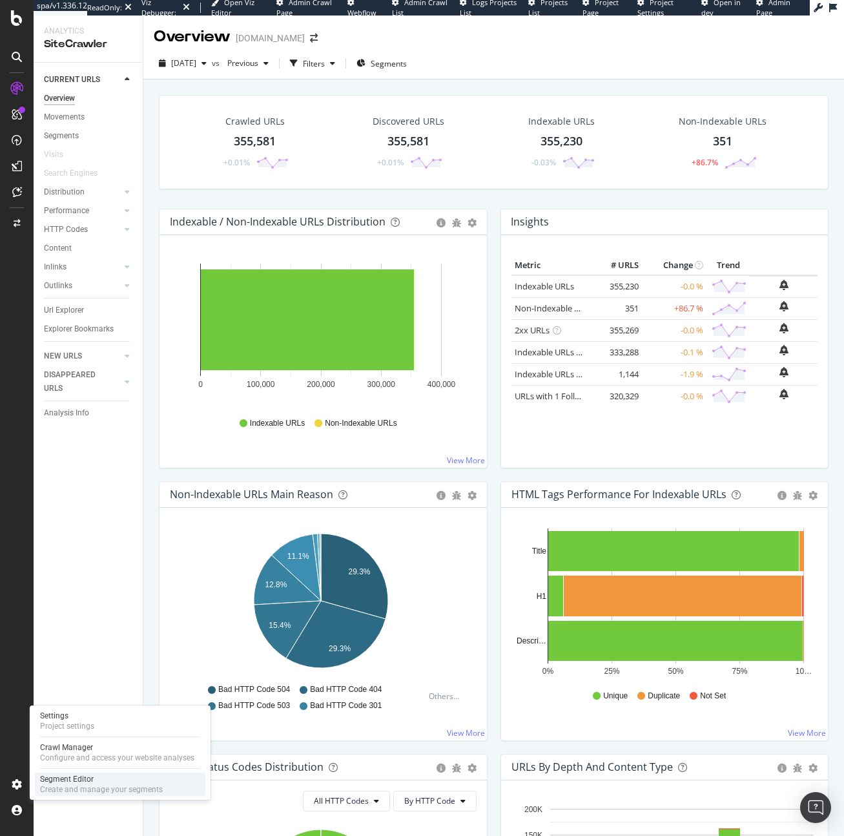
click at [50, 780] on div "Segment Editor" at bounding box center [101, 779] width 123 height 10
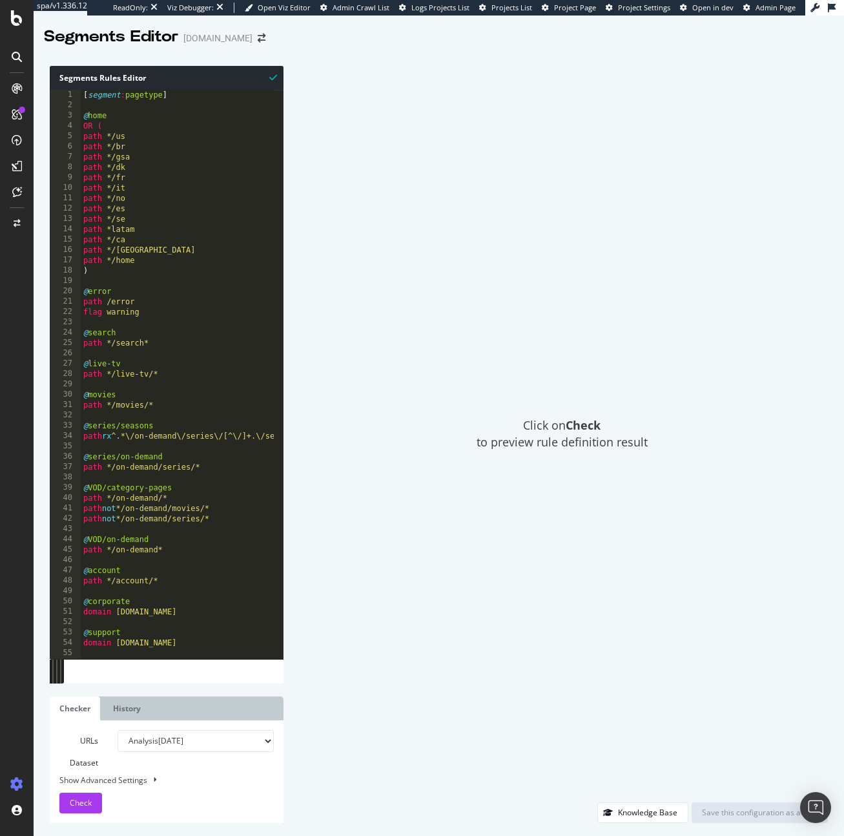
click at [160, 199] on div "[ segment : pagetype ] @ home OR ( path */us path */br path */gsa path */dk pat…" at bounding box center [211, 380] width 261 height 580
click at [221, 487] on div "[ segment : pagetype ] @ home OR ( path */us path */br path */gsa path */dk pat…" at bounding box center [211, 380] width 261 height 580
type textarea "@VOD/category-pages"
click at [186, 411] on div "[ segment : pagetype ] @ home OR ( path */us path */br path */gsa path */dk pat…" at bounding box center [211, 380] width 261 height 580
click at [174, 438] on div "[ segment : pagetype ] @ home OR ( path */us path */br path */gsa path */dk pat…" at bounding box center [211, 380] width 261 height 580
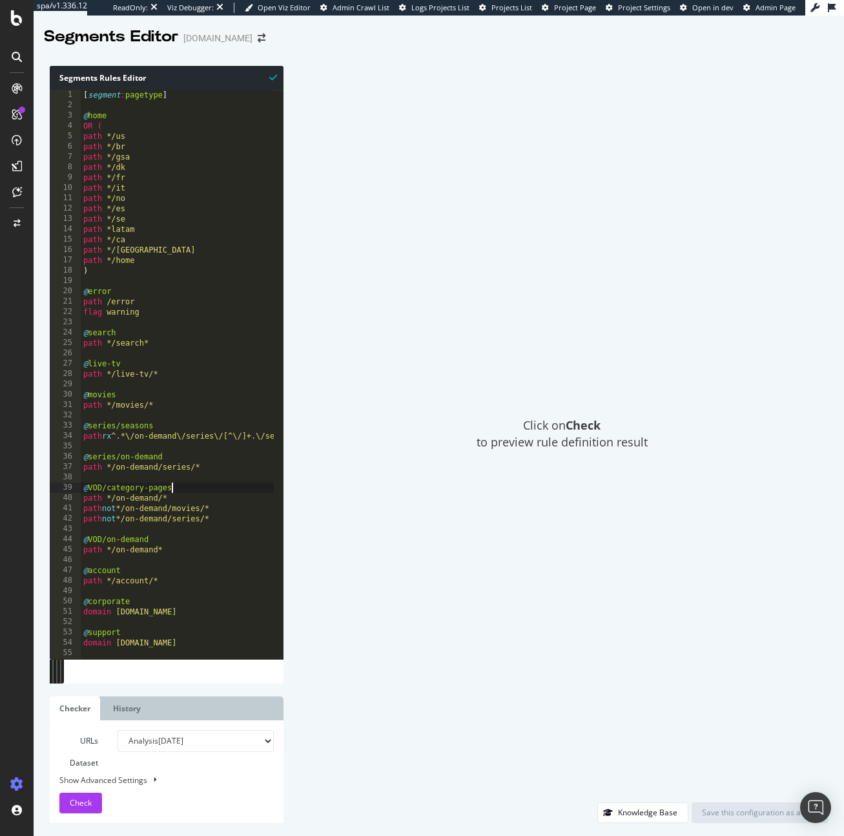
click at [224, 484] on div "[ segment : pagetype ] @ home OR ( path */us path */br path */gsa path */dk pat…" at bounding box center [211, 380] width 261 height 580
type textarea "@VOD/category-pages"
click at [174, 384] on div "[ segment : pagetype ] @ home OR ( path */us path */br path */gsa path */dk pat…" at bounding box center [211, 380] width 261 height 580
click at [154, 367] on div "[ segment : pagetype ] @ home OR ( path */us path */br path */gsa path */dk pat…" at bounding box center [211, 380] width 261 height 580
click at [155, 371] on div "[ segment : pagetype ] @ home OR ( path */us path */br path */gsa path */dk pat…" at bounding box center [211, 380] width 261 height 580
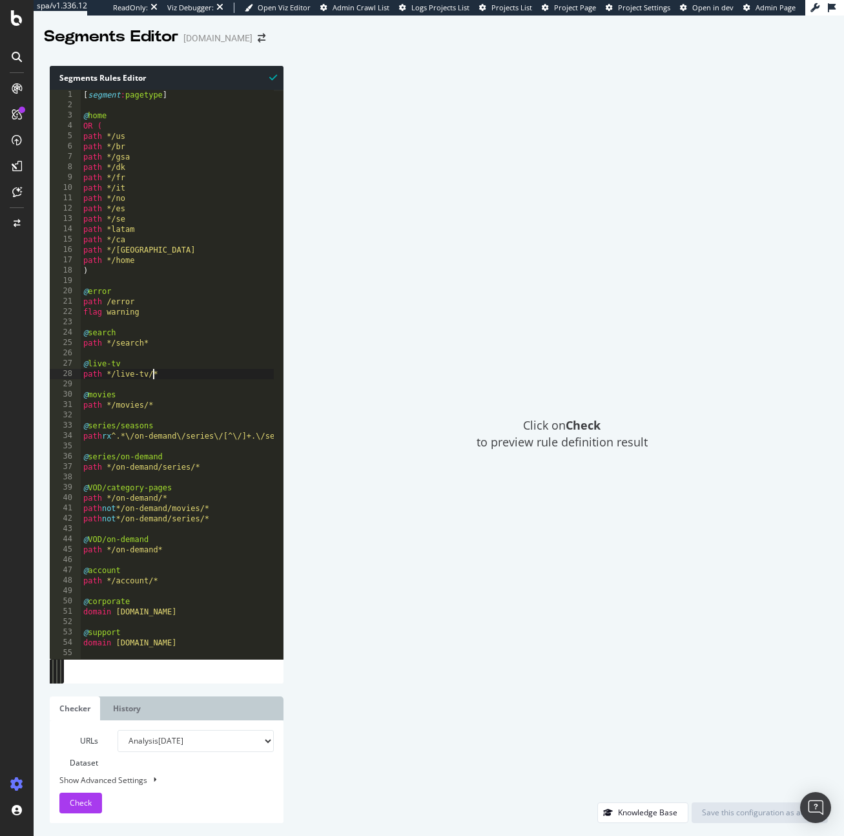
type textarea "path */live-tv*"
click at [189, 380] on div "[ segment : pagetype ] @ home OR ( path */us path */br path */gsa path */dk pat…" at bounding box center [211, 380] width 261 height 580
click at [187, 366] on div "[ segment : pagetype ] @ home OR ( path */us path */br path */gsa path */dk pat…" at bounding box center [211, 380] width 261 height 580
click at [186, 378] on div "[ segment : pagetype ] @ home OR ( path */us path */br path */gsa path */dk pat…" at bounding box center [211, 380] width 261 height 580
type textarea "path */live-tv*"
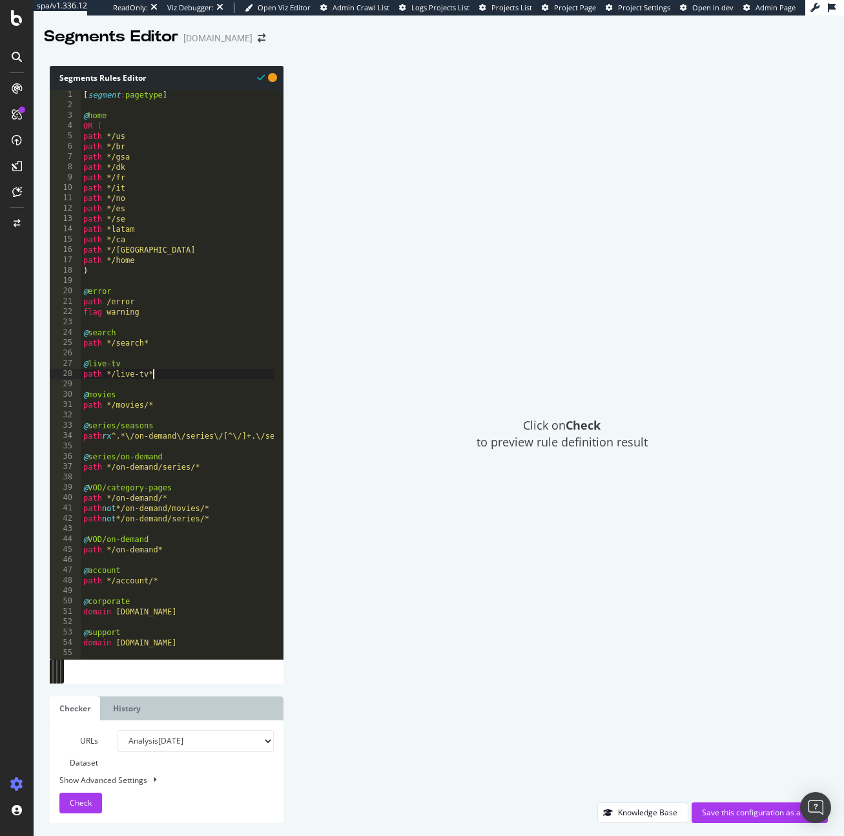
click at [202, 284] on div "[ segment : pagetype ] @ home OR ( path */us path */br path */gsa path */dk pat…" at bounding box center [211, 380] width 261 height 580
click at [184, 362] on div "[ segment : pagetype ] @ home OR ( path */us path */br path */gsa path */dk pat…" at bounding box center [211, 380] width 261 height 580
type textarea "@live-tv"
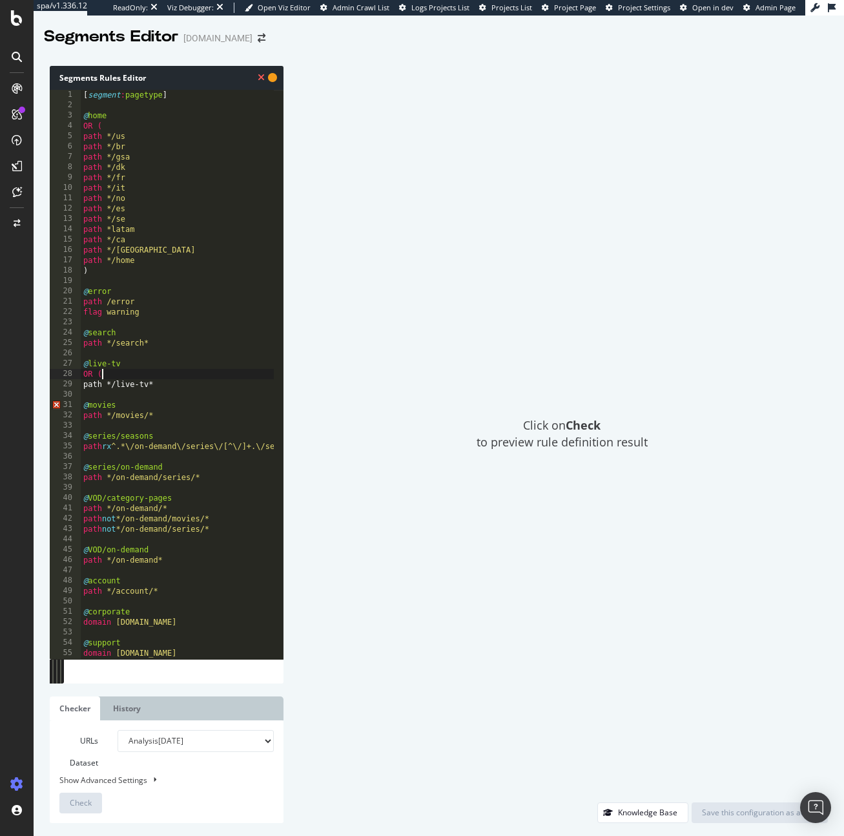
scroll to position [0, 1]
drag, startPoint x: 214, startPoint y: 375, endPoint x: 212, endPoint y: 382, distance: 7.4
click at [214, 378] on div "[ segment : pagetype ] @ home OR ( path */us path */br path */gsa path */dk pat…" at bounding box center [211, 380] width 261 height 580
click at [212, 382] on div "[ segment : pagetype ] @ home OR ( path */us path */br path */gsa path */dk pat…" at bounding box center [211, 380] width 261 height 580
type textarea "path */live-tv*"
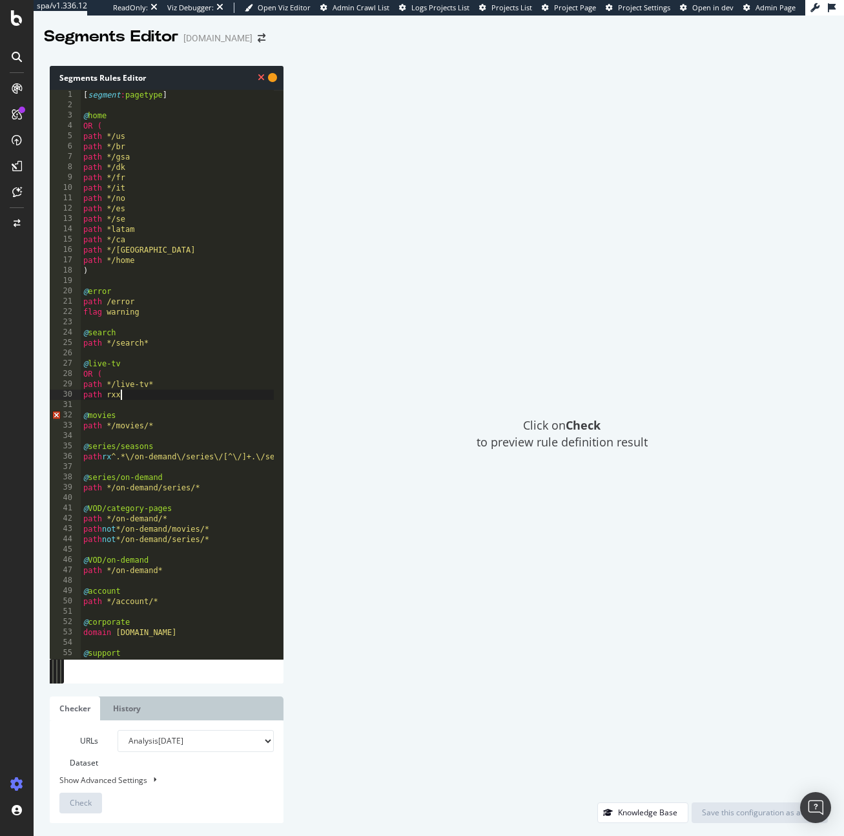
scroll to position [0, 3]
paste textarea "/live-tv/[a-f0-9]+(?:/details(?:/[a-f0-9]+)?)?$"
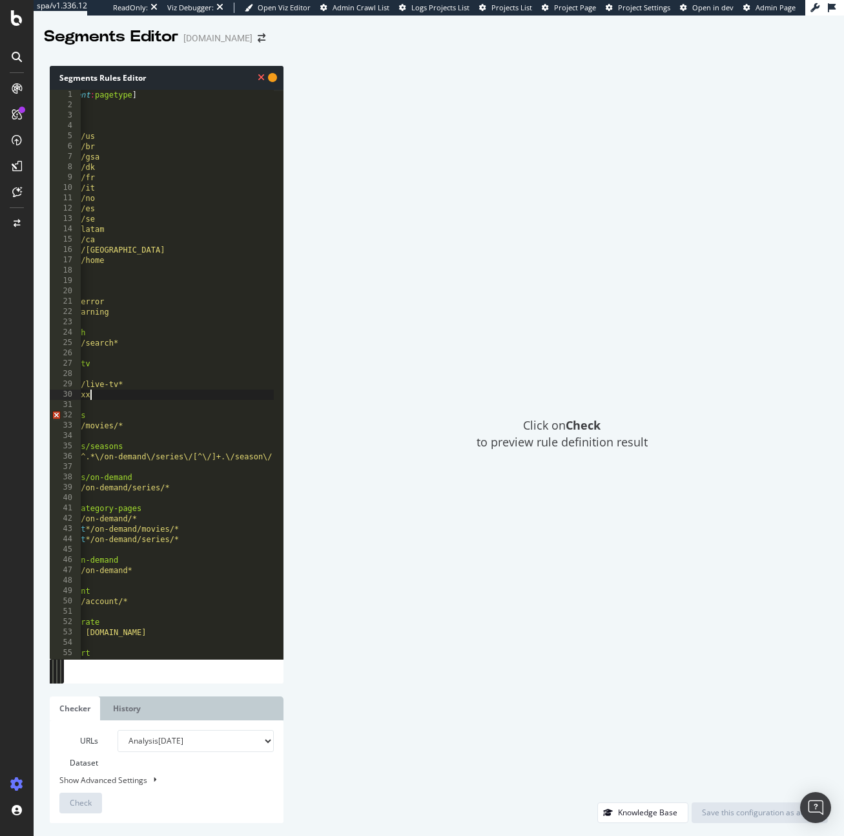
scroll to position [0, 2]
paste textarea "/live-tv/[a-f0-9]+(?:/details(?:/[a-f0-9]+)?)?$"
type textarea "path rx /live-tv/[a-f0-9]+(?:/details(?:/[a-f0-9]+)?)?$"
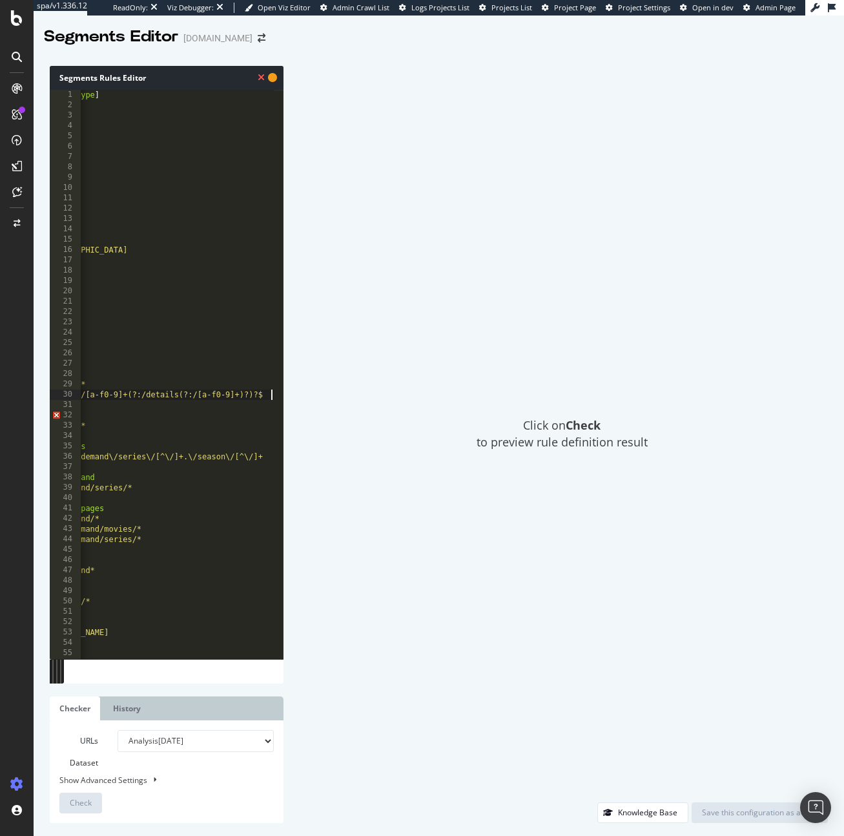
scroll to position [0, 0]
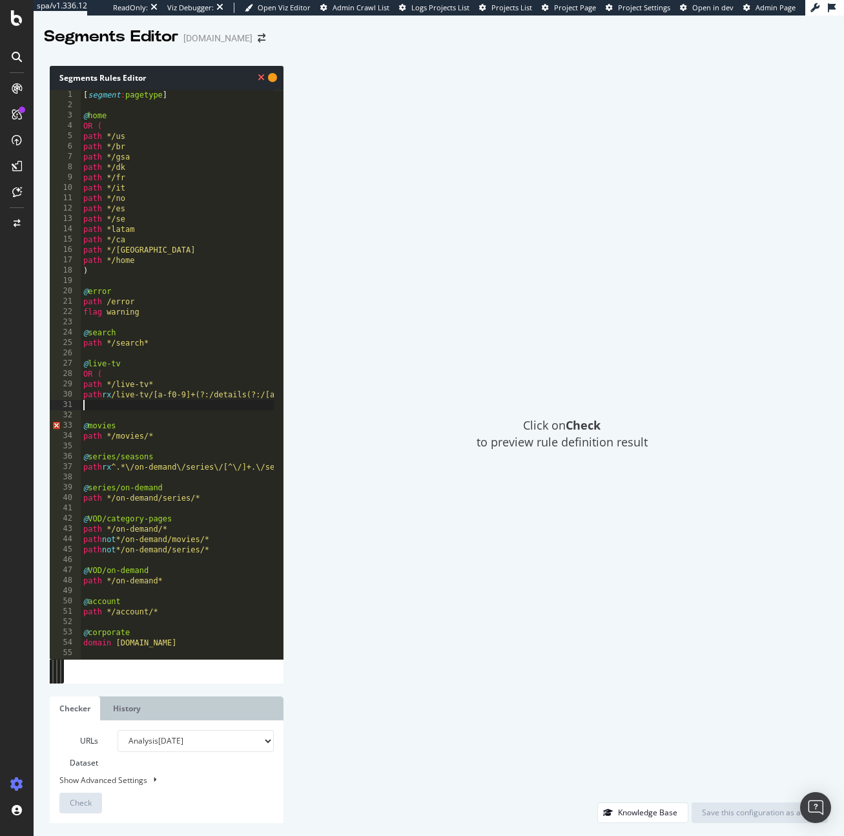
type textarea "_"
type textarea ")"
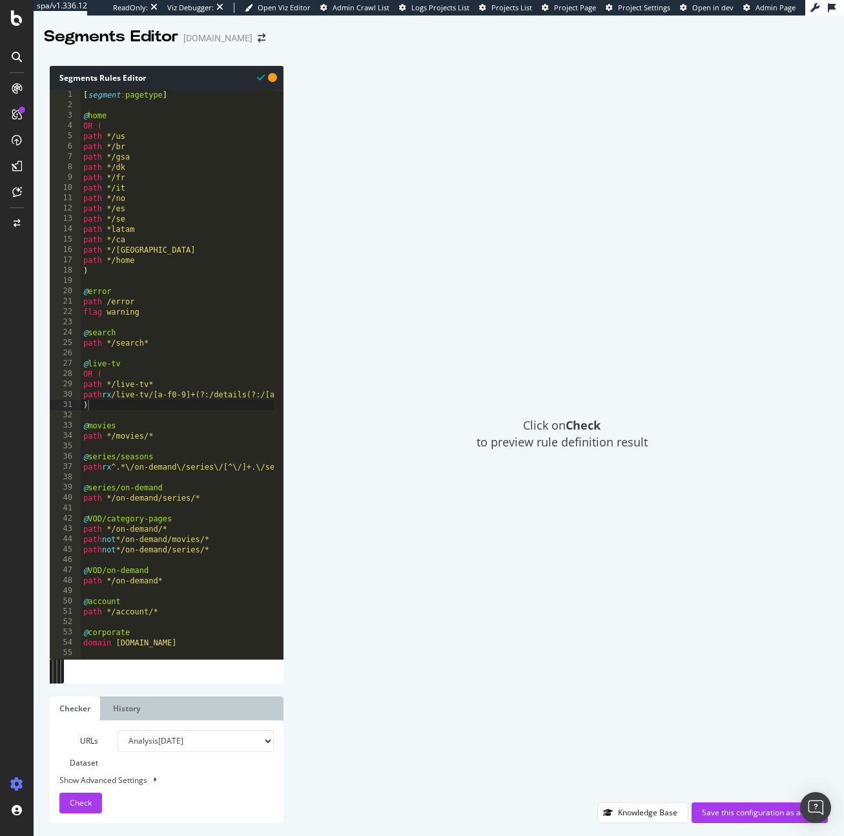
click at [362, 428] on div "Click on Check to preview rule definition result" at bounding box center [562, 434] width 532 height 736
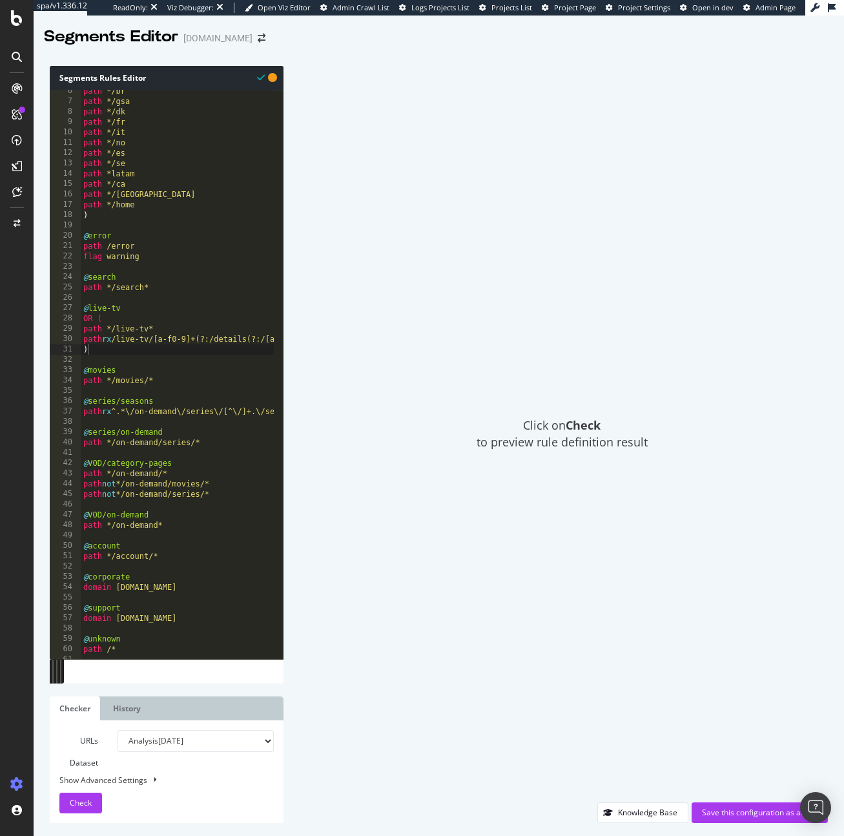
scroll to position [56, 0]
click at [741, 811] on div "Save this configuration as active" at bounding box center [760, 812] width 116 height 11
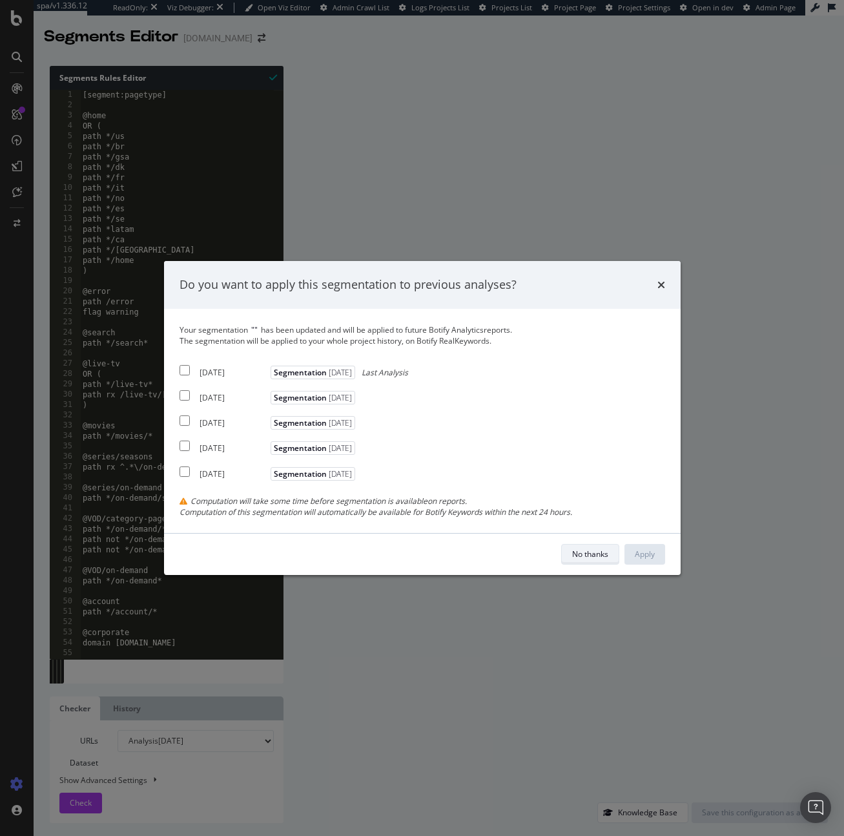
click at [588, 550] on div "No thanks" at bounding box center [590, 553] width 36 height 11
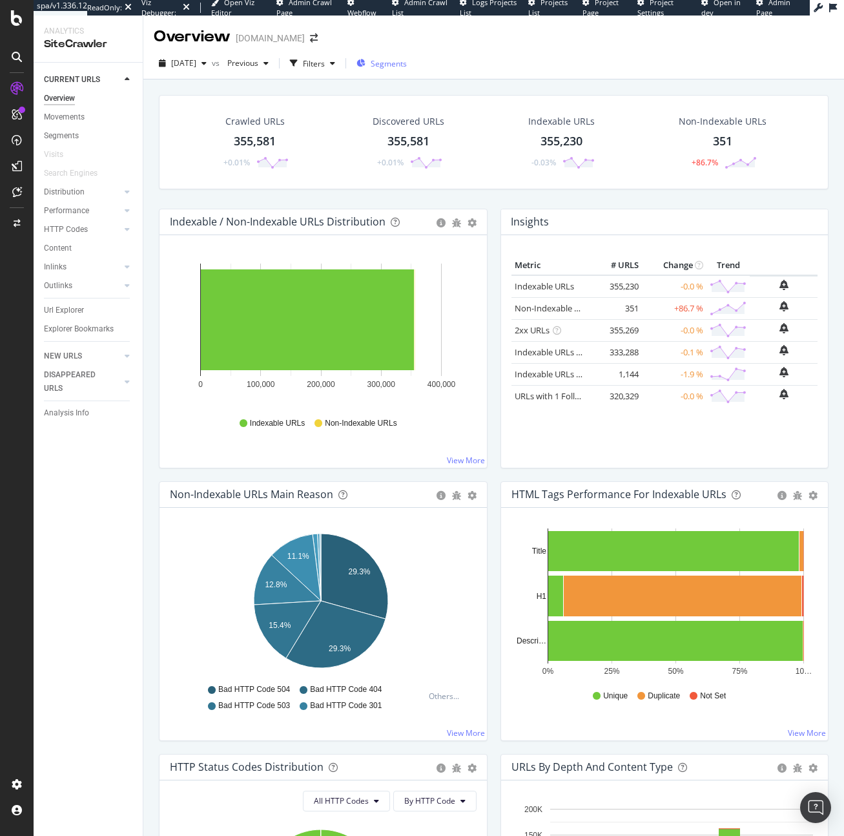
click at [402, 67] on span "Segments" at bounding box center [389, 63] width 36 height 11
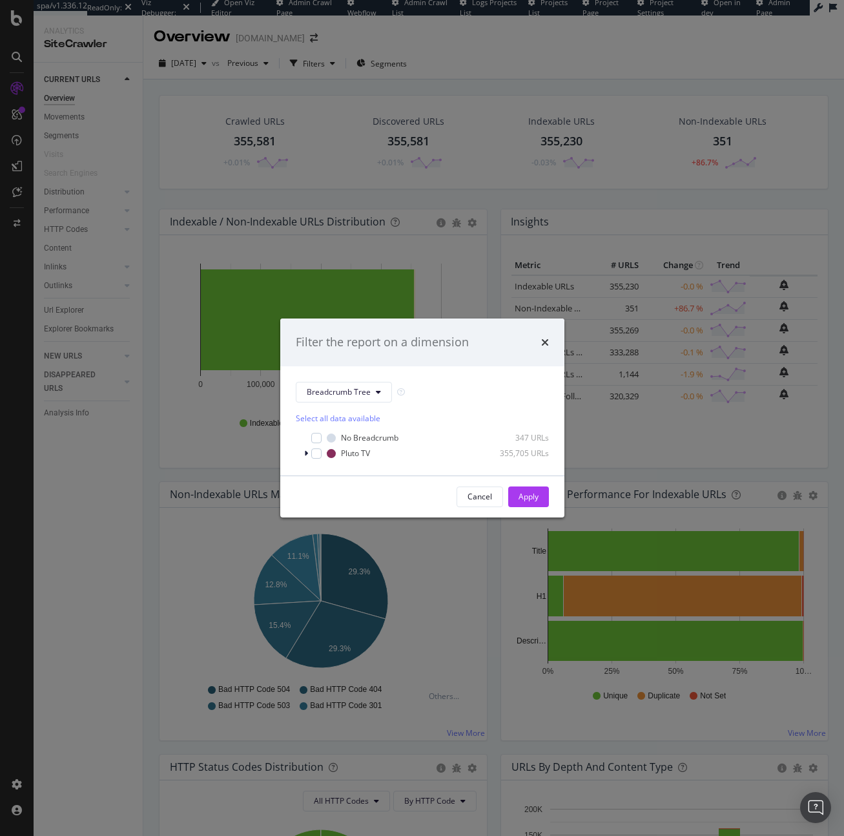
click at [351, 409] on div "Select all data available No Breadcrumb 347 URLs Pluto TV 355,705 URLs" at bounding box center [422, 430] width 253 height 57
click at [307, 455] on icon "modal" at bounding box center [306, 453] width 4 height 8
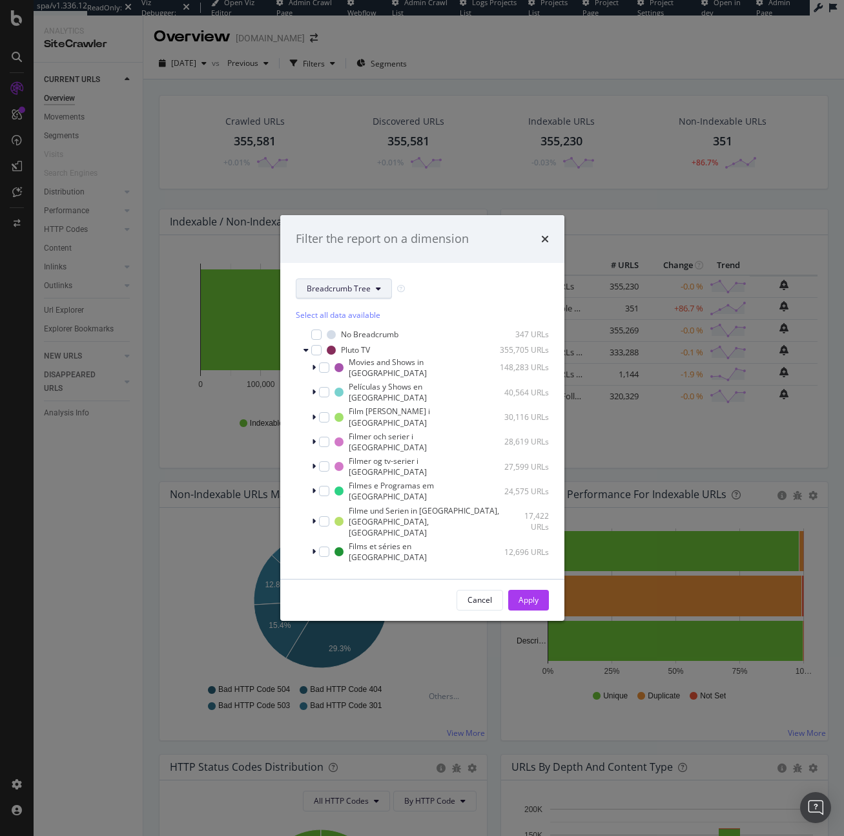
click at [338, 288] on span "Breadcrumb Tree" at bounding box center [339, 288] width 64 height 11
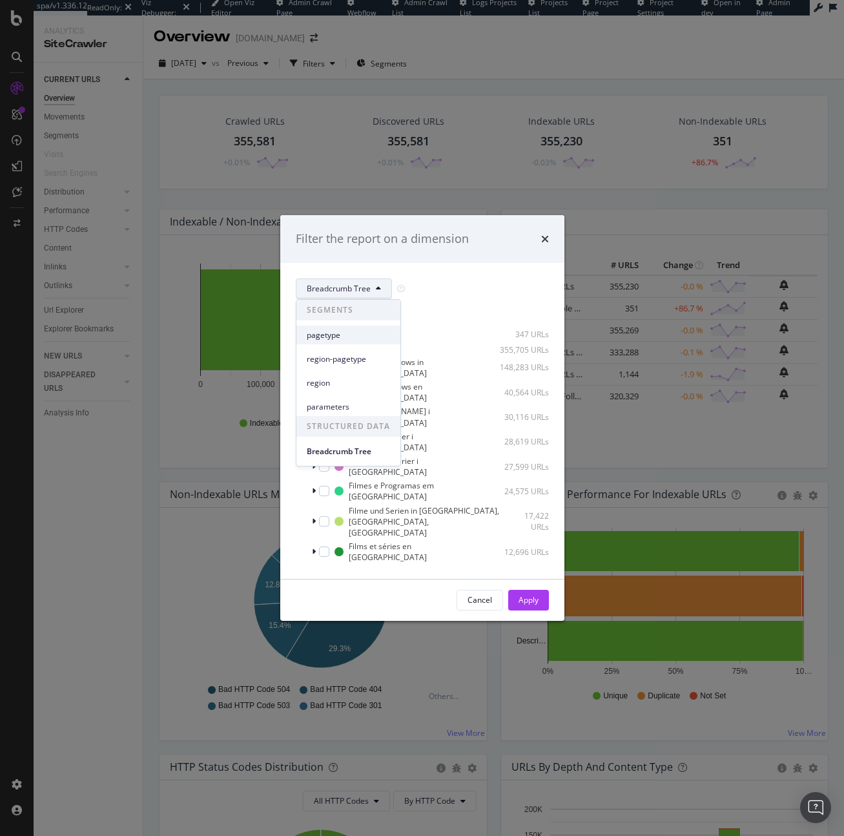
click at [344, 336] on span "pagetype" at bounding box center [348, 335] width 83 height 12
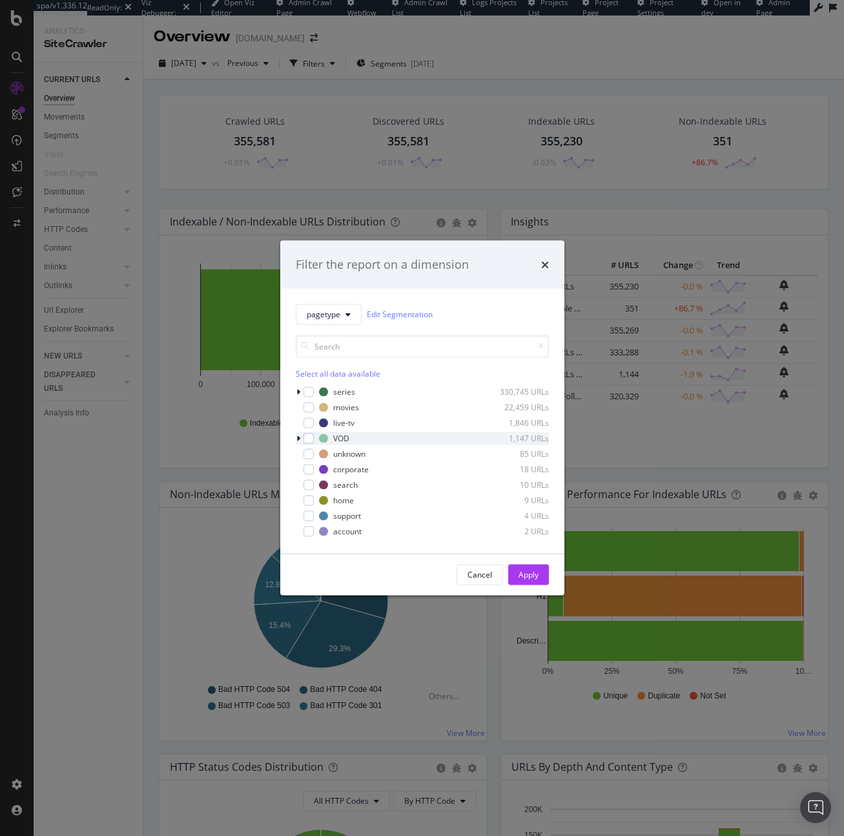
click at [301, 439] on div "modal" at bounding box center [300, 437] width 8 height 13
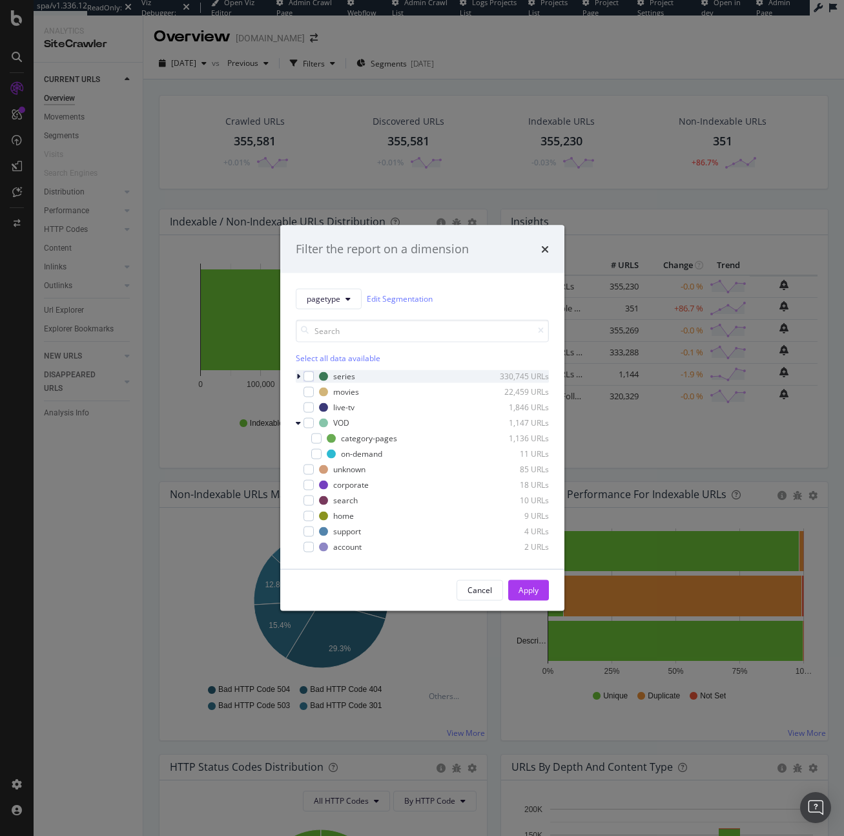
click at [298, 377] on icon "modal" at bounding box center [298, 376] width 4 height 8
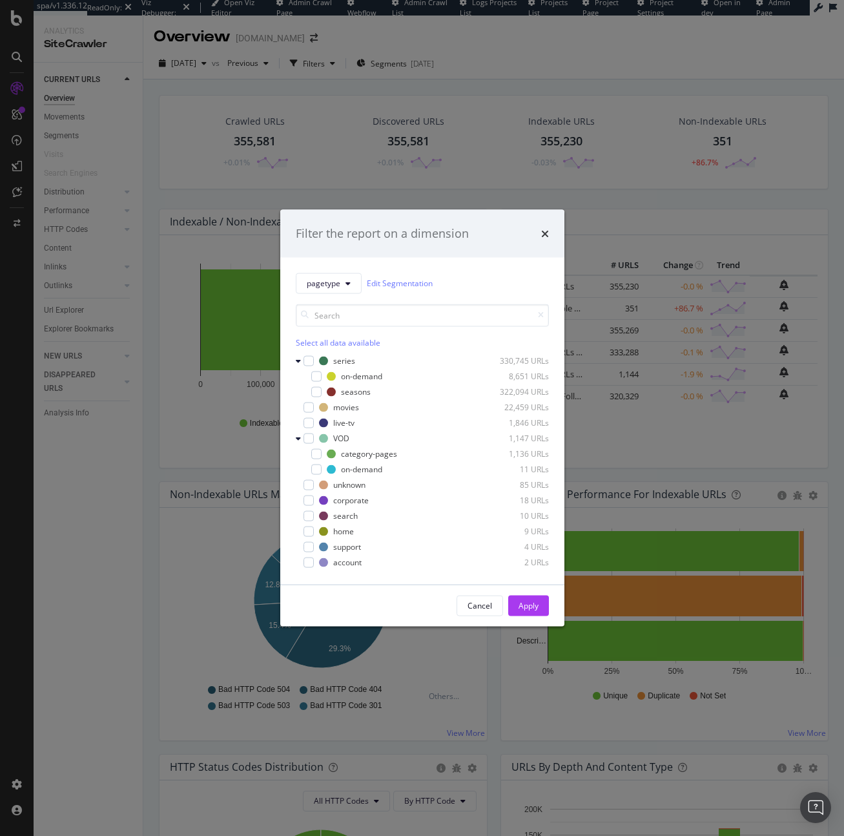
click at [145, 464] on div "Filter the report on a dimension pagetype Edit Segmentation Select all data ava…" at bounding box center [422, 418] width 844 height 836
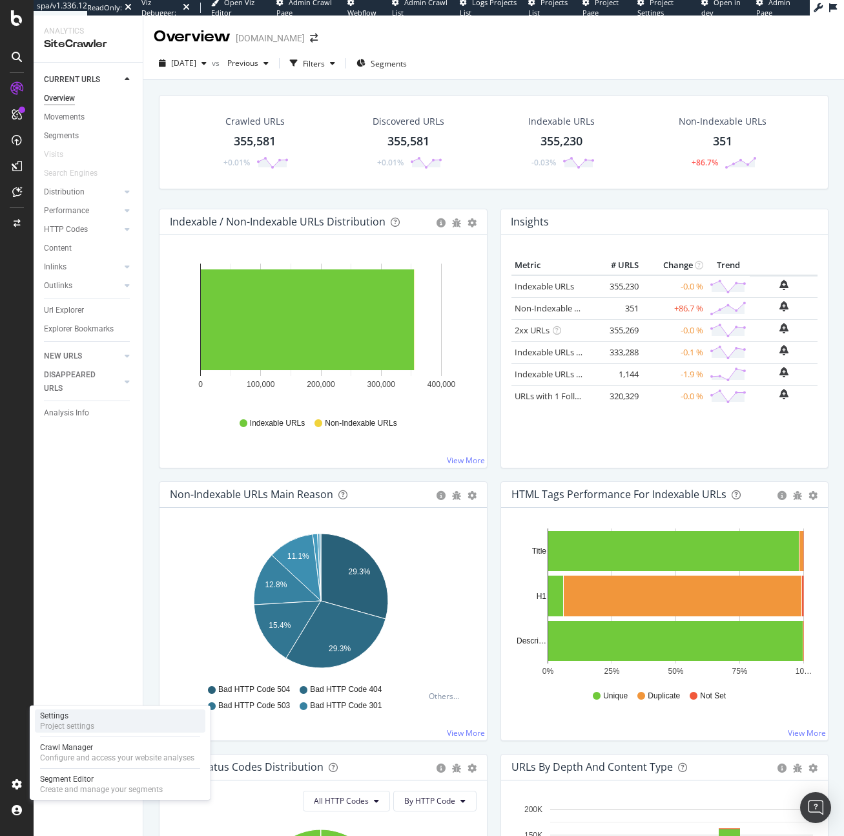
click at [61, 714] on div "Settings" at bounding box center [67, 715] width 54 height 10
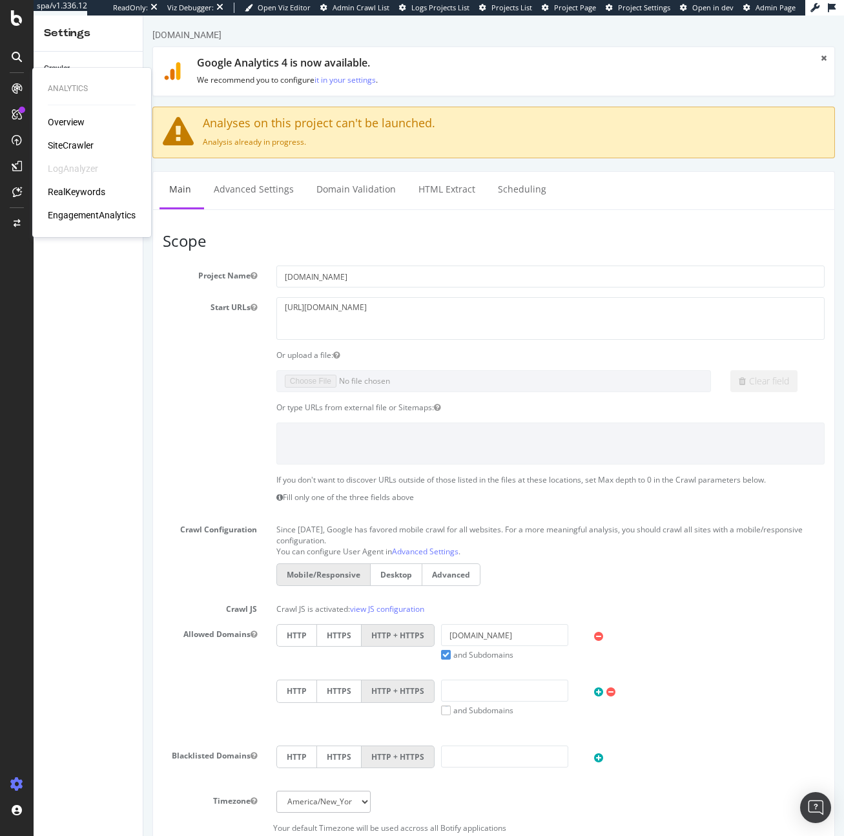
click at [70, 143] on div "SiteCrawler" at bounding box center [71, 145] width 46 height 13
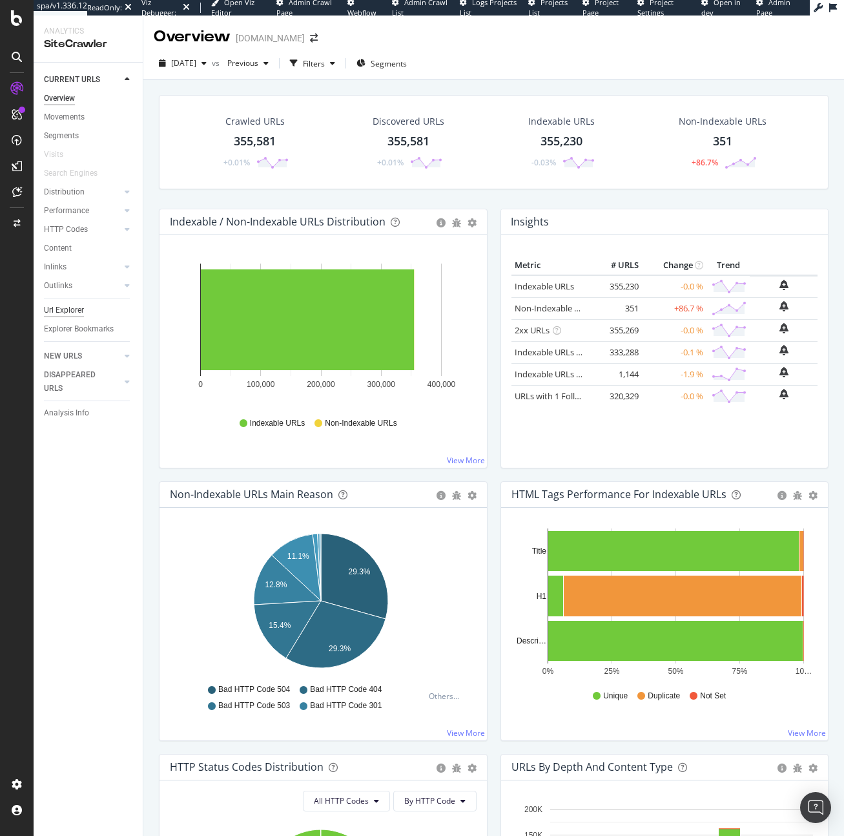
click at [64, 307] on div "Url Explorer" at bounding box center [64, 311] width 40 height 14
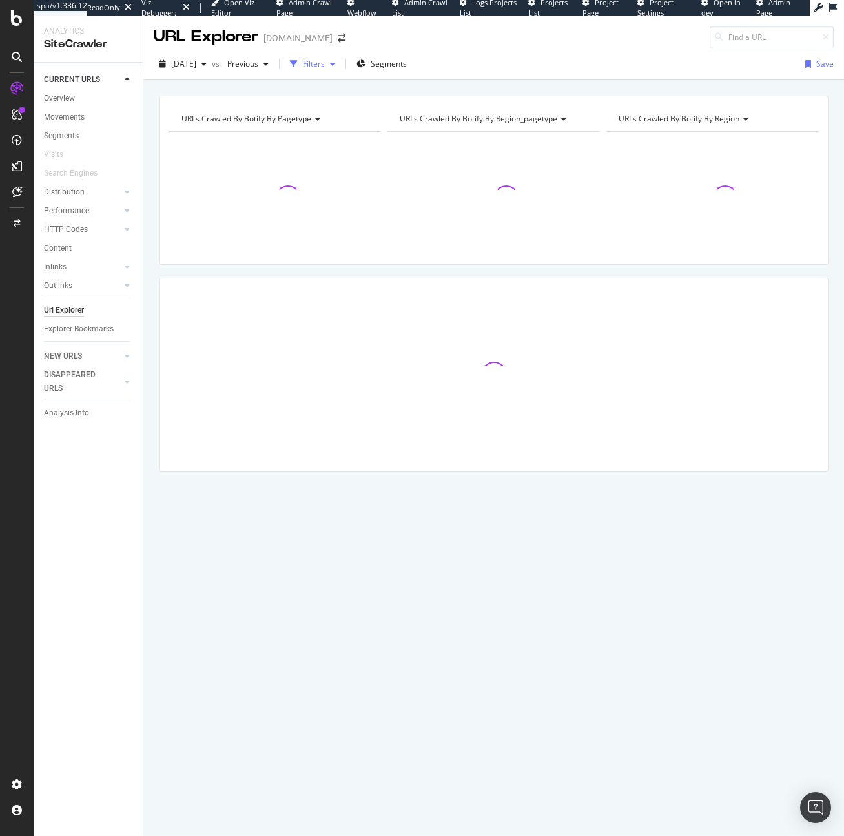
click at [325, 58] on div "Filters" at bounding box center [314, 63] width 22 height 11
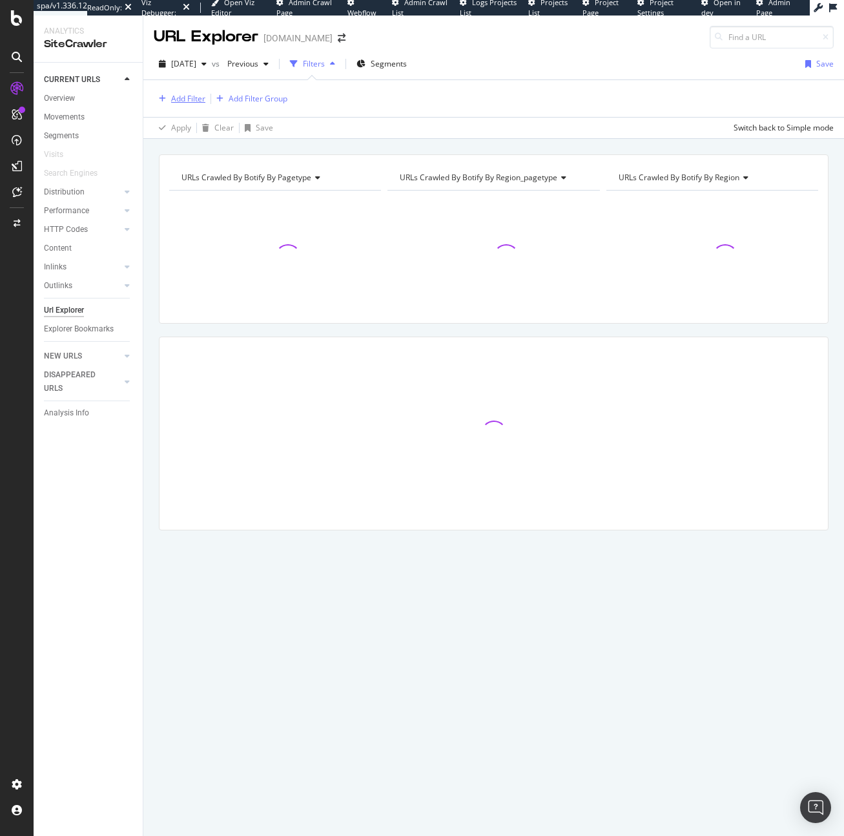
click at [167, 103] on div "Add Filter" at bounding box center [180, 99] width 52 height 14
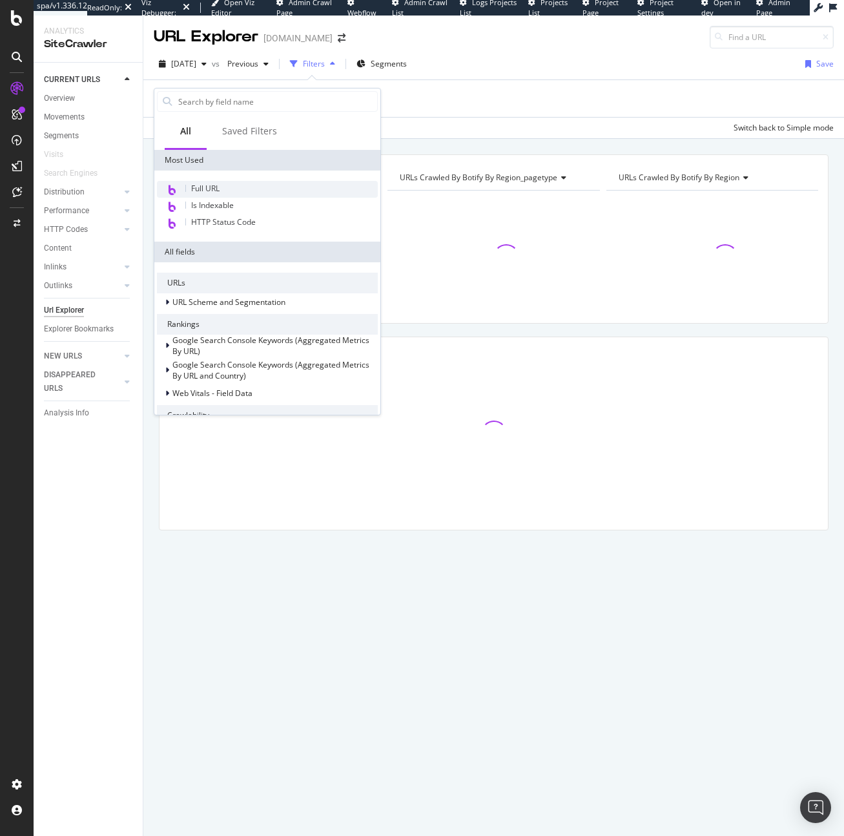
click at [204, 181] on div "Full URL" at bounding box center [267, 189] width 221 height 17
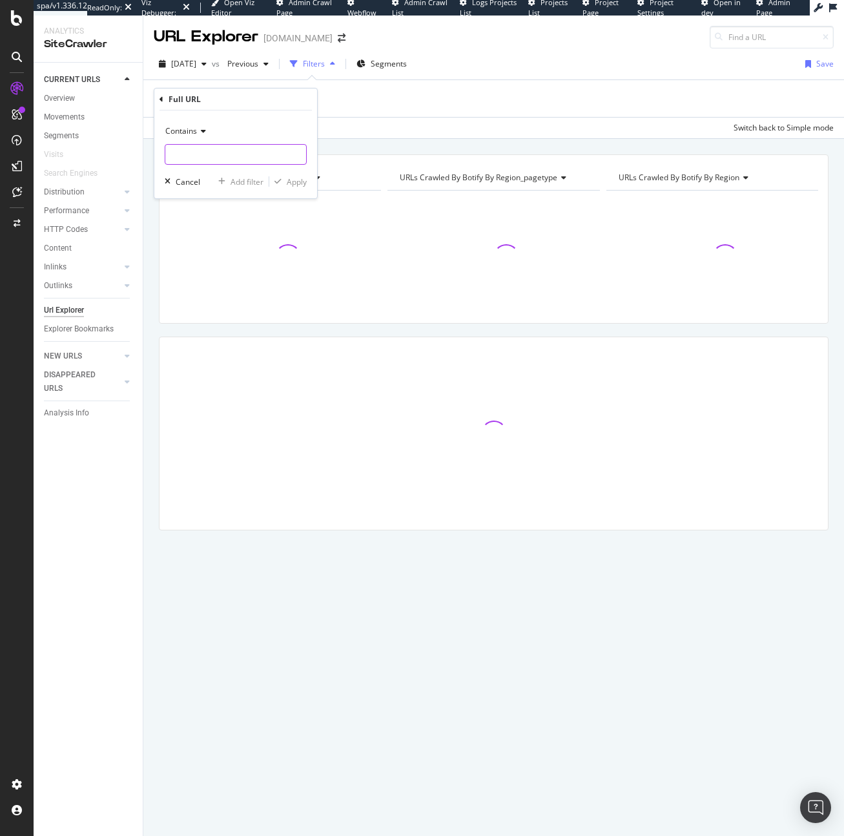
click at [202, 151] on input "text" at bounding box center [235, 154] width 141 height 21
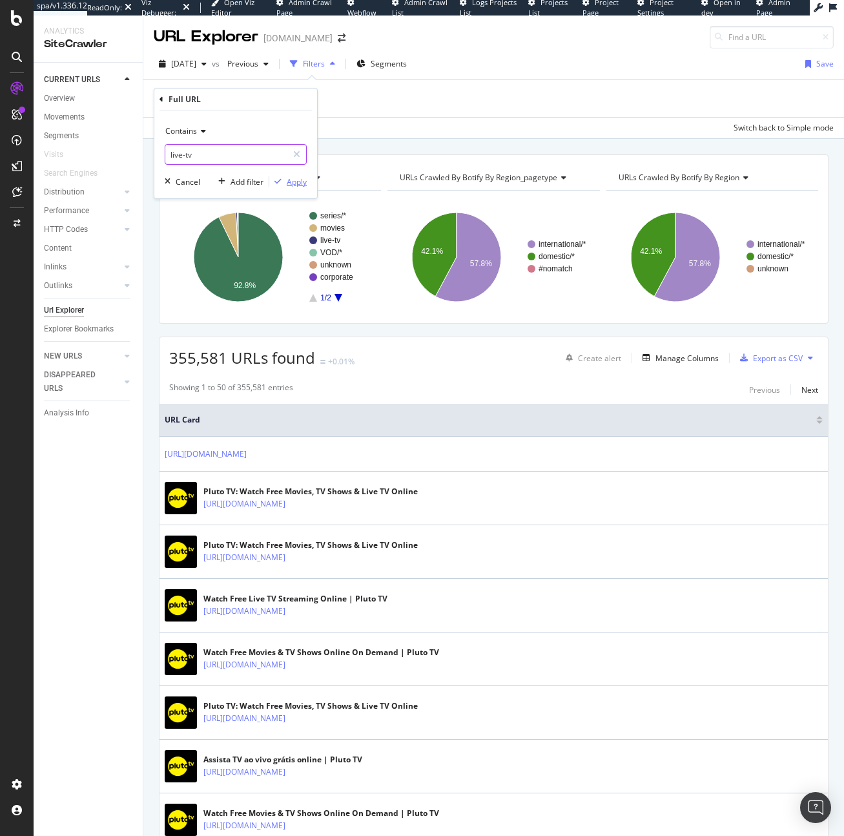
type input "live-tv"
click at [284, 183] on div "button" at bounding box center [277, 182] width 17 height 8
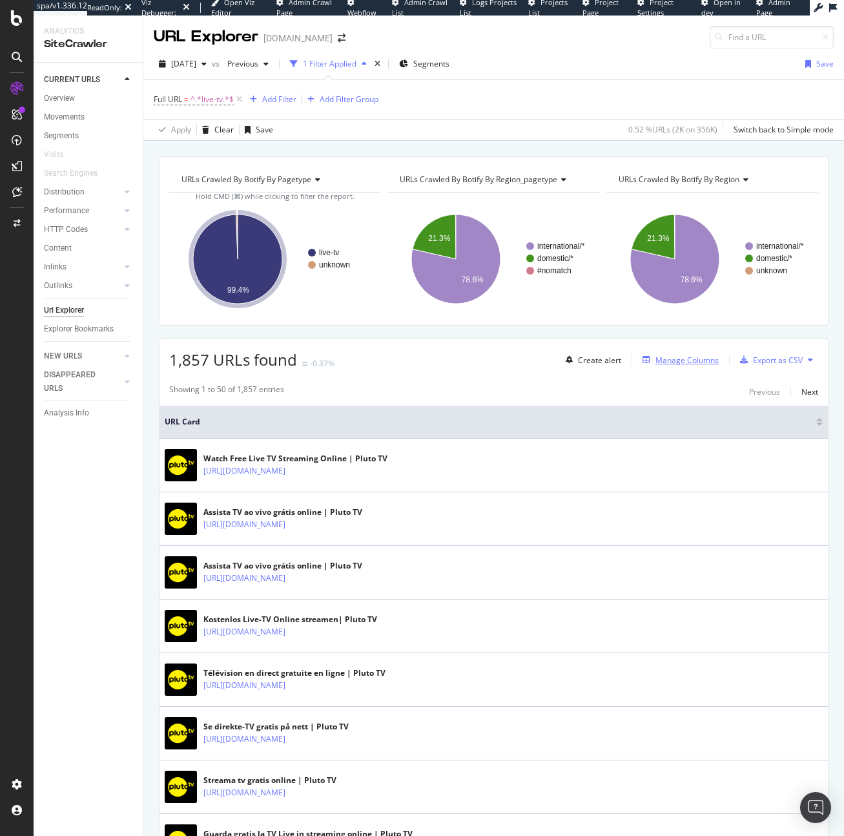
click at [688, 353] on div "Manage Columns" at bounding box center [677, 360] width 81 height 14
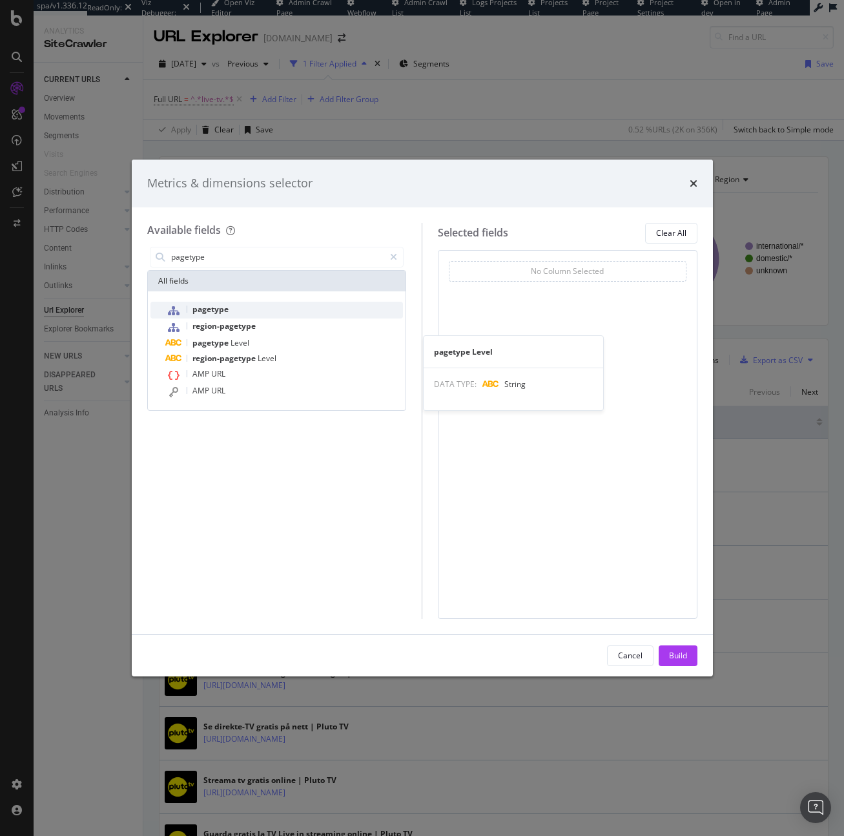
type input "pagetype"
click at [269, 309] on div "pagetype" at bounding box center [285, 310] width 238 height 17
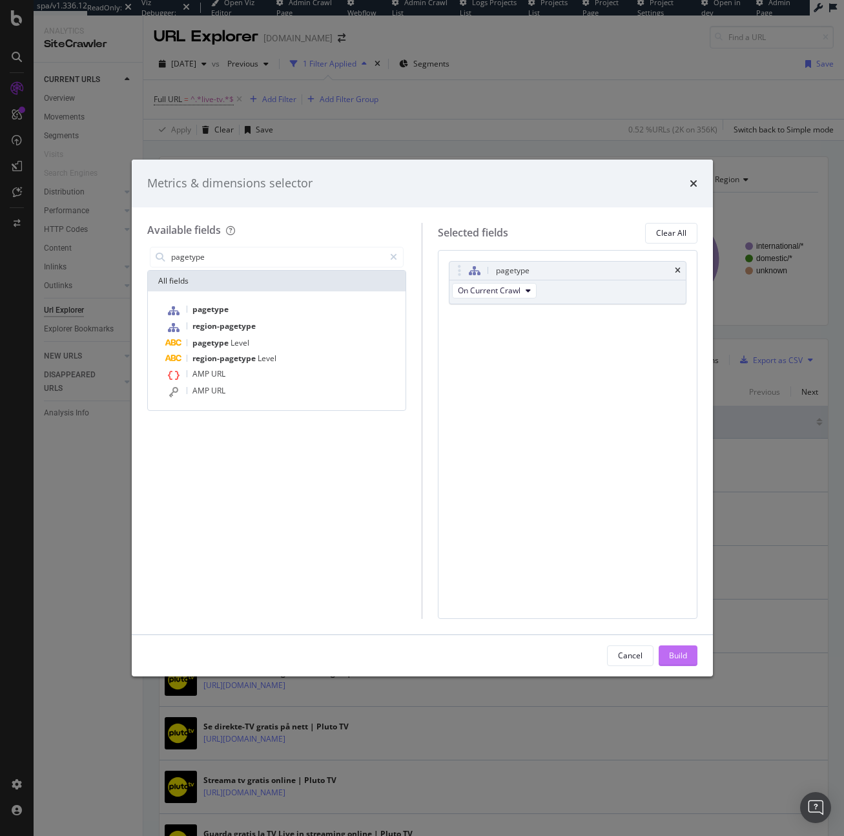
click at [676, 656] on div "Build" at bounding box center [678, 655] width 18 height 11
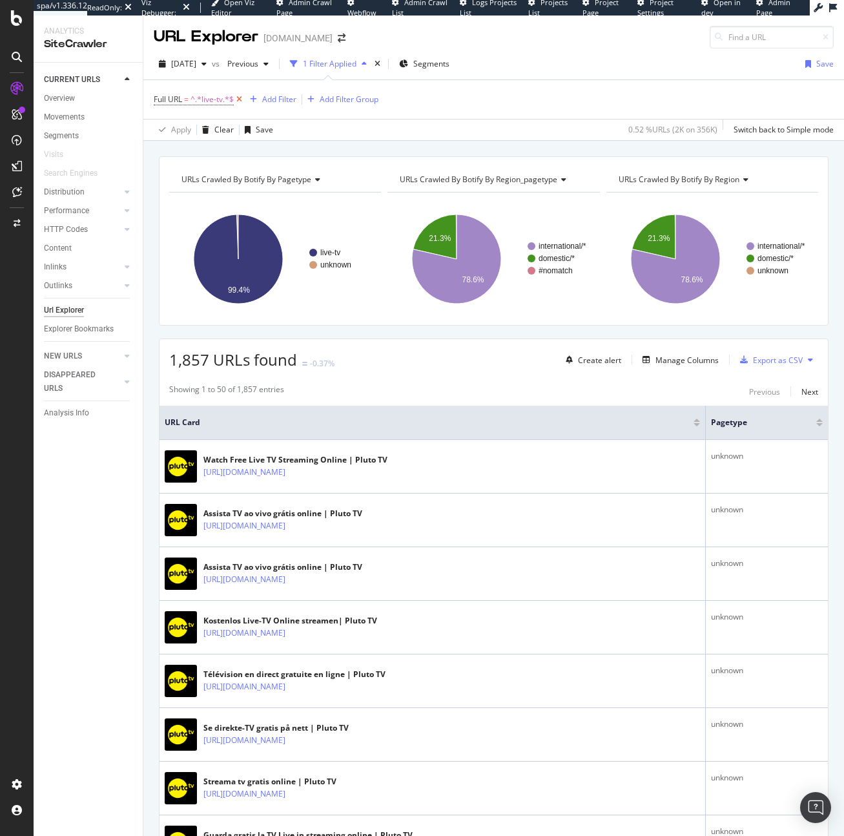
click at [240, 99] on icon at bounding box center [239, 99] width 11 height 13
